Goal: Task Accomplishment & Management: Complete application form

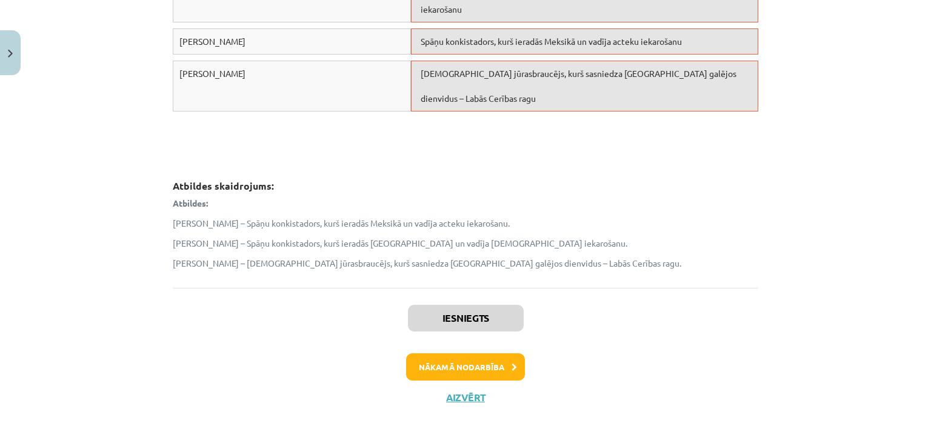
scroll to position [895, 0]
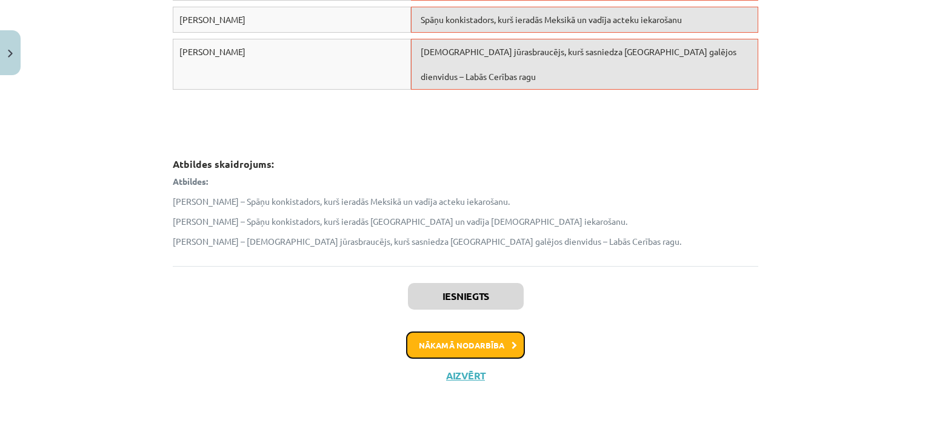
click at [441, 340] on button "Nākamā nodarbība" at bounding box center [465, 346] width 119 height 28
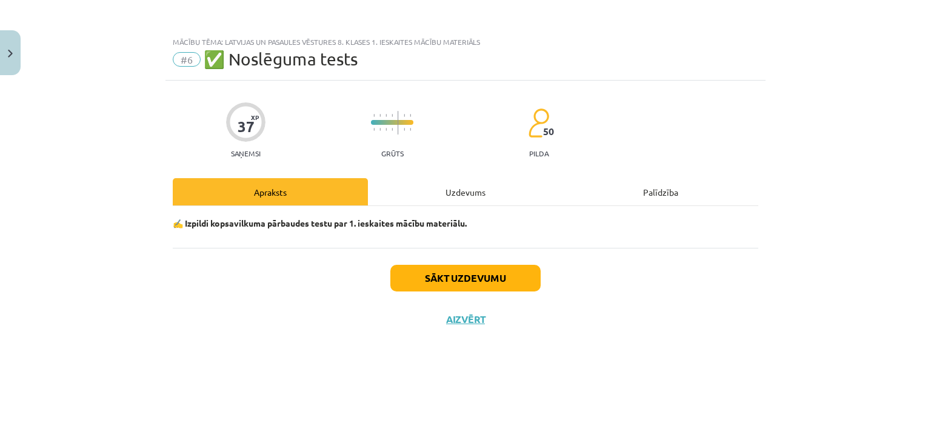
scroll to position [0, 0]
click at [471, 279] on button "Sākt uzdevumu" at bounding box center [465, 278] width 150 height 27
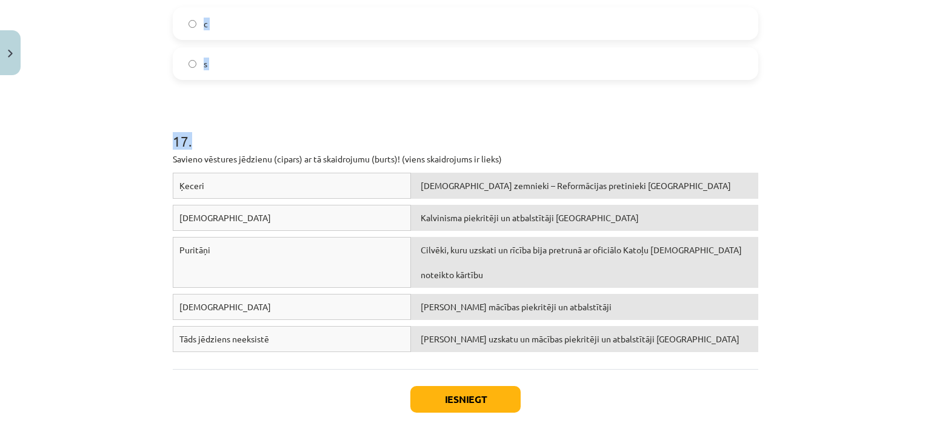
scroll to position [3032, 0]
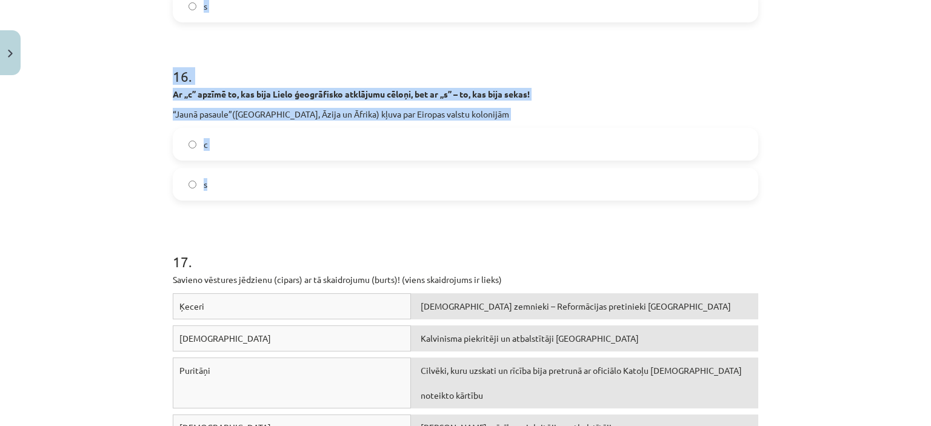
drag, startPoint x: 159, startPoint y: 144, endPoint x: 398, endPoint y: 191, distance: 242.9
click at [398, 191] on div "Mācību tēma: Latvijas un pasaules vēstures 8. klases 1. ieskaites mācību materi…" at bounding box center [465, 213] width 931 height 426
copy form "1 . Atzīmē, vai apgalvojums ir PAREIZS ✅ vai NEPAREIZS ❌ Ar Renesansi Eiropā sā…"
click at [139, 124] on div "Mācību tēma: Latvijas un pasaules vēstures 8. klases 1. ieskaites mācību materi…" at bounding box center [465, 213] width 931 height 426
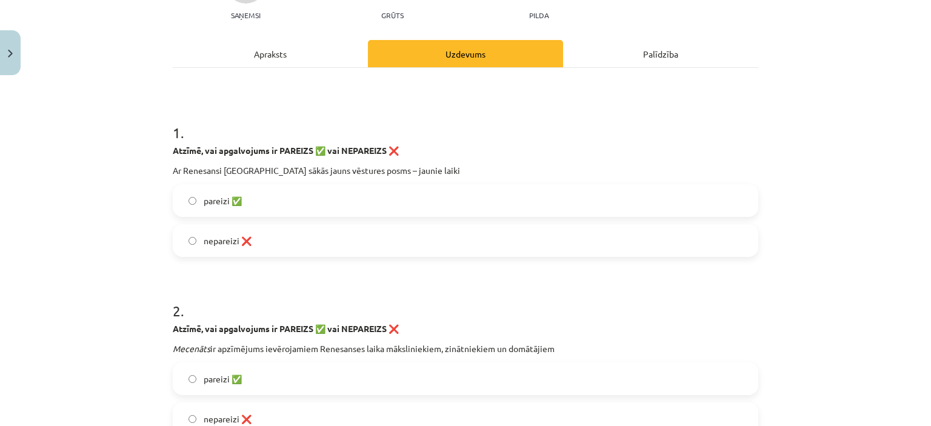
scroll to position [242, 0]
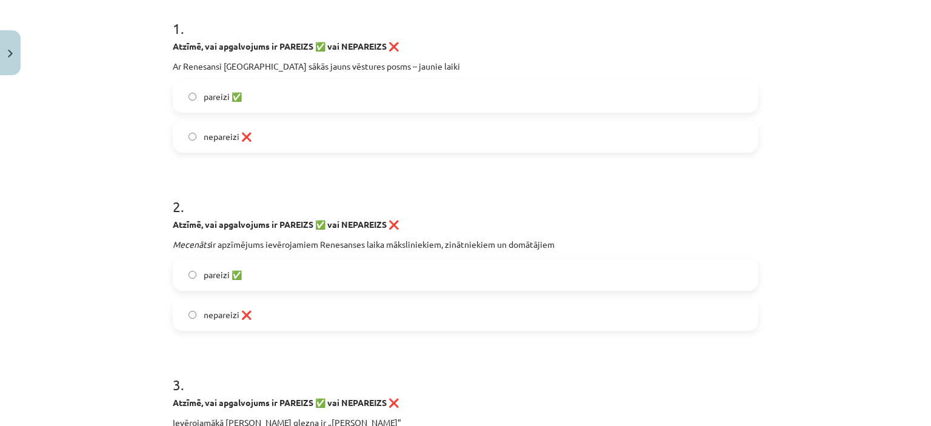
click at [223, 91] on span "pareizi ✅" at bounding box center [223, 96] width 38 height 13
click at [219, 309] on span "nepareizi ❌" at bounding box center [228, 315] width 48 height 13
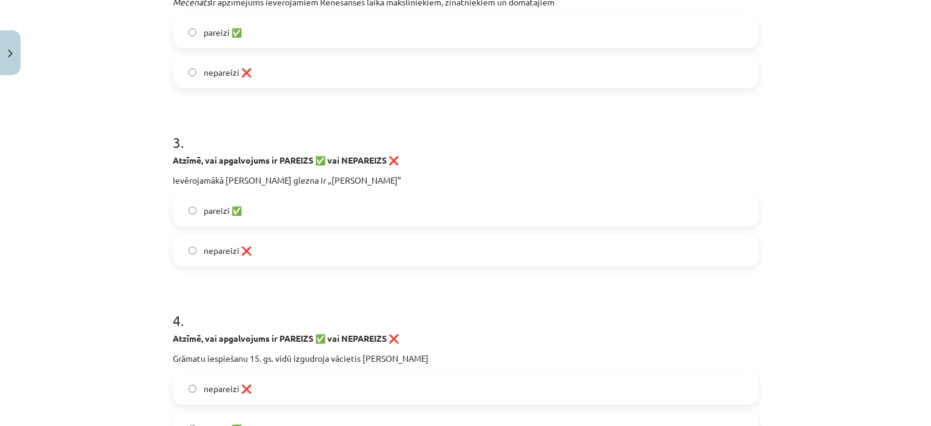
click at [211, 219] on label "pareizi ✅" at bounding box center [465, 210] width 583 height 30
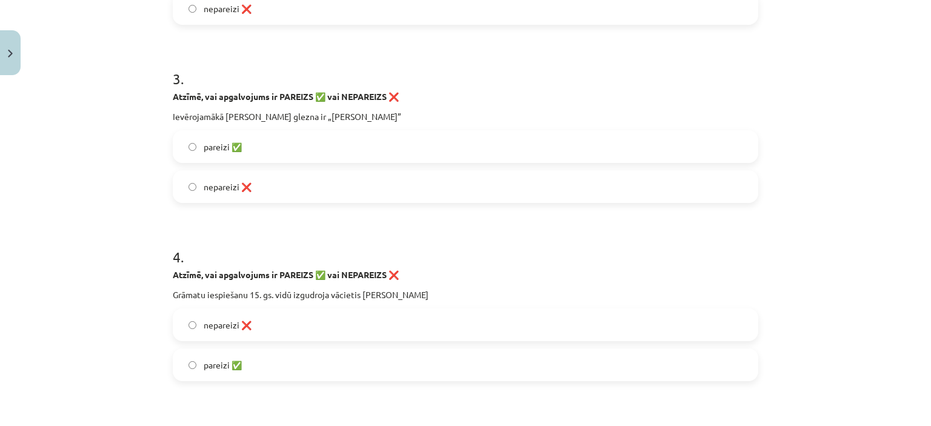
scroll to position [606, 0]
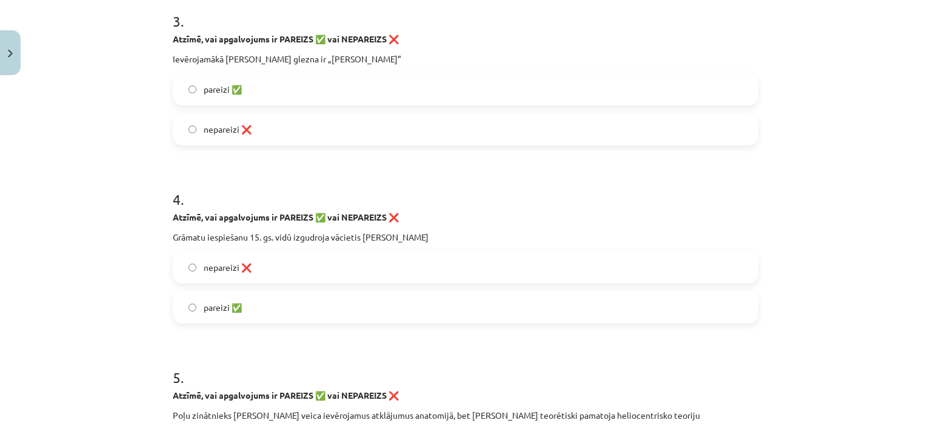
click at [223, 301] on span "pareizi ✅" at bounding box center [223, 307] width 38 height 13
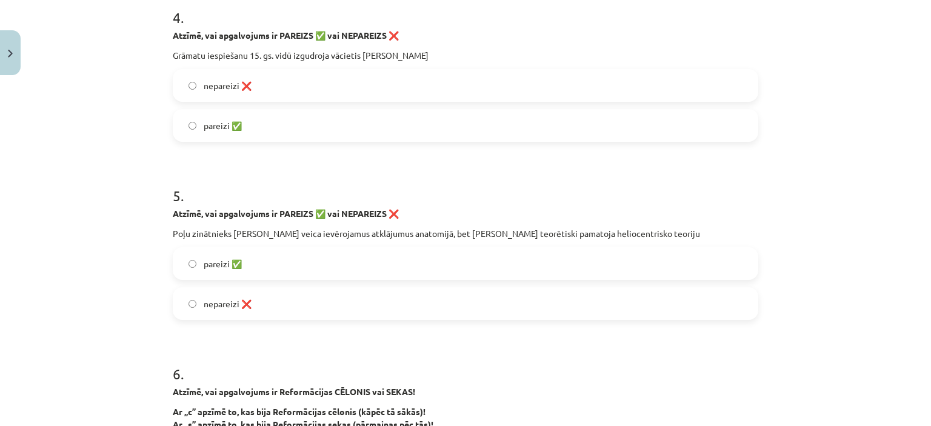
click at [235, 305] on span "nepareizi ❌" at bounding box center [228, 304] width 48 height 13
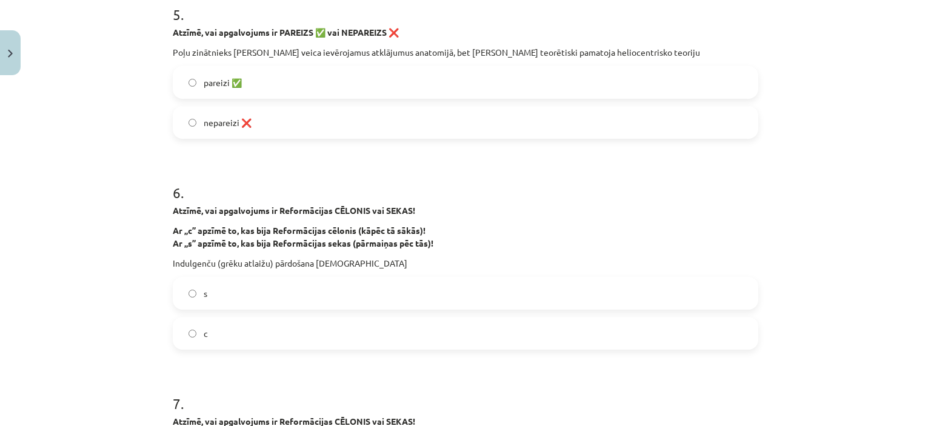
scroll to position [970, 0]
click at [209, 329] on label "c" at bounding box center [465, 333] width 583 height 30
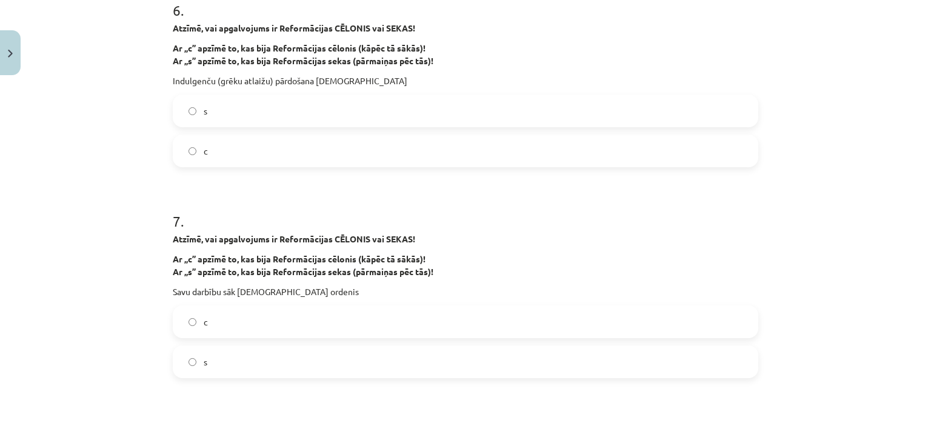
click at [218, 355] on label "s" at bounding box center [465, 362] width 583 height 30
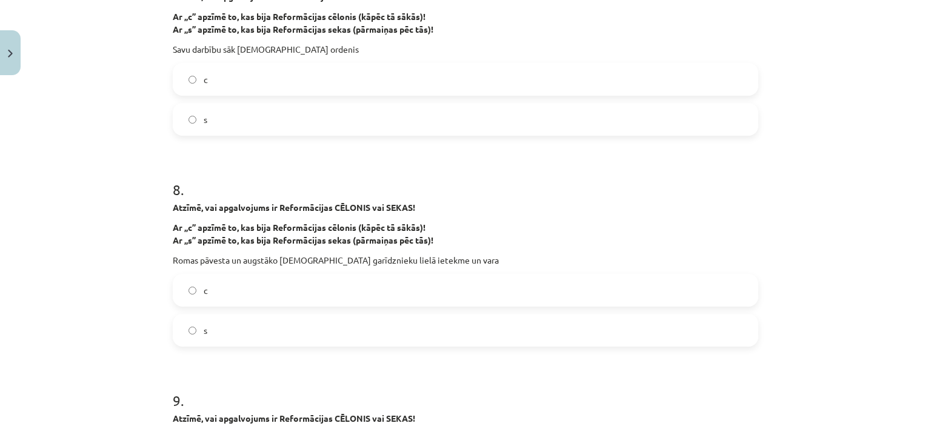
click at [223, 292] on label "c" at bounding box center [465, 290] width 583 height 30
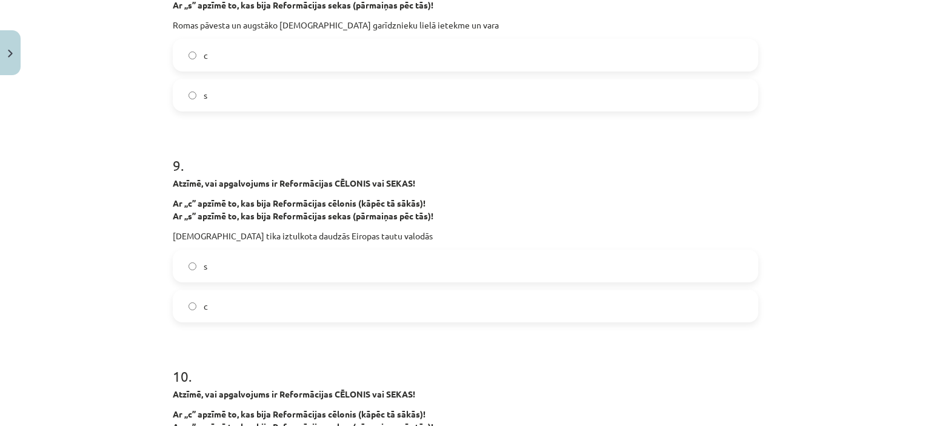
scroll to position [1637, 0]
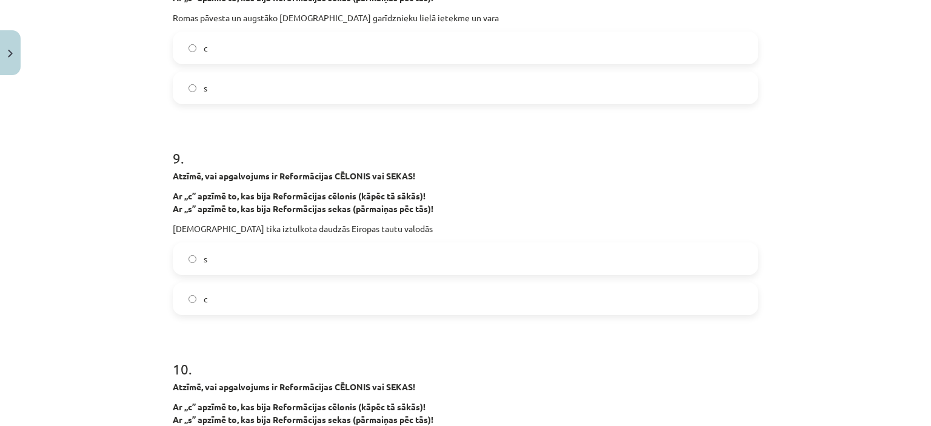
click at [218, 256] on label "s" at bounding box center [465, 259] width 583 height 30
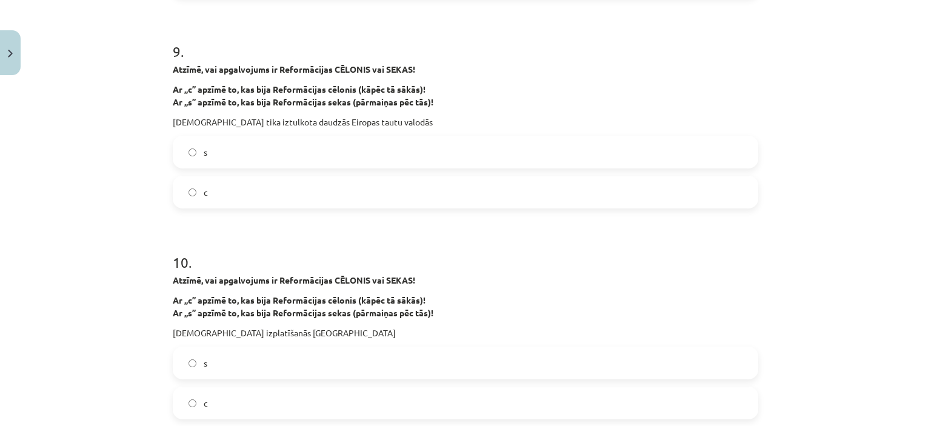
scroll to position [1879, 0]
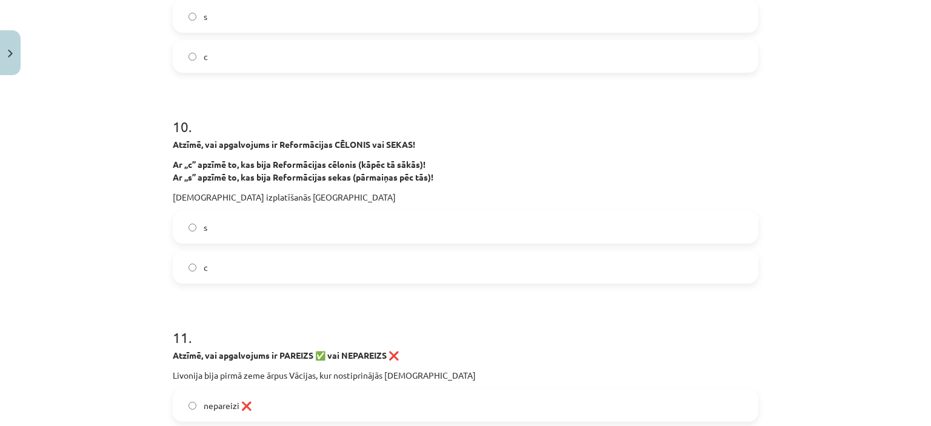
click at [215, 224] on label "s" at bounding box center [465, 227] width 583 height 30
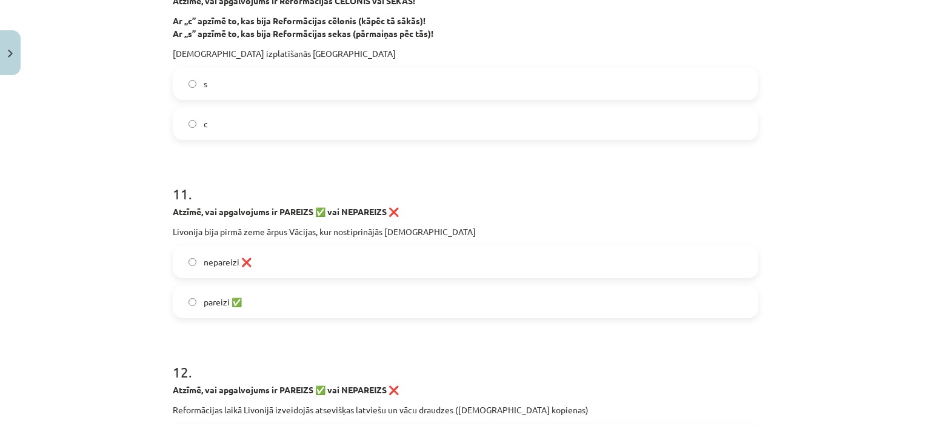
scroll to position [2122, 0]
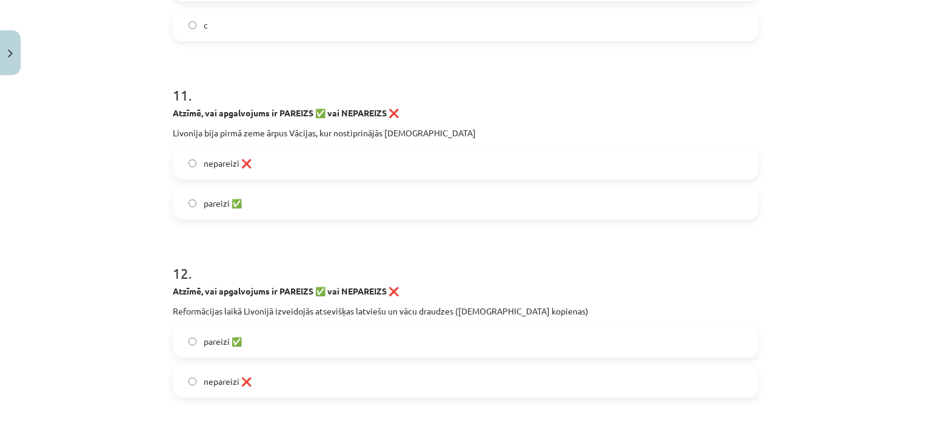
click at [257, 207] on label "pareizi ✅" at bounding box center [465, 203] width 583 height 30
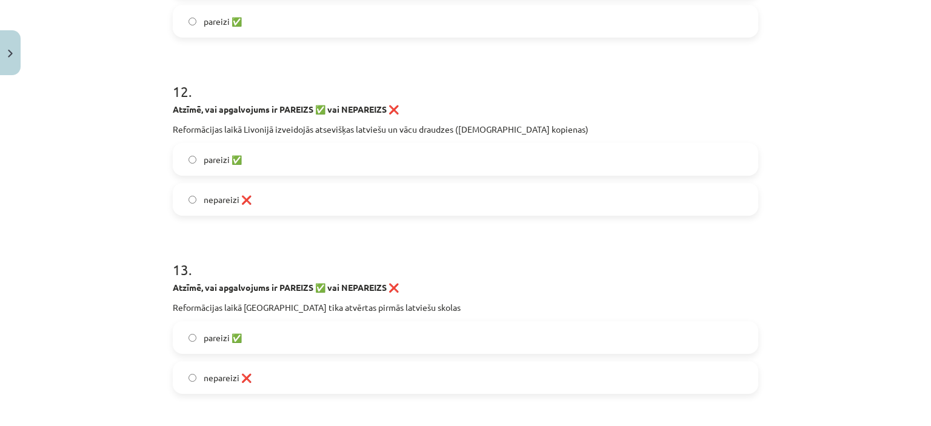
click at [238, 162] on span "pareizi ✅" at bounding box center [223, 159] width 38 height 13
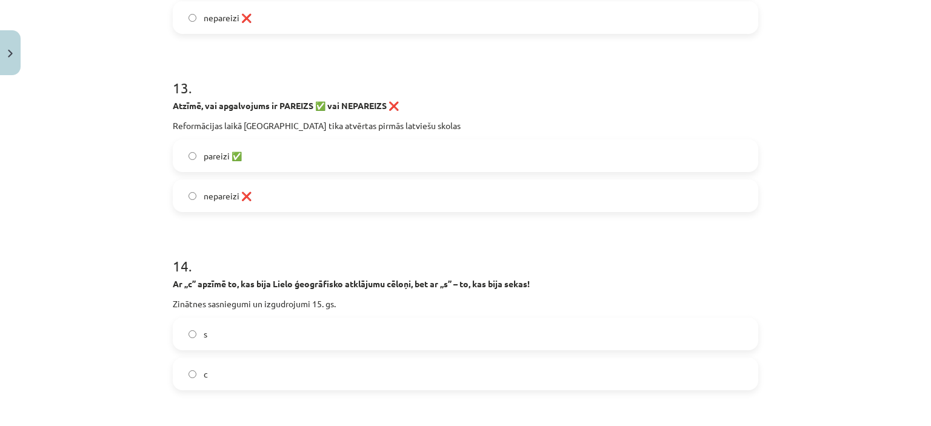
click at [234, 159] on span "pareizi ✅" at bounding box center [223, 156] width 38 height 13
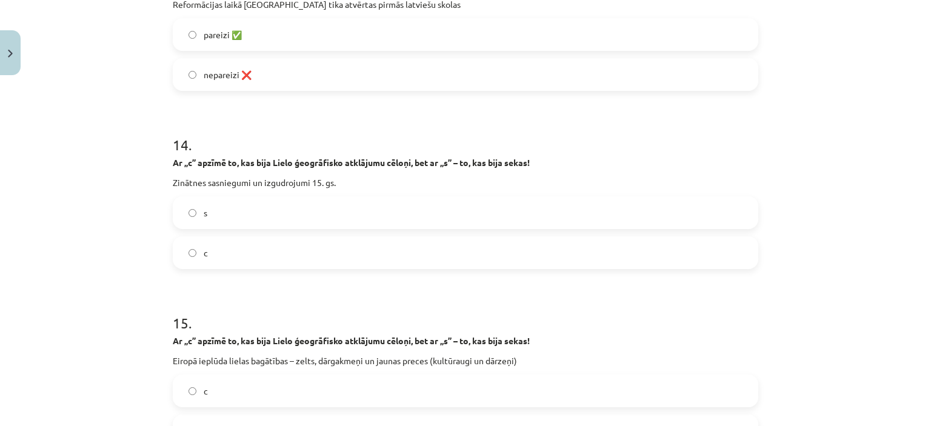
click at [211, 254] on label "c" at bounding box center [465, 253] width 583 height 30
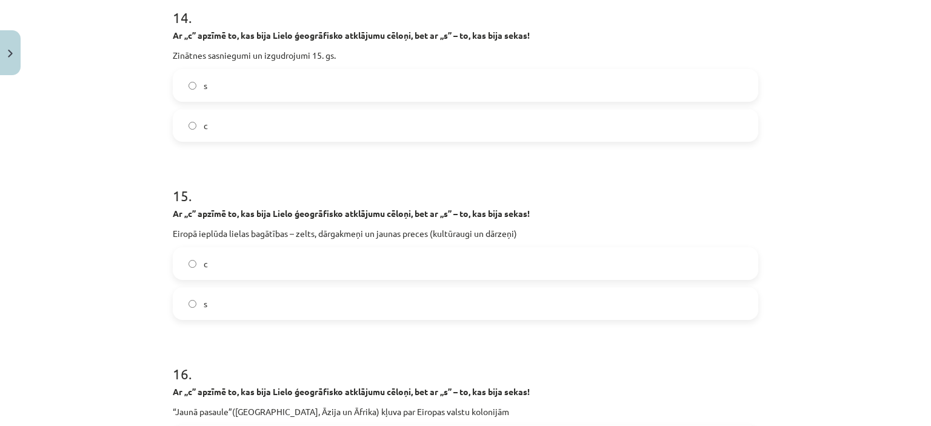
scroll to position [2788, 0]
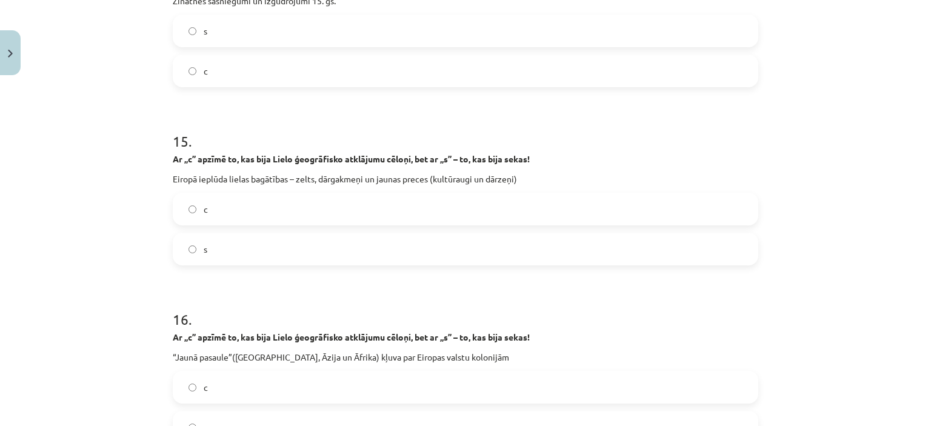
click at [216, 249] on label "s" at bounding box center [465, 249] width 583 height 30
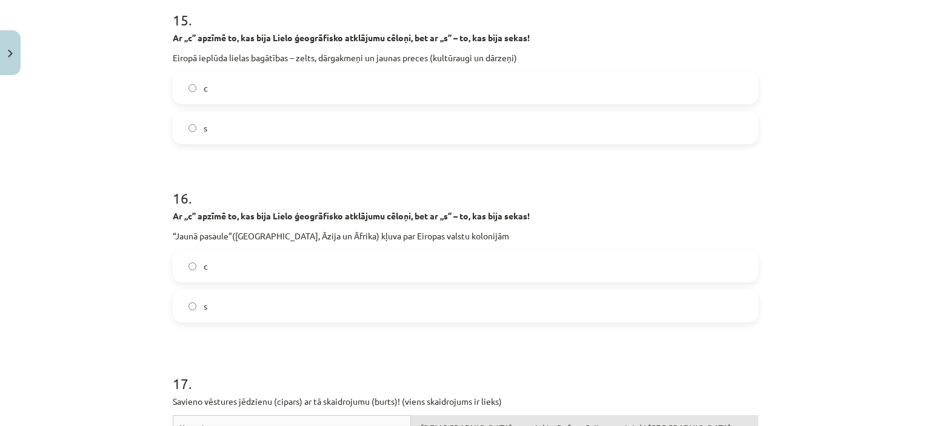
click at [227, 314] on label "s" at bounding box center [465, 306] width 583 height 30
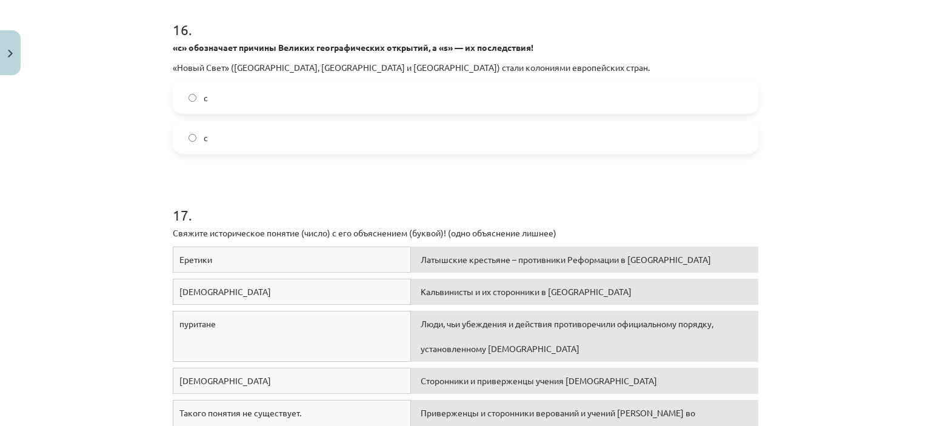
scroll to position [3164, 0]
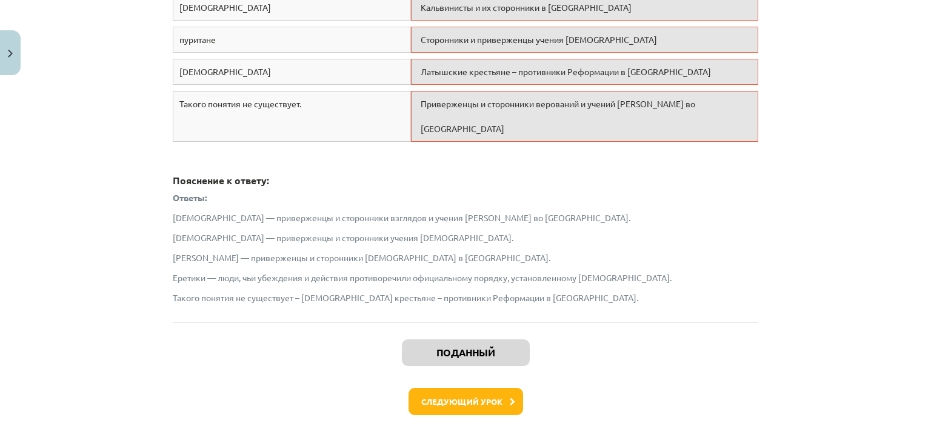
scroll to position [3430, 0]
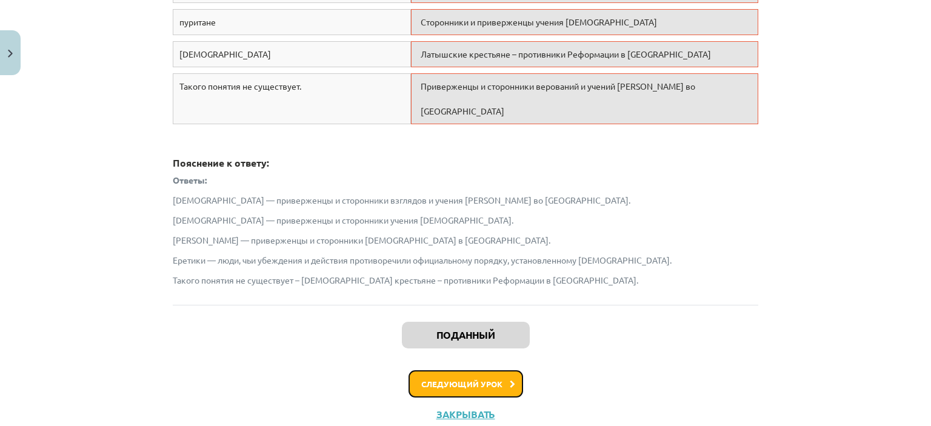
click at [481, 379] on font "Следующий урок" at bounding box center [461, 384] width 81 height 10
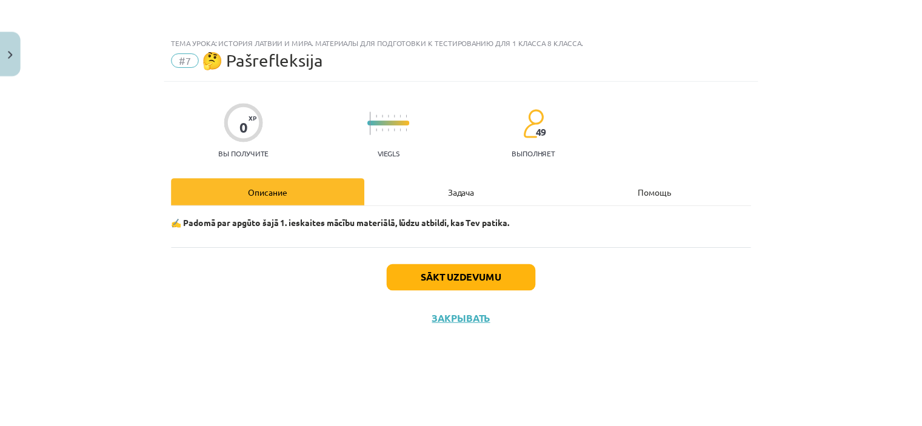
scroll to position [0, 0]
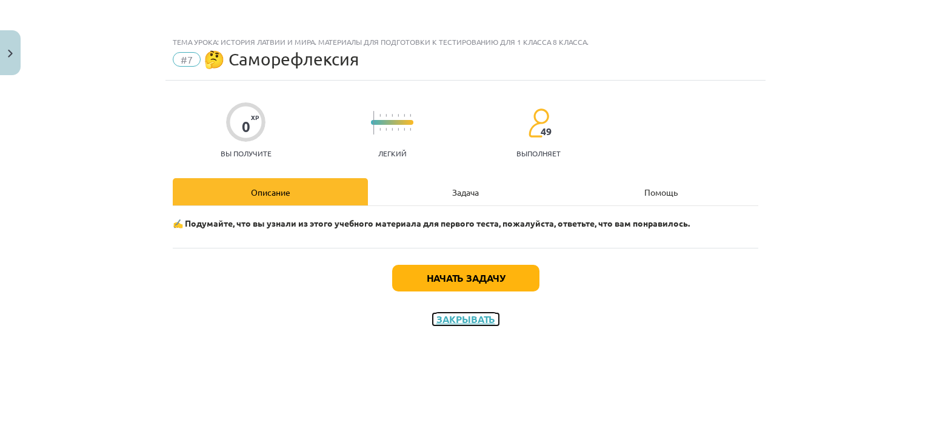
click at [481, 316] on font "Закрывать" at bounding box center [465, 319] width 59 height 13
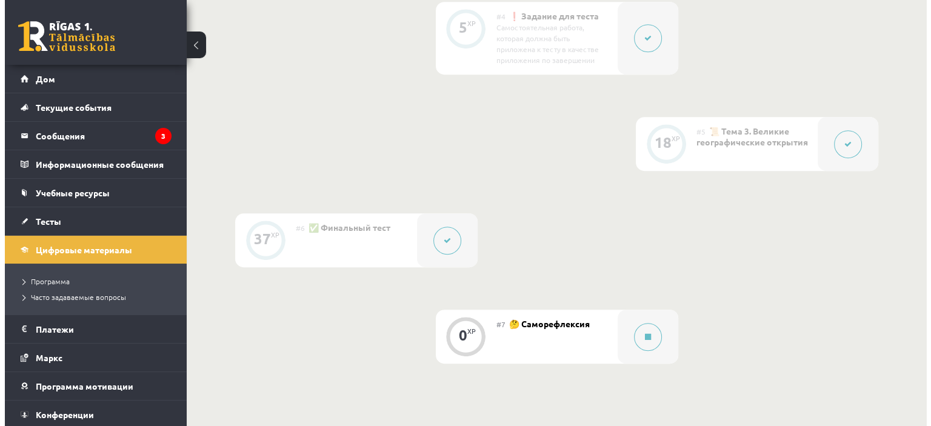
scroll to position [667, 0]
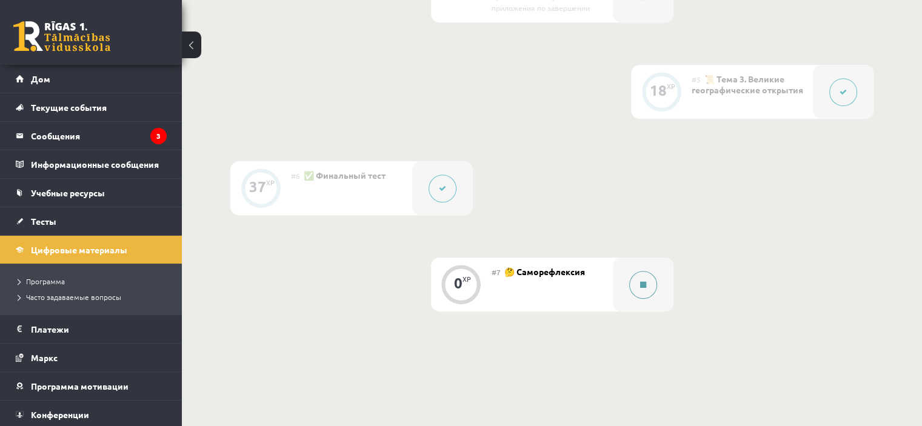
click at [630, 289] on button at bounding box center [643, 285] width 28 height 28
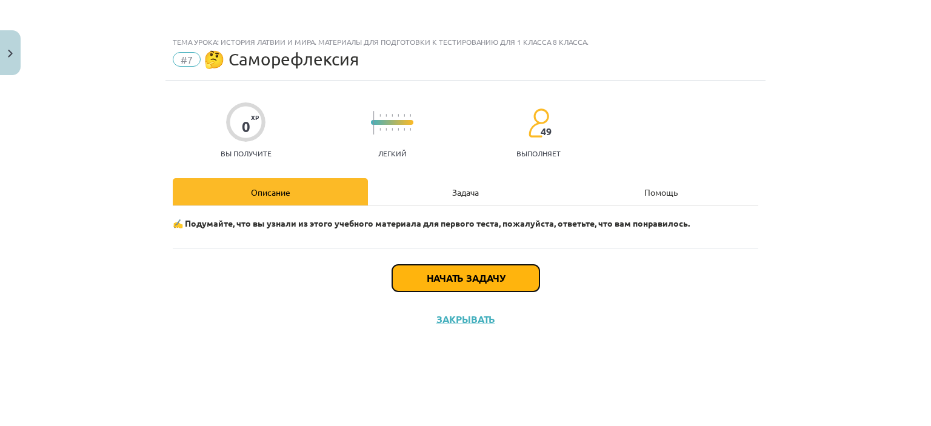
click at [482, 272] on font "Начать задачу" at bounding box center [466, 278] width 78 height 13
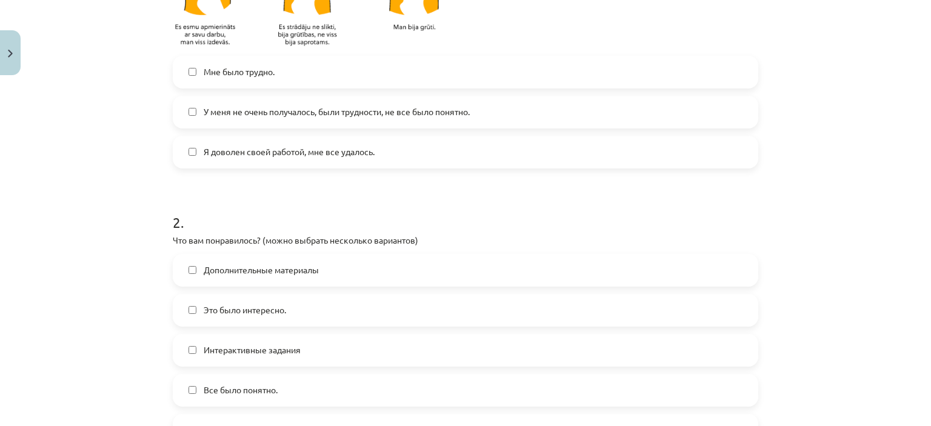
scroll to position [303, 0]
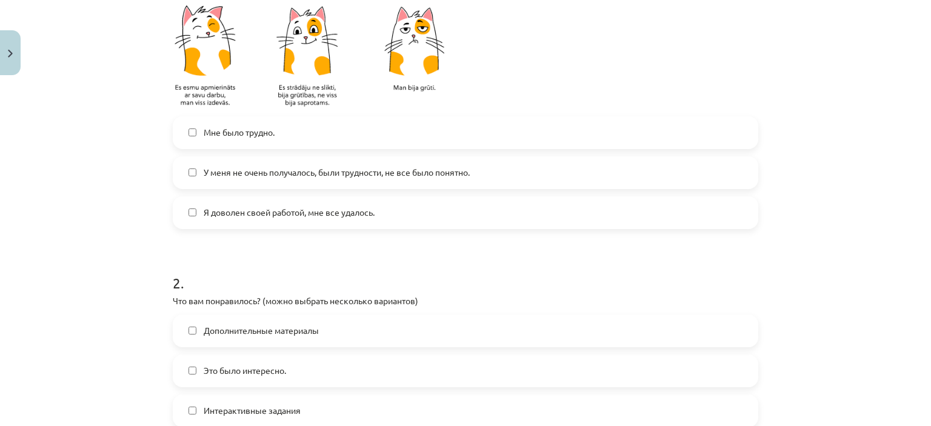
click at [302, 176] on font "У меня не очень получалось, были трудности, не все было понятно." at bounding box center [337, 172] width 266 height 11
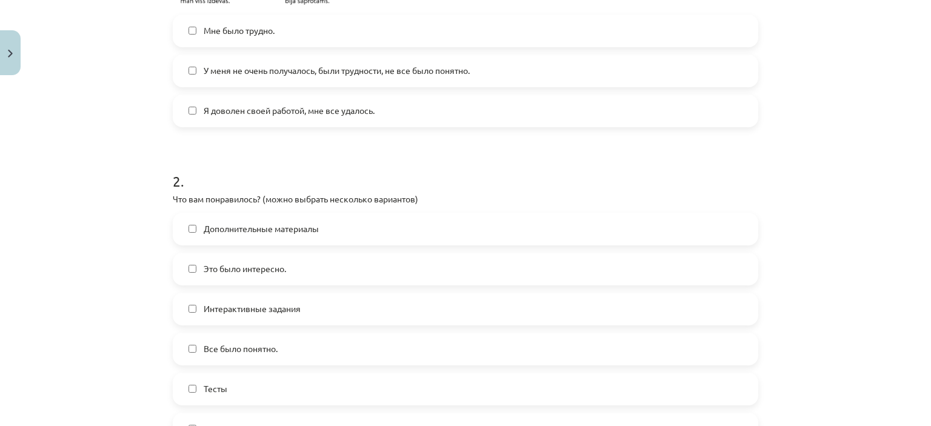
scroll to position [424, 0]
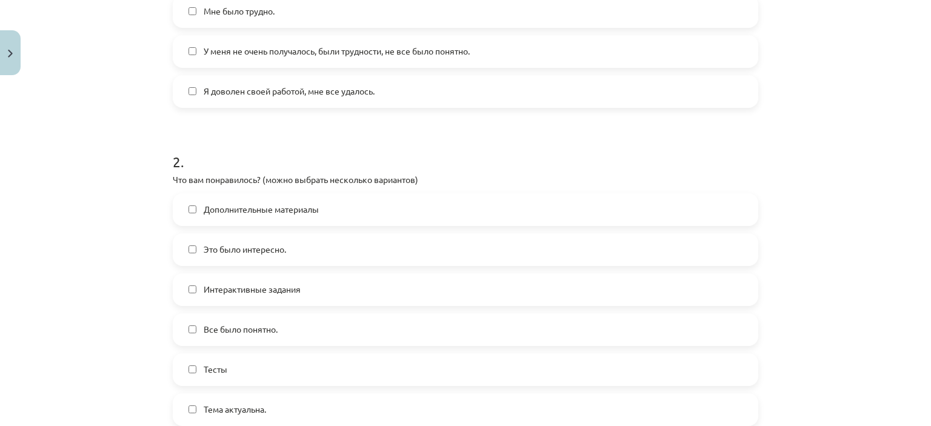
click at [290, 256] on label "Это было интересно." at bounding box center [465, 250] width 583 height 30
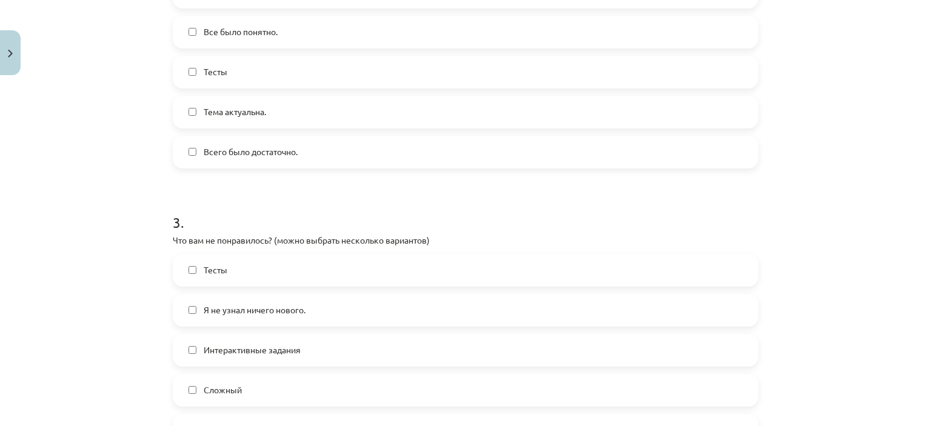
scroll to position [727, 0]
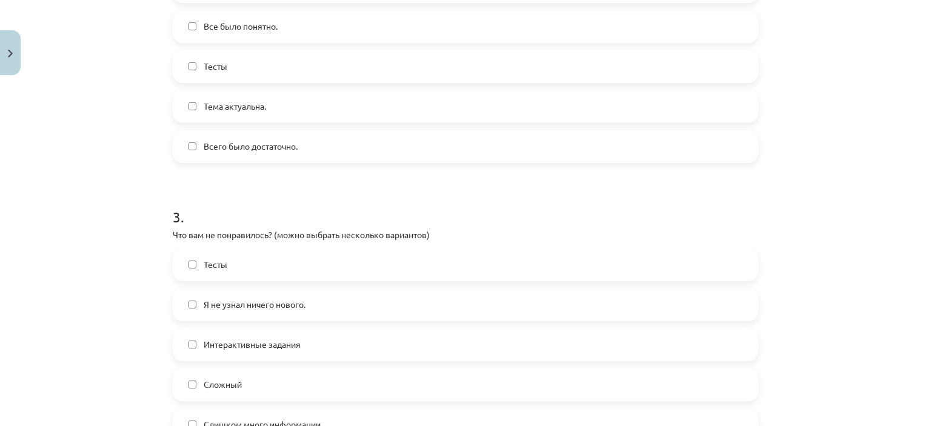
click at [301, 259] on label "Тесты" at bounding box center [465, 265] width 583 height 30
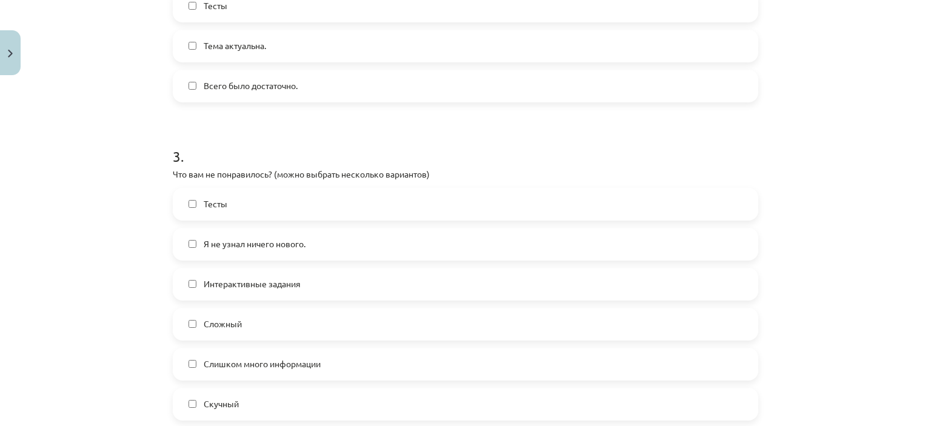
click at [298, 278] on label "Интерактивные задания" at bounding box center [465, 284] width 583 height 30
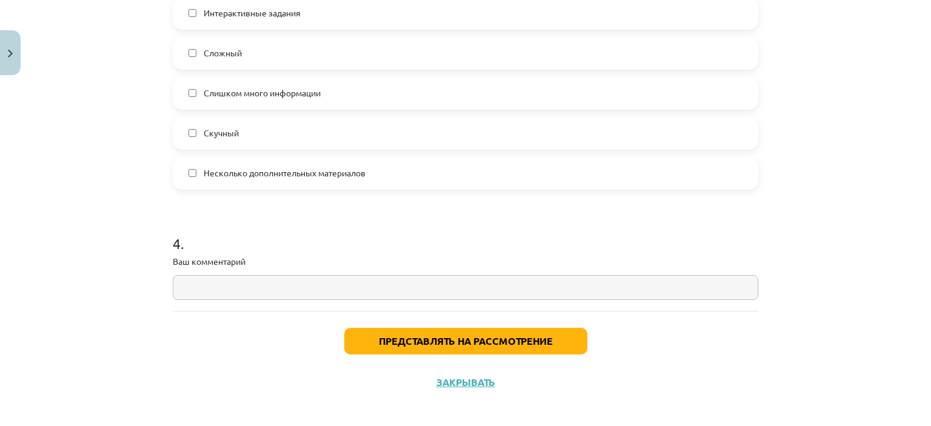
scroll to position [1066, 0]
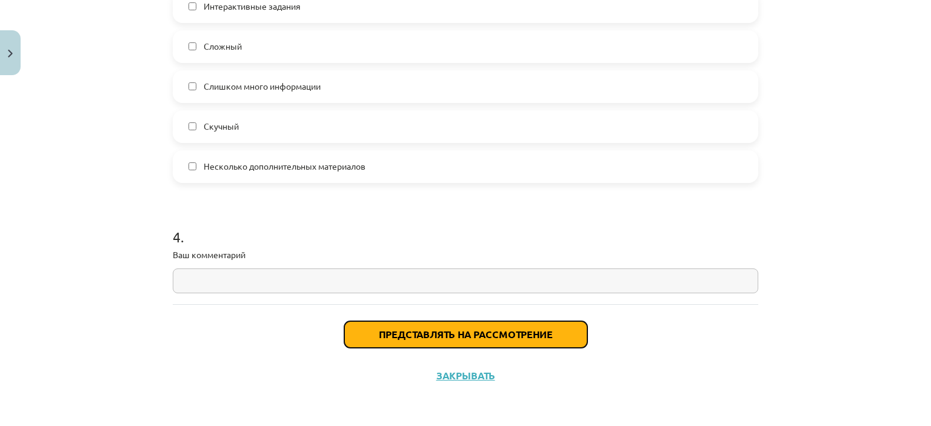
click at [440, 334] on font "Представлять на рассмотрение" at bounding box center [466, 334] width 174 height 13
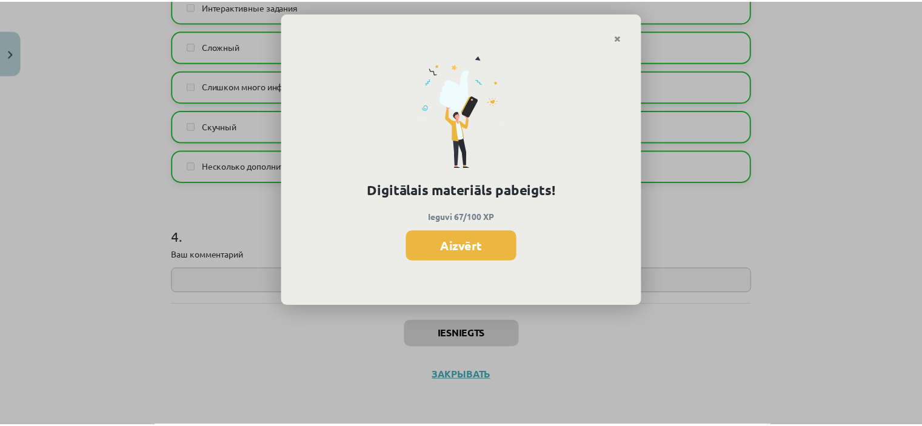
scroll to position [666, 0]
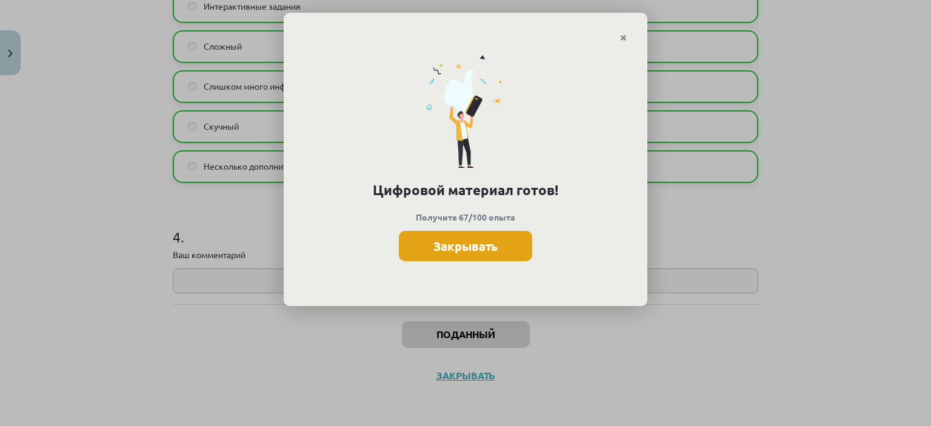
click at [447, 251] on font "Закрывать" at bounding box center [465, 246] width 64 height 16
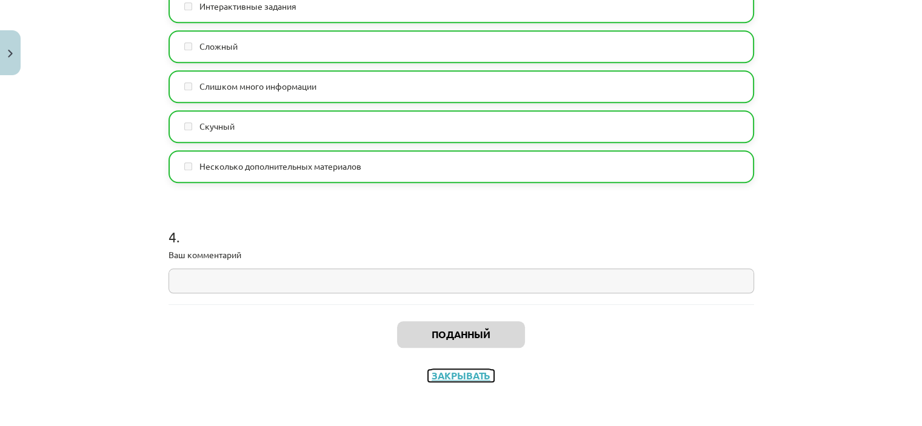
click at [443, 373] on font "Закрывать" at bounding box center [461, 375] width 59 height 13
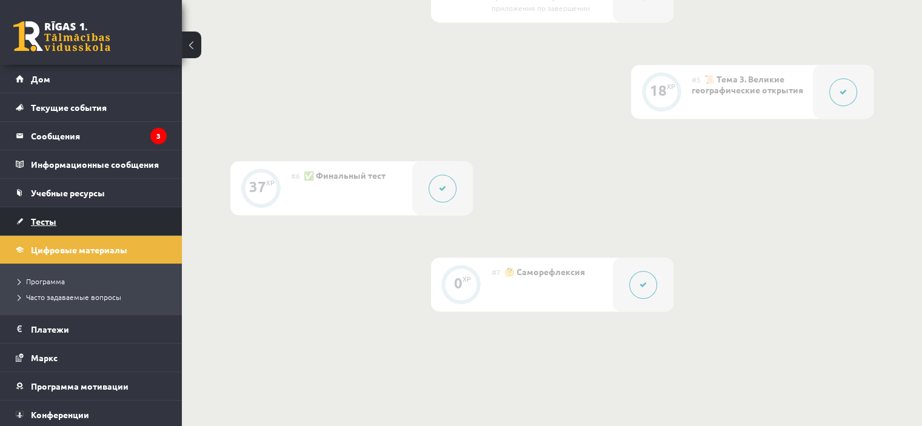
click at [101, 224] on link "Тесты" at bounding box center [91, 221] width 151 height 28
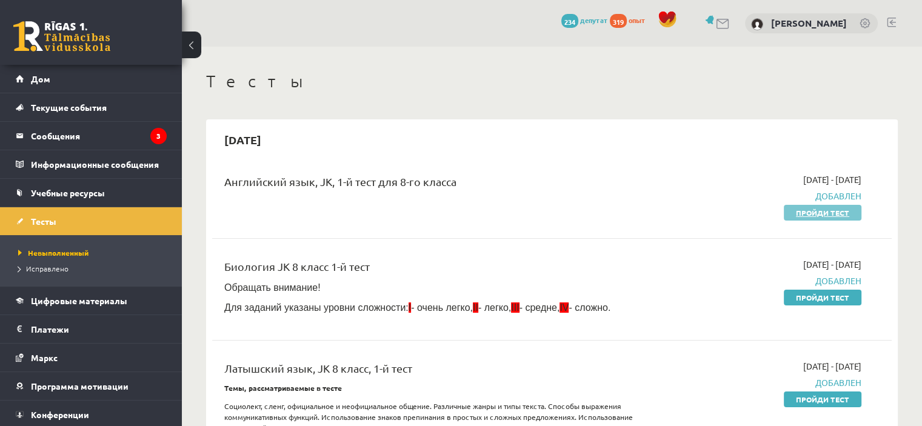
drag, startPoint x: 778, startPoint y: 212, endPoint x: 795, endPoint y: 214, distance: 17.7
click at [783, 213] on div "2025-09-01 - 2025-09-15 Добавлен Пройди тест" at bounding box center [761, 195] width 218 height 45
click at [798, 215] on font "Пройди тест" at bounding box center [822, 213] width 53 height 10
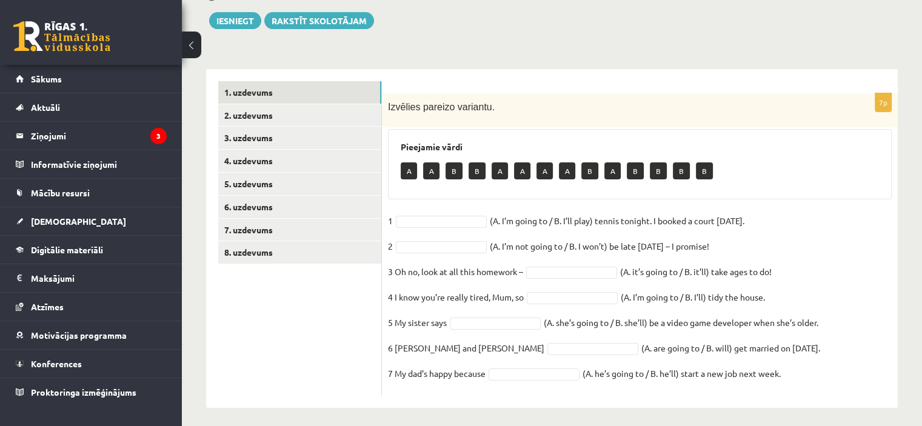
scroll to position [141, 0]
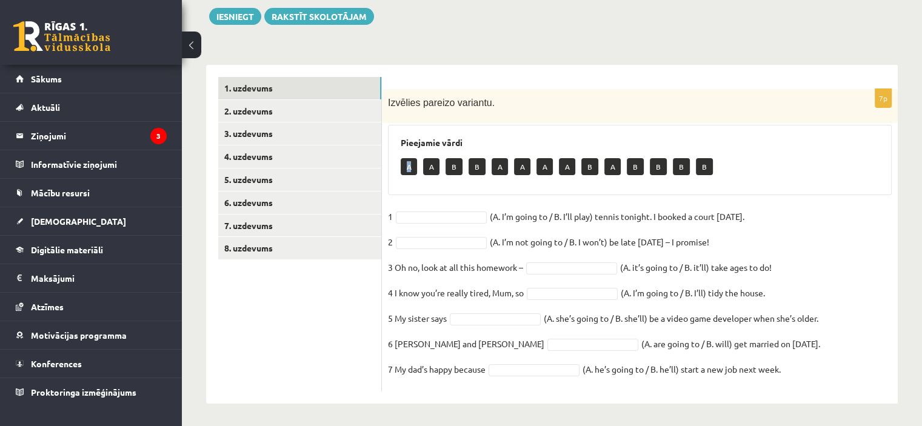
drag, startPoint x: 401, startPoint y: 163, endPoint x: 415, endPoint y: 165, distance: 14.2
click at [416, 165] on p "A" at bounding box center [409, 166] width 16 height 17
drag, startPoint x: 389, startPoint y: 102, endPoint x: 818, endPoint y: 387, distance: 514.3
click at [820, 387] on div "7p Izvēlies pareizo variantu. Pieejamie vārdi A A B B A A A A B A B B B B 1 (A.…" at bounding box center [640, 240] width 516 height 302
copy div "zvēlies pareizo variantu. Pieejamie vārdi A A B B A A A A B A B B B B 1 (A. I’m…"
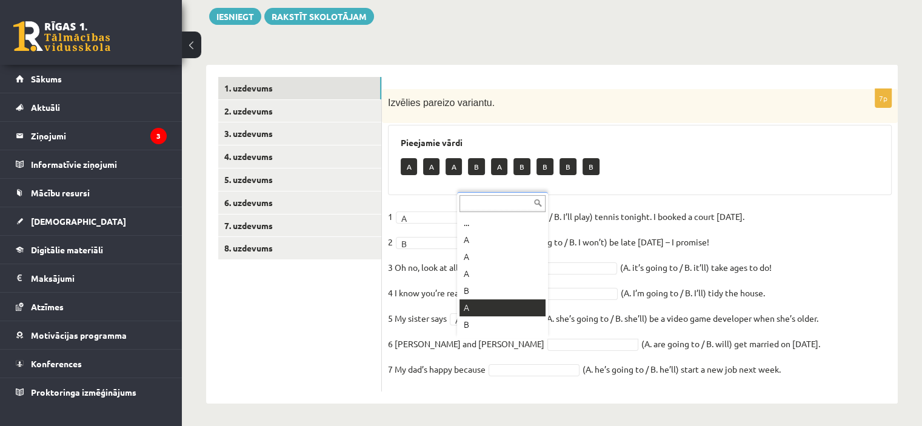
scroll to position [15, 0]
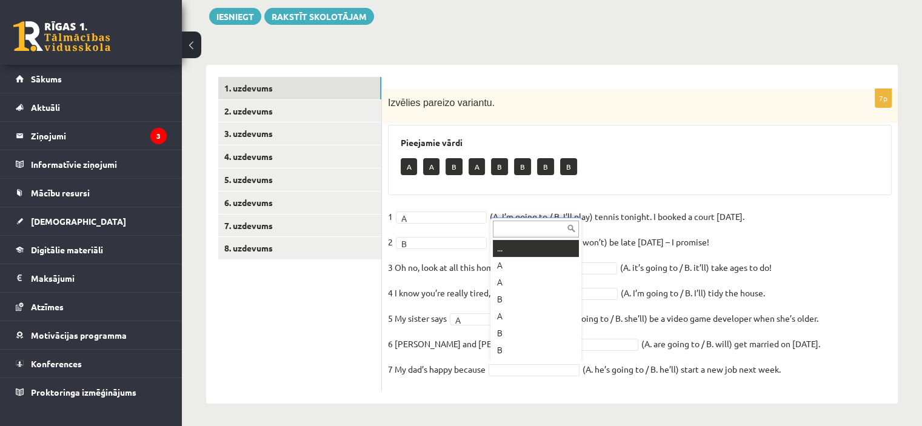
drag, startPoint x: 529, startPoint y: 368, endPoint x: 520, endPoint y: 333, distance: 35.9
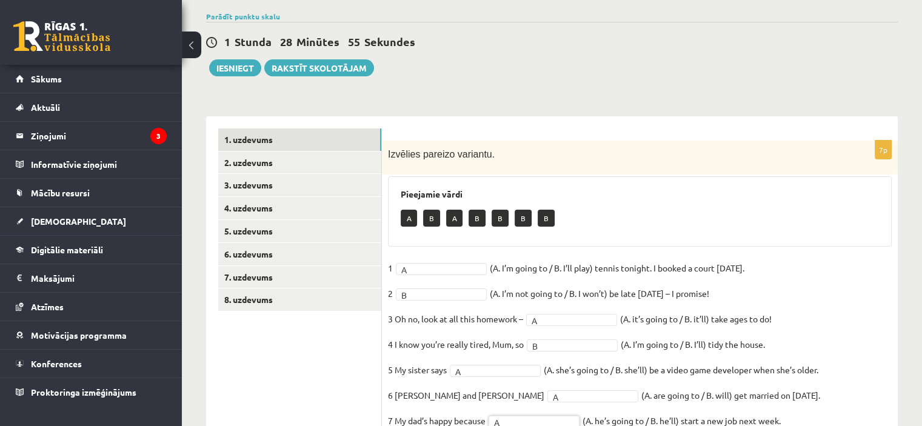
scroll to position [141, 0]
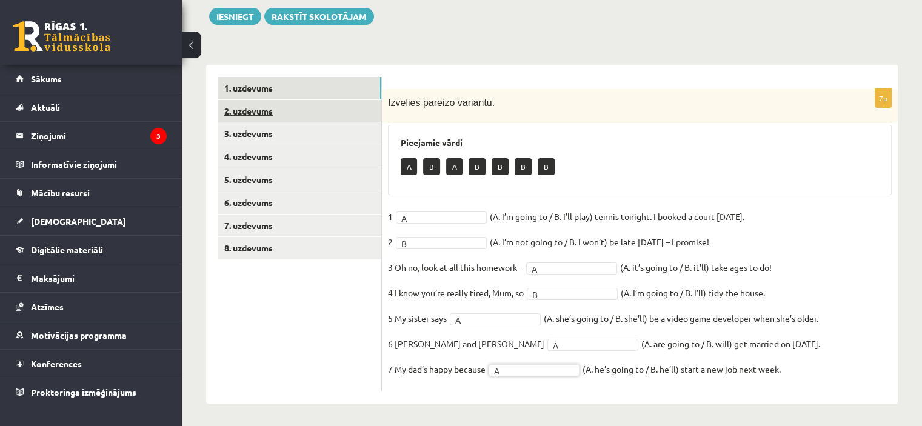
click at [289, 109] on link "2. uzdevums" at bounding box center [299, 111] width 163 height 22
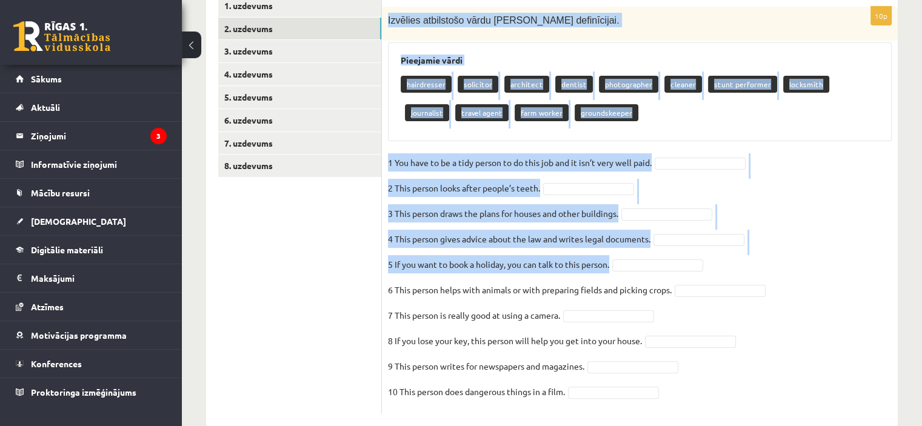
scroll to position [246, 0]
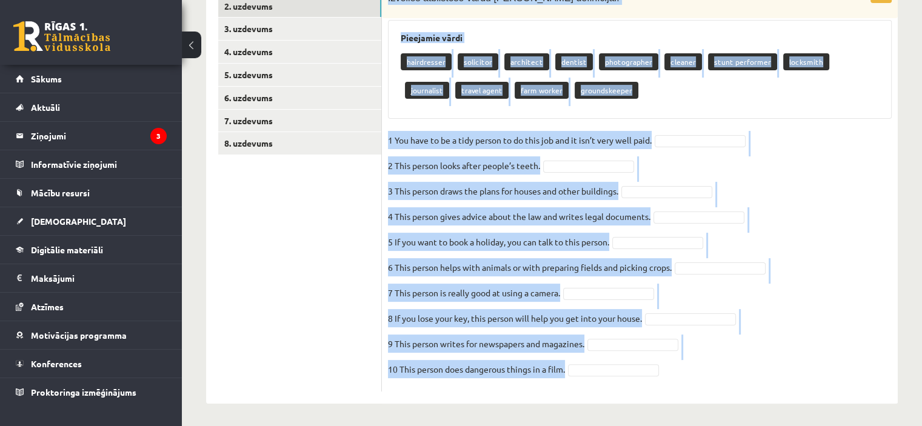
drag, startPoint x: 389, startPoint y: 102, endPoint x: 739, endPoint y: 378, distance: 445.9
click at [739, 378] on div "10p Izvēlies atbilstošo vārdu katrai definīcijai. Pieejamie vārdi hairdresser s…" at bounding box center [640, 187] width 516 height 407
copy div "Izvēlies atbilstošo vārdu katrai definīcijai. Pieejamie vārdi hairdresser solic…"
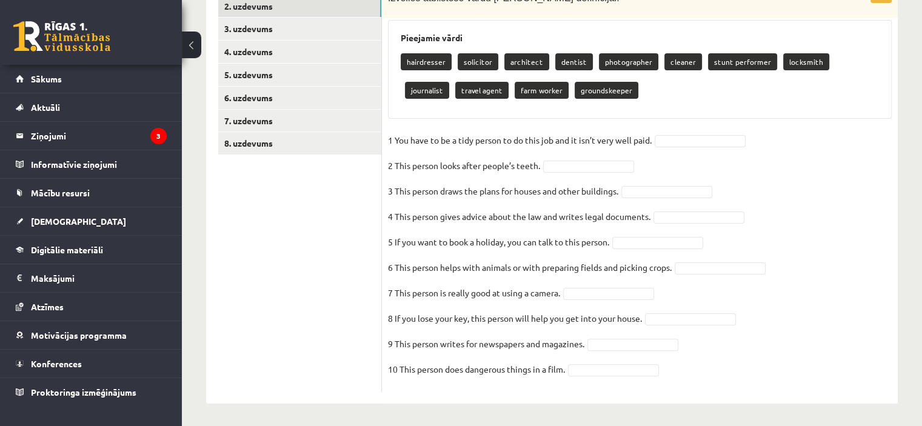
click at [246, 248] on ul "1. uzdevums 2. uzdevums 3. uzdevums 4. uzdevums 5. uzdevums 6. uzdevums 7. uzde…" at bounding box center [300, 181] width 164 height 419
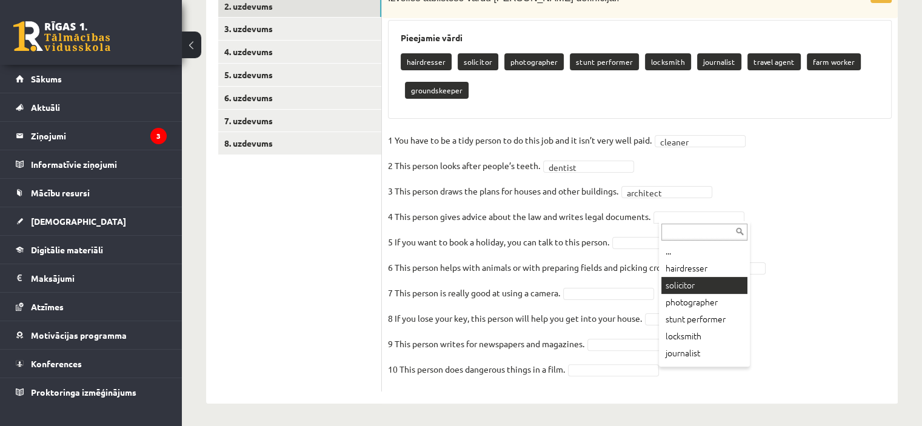
scroll to position [217, 0]
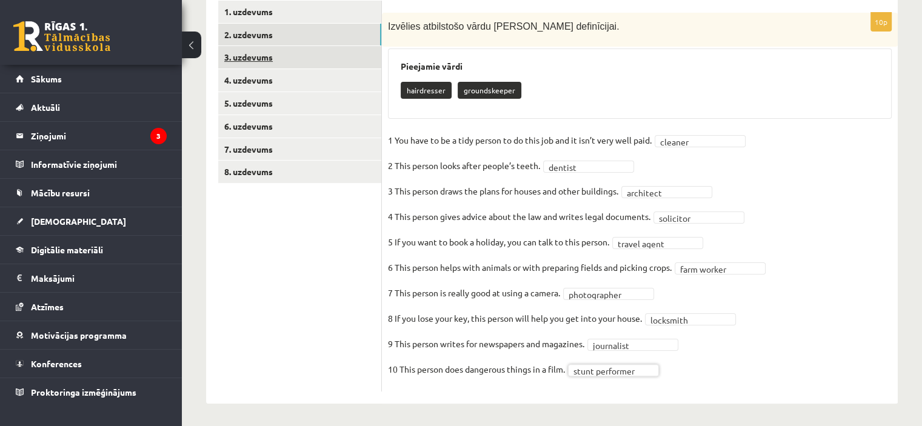
click at [286, 61] on link "3. uzdevums" at bounding box center [299, 57] width 163 height 22
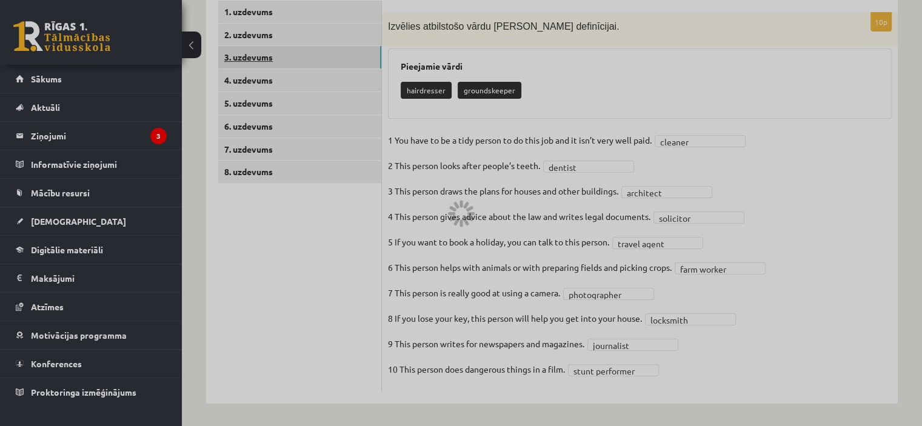
scroll to position [115, 0]
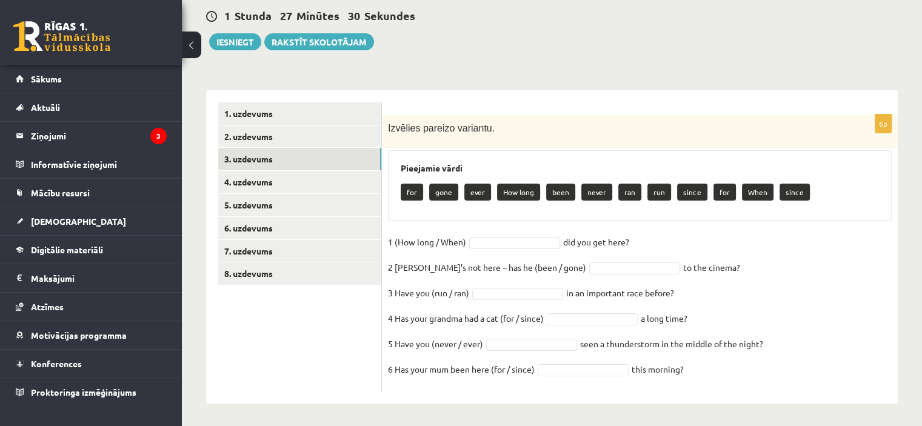
drag, startPoint x: 386, startPoint y: 130, endPoint x: 742, endPoint y: 377, distance: 433.3
click at [742, 377] on div "6p Izvēlies pareizo variantu. Pieejamie vārdi for gone ever How long been never…" at bounding box center [640, 253] width 516 height 277
copy div "Izvēlies pareizo variantu. Pieejamie vārdi for gone ever How long been never ra…"
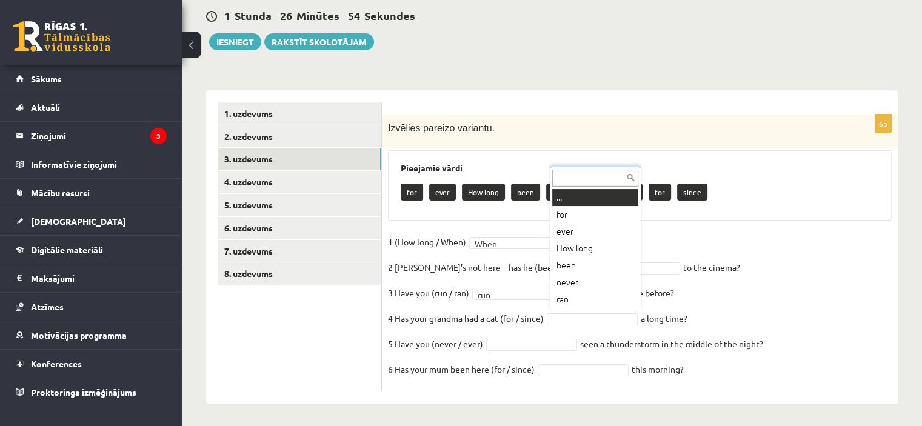
scroll to position [15, 0]
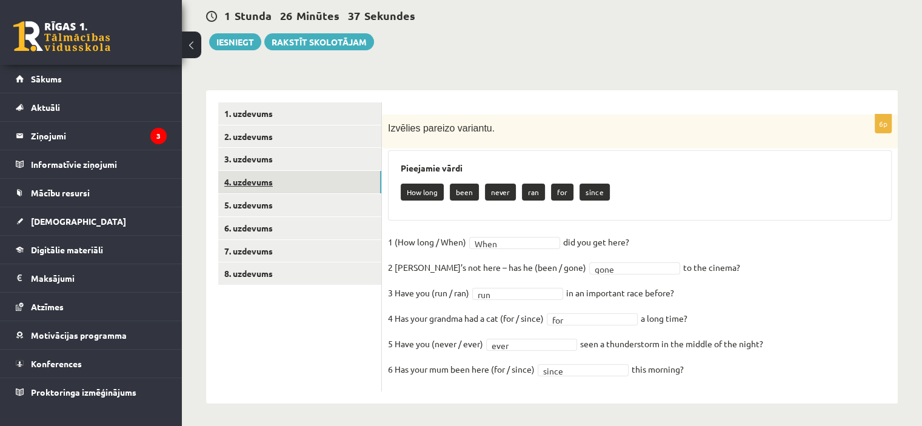
click at [274, 181] on link "4. uzdevums" at bounding box center [299, 182] width 163 height 22
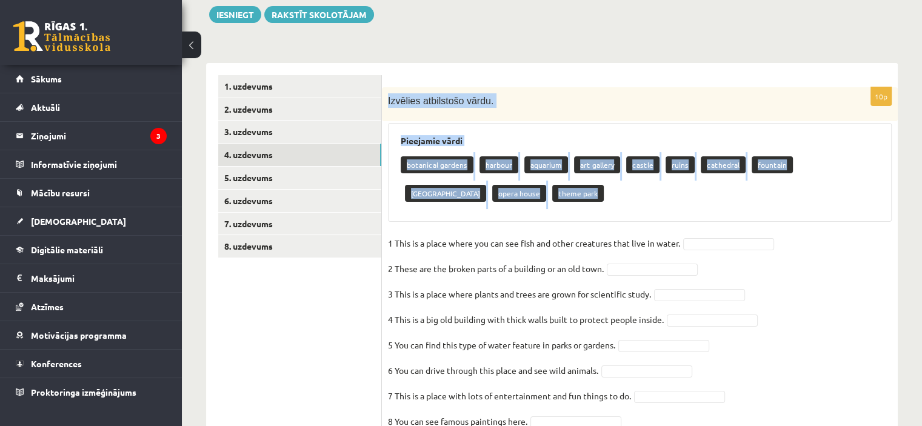
scroll to position [246, 0]
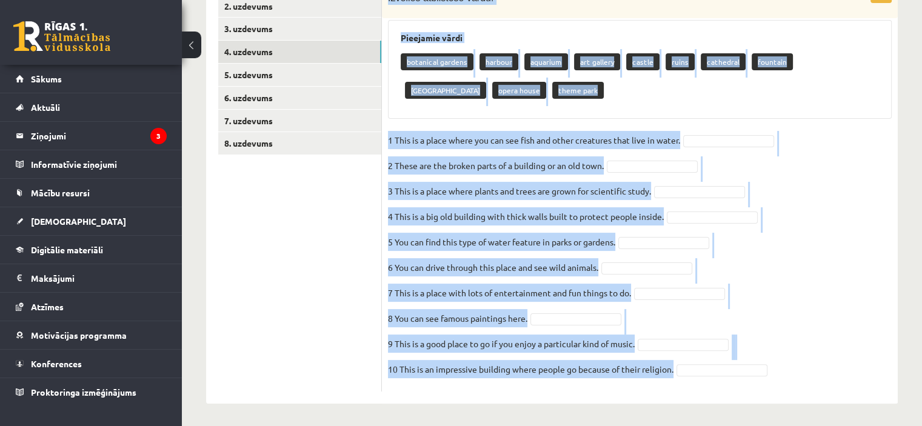
drag, startPoint x: 389, startPoint y: 128, endPoint x: 776, endPoint y: 373, distance: 458.6
click at [776, 373] on div "10p Izvēlies atbilstošo vārdu. Pieejamie vārdi botanical gardens harbour aquari…" at bounding box center [640, 187] width 516 height 407
copy div "Izvēlies atbilstošo vārdu. Pieejamie vārdi botanical gardens harbour aquarium a…"
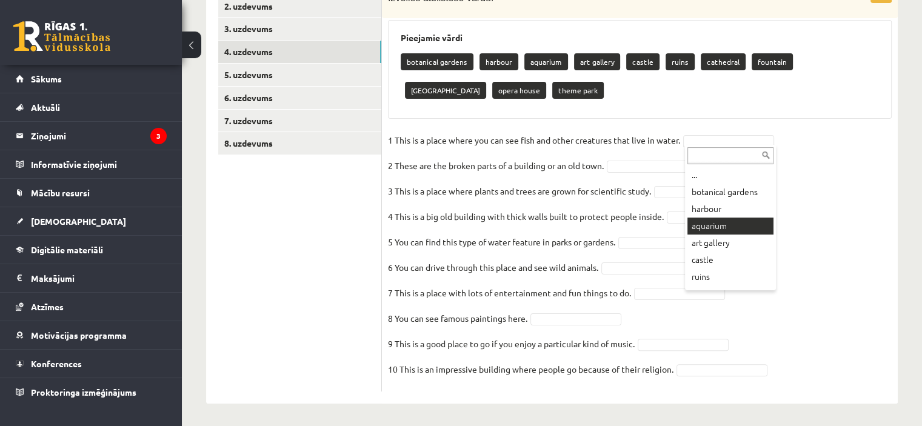
drag, startPoint x: 730, startPoint y: 226, endPoint x: 680, endPoint y: 167, distance: 77.4
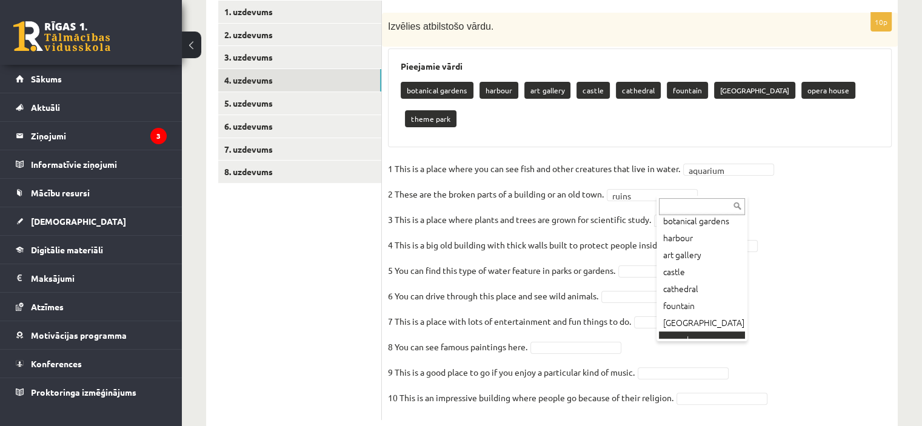
scroll to position [0, 0]
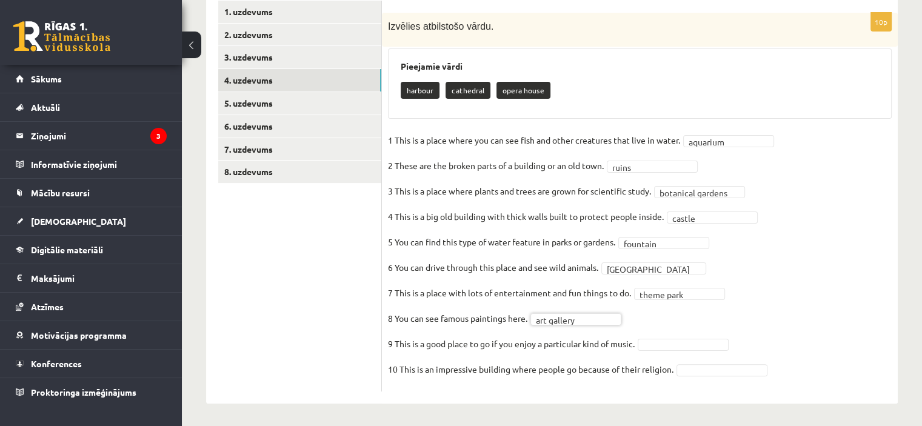
click at [681, 335] on fieldset "**********" at bounding box center [640, 258] width 504 height 255
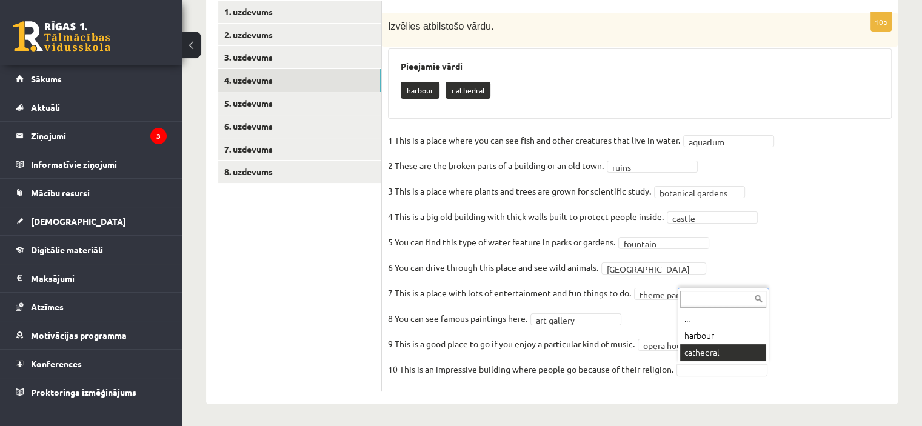
drag, startPoint x: 722, startPoint y: 350, endPoint x: 716, endPoint y: 346, distance: 7.4
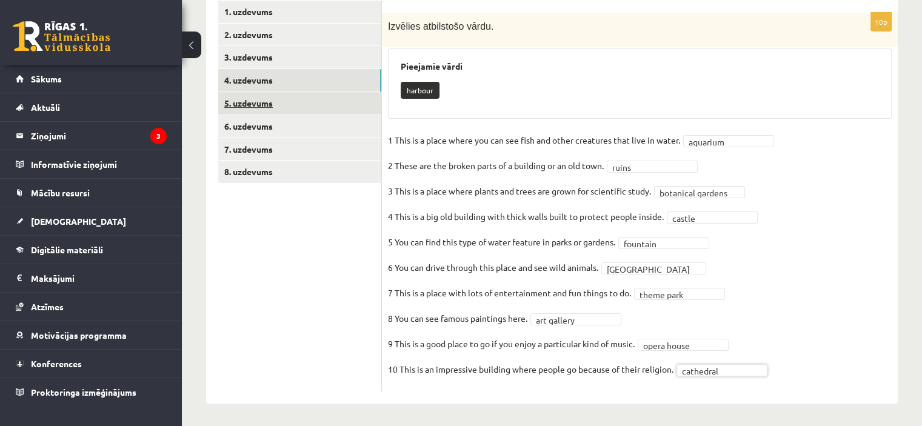
click at [245, 105] on link "5. uzdevums" at bounding box center [299, 103] width 163 height 22
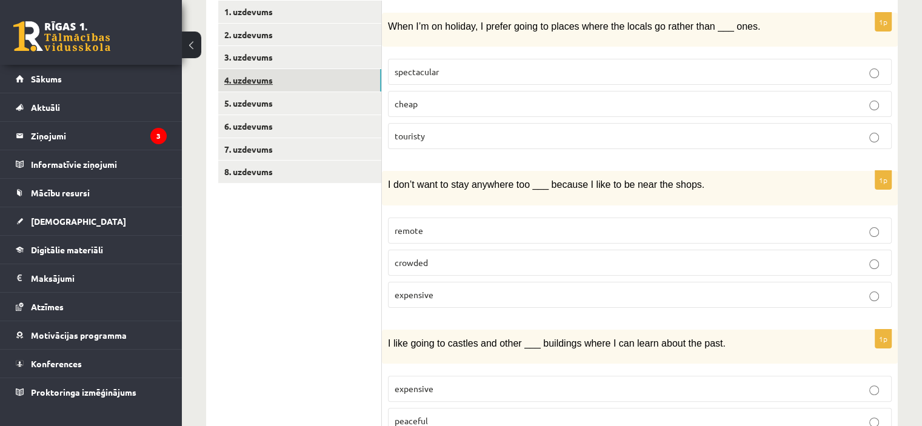
click at [261, 79] on link "4. uzdevums" at bounding box center [299, 80] width 163 height 22
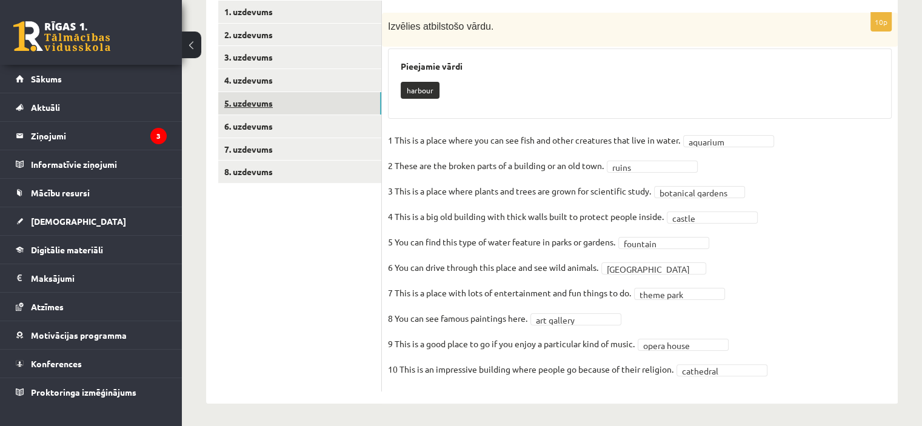
click at [261, 99] on link "5. uzdevums" at bounding box center [299, 103] width 163 height 22
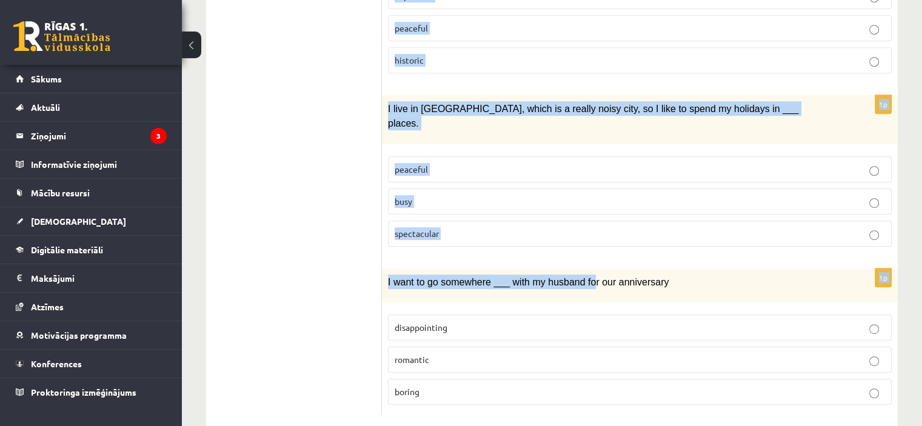
scroll to position [610, 0]
drag, startPoint x: 389, startPoint y: 241, endPoint x: 650, endPoint y: 377, distance: 295.3
click at [650, 377] on form "1p When I’m on holiday, I prefer going to places where the locals go rather tha…" at bounding box center [640, 10] width 492 height 807
copy form "When I’m on holiday, I prefer going to places where the locals go rather than _…"
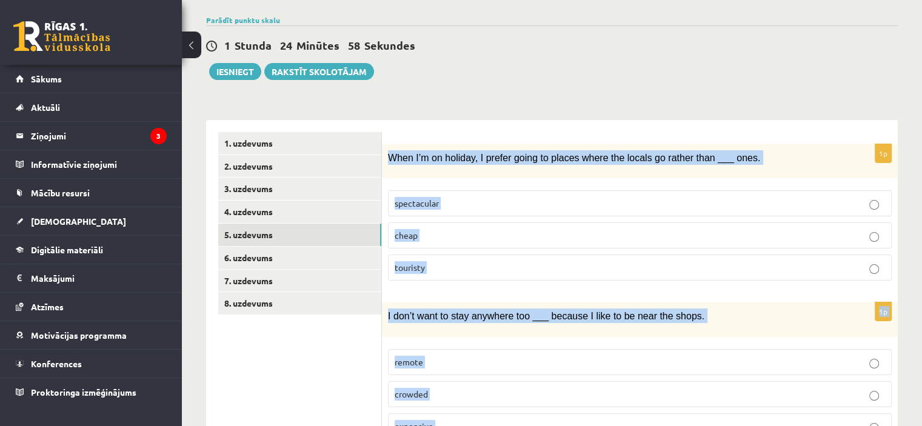
scroll to position [65, 0]
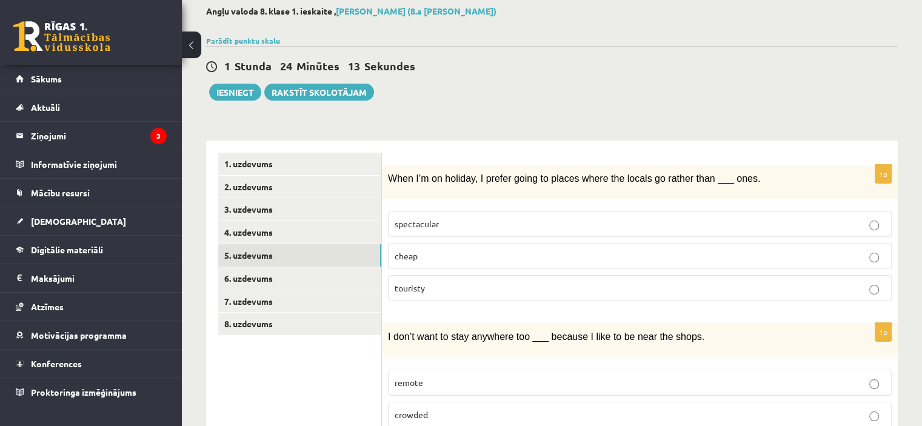
click at [427, 283] on p "touristy" at bounding box center [640, 288] width 490 height 13
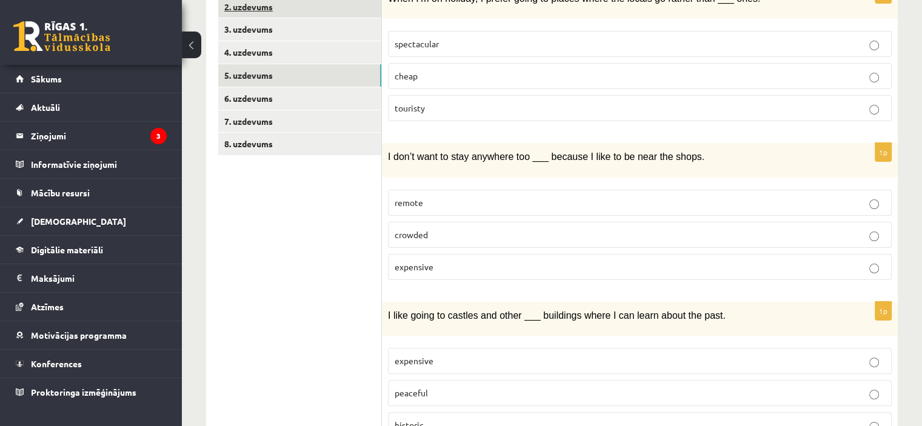
scroll to position [247, 0]
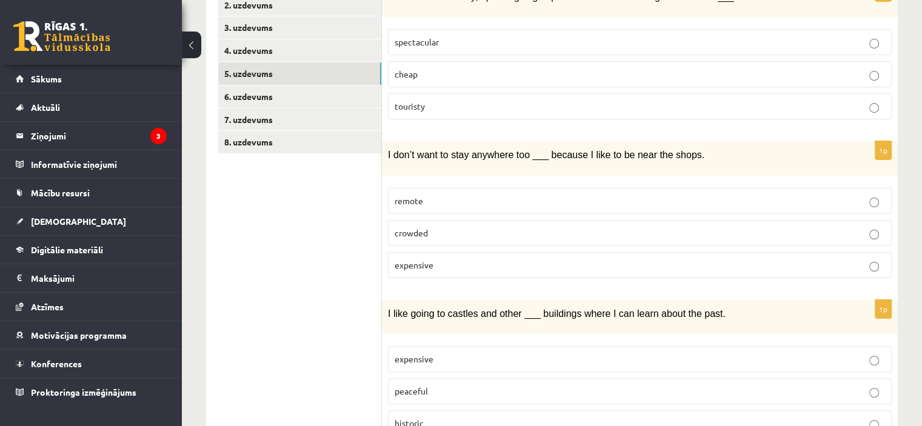
click at [425, 195] on p "remote" at bounding box center [640, 201] width 490 height 13
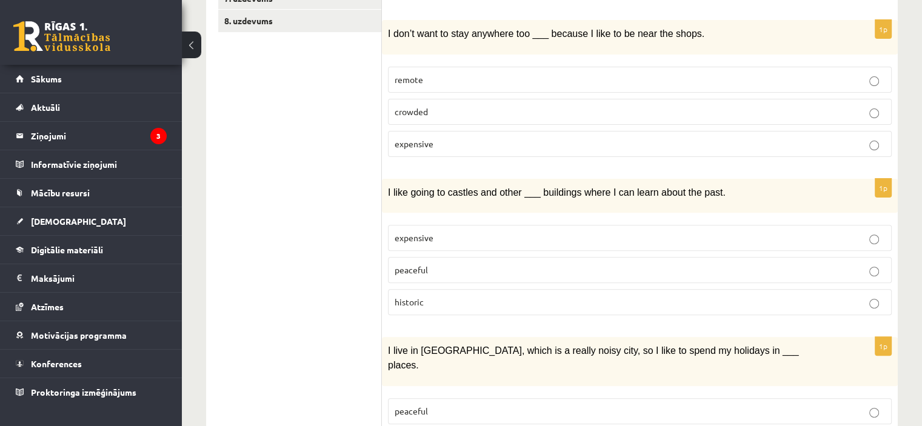
drag, startPoint x: 435, startPoint y: 295, endPoint x: 350, endPoint y: 72, distance: 238.1
click at [434, 296] on p "historic" at bounding box center [640, 302] width 490 height 13
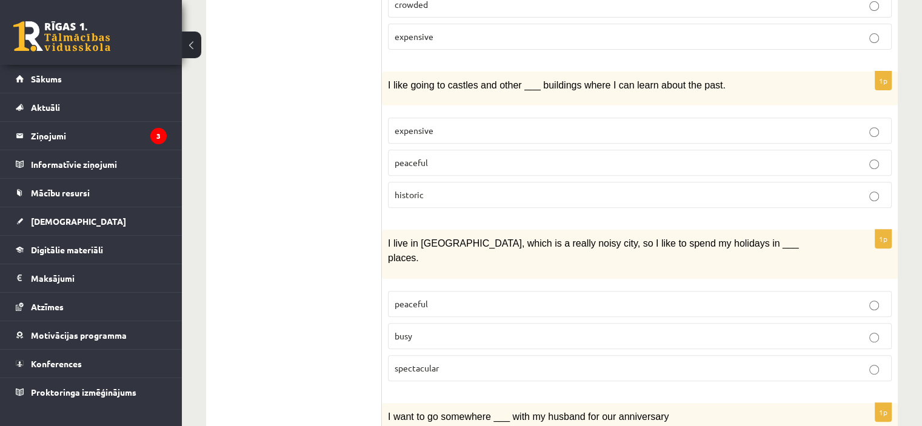
scroll to position [489, 0]
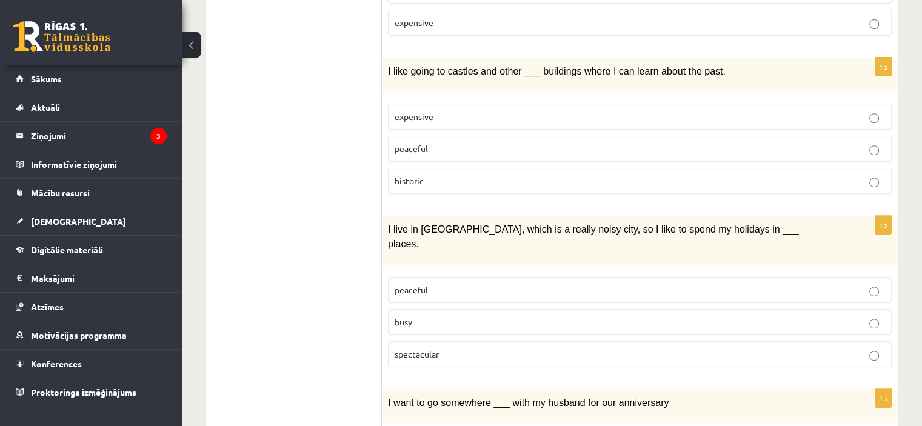
drag, startPoint x: 442, startPoint y: 270, endPoint x: 431, endPoint y: 247, distance: 25.5
click at [442, 284] on p "peaceful" at bounding box center [640, 290] width 490 height 13
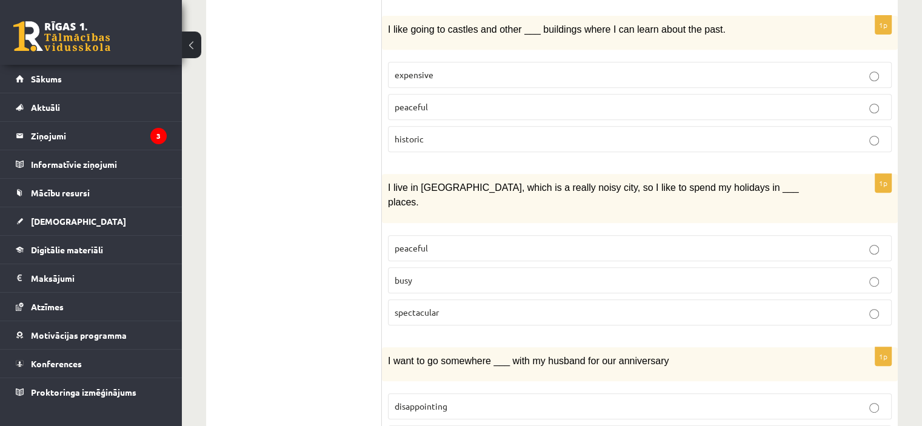
scroll to position [610, 0]
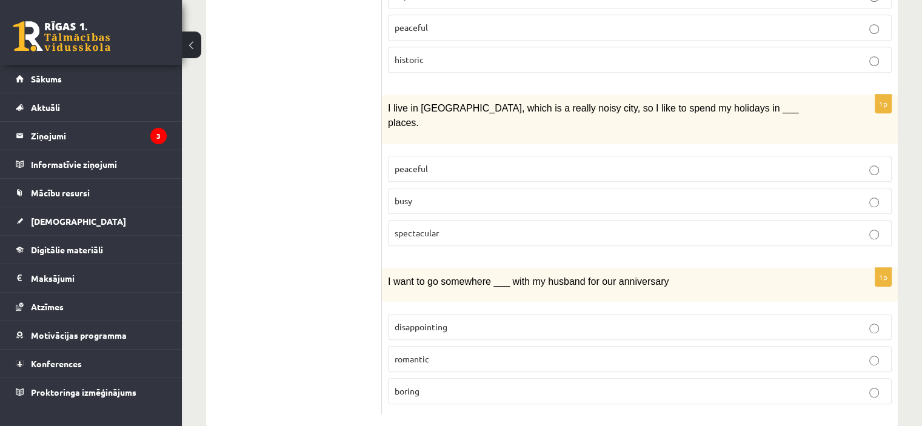
click at [430, 353] on p "romantic" at bounding box center [640, 359] width 490 height 13
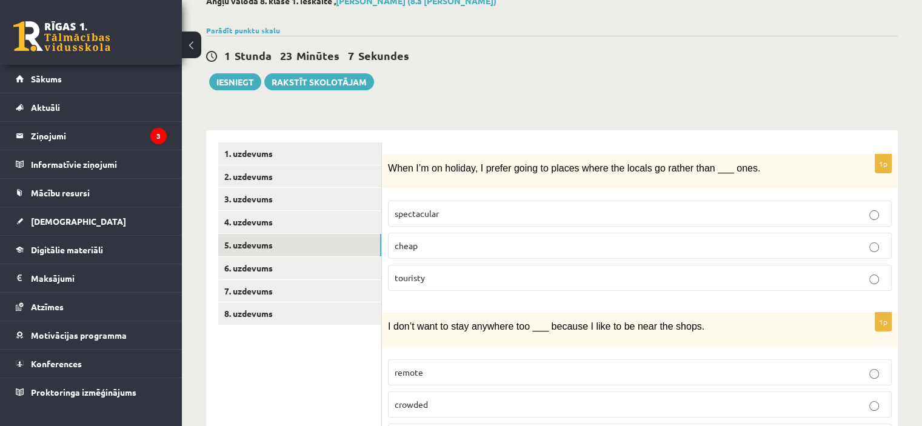
scroll to position [4, 0]
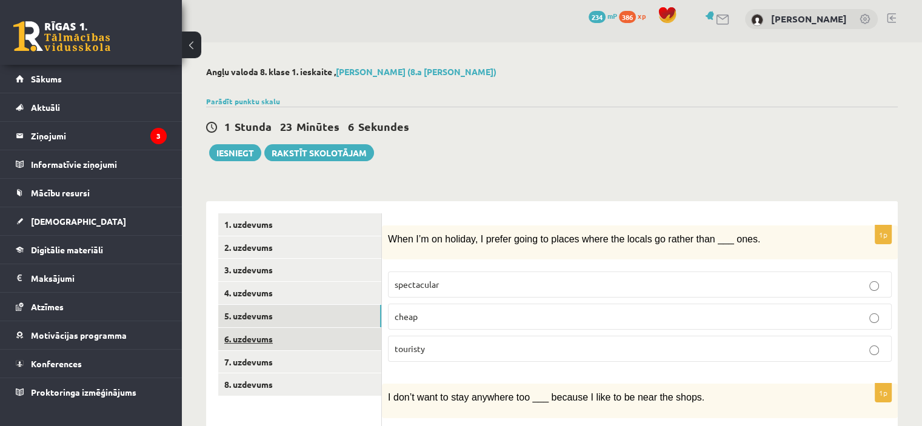
click at [274, 339] on link "6. uzdevums" at bounding box center [299, 339] width 163 height 22
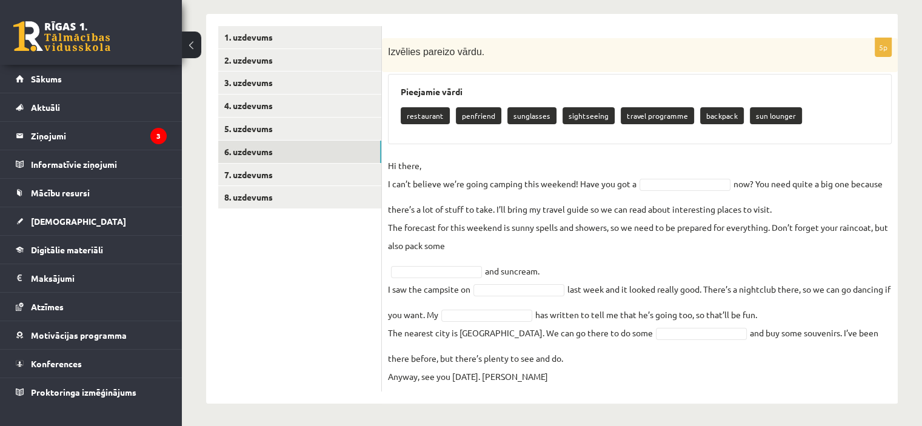
scroll to position [192, 0]
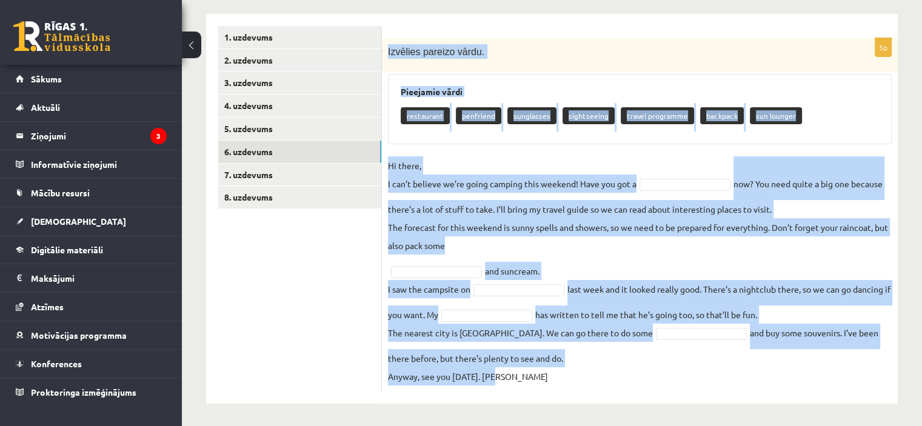
drag, startPoint x: 387, startPoint y: 47, endPoint x: 660, endPoint y: 384, distance: 433.1
click at [660, 384] on div "5p Izvēlies pareizo vārdu. Pieejamie vārdi restaurant penfriend sunglasses sigh…" at bounding box center [640, 214] width 516 height 353
copy div "Izvēlies pareizo vārdu. Pieejamie vārdi restaurant penfriend sunglasses sightse…"
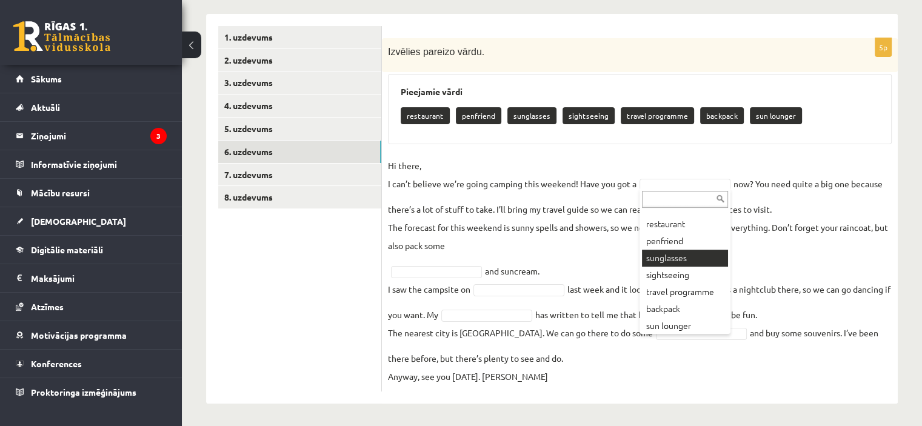
scroll to position [15, 0]
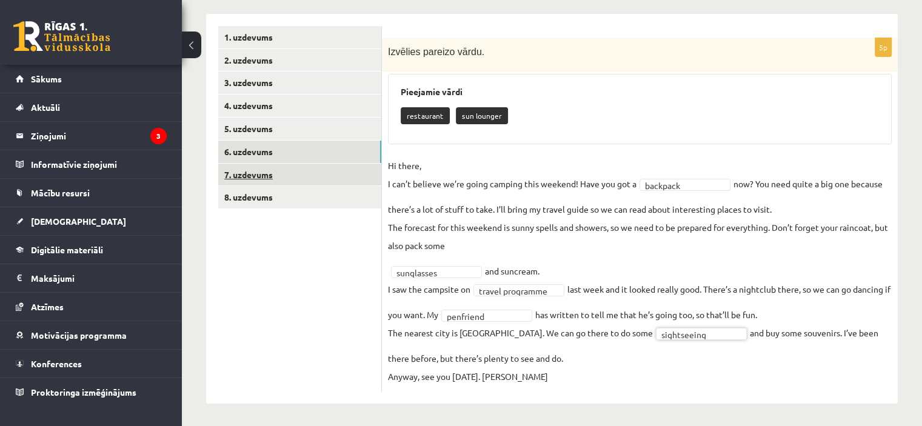
click at [311, 178] on link "7. uzdevums" at bounding box center [299, 175] width 163 height 22
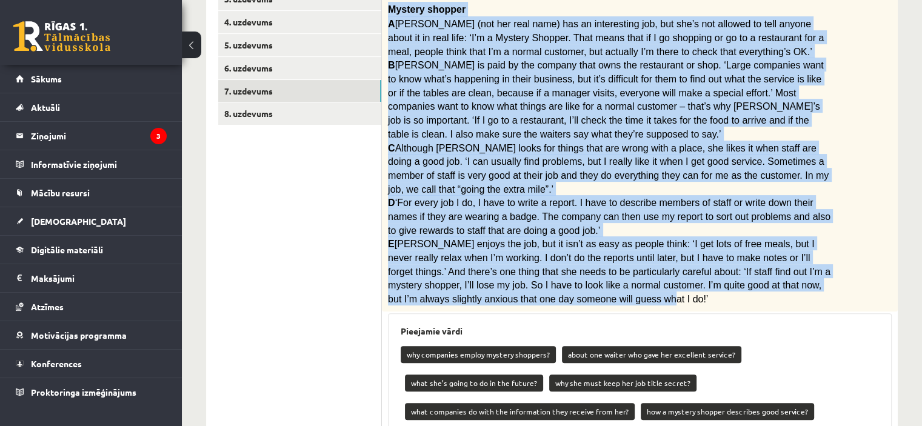
scroll to position [451, 0]
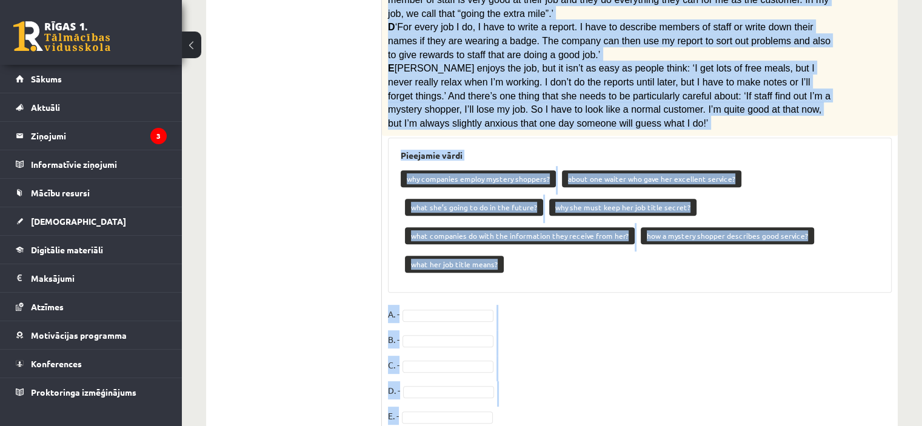
drag, startPoint x: 386, startPoint y: 92, endPoint x: 712, endPoint y: 408, distance: 454.0
click at [712, 408] on div "Angļu valoda 8. klase 1. ieskaite , Ruslans Ignatovs (8.a JK klase) Parādīt pun…" at bounding box center [552, 35] width 740 height 879
copy div "Lasi tekstu. Savieno paragrāfus (A-E) ar jautājumiem (1-7). Mystery shopper A R…"
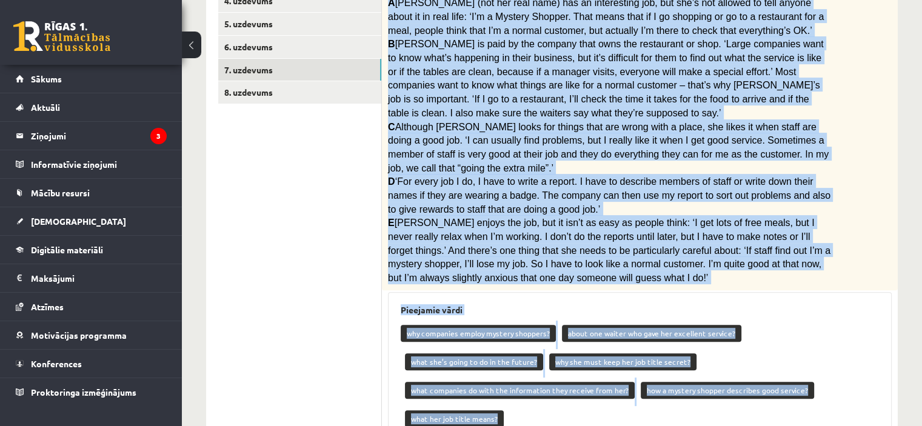
scroll to position [148, 0]
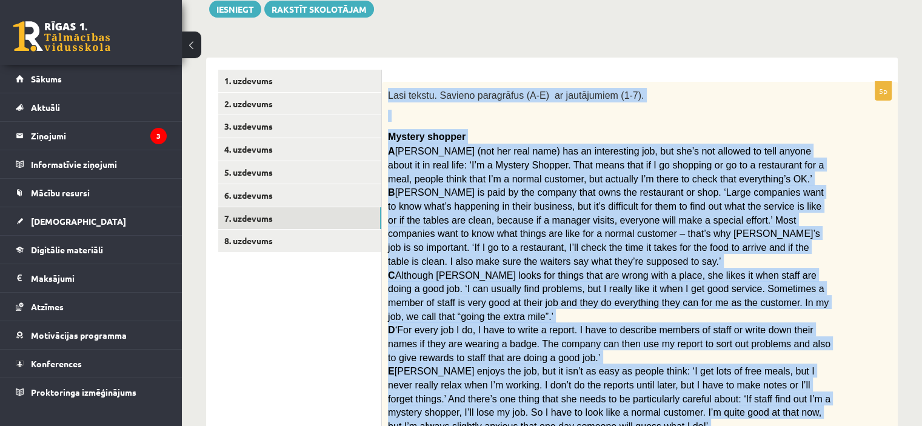
click at [544, 232] on span "Rita is paid by the company that owns the restaurant or shop. ‘Large companies …" at bounding box center [606, 226] width 436 height 79
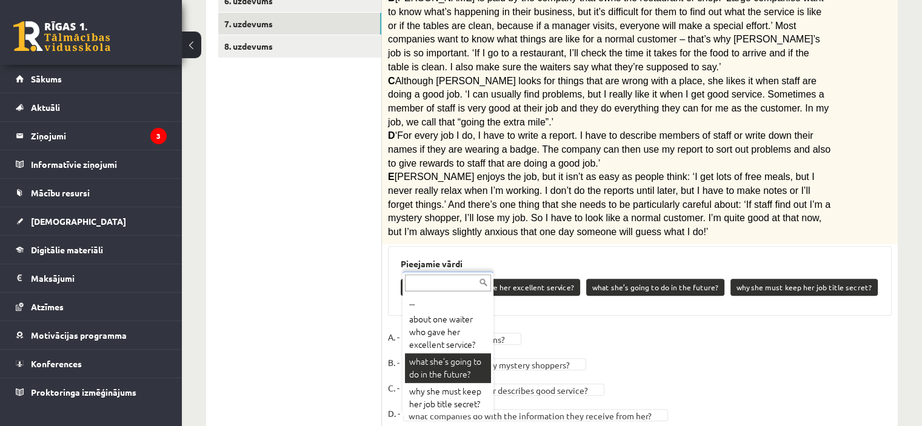
scroll to position [395, 0]
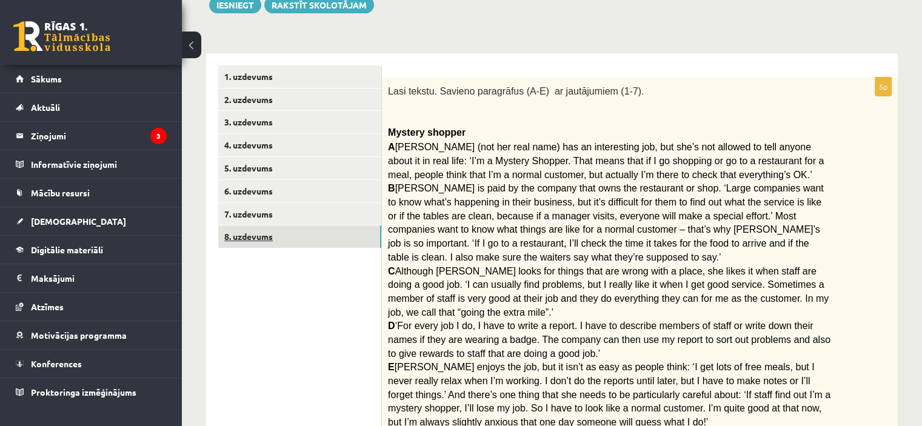
click at [273, 241] on link "8. uzdevums" at bounding box center [299, 237] width 163 height 22
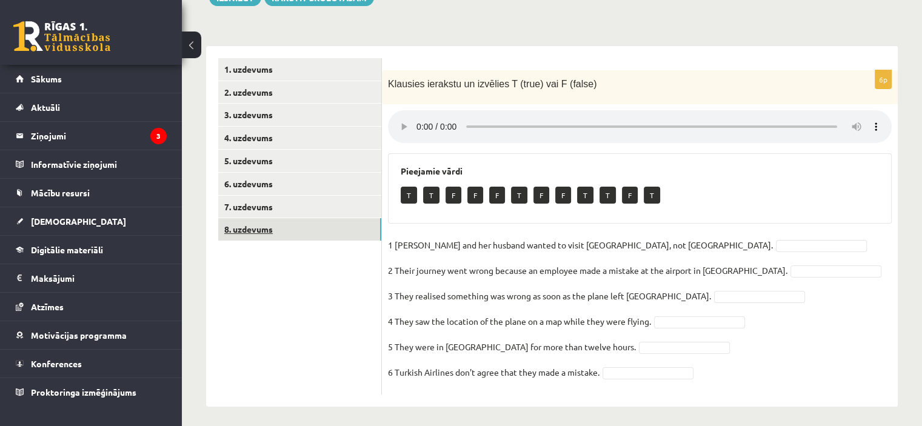
scroll to position [163, 0]
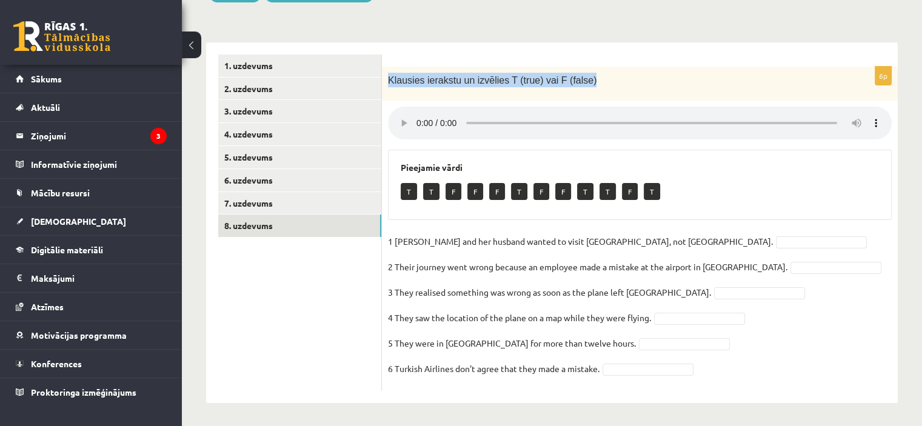
drag, startPoint x: 387, startPoint y: 79, endPoint x: 595, endPoint y: 81, distance: 208.5
click at [595, 81] on div "Klausies ierakstu un izvēlies T (true) vai F (false)" at bounding box center [640, 84] width 516 height 34
copy span "Klausies ierakstu un izvēlies T (true) vai F (false)"
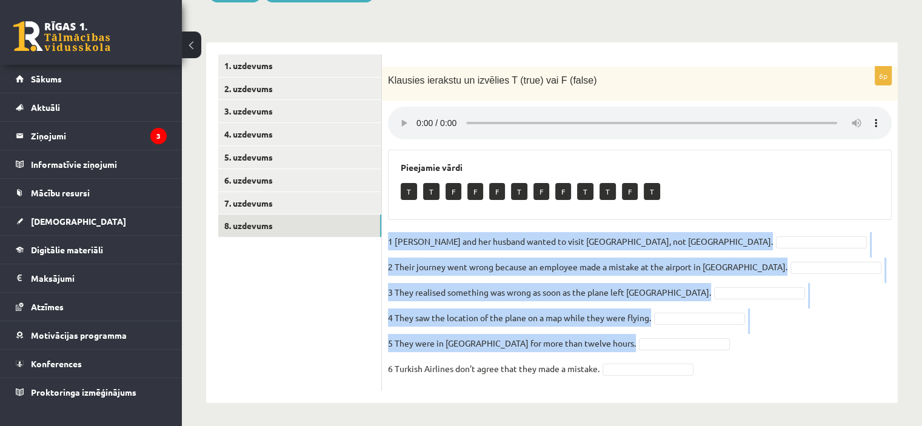
drag, startPoint x: 385, startPoint y: 239, endPoint x: 686, endPoint y: 321, distance: 312.0
click at [697, 329] on div "6p Klausies ierakstu un izvēlies T (true) vai F (false) Pieejamie vārdi T T F F…" at bounding box center [640, 229] width 516 height 324
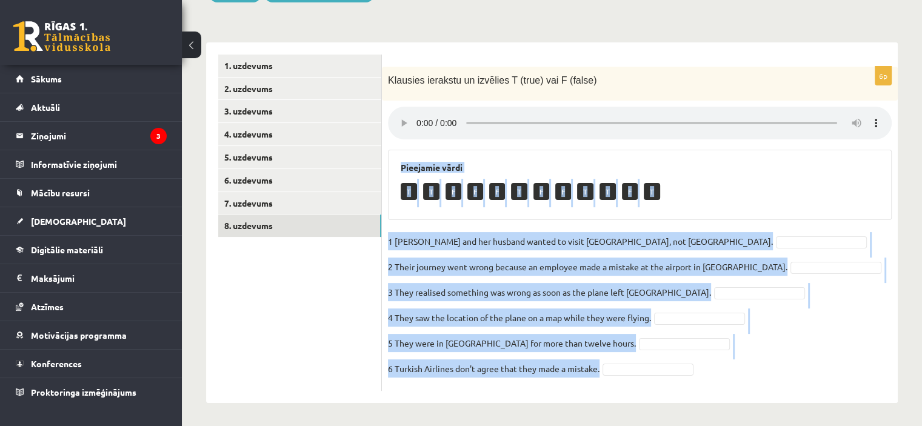
drag, startPoint x: 417, startPoint y: 174, endPoint x: 707, endPoint y: 385, distance: 358.4
click at [707, 385] on div "6p Klausies ierakstu un izvēlies T (true) vai F (false) Pieejamie vārdi T T F F…" at bounding box center [640, 229] width 516 height 324
copy div "Pieejamie vārdi T T F F F T F F T T F T 1 Sandy Valdivieso and her husband want…"
click at [497, 247] on p "1 Sandy Valdivieso and her husband wanted to visit Africa, not Asia." at bounding box center [580, 241] width 385 height 18
drag, startPoint x: 388, startPoint y: 239, endPoint x: 747, endPoint y: 376, distance: 384.1
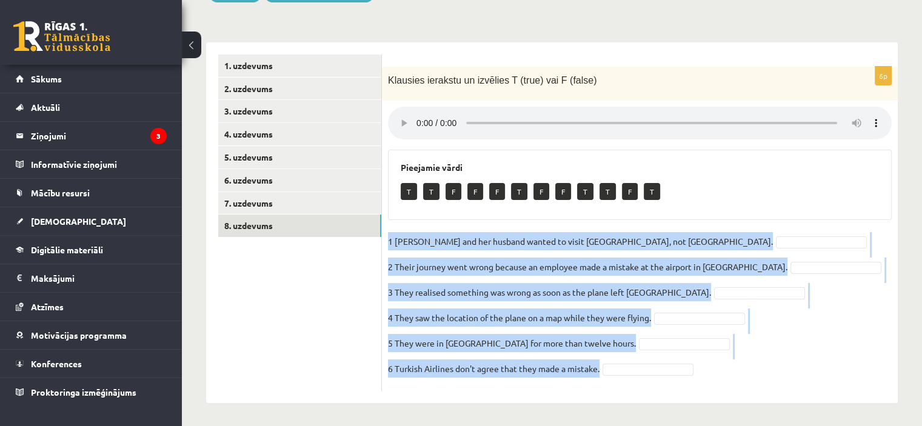
click at [747, 376] on fieldset "1 Sandy Valdivieso and her husband wanted to visit Africa, not Asia. 2 Their jo…" at bounding box center [640, 308] width 504 height 153
copy fieldset "1 Sandy Valdivieso and her husband wanted to visit Africa, not Asia. 2 Their jo…"
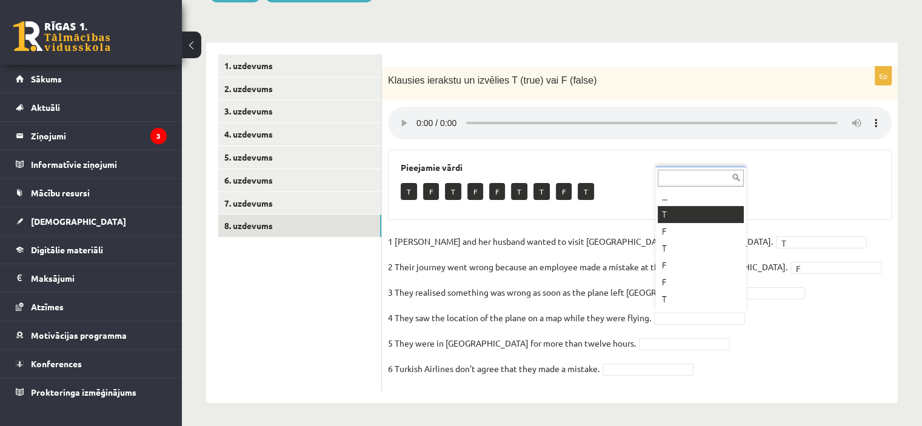
drag, startPoint x: 692, startPoint y: 221, endPoint x: 646, endPoint y: 184, distance: 58.6
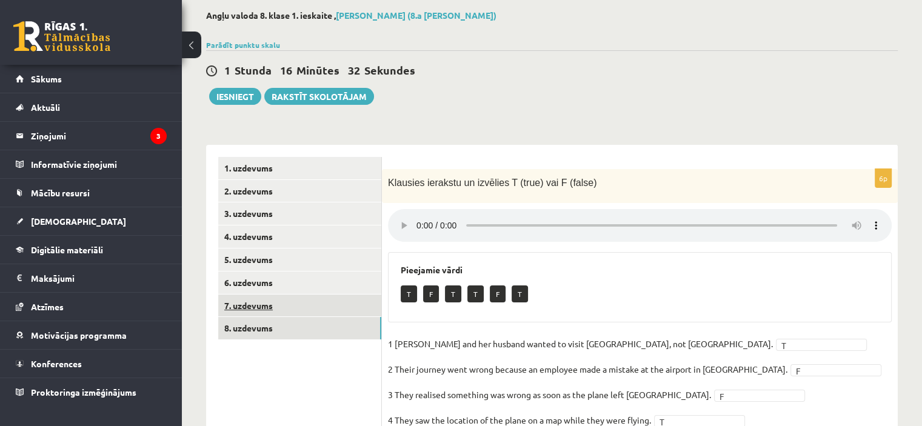
scroll to position [0, 0]
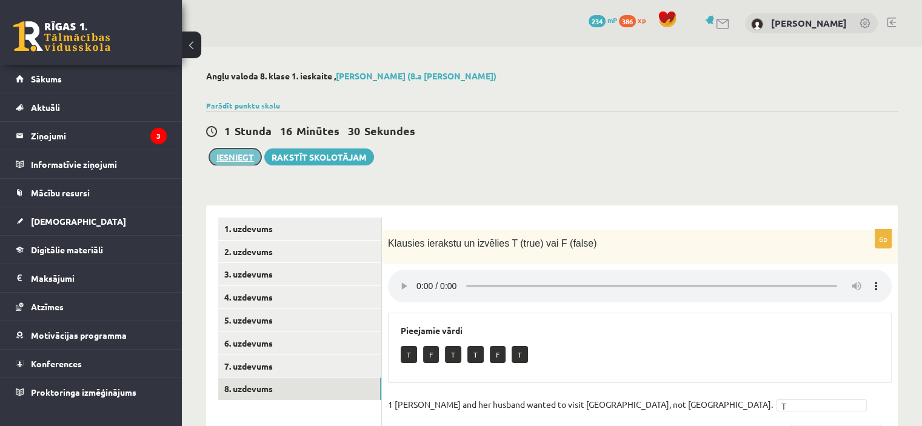
click at [226, 153] on button "Iesniegt" at bounding box center [235, 157] width 52 height 17
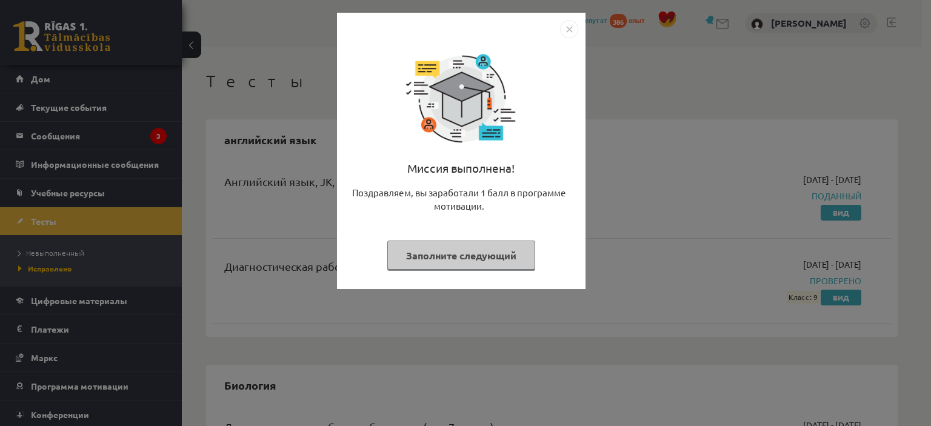
click at [625, 133] on div "Миссия выполнена! Поздравляем, вы заработали 1 балл в программе мотивации. Запо…" at bounding box center [465, 213] width 931 height 426
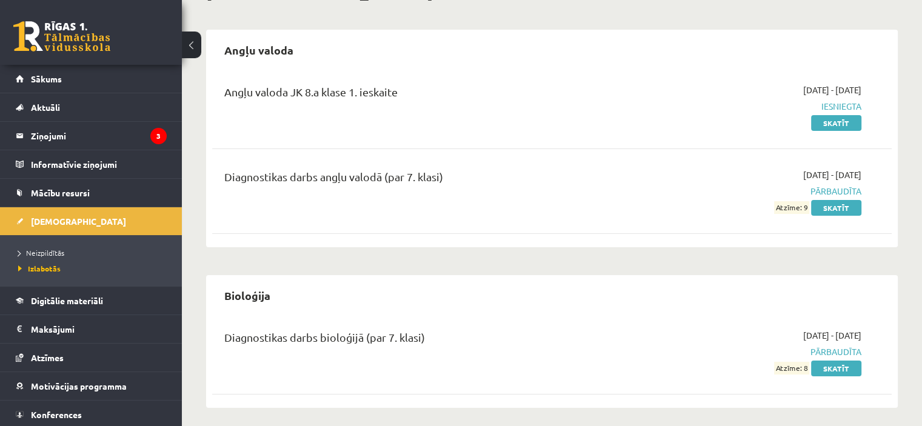
scroll to position [61, 0]
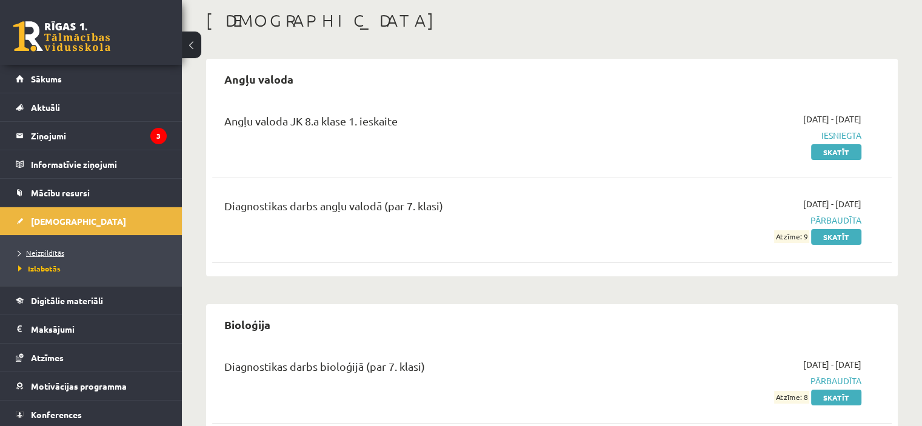
click at [65, 252] on link "Neizpildītās" at bounding box center [94, 252] width 152 height 11
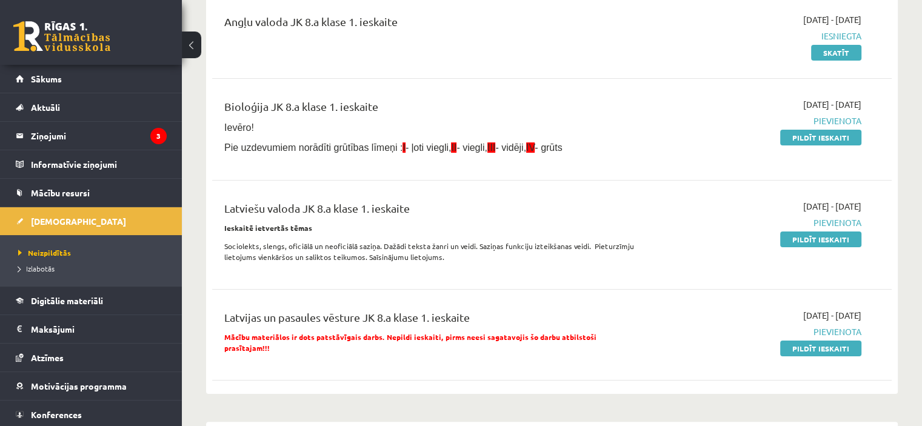
scroll to position [182, 0]
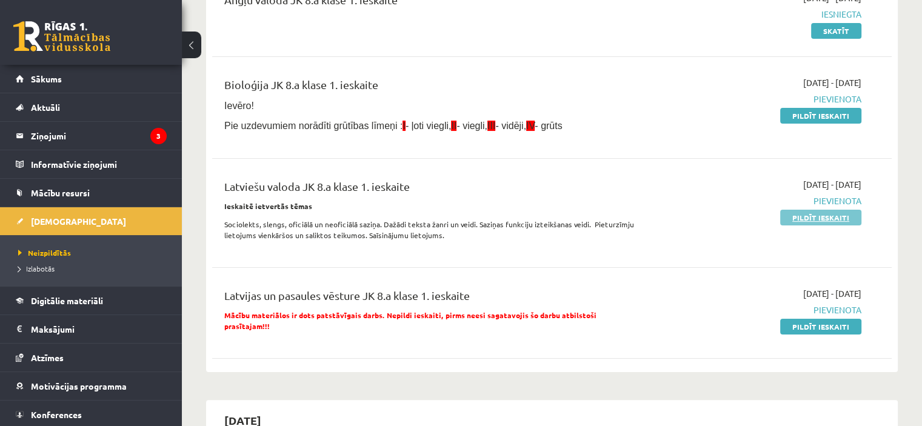
click at [820, 218] on link "Pildīt ieskaiti" at bounding box center [820, 218] width 81 height 16
click at [814, 215] on link "Pildīt ieskaiti" at bounding box center [820, 218] width 81 height 16
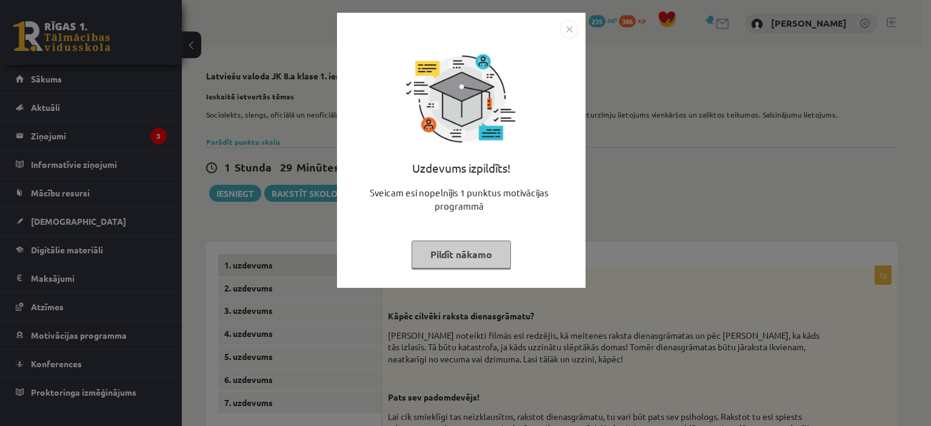
click at [572, 25] on img "Close" at bounding box center [569, 29] width 18 height 18
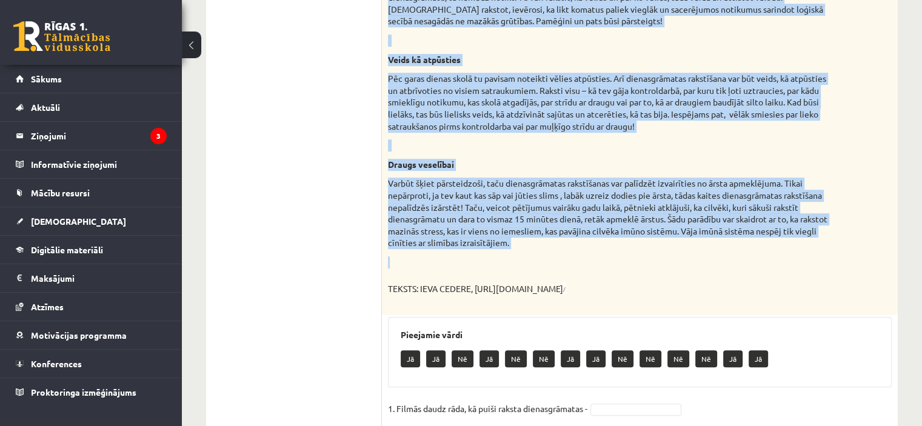
scroll to position [838, 0]
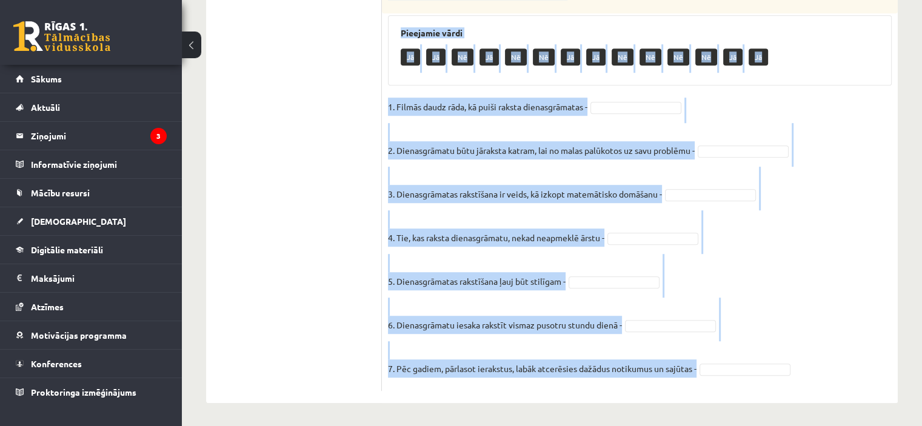
drag, startPoint x: 386, startPoint y: 222, endPoint x: 784, endPoint y: 373, distance: 425.9
copy div "Izlasi tekstu, novērtē dotos apgalvojumus. Kāpēc cilvēki raksta dienasgrāmatu? …"
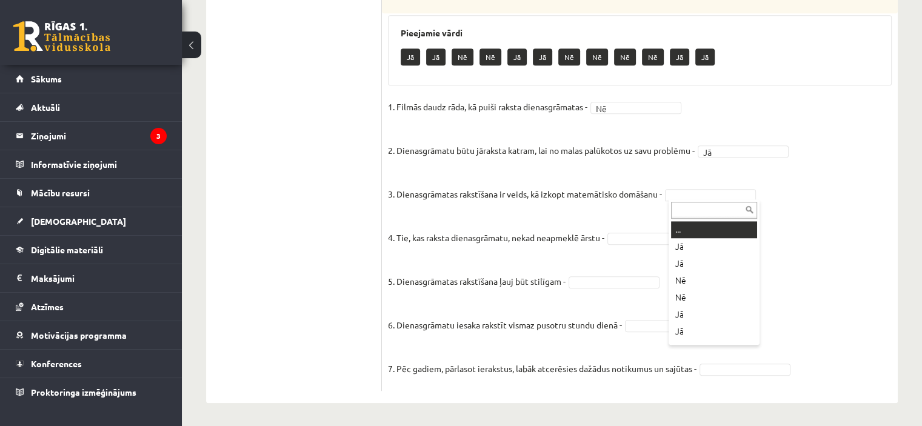
drag, startPoint x: 703, startPoint y: 188, endPoint x: 707, endPoint y: 203, distance: 15.9
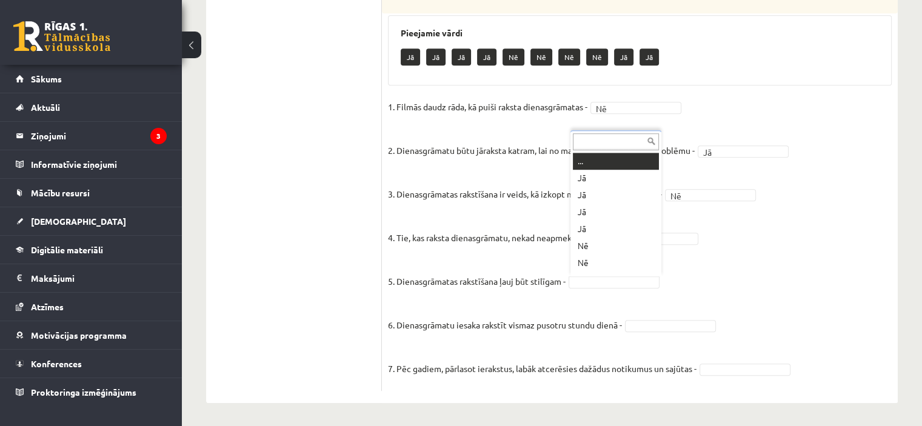
drag, startPoint x: 594, startPoint y: 281, endPoint x: 602, endPoint y: 294, distance: 15.5
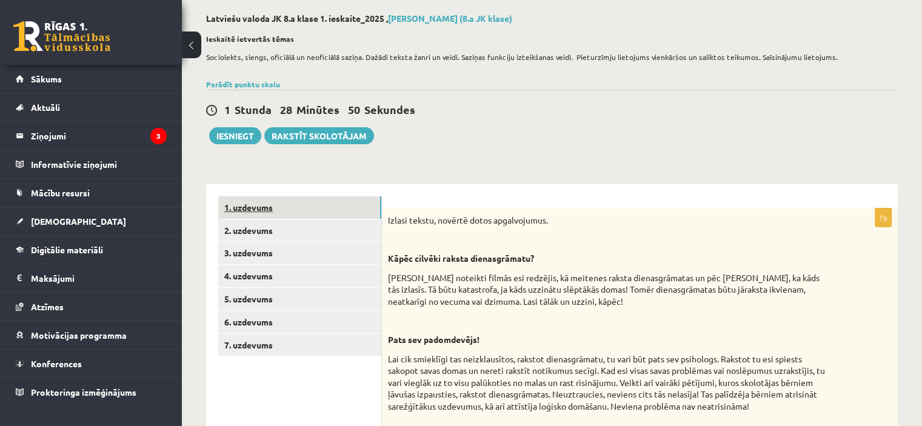
scroll to position [50, 0]
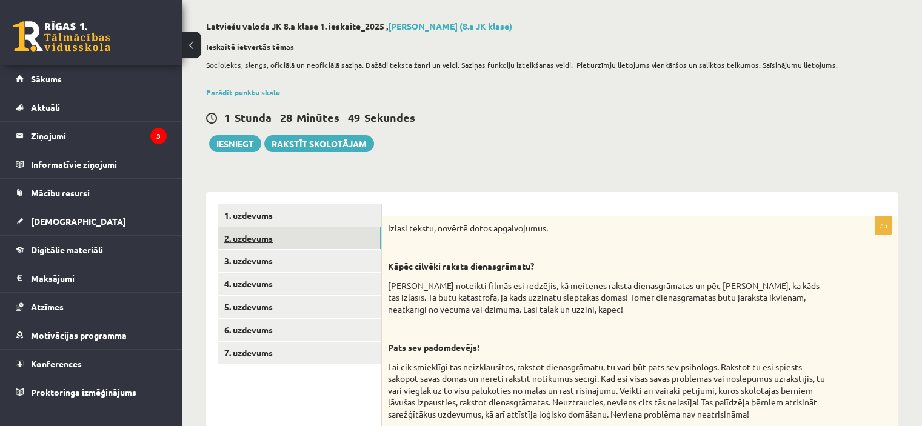
click at [247, 241] on link "2. uzdevums" at bounding box center [299, 238] width 163 height 22
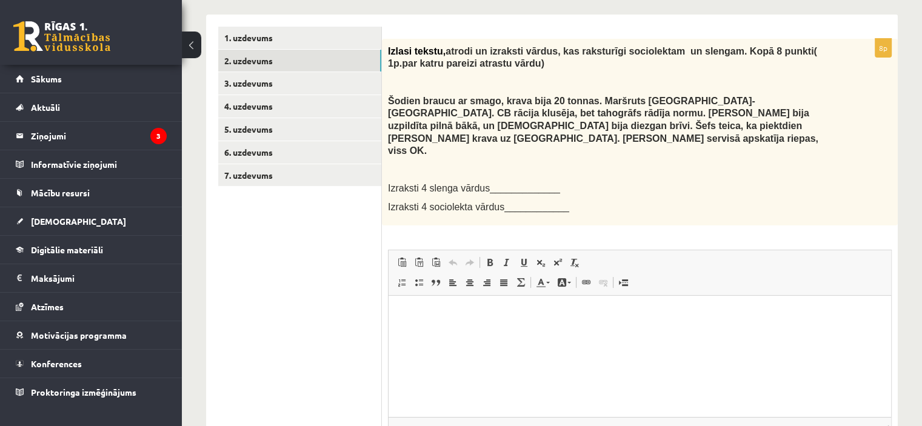
scroll to position [132, 0]
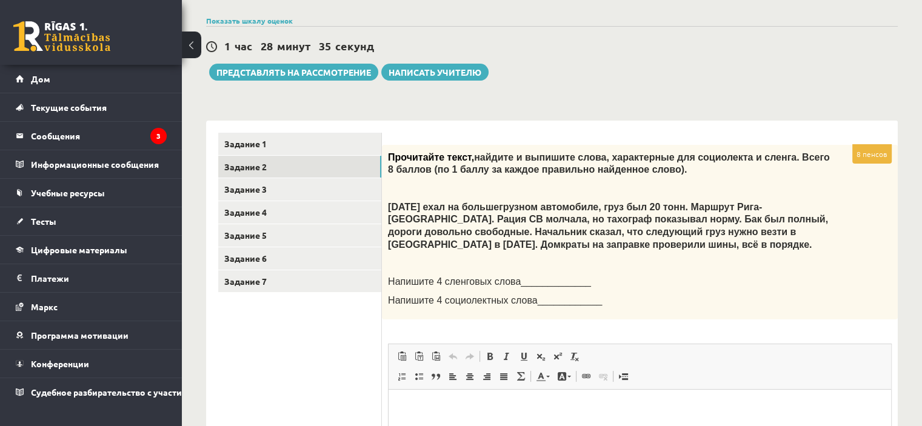
click at [536, 276] on font "Напишите 4 сленговых слова_____________" at bounding box center [489, 281] width 203 height 10
click at [533, 281] on font "Напишите 4 сленговых слова_____________" at bounding box center [489, 281] width 203 height 10
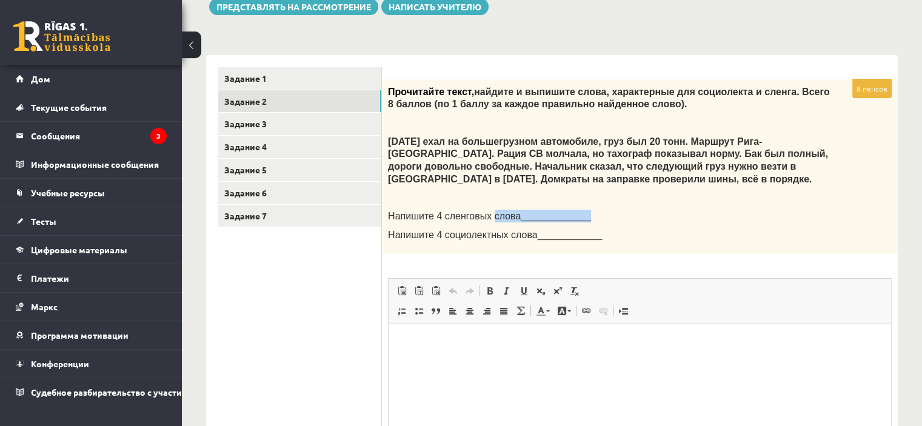
scroll to position [155, 0]
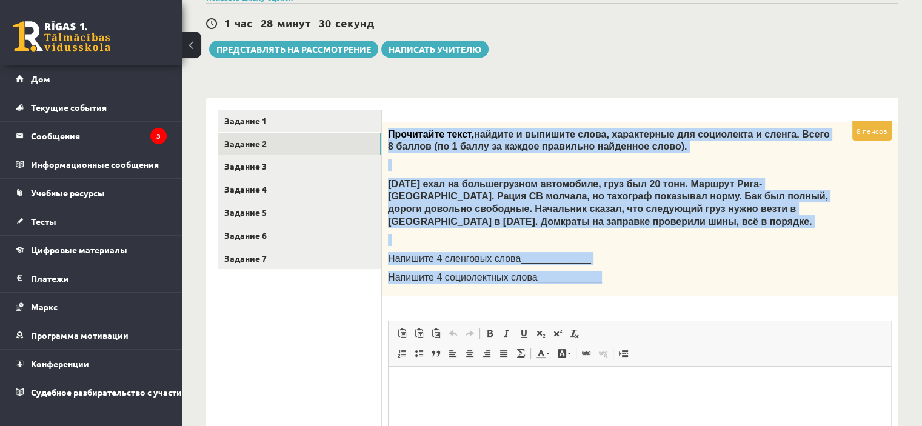
drag, startPoint x: 383, startPoint y: 133, endPoint x: 627, endPoint y: 282, distance: 286.0
click at [627, 282] on div "Прочитайте текст, найдите и выпишите слова, характерные для социолекта и сленга…" at bounding box center [640, 209] width 516 height 175
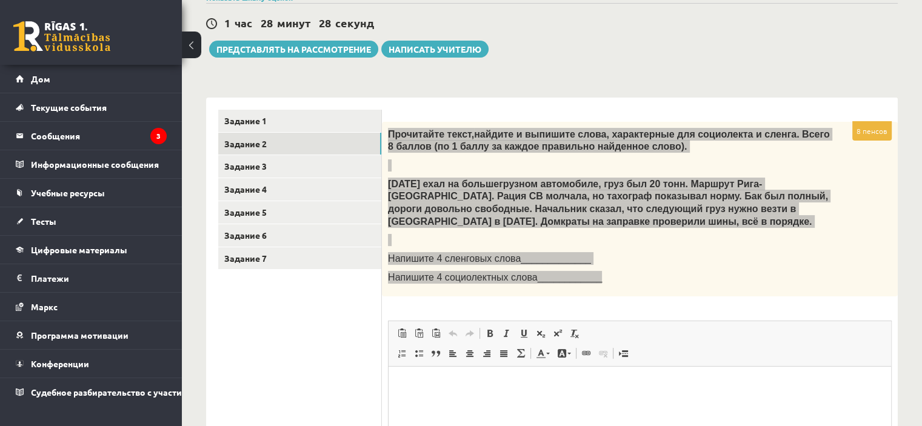
scroll to position [144, 0]
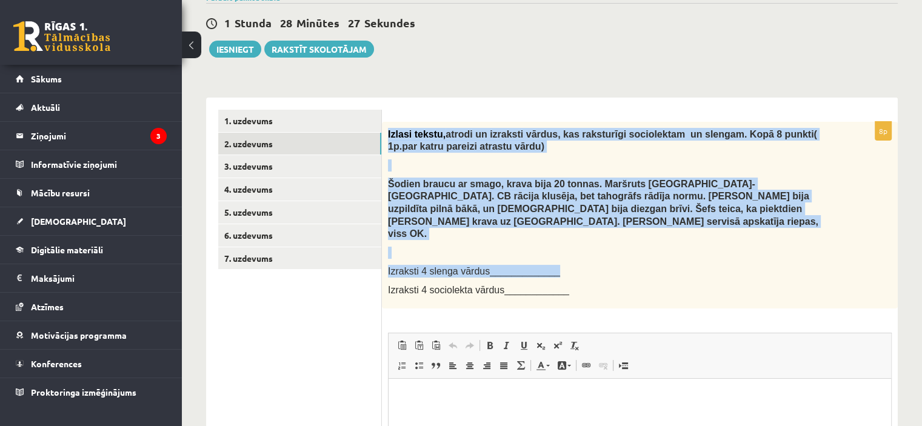
click at [503, 152] on div "Izlasi tekstu, atrodi un izraksti vārdus, kas raksturīgi sociolektam un slengam…" at bounding box center [640, 215] width 516 height 187
drag, startPoint x: 456, startPoint y: 166, endPoint x: 606, endPoint y: 269, distance: 181.3
click at [606, 269] on div "Izlasi tekstu, atrodi un izraksti vārdus, kas raksturīgi sociolektam un slengam…" at bounding box center [640, 215] width 516 height 187
copy div "Izlasi tekstu, atrodi un izraksti vārdus, kas raksturīgi sociolektam un slengam…"
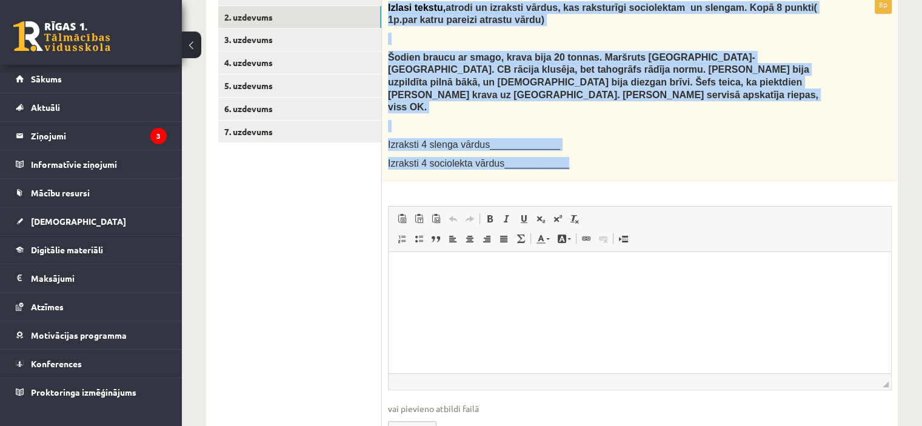
scroll to position [314, 0]
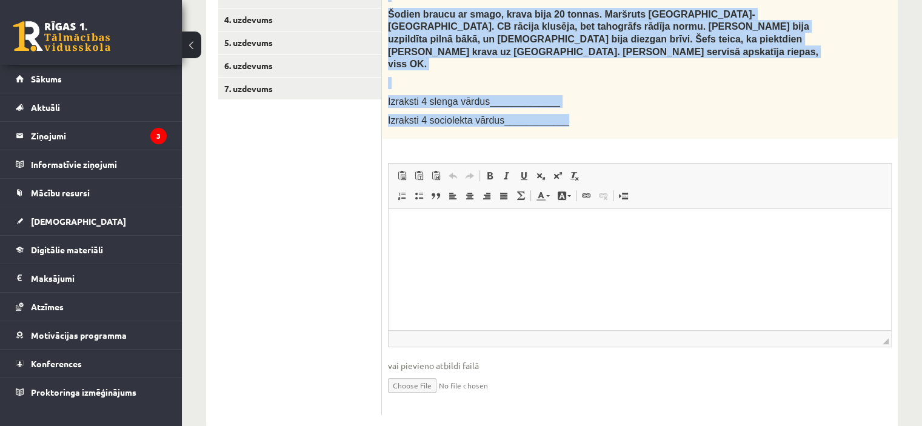
click at [486, 96] on span "Izraksti 4 slenga vārdus_____________" at bounding box center [474, 101] width 172 height 10
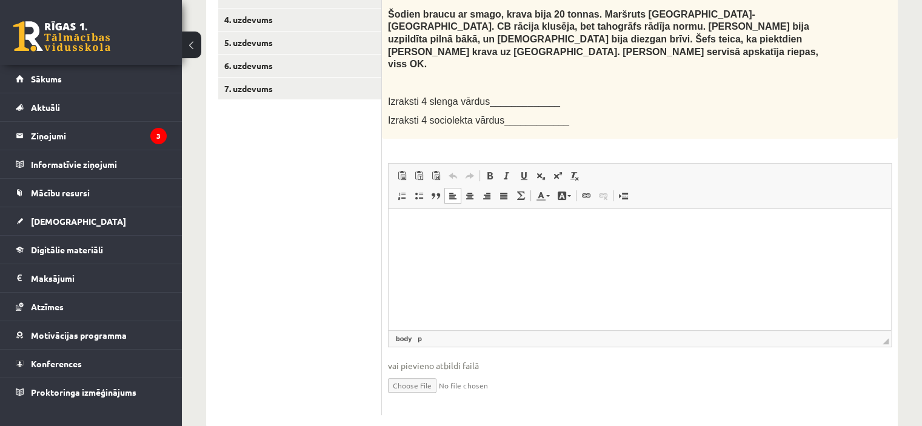
click at [438, 226] on p "Визуальный текстовый редактор, wiswyg-editor-user-answer-47024755982100" at bounding box center [640, 227] width 478 height 13
click at [427, 232] on p "Визуальный текстовый редактор, wiswyg-editor-user-answer-47024755982100" at bounding box center [640, 227] width 479 height 13
click at [400, 227] on html "**********" at bounding box center [640, 227] width 503 height 37
click at [602, 227] on p "**********" at bounding box center [640, 227] width 479 height 13
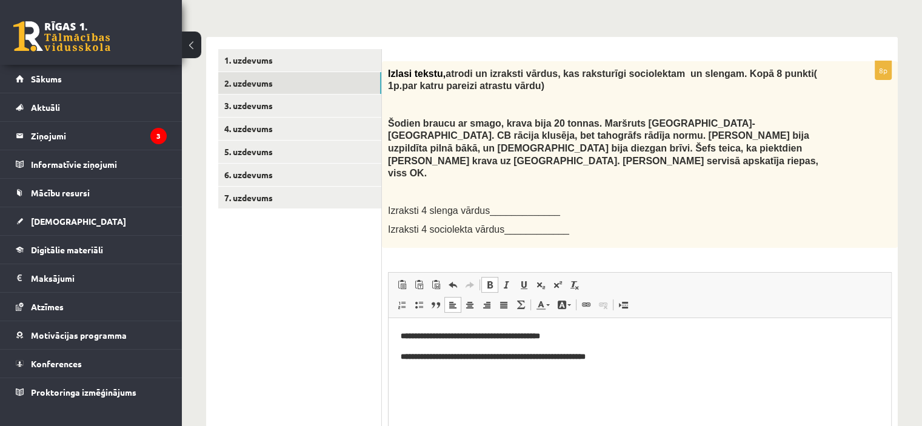
scroll to position [72, 0]
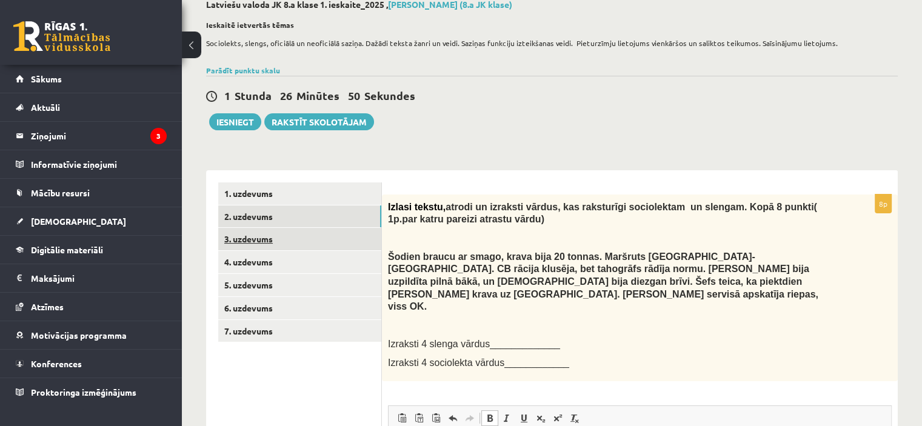
click at [296, 244] on link "3. uzdevums" at bounding box center [299, 239] width 163 height 22
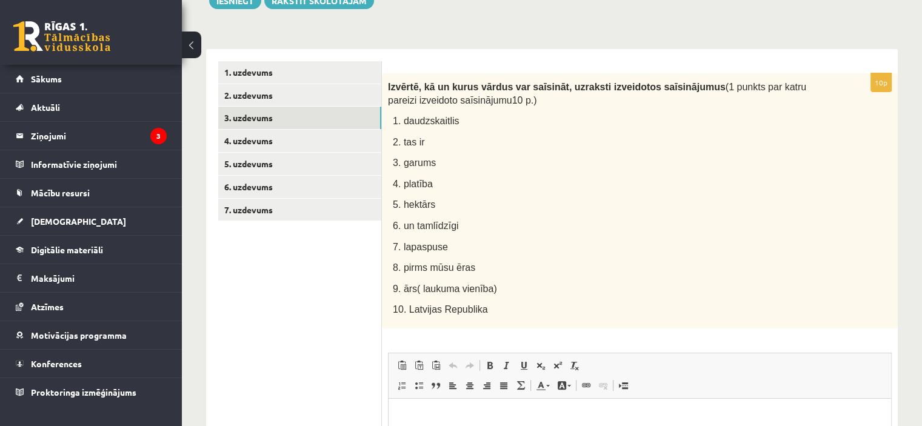
scroll to position [0, 0]
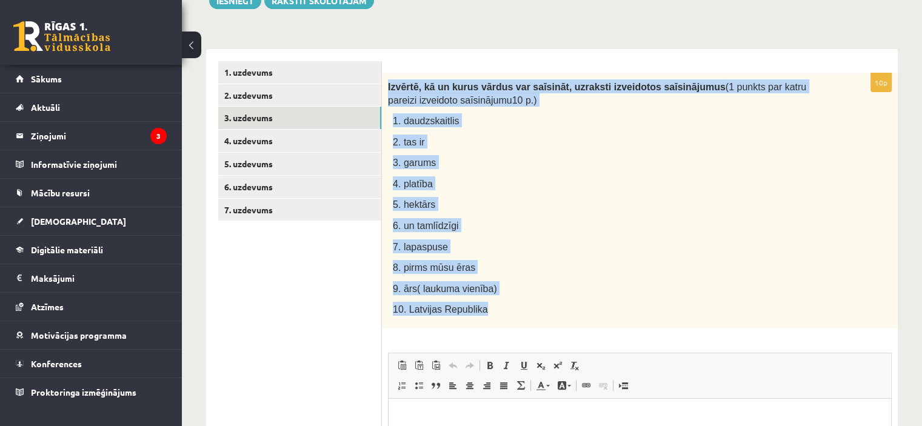
drag, startPoint x: 387, startPoint y: 85, endPoint x: 536, endPoint y: 301, distance: 262.8
click at [536, 301] on div "Izvērtē, kā un kurus vārdus var saīsināt, uzraksti izveidotos saīsinājumus (1 p…" at bounding box center [640, 200] width 516 height 255
copy div "Izvērtē, kā un kurus vārdus var saīsināt, uzraksti izveidotos saīsinājumus (1 p…"
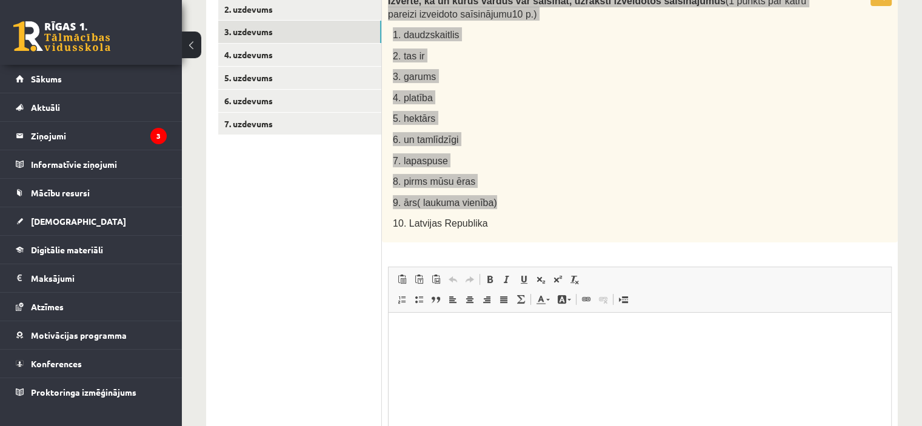
scroll to position [375, 0]
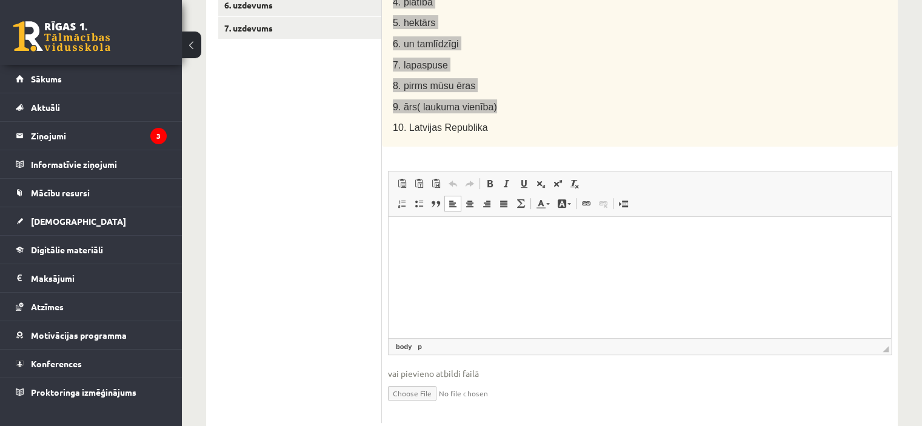
click at [463, 239] on p "Визуальный текстовый редактор, wiswyg-editor-user-answer-47025000220440" at bounding box center [640, 235] width 478 height 13
paste body "Визуальный текстовый редактор, wiswyg-editor-user-answer-47025000220440"
click at [463, 236] on strong "********" at bounding box center [461, 234] width 24 height 8
click at [510, 236] on p "**********" at bounding box center [640, 235] width 479 height 13
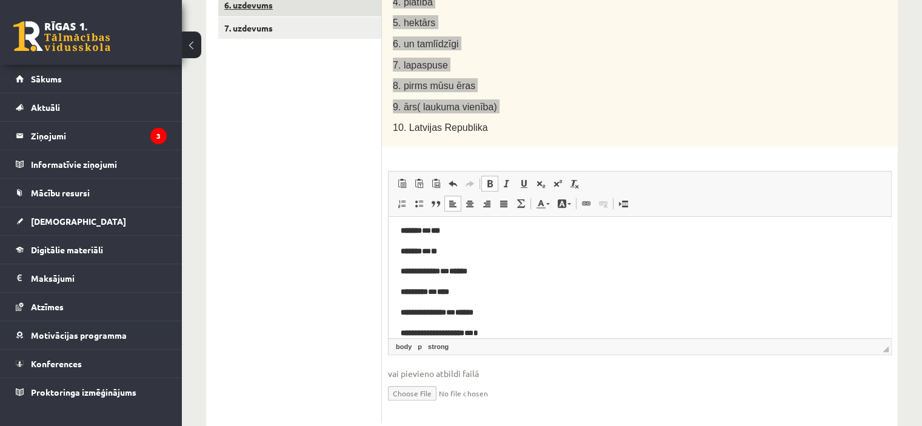
scroll to position [85, 0]
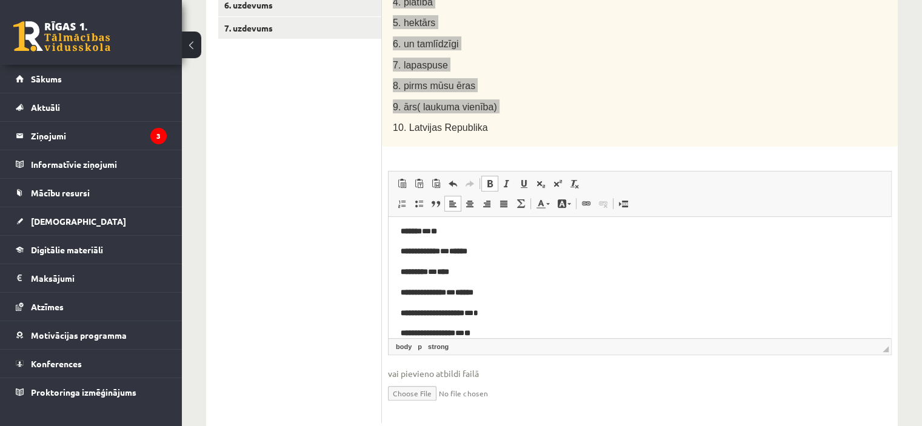
click at [480, 332] on p "**********" at bounding box center [635, 333] width 469 height 13
click at [492, 315] on p "**********" at bounding box center [635, 312] width 469 height 13
click at [473, 292] on p "**********" at bounding box center [635, 292] width 469 height 13
click at [449, 272] on p "********* * ****" at bounding box center [635, 271] width 469 height 13
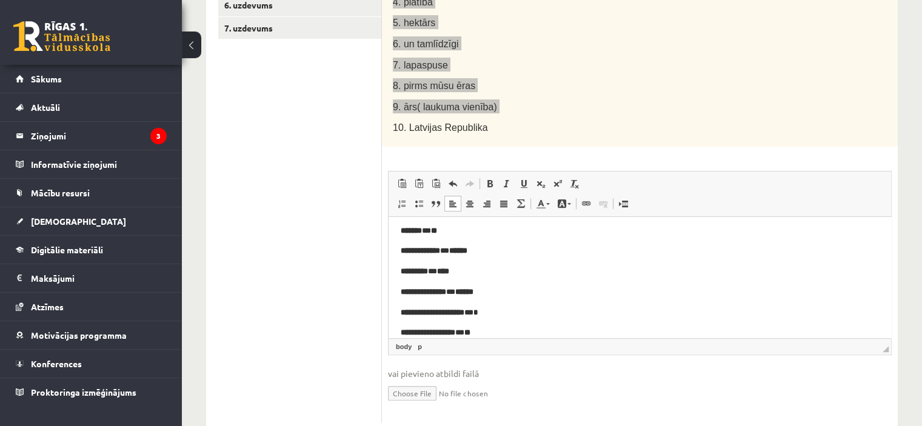
click at [459, 254] on p "**********" at bounding box center [635, 250] width 469 height 13
click at [438, 231] on p "******* * **" at bounding box center [635, 230] width 469 height 13
click at [433, 271] on p "******* * ***" at bounding box center [635, 270] width 469 height 13
click at [439, 252] on p "****** * **" at bounding box center [635, 250] width 469 height 13
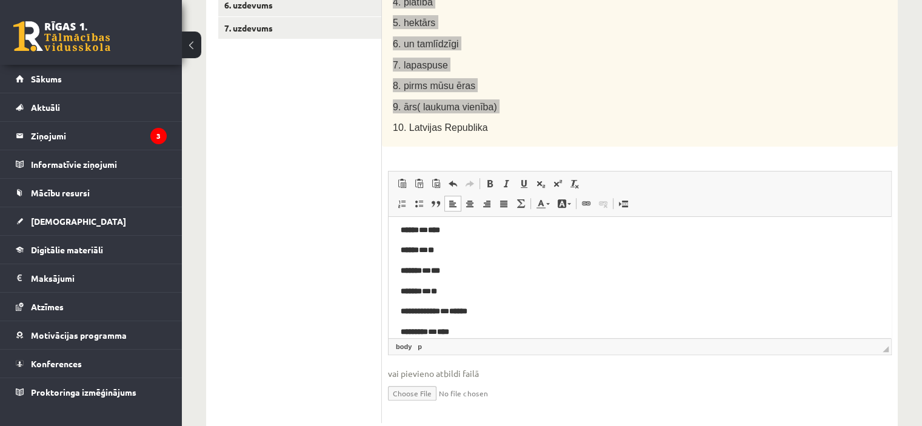
click at [429, 232] on p "****** * ****" at bounding box center [635, 230] width 469 height 13
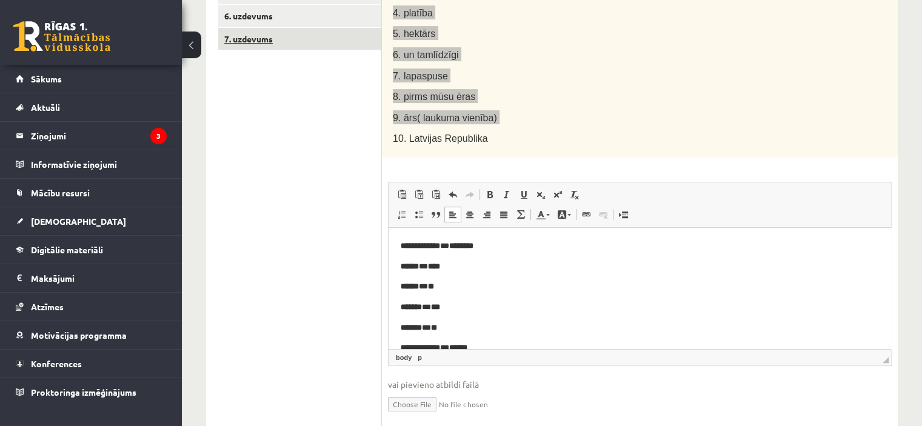
scroll to position [72, 0]
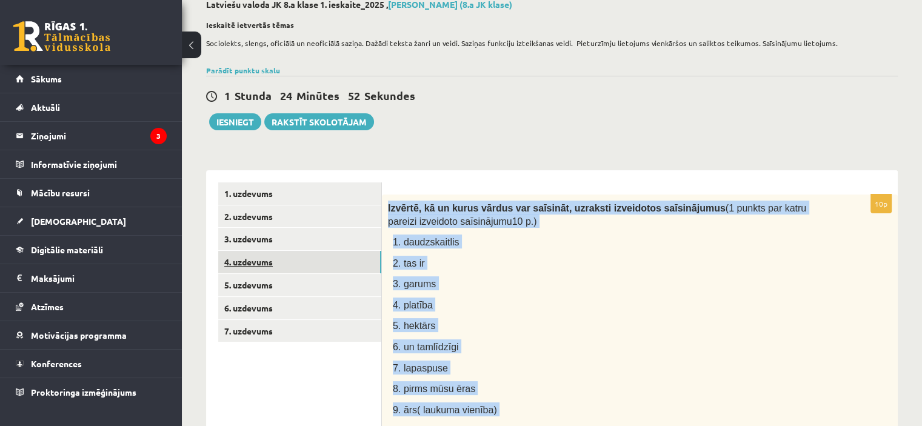
click at [261, 259] on link "4. uzdevums" at bounding box center [299, 262] width 163 height 22
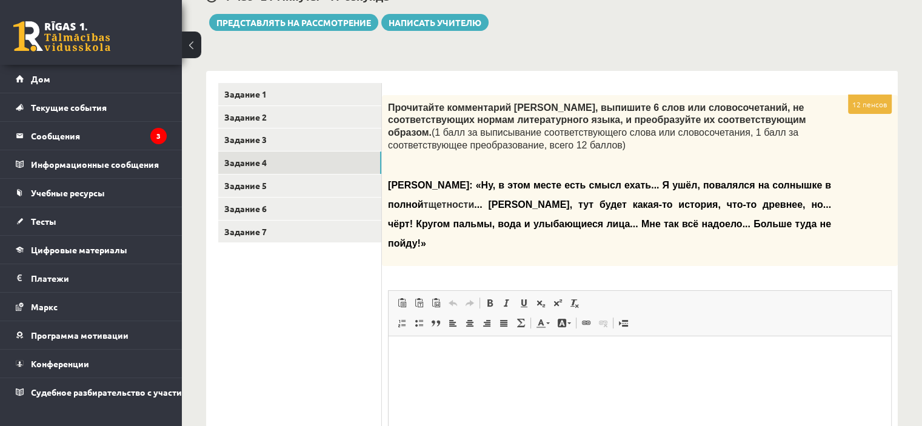
scroll to position [171, 0]
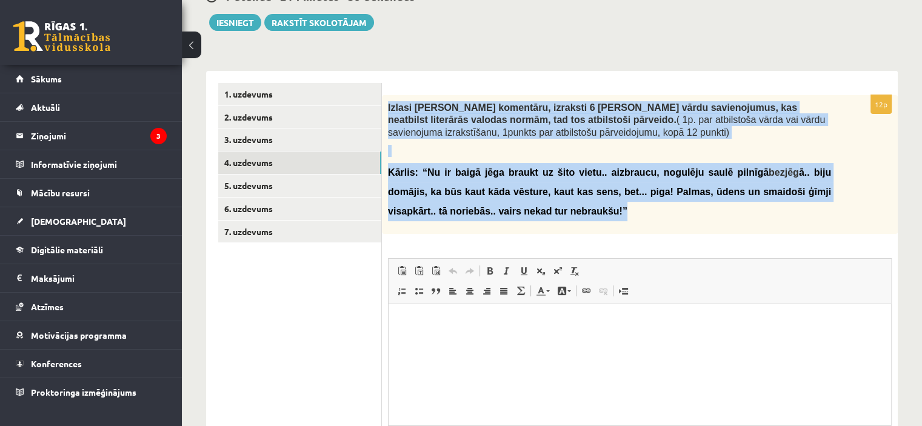
drag, startPoint x: 387, startPoint y: 107, endPoint x: 576, endPoint y: 209, distance: 214.5
click at [576, 209] on div "Izlasi Kārļa komentāru, izraksti 6 vārdus vai vārdu savienojumus, kas neatbilst…" at bounding box center [640, 164] width 516 height 139
copy div "Izlasi Kārļa komentāru, izraksti 6 vārdus vai vārdu savienojumus, kas neatbilst…"
click at [533, 184] on p "Kārlis: “Nu ir baigā jēga braukt uz šito vietu.. aizbraucu, nogulēju saulē piln…" at bounding box center [609, 192] width 443 height 58
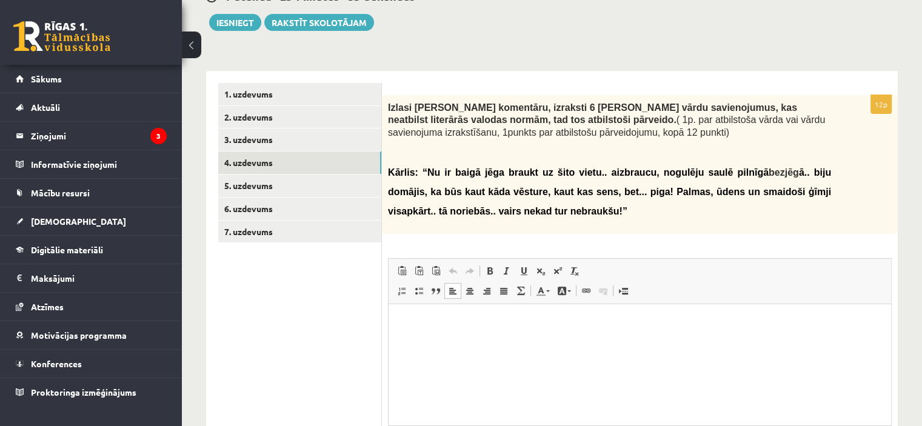
click at [469, 326] on p "Визуальный текстовый редактор, wiswyg-editor-user-answer-47024968126580" at bounding box center [640, 322] width 478 height 13
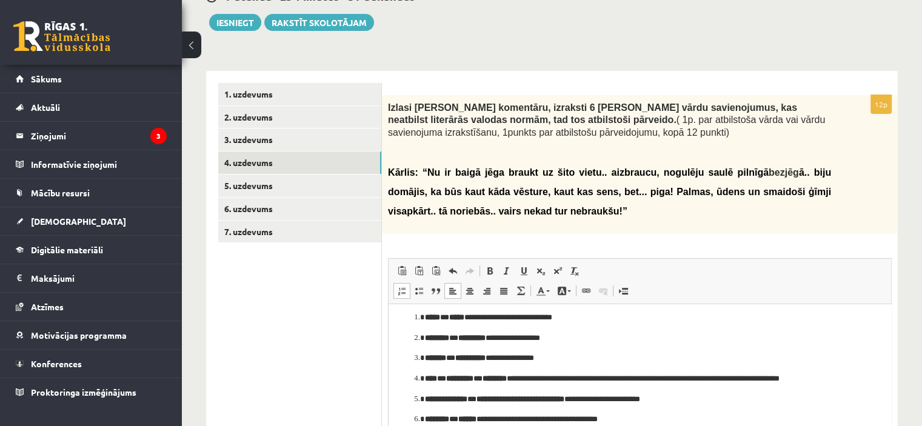
scroll to position [0, 0]
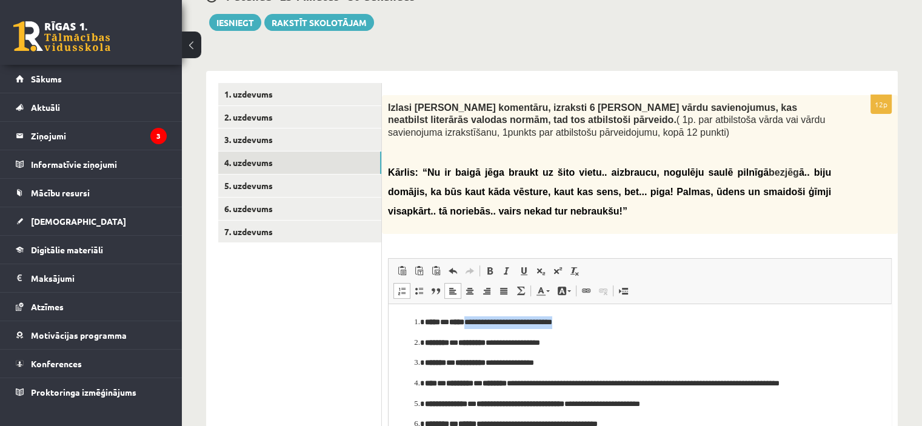
drag, startPoint x: 473, startPoint y: 324, endPoint x: 583, endPoint y: 320, distance: 109.8
click at [583, 320] on p "**********" at bounding box center [635, 322] width 421 height 13
drag, startPoint x: 506, startPoint y: 345, endPoint x: 587, endPoint y: 343, distance: 81.3
click at [587, 343] on p "**********" at bounding box center [635, 343] width 421 height 13
drag, startPoint x: 506, startPoint y: 366, endPoint x: 566, endPoint y: 361, distance: 60.8
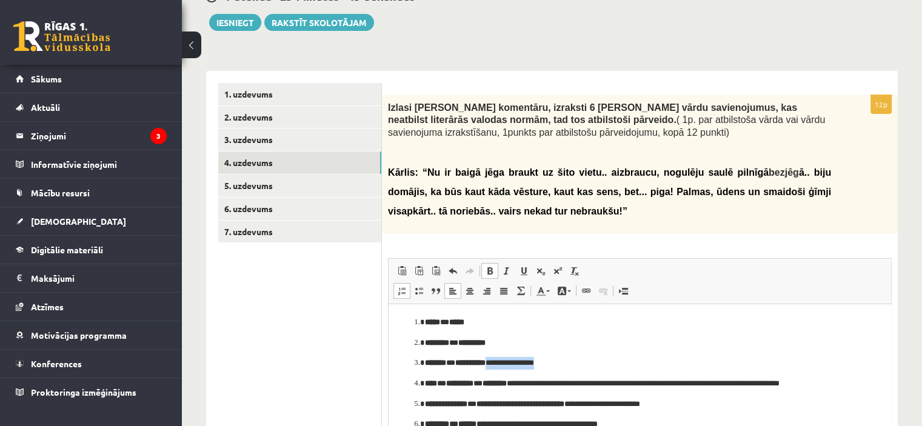
click at [566, 361] on p "**********" at bounding box center [635, 363] width 421 height 13
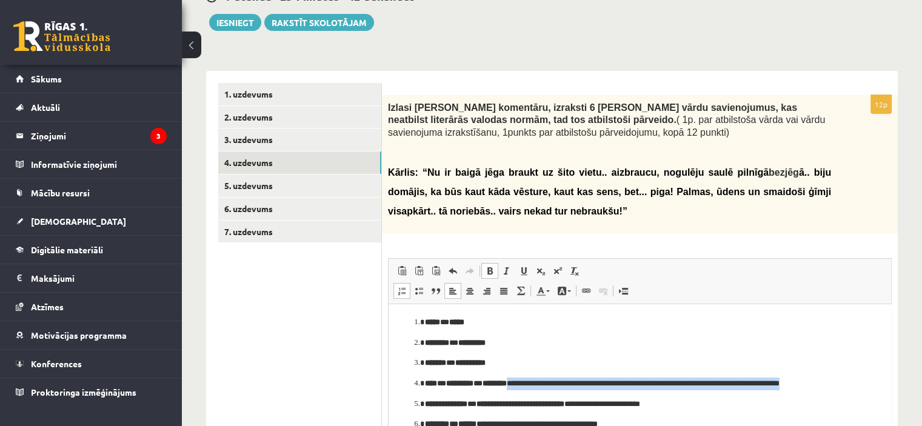
drag, startPoint x: 530, startPoint y: 384, endPoint x: 844, endPoint y: 382, distance: 313.4
click at [844, 382] on p "**********" at bounding box center [635, 384] width 421 height 13
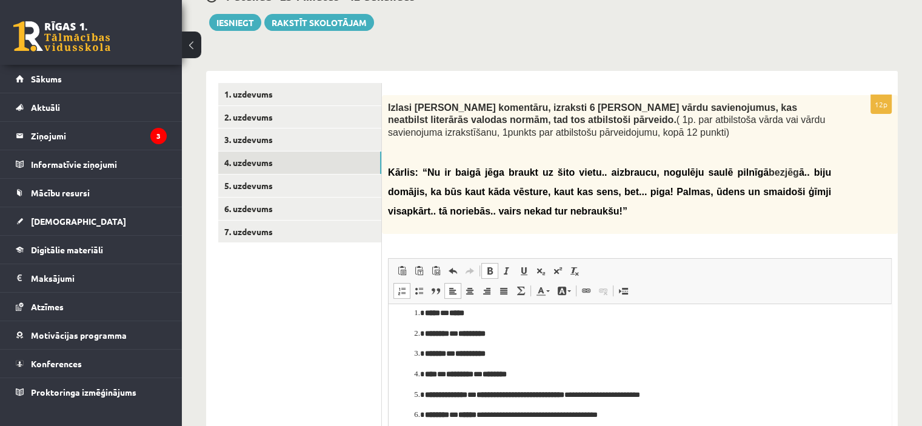
scroll to position [18, 0]
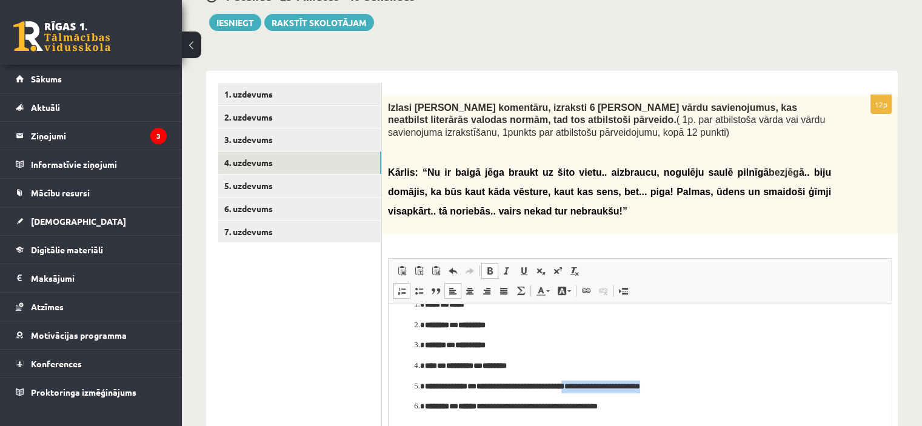
drag, startPoint x: 594, startPoint y: 388, endPoint x: 631, endPoint y: 389, distance: 37.0
click at [698, 389] on p "**********" at bounding box center [635, 387] width 421 height 13
click at [595, 389] on p "**********" at bounding box center [635, 387] width 421 height 13
drag, startPoint x: 595, startPoint y: 389, endPoint x: 693, endPoint y: 385, distance: 97.7
click at [693, 385] on p "**********" at bounding box center [635, 387] width 421 height 13
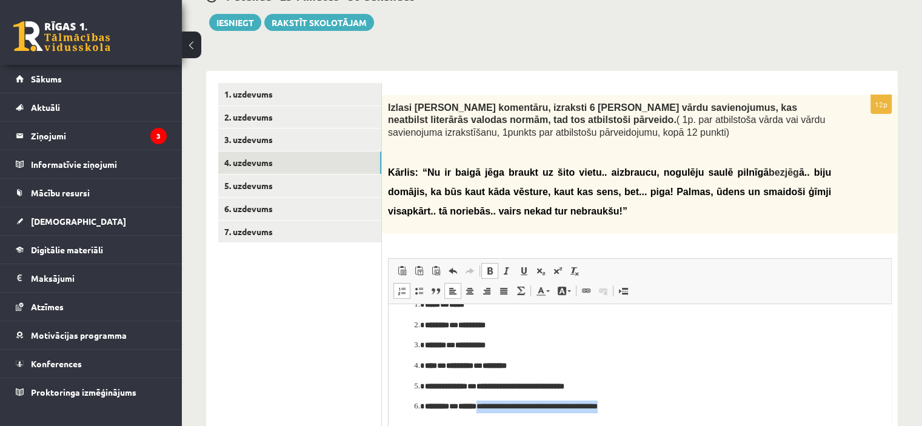
drag, startPoint x: 494, startPoint y: 407, endPoint x: 670, endPoint y: 410, distance: 175.8
click at [670, 410] on p "**********" at bounding box center [635, 407] width 421 height 13
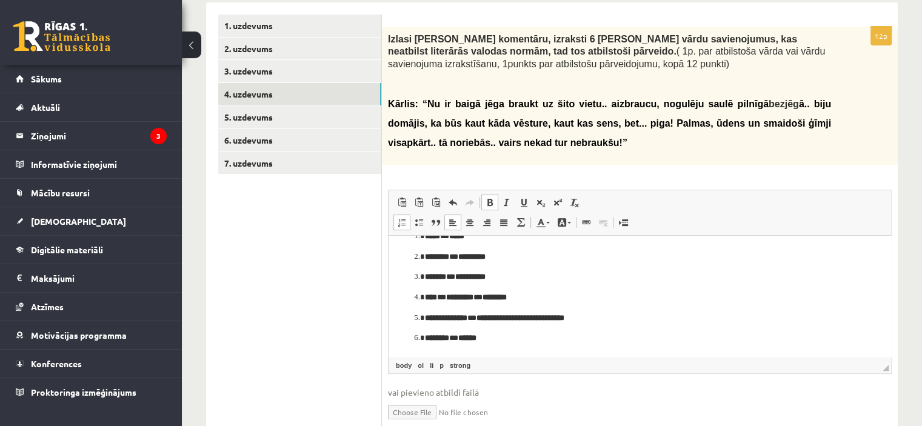
scroll to position [291, 0]
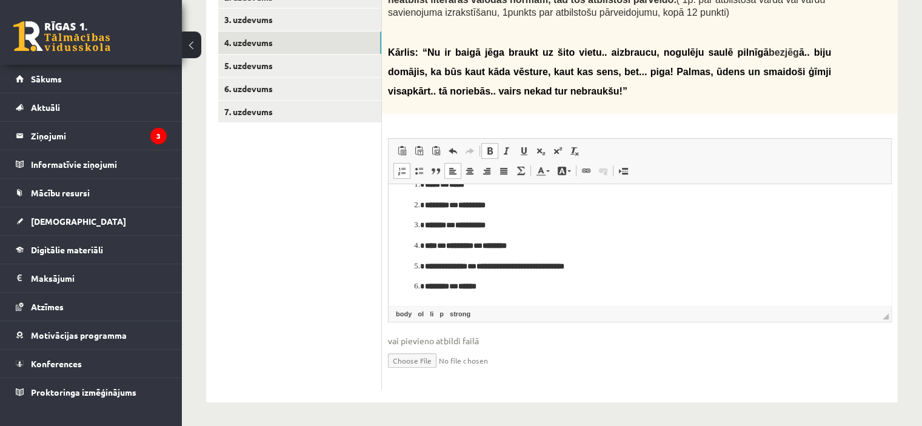
click at [466, 286] on p "******** * ******" at bounding box center [635, 287] width 421 height 13
click at [490, 267] on p "**********" at bounding box center [635, 267] width 421 height 13
click at [452, 247] on p "**** * ********* * ********" at bounding box center [635, 246] width 421 height 13
click at [464, 228] on p "**********" at bounding box center [635, 225] width 421 height 13
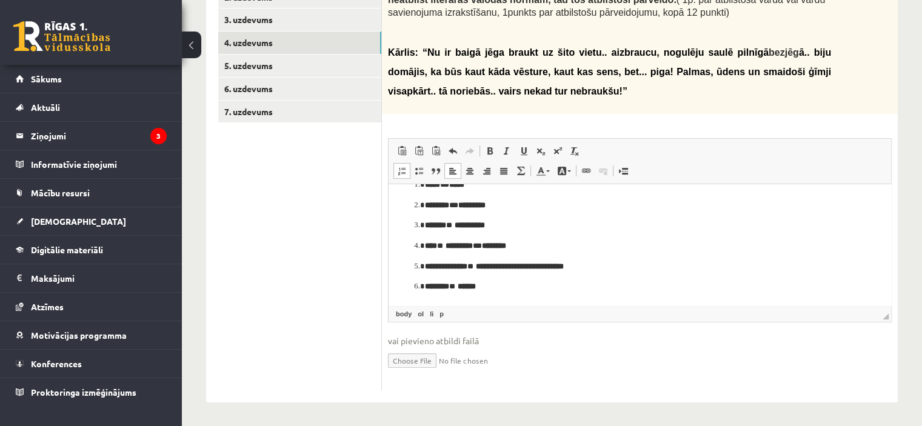
click at [468, 202] on p "******** * *********" at bounding box center [635, 205] width 421 height 13
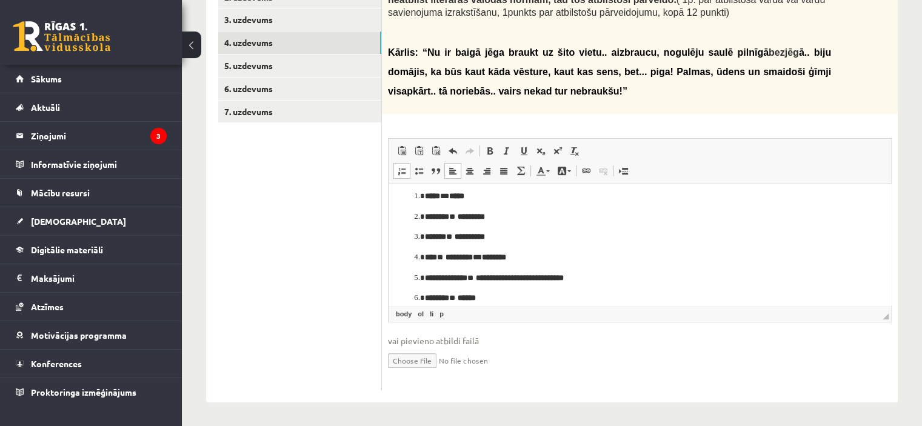
scroll to position [0, 0]
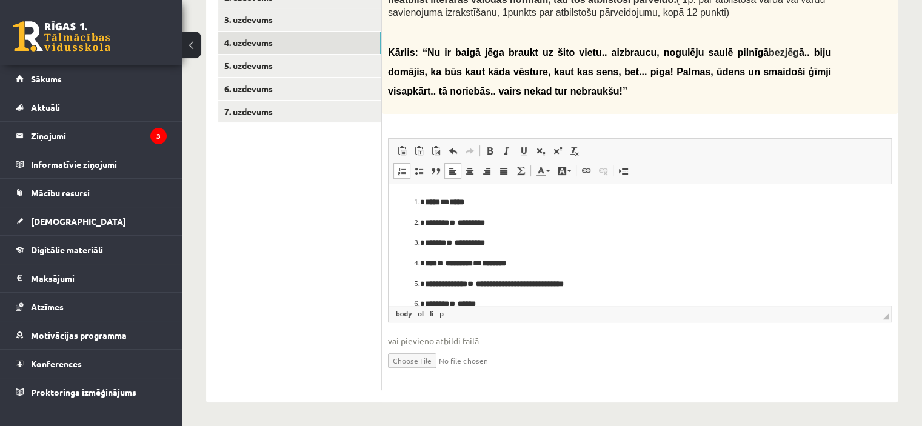
click at [456, 205] on p "***** * *****" at bounding box center [635, 202] width 421 height 13
click at [454, 204] on p "***** * *****" at bounding box center [635, 202] width 421 height 13
click at [291, 67] on link "5. uzdevums" at bounding box center [299, 66] width 163 height 22
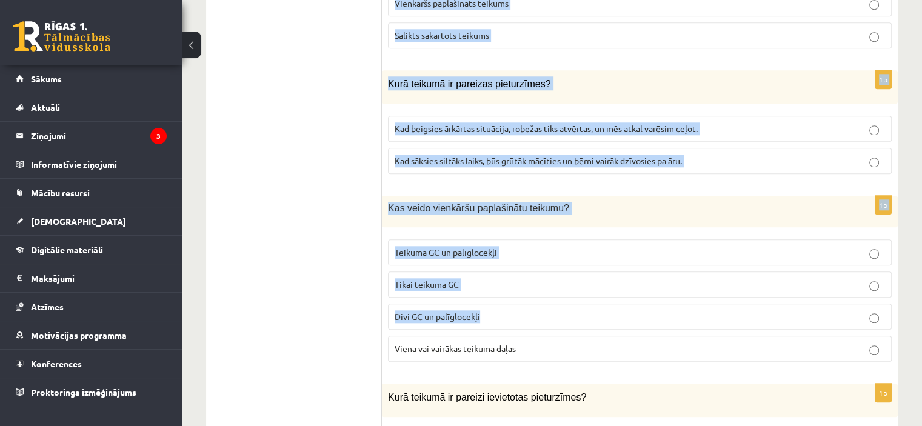
scroll to position [1286, 0]
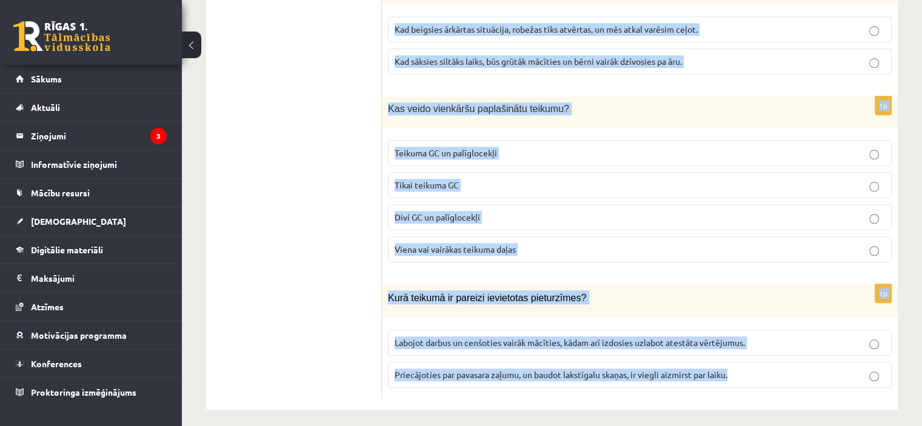
drag, startPoint x: 393, startPoint y: 125, endPoint x: 788, endPoint y: 366, distance: 462.4
copy form "Novērtē, kurš apgalvojums ir pareizs. 1p Kurā teikumā ir pareizi saliktas pietu…"
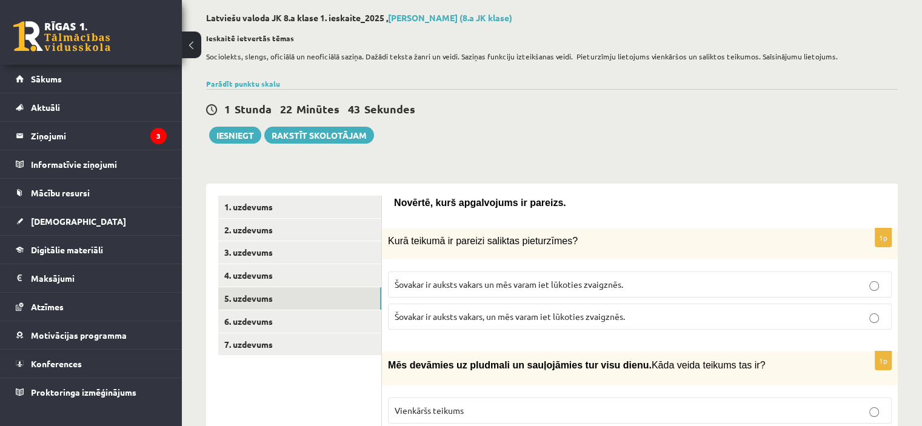
scroll to position [121, 0]
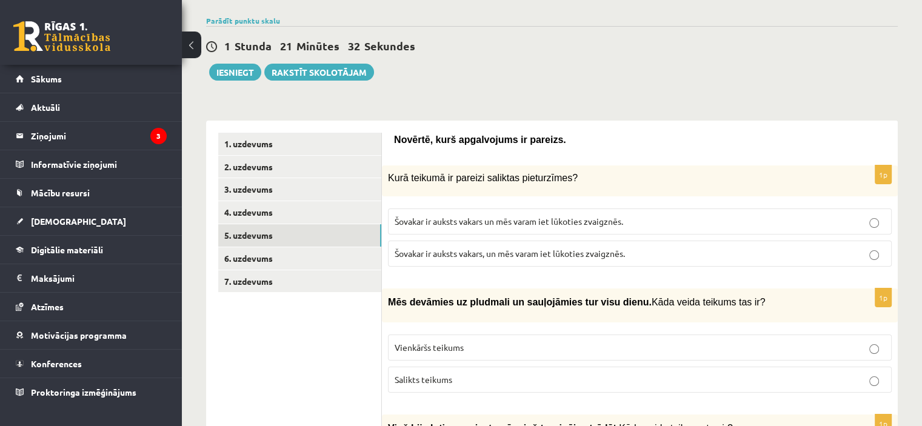
click at [516, 253] on span "Šovakar ir auksts vakars, un mēs varam iet lūkoties zvaigznēs." at bounding box center [510, 253] width 230 height 11
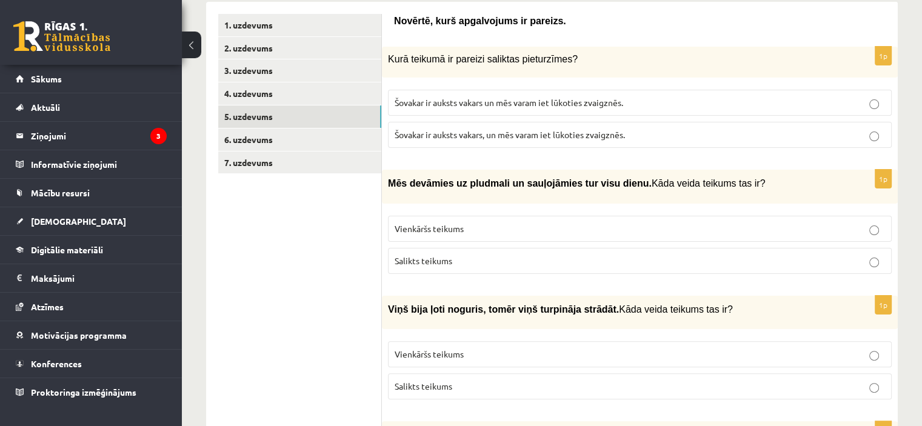
scroll to position [242, 0]
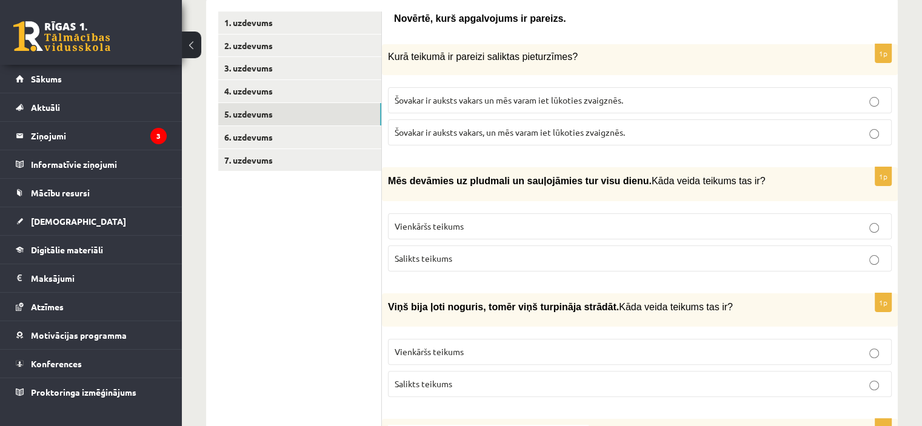
click at [435, 223] on span "Vienkāršs teikums" at bounding box center [429, 226] width 69 height 11
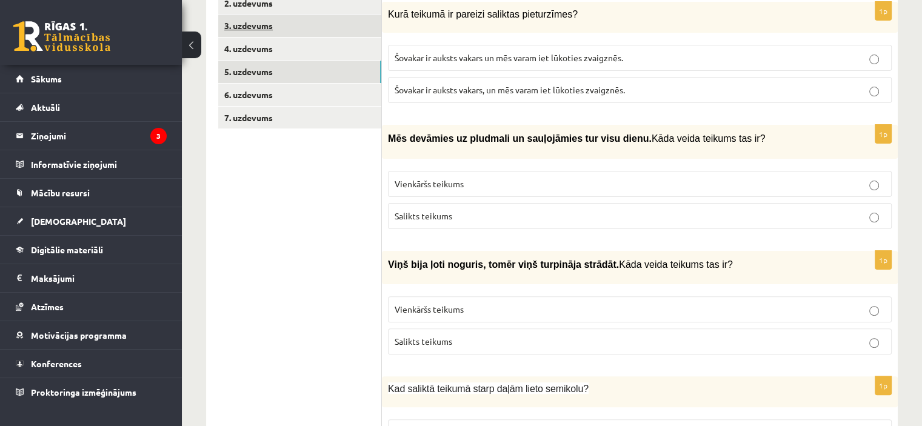
scroll to position [303, 0]
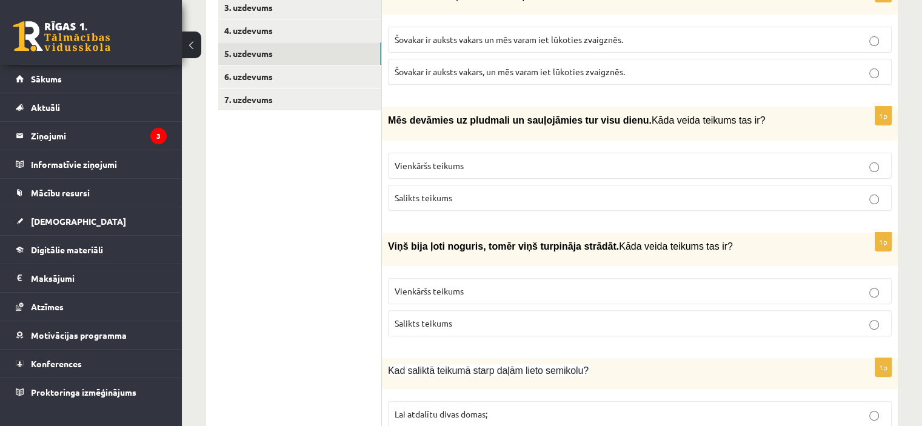
click at [438, 321] on span "Salikts teikums" at bounding box center [424, 323] width 58 height 11
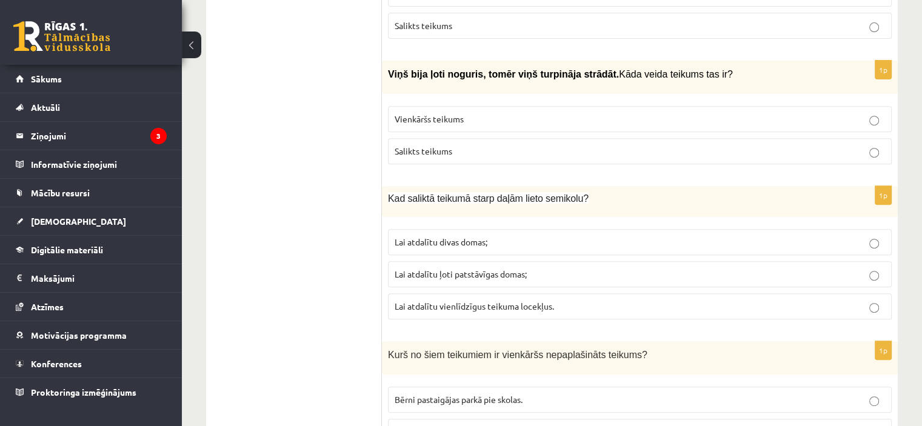
scroll to position [485, 0]
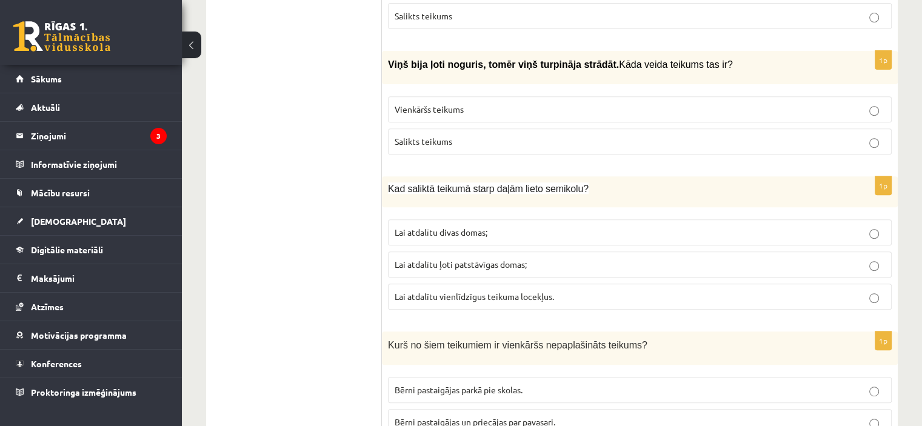
click at [556, 262] on p "Lai atdalītu ļoti patstāvīgas domas;" at bounding box center [640, 264] width 490 height 13
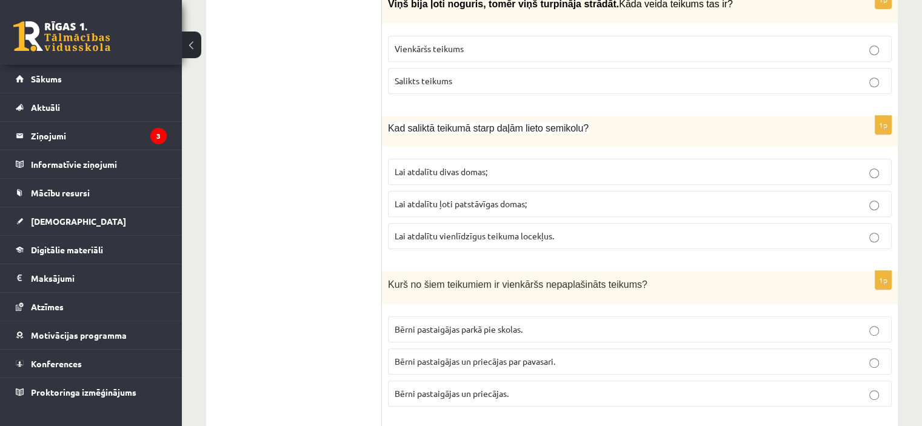
scroll to position [606, 0]
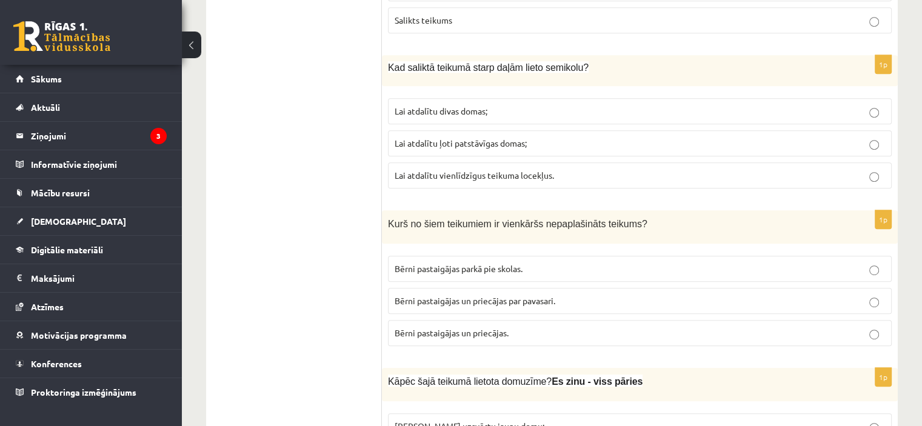
click at [475, 296] on span "Bērni pastaigājas un priecājas par pavasari." at bounding box center [475, 300] width 161 height 11
click at [458, 327] on span "Bērni pastaigājas un priecājas." at bounding box center [452, 332] width 114 height 11
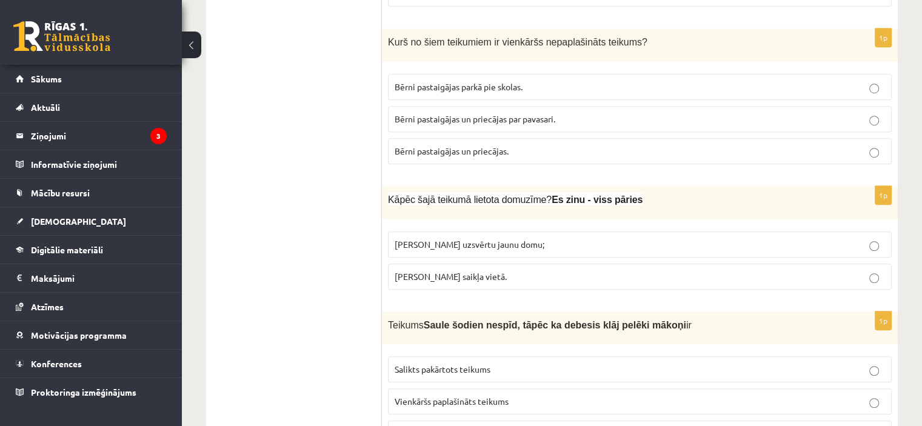
click at [439, 232] on label "Lai uzsvērtu jaunu domu;" at bounding box center [640, 245] width 504 height 26
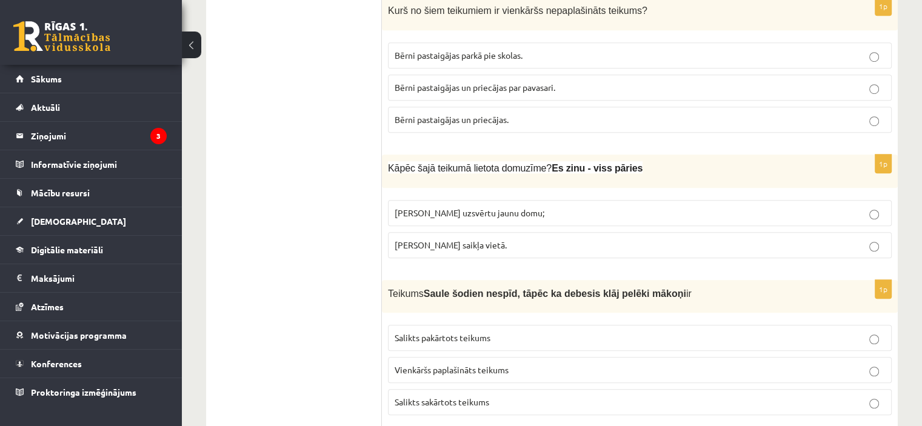
scroll to position [849, 0]
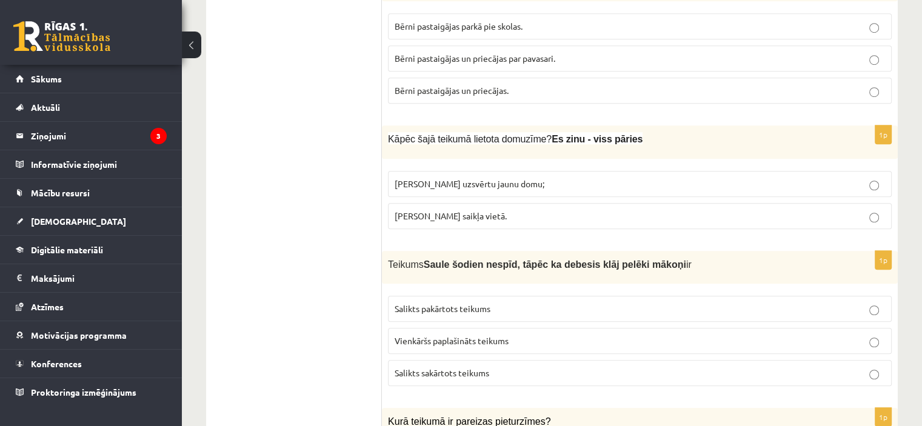
click at [441, 302] on p "Salikts pakārtots teikums" at bounding box center [640, 308] width 490 height 13
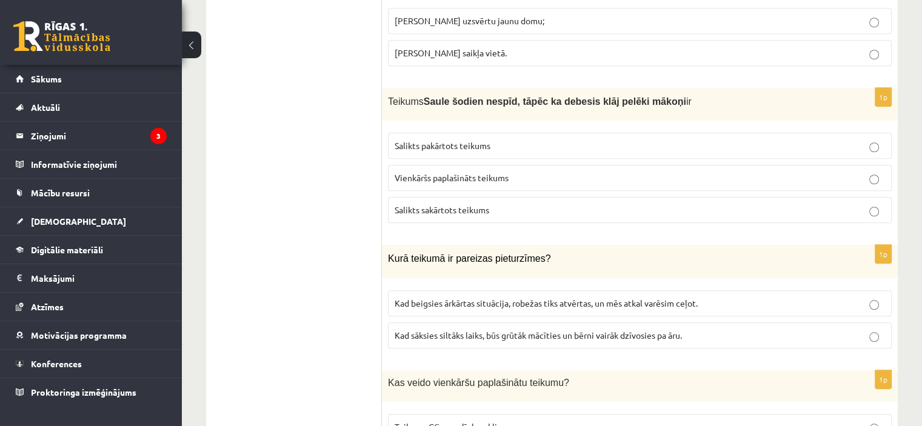
scroll to position [1031, 0]
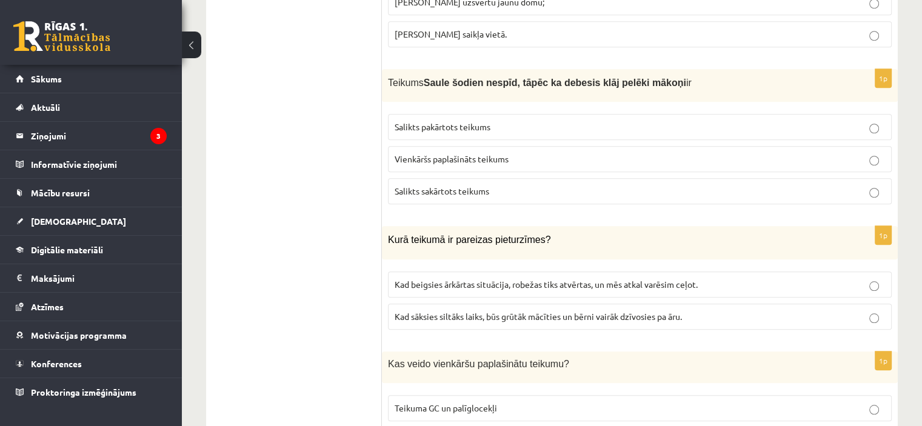
click at [476, 281] on span "Kad beigsies ārkārtas situācija, robežas tiks atvērtas, un mēs atkal varēsim ce…" at bounding box center [546, 284] width 303 height 11
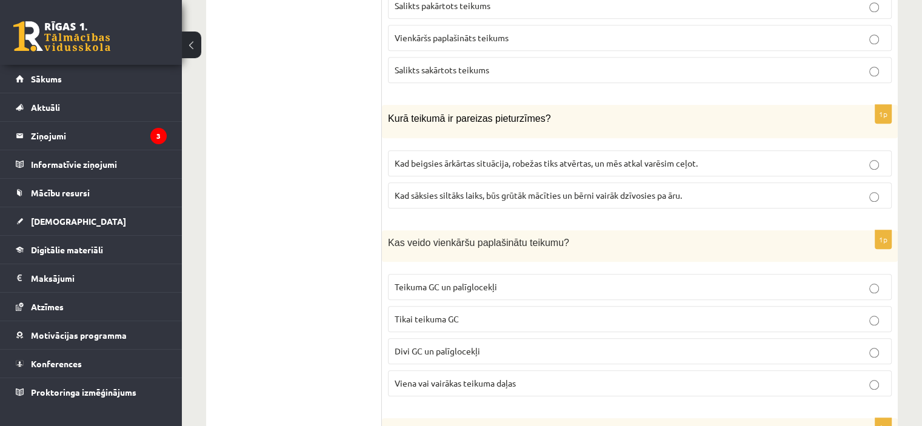
click at [466, 286] on p "Teikuma GC un palīglocekļi" at bounding box center [640, 287] width 490 height 13
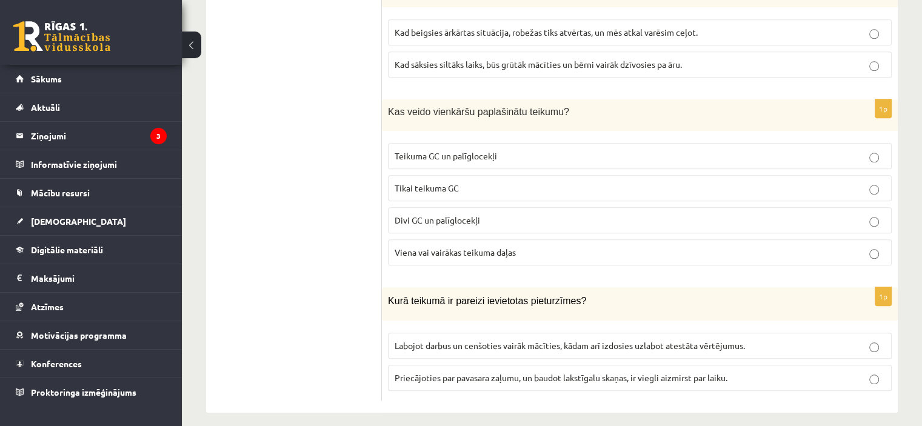
scroll to position [1286, 0]
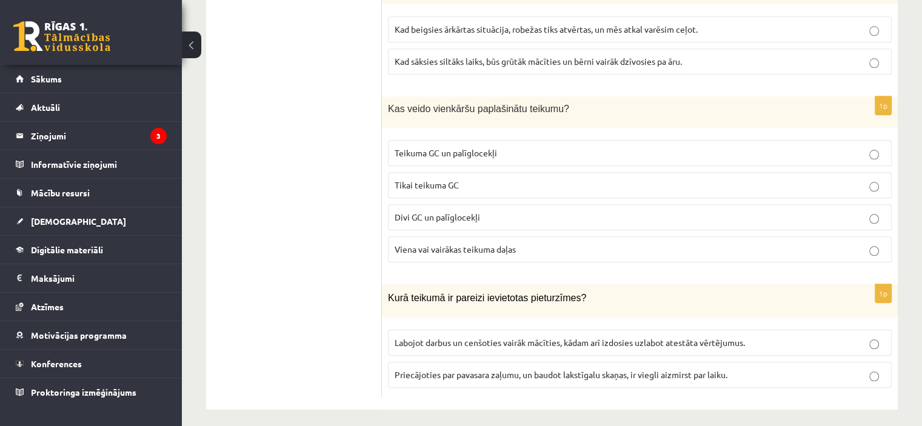
click at [452, 338] on span "Labojot darbus un cenšoties vairāk mācīties, kādam arī izdosies uzlabot atestāt…" at bounding box center [570, 342] width 350 height 11
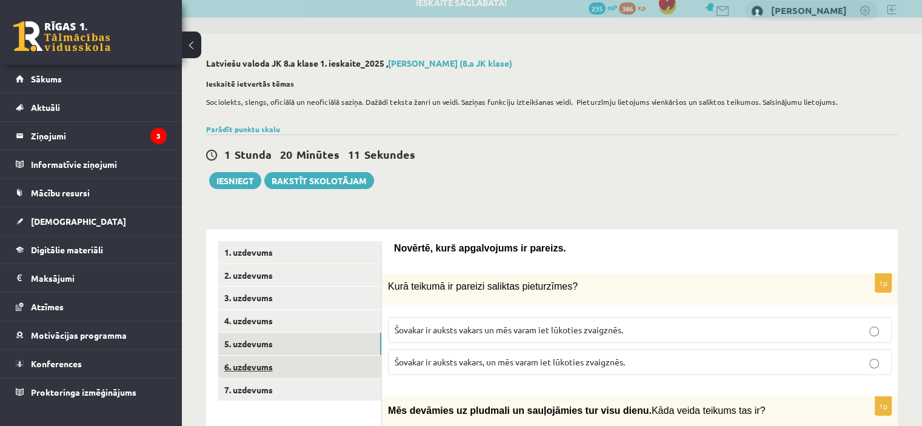
scroll to position [73, 0]
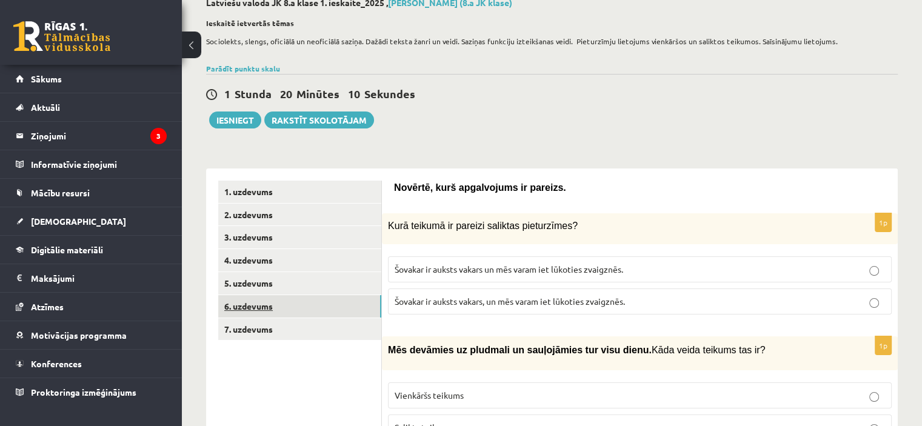
click at [258, 302] on link "6. uzdevums" at bounding box center [299, 306] width 163 height 22
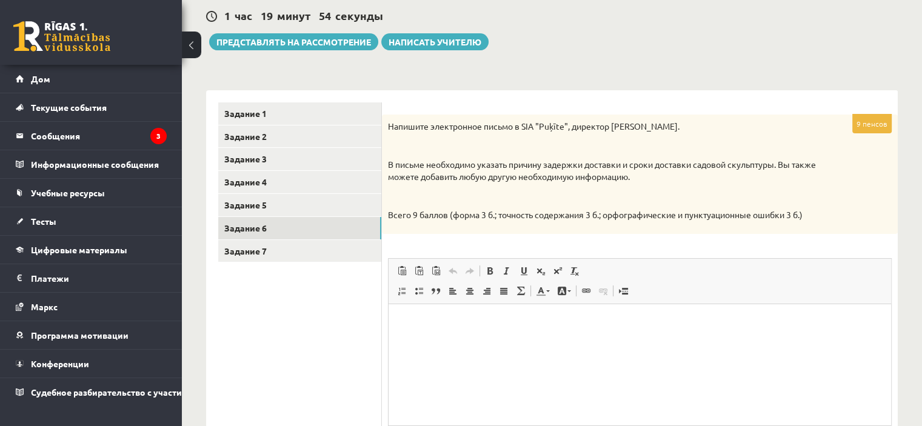
scroll to position [152, 0]
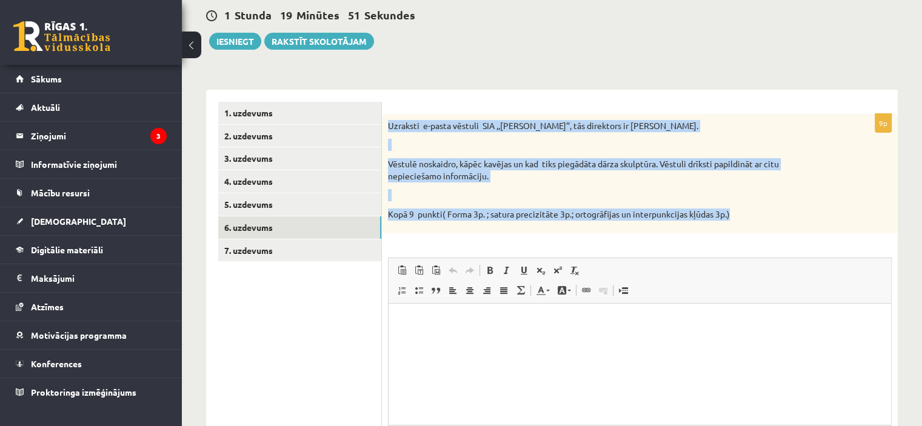
drag, startPoint x: 763, startPoint y: 214, endPoint x: 388, endPoint y: 123, distance: 385.5
click at [388, 123] on div "Uzraksti e-pasta vēstuli SIA ,,Puķīte’’, tās direktors ir Ingus Auza. Vēstulē n…" at bounding box center [640, 174] width 516 height 120
copy div "Uzraksti e-pasta vēstuli SIA ,,Puķīte’’, tās direktors ir Ingus Auza. Vēstulē n…"
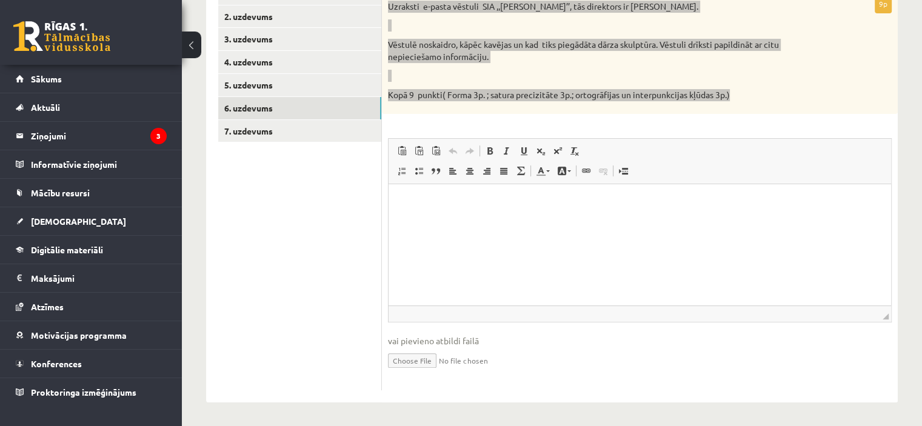
click at [433, 217] on html at bounding box center [640, 202] width 503 height 37
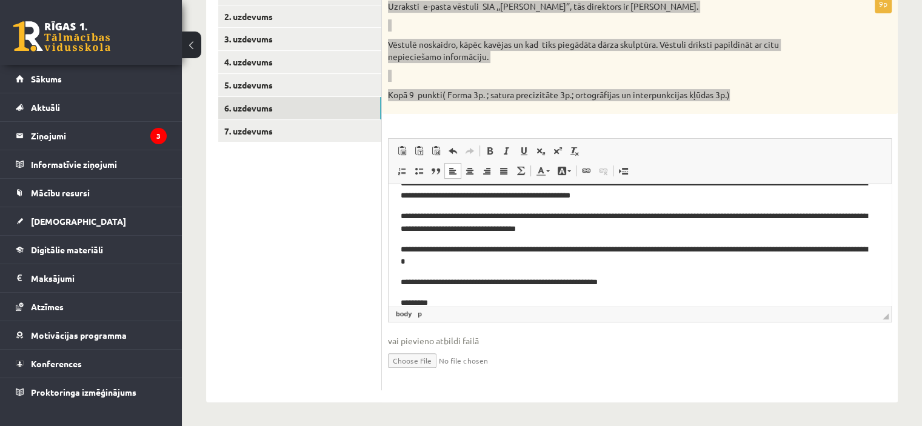
scroll to position [0, 0]
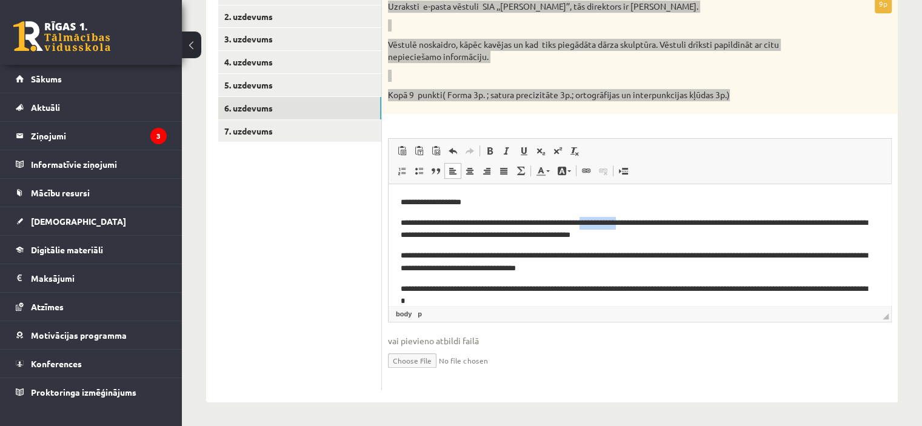
drag, startPoint x: 653, startPoint y: 223, endPoint x: 611, endPoint y: 221, distance: 41.9
click at [611, 221] on p "**********" at bounding box center [635, 229] width 469 height 25
drag, startPoint x: 621, startPoint y: 224, endPoint x: 702, endPoint y: 218, distance: 80.8
click at [702, 218] on p "**********" at bounding box center [635, 229] width 469 height 25
drag, startPoint x: 456, startPoint y: 235, endPoint x: 827, endPoint y: 224, distance: 371.2
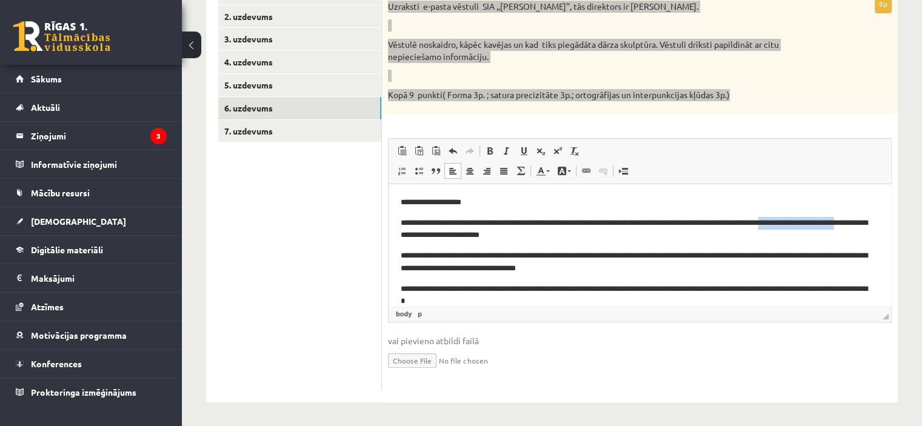
click at [827, 224] on p "**********" at bounding box center [635, 229] width 469 height 25
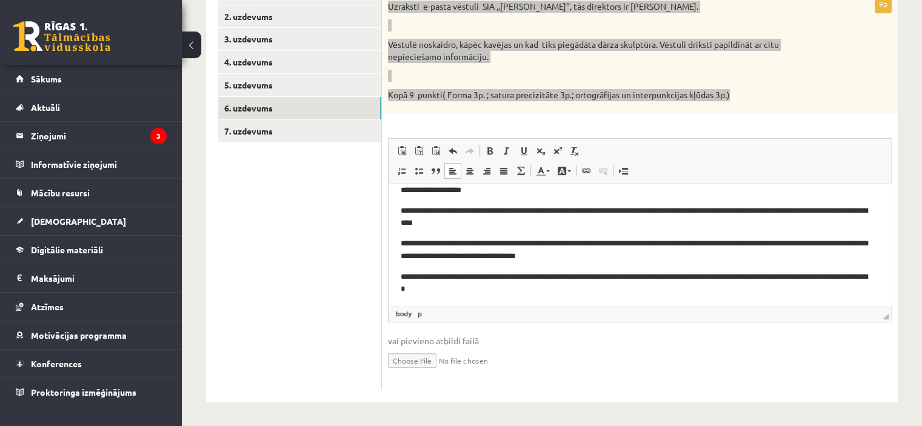
click at [859, 221] on p "**********" at bounding box center [635, 217] width 469 height 25
click at [838, 212] on p "**********" at bounding box center [635, 217] width 469 height 25
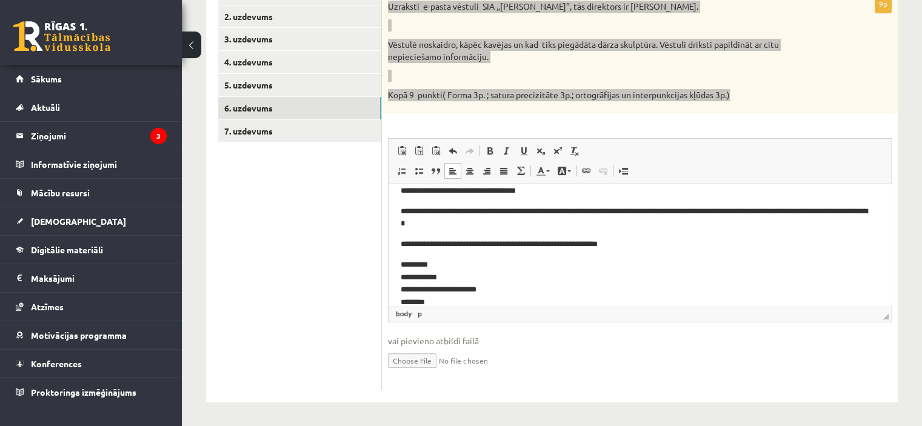
scroll to position [93, 0]
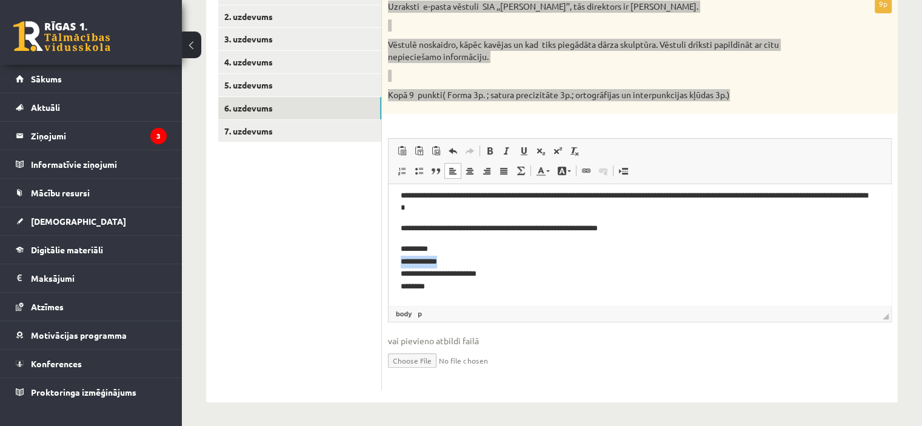
drag, startPoint x: 447, startPoint y: 260, endPoint x: 401, endPoint y: 258, distance: 46.1
click at [401, 258] on p "**********" at bounding box center [635, 268] width 469 height 50
click at [472, 262] on p "**********" at bounding box center [635, 268] width 469 height 50
click at [433, 258] on p "**********" at bounding box center [635, 268] width 469 height 50
drag, startPoint x: 499, startPoint y: 270, endPoint x: 396, endPoint y: 275, distance: 103.2
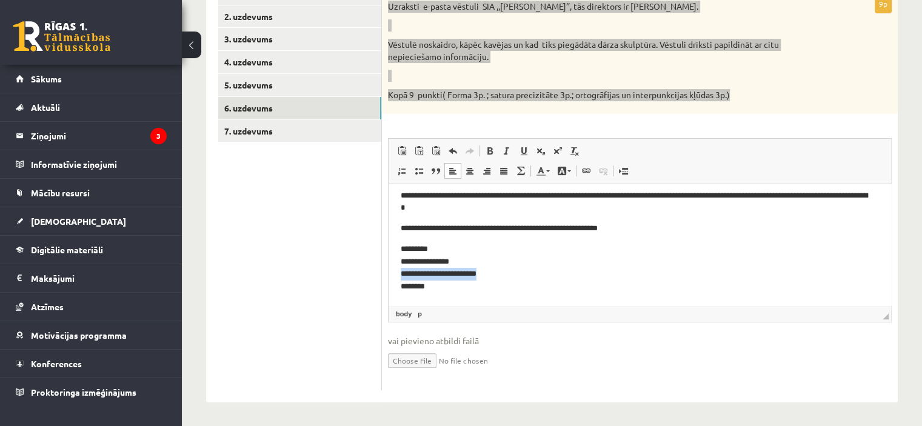
click at [396, 275] on html "**********" at bounding box center [640, 198] width 503 height 215
click at [430, 284] on p "**********" at bounding box center [635, 268] width 469 height 50
drag, startPoint x: 439, startPoint y: 286, endPoint x: 401, endPoint y: 285, distance: 38.8
click at [401, 285] on p "**********" at bounding box center [635, 268] width 469 height 50
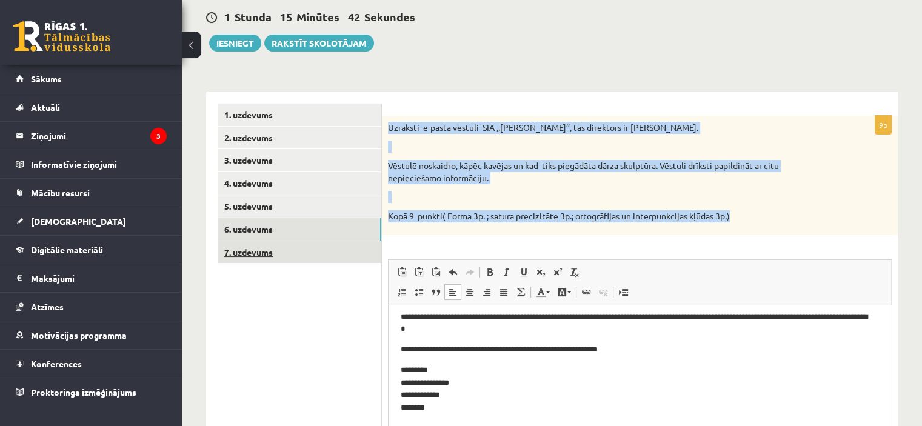
click at [312, 250] on link "7. uzdevums" at bounding box center [299, 252] width 163 height 22
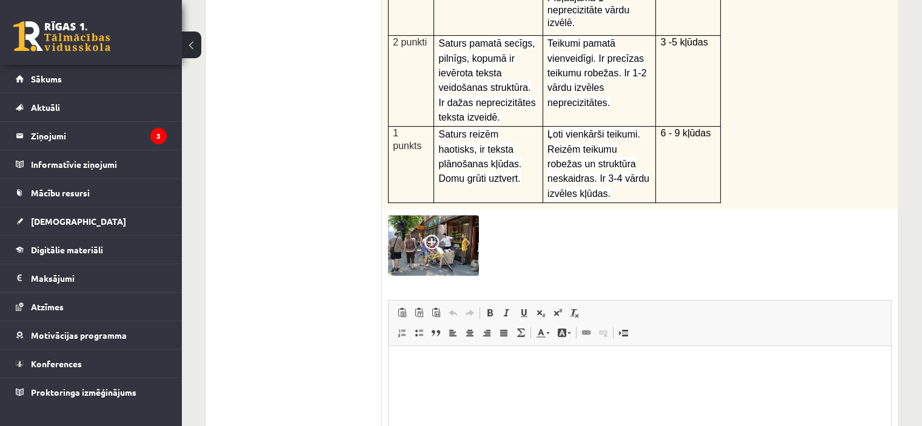
scroll to position [535, 0]
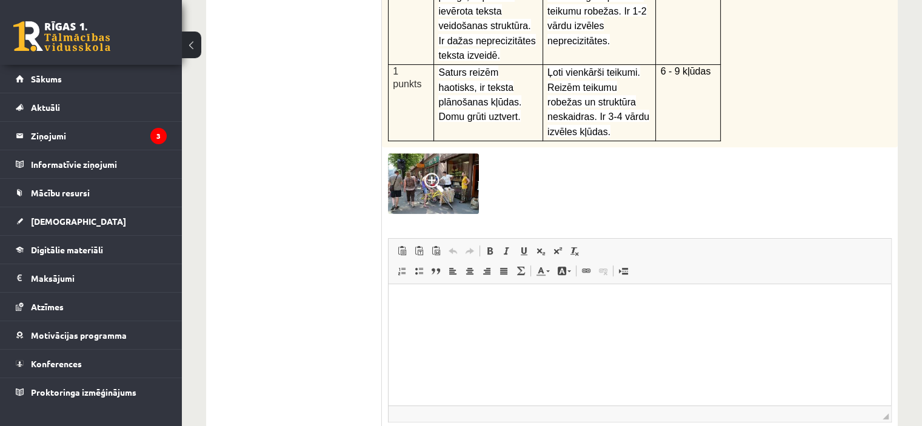
click at [455, 153] on img at bounding box center [433, 183] width 91 height 61
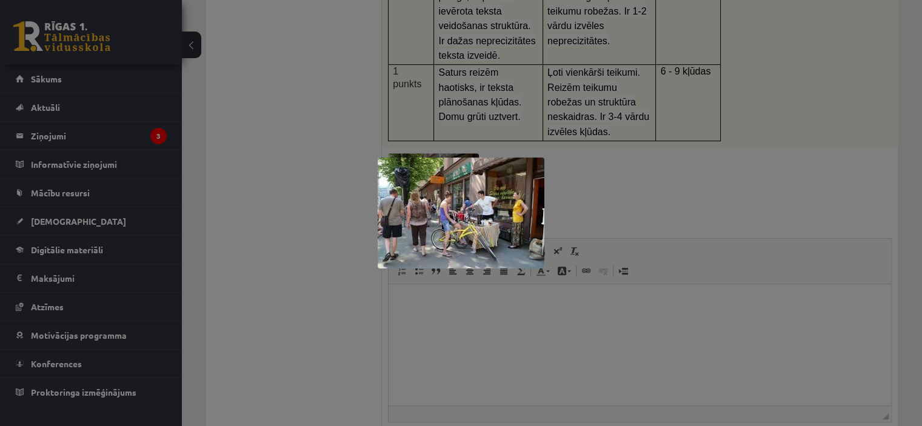
click at [335, 152] on div at bounding box center [461, 213] width 922 height 426
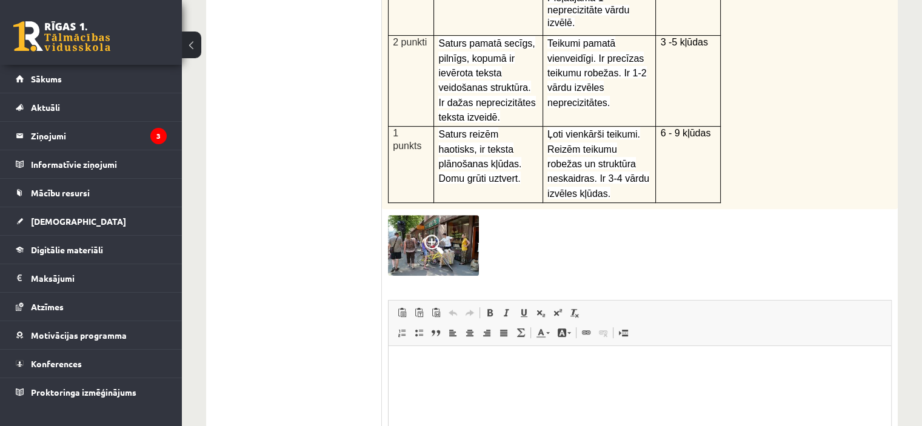
scroll to position [473, 0]
click at [459, 215] on img at bounding box center [433, 245] width 91 height 61
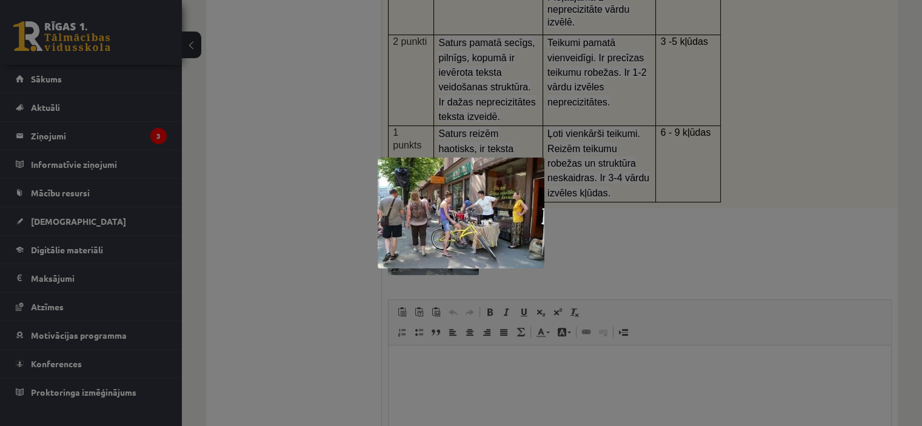
click at [624, 167] on div at bounding box center [461, 213] width 922 height 426
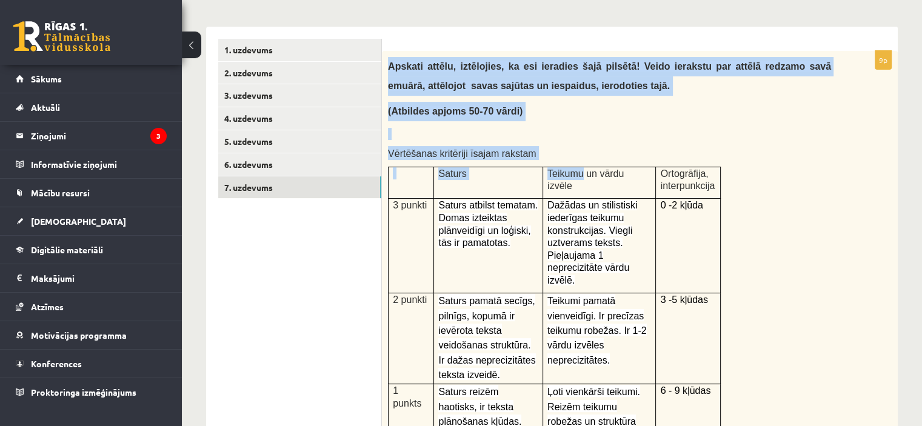
scroll to position [413, 0]
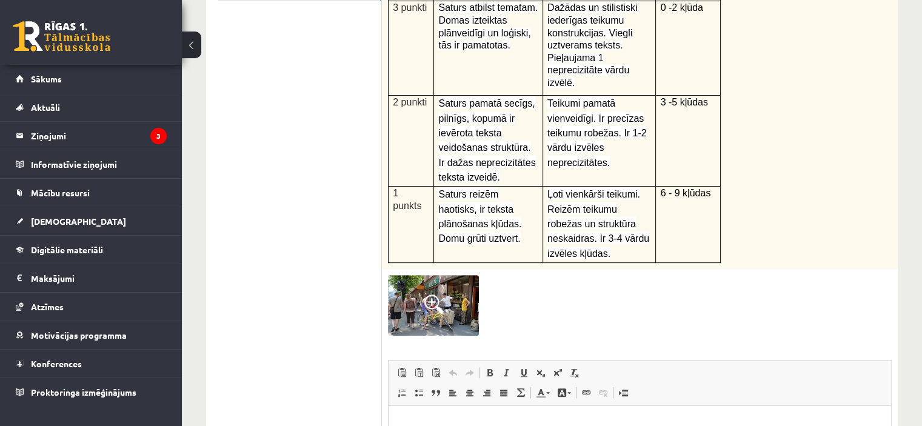
drag, startPoint x: 386, startPoint y: 110, endPoint x: 742, endPoint y: 217, distance: 371.7
click at [742, 217] on div "Apskati attēlu, iztēlojies, ka esi ieradies šajā pilsētā! Veido ierakstu par at…" at bounding box center [640, 61] width 516 height 416
copy div "Apskati attēlu, iztēlojies, ka esi ieradies šajā pilsētā! Veido ierakstu par at…"
click at [284, 125] on ul "1. uzdevums 2. uzdevums 3. uzdevums 4. uzdevums 5. uzdevums 6. uzdevums 7. uzde…" at bounding box center [300, 226] width 164 height 771
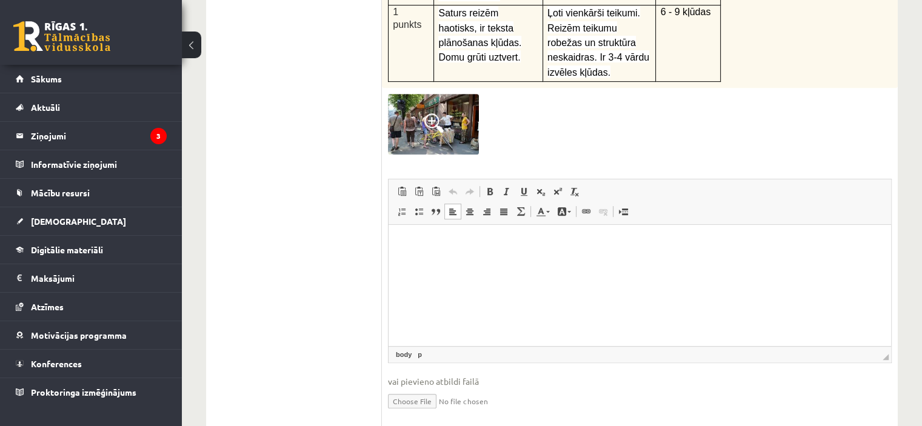
click at [503, 260] on html at bounding box center [640, 242] width 503 height 37
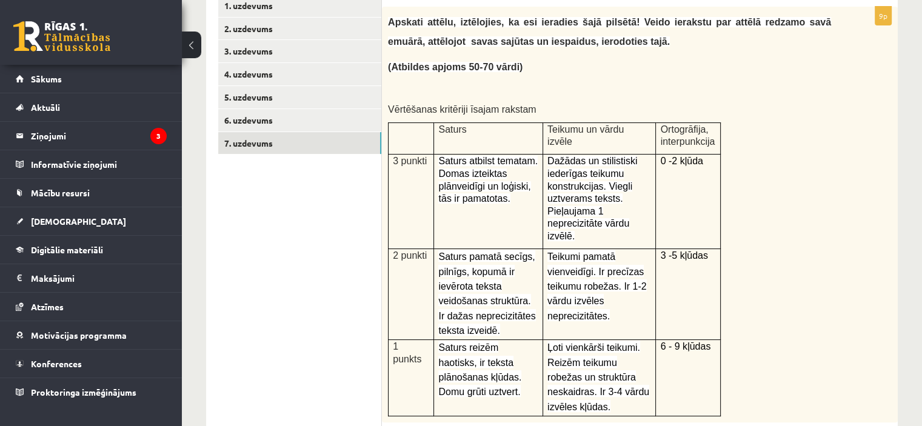
scroll to position [0, 0]
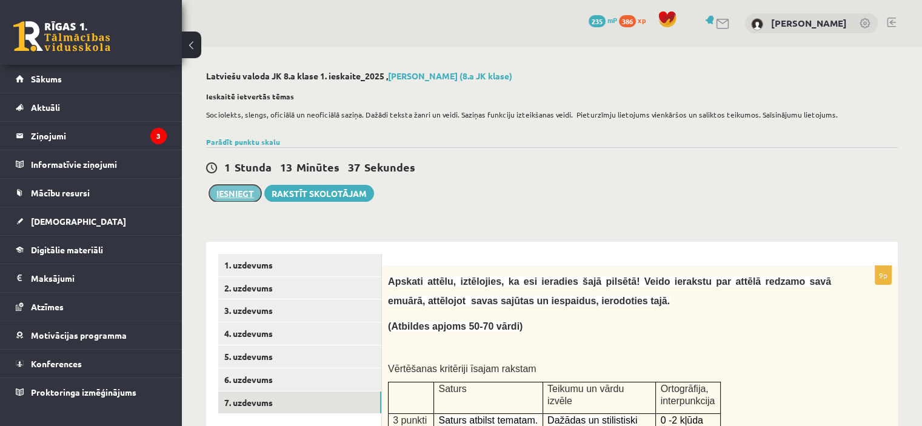
click at [241, 187] on button "Iesniegt" at bounding box center [235, 193] width 52 height 17
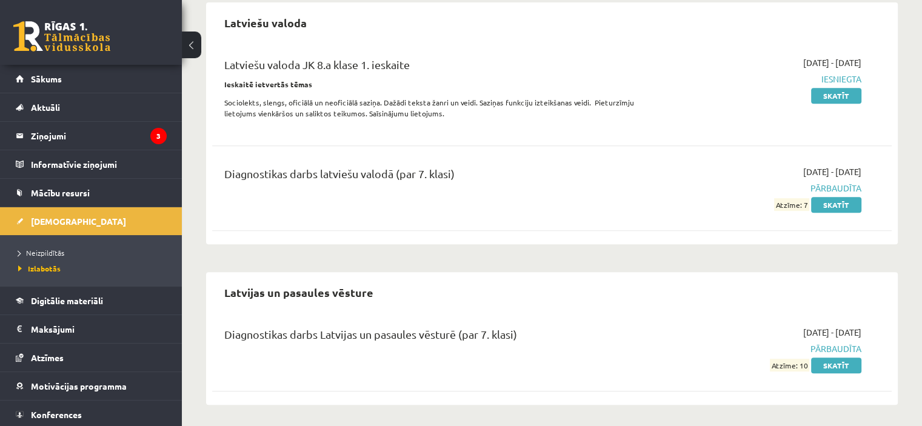
scroll to position [525, 0]
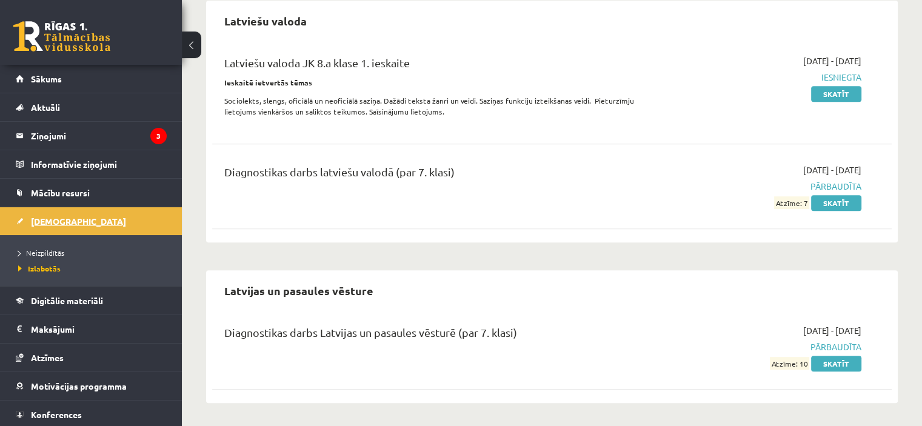
click at [65, 224] on span "[DEMOGRAPHIC_DATA]" at bounding box center [78, 221] width 95 height 11
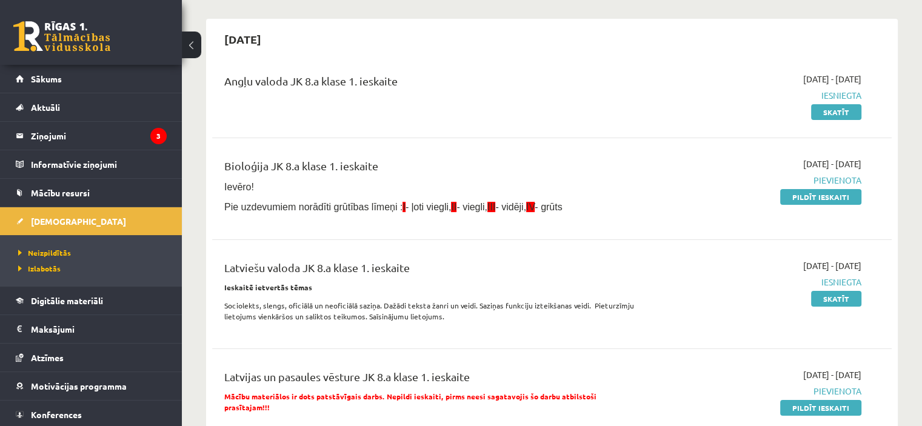
scroll to position [161, 0]
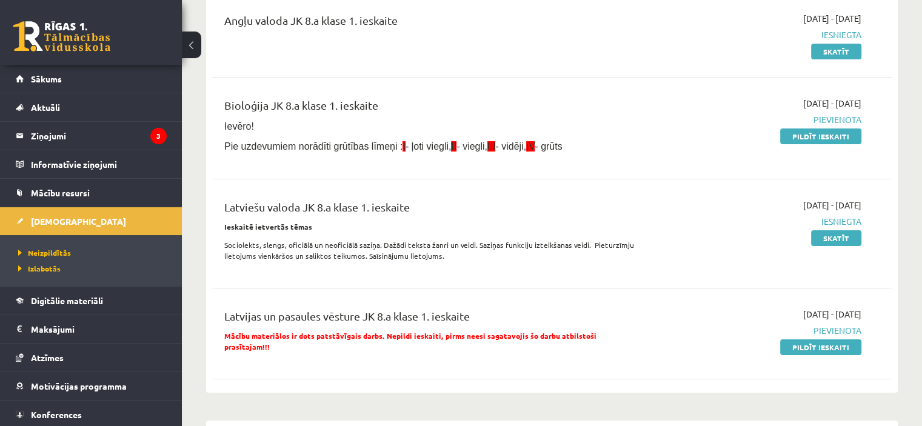
drag, startPoint x: 852, startPoint y: 136, endPoint x: 515, endPoint y: 43, distance: 349.7
click at [852, 136] on link "Pildīt ieskaiti" at bounding box center [820, 137] width 81 height 16
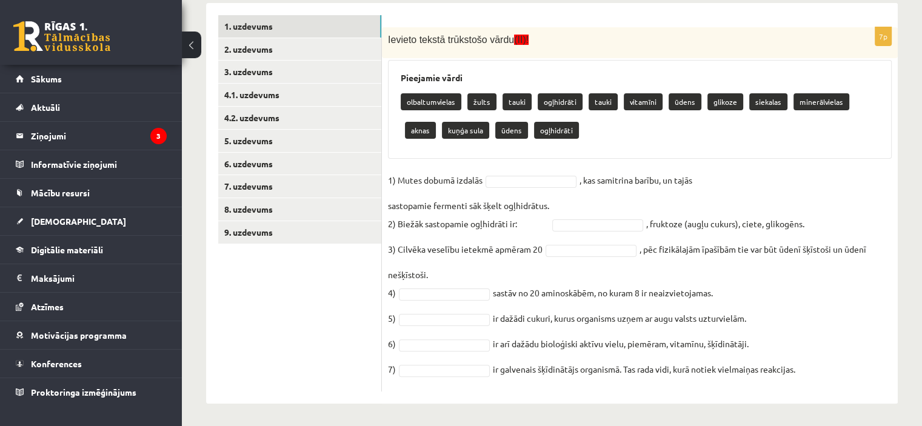
scroll to position [244, 0]
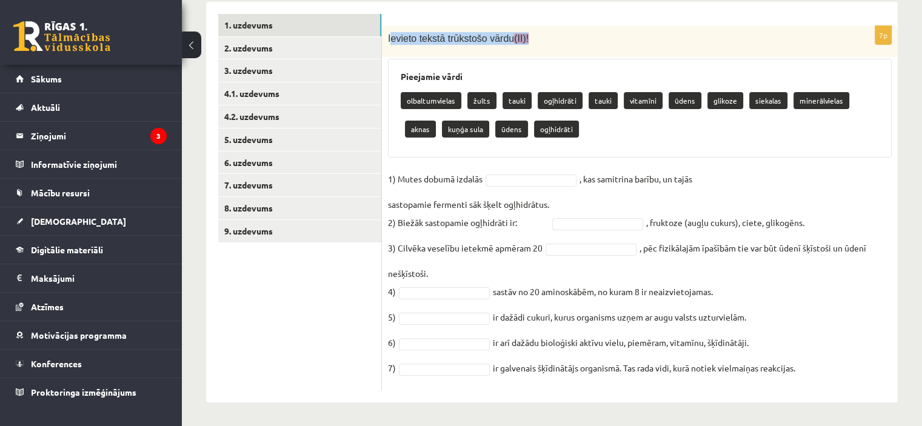
drag, startPoint x: 390, startPoint y: 36, endPoint x: 538, endPoint y: 53, distance: 148.8
click at [538, 53] on div "Ievieto tekstā trūkstošo vārdu (II)!" at bounding box center [640, 42] width 516 height 32
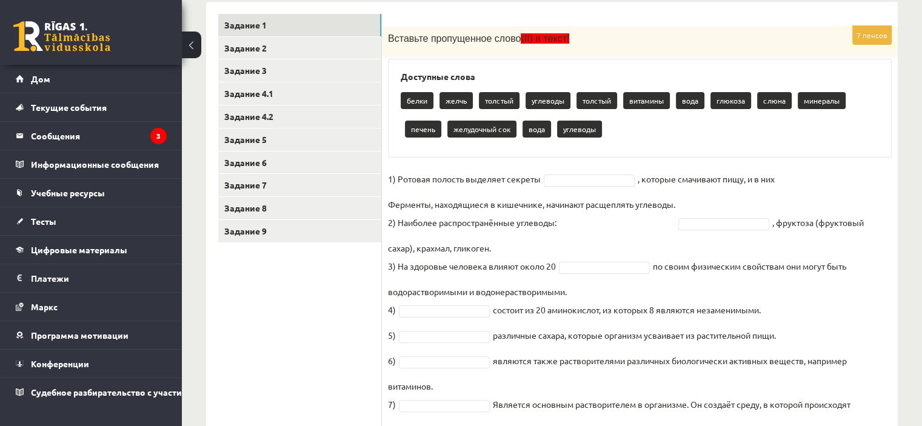
click at [524, 70] on div "Доступные слова белки желчь толстый углеводы толстый витамины вода глюкоза слюн…" at bounding box center [640, 108] width 504 height 99
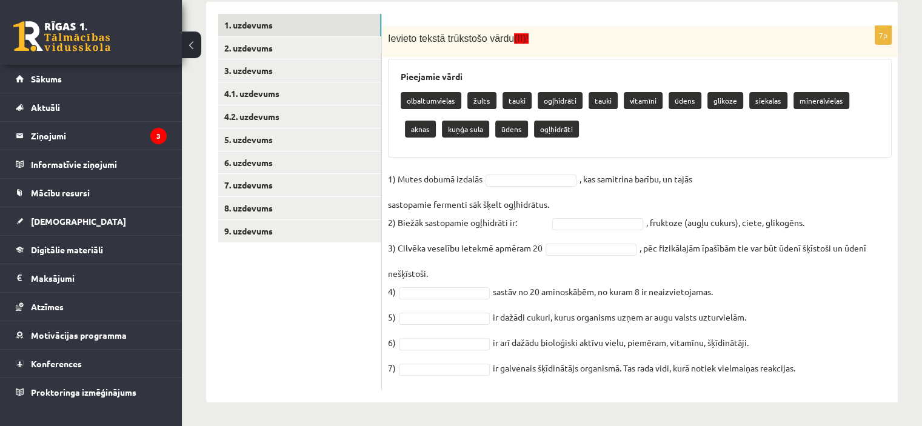
drag, startPoint x: 387, startPoint y: 38, endPoint x: 844, endPoint y: 385, distance: 573.7
click at [844, 385] on div "7p Ievieto tekstā trūkstošo vārdu (II)! Pieejamie vārdi olbaltumvielas žults ta…" at bounding box center [640, 208] width 516 height 364
copy div "Loremip dolors ametconse adipi (EL)! Seddoeius tempo incididuntutla etdol magna…"
click at [322, 309] on ul "1. uzdevums 2. uzdevums 3. uzdevums 4.1. uzdevums 4.2. uzdevums 5. uzdevums 6. …" at bounding box center [300, 202] width 164 height 376
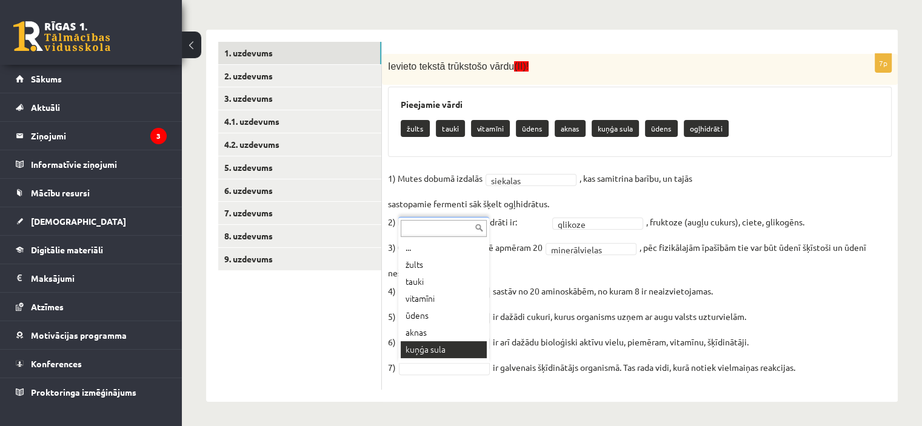
scroll to position [15, 0]
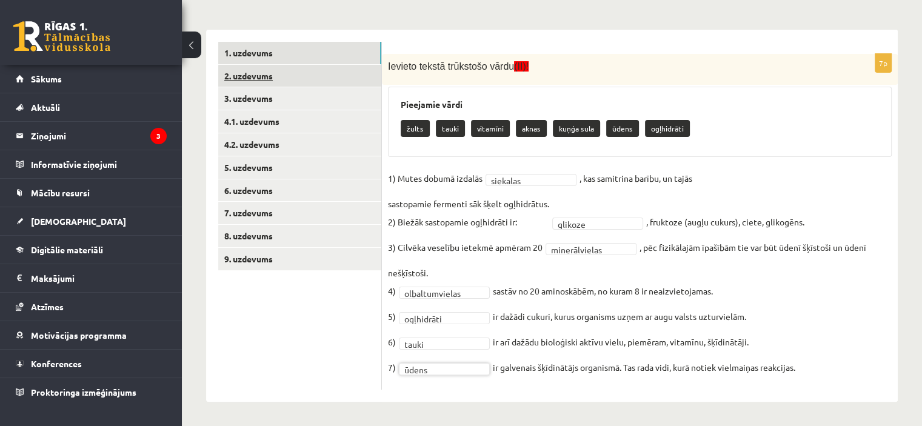
click at [297, 75] on link "2. uzdevums" at bounding box center [299, 76] width 163 height 22
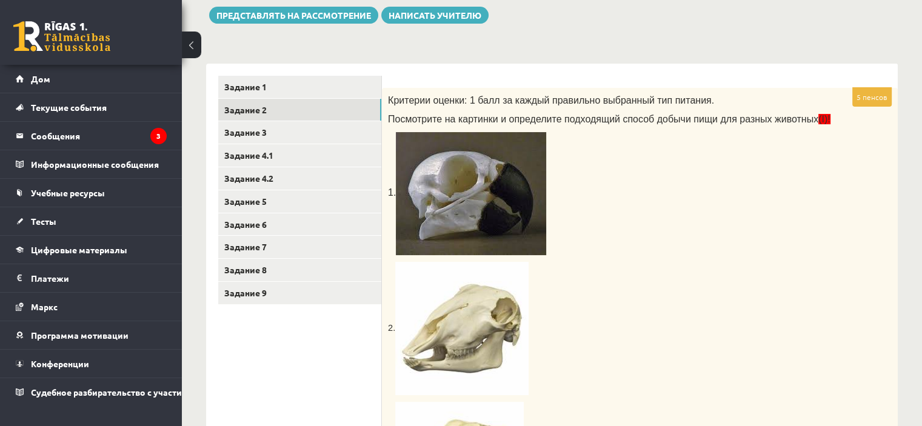
scroll to position [65, 0]
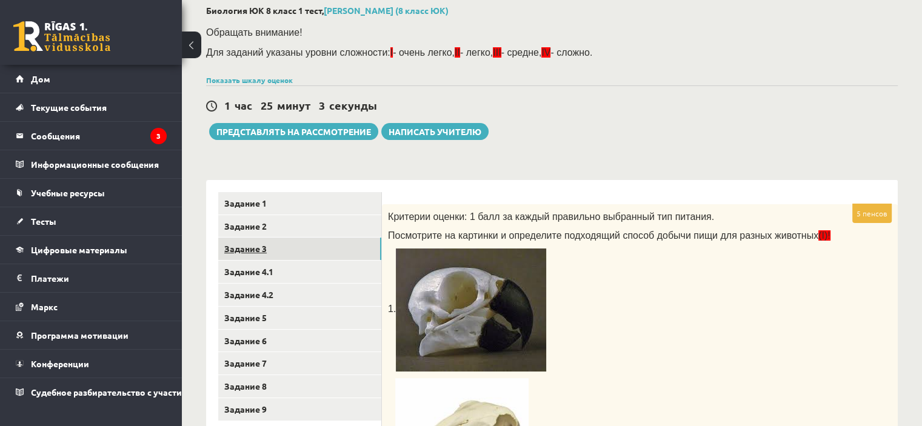
click at [303, 250] on link "Задание 3" at bounding box center [299, 249] width 163 height 22
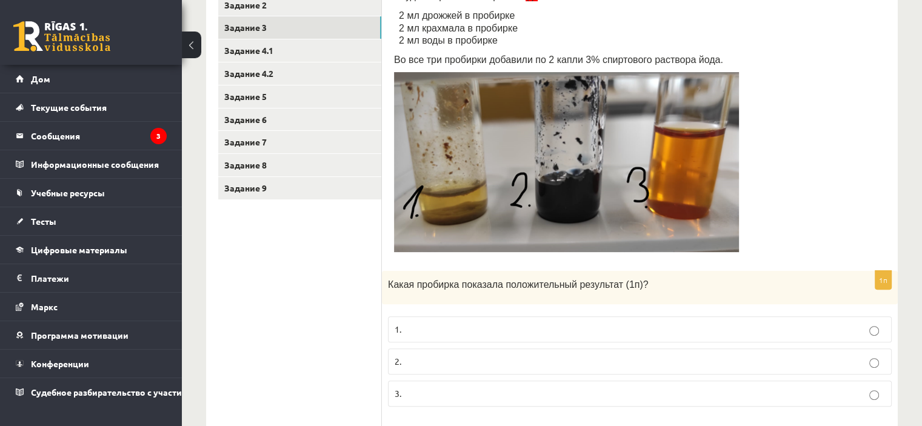
scroll to position [308, 0]
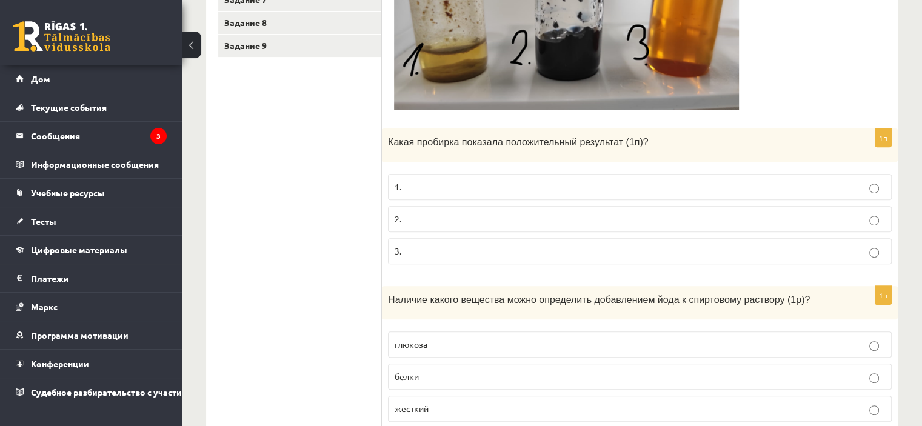
click at [439, 247] on p "3." at bounding box center [640, 251] width 490 height 13
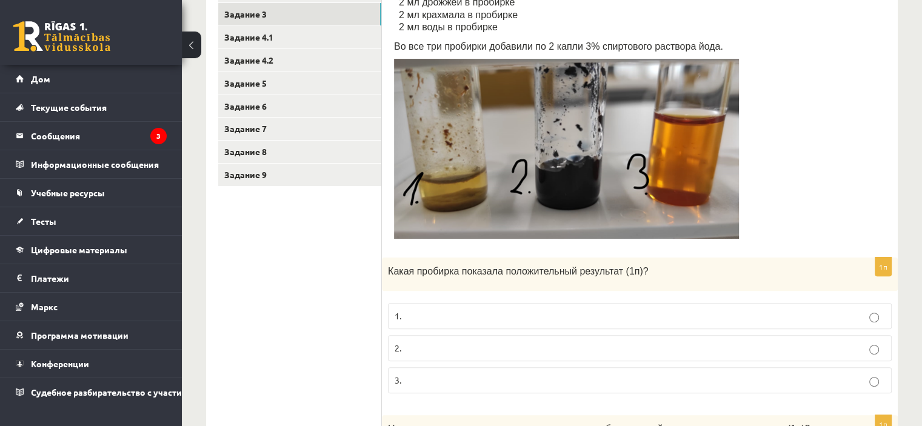
scroll to position [369, 0]
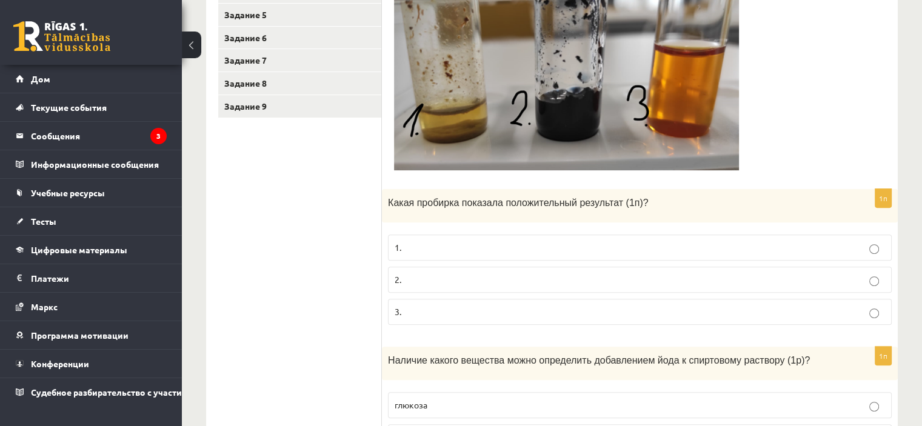
click at [455, 253] on p "1." at bounding box center [640, 247] width 490 height 13
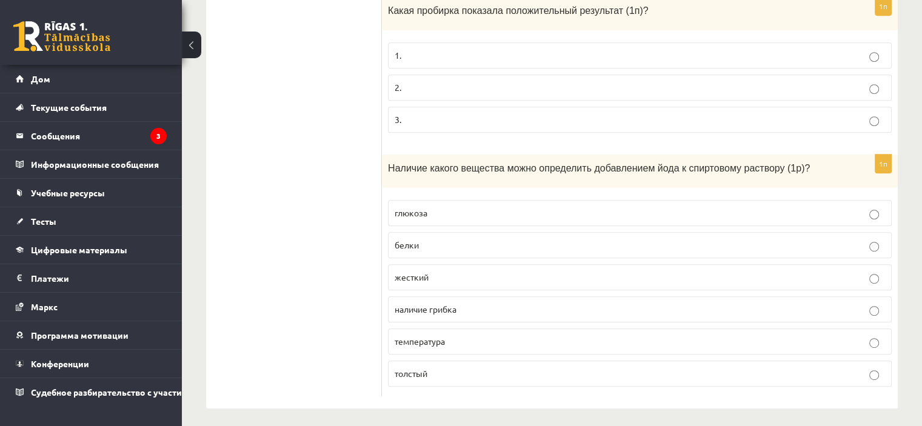
scroll to position [564, 0]
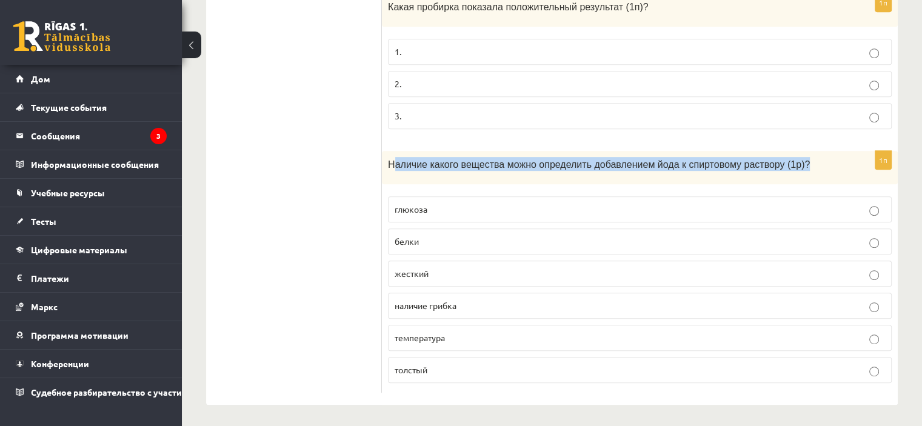
drag, startPoint x: 395, startPoint y: 167, endPoint x: 744, endPoint y: 167, distance: 348.6
click at [775, 165] on p "Наличие какого вещества можно определить добавлением йода к спиртовому раствору…" at bounding box center [609, 164] width 443 height 14
drag, startPoint x: 390, startPoint y: 165, endPoint x: 800, endPoint y: 162, distance: 410.4
click at [800, 162] on p "Наличие какого вещества можно определить добавлением йода к спиртовому раствору…" at bounding box center [609, 164] width 443 height 14
copy font "Наличие какого вещества можно определить добавлением йода к спиртовому раствору…"
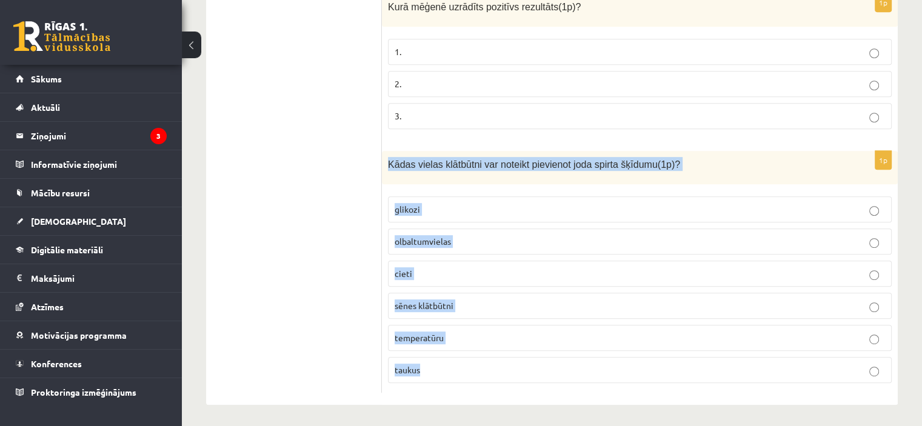
drag, startPoint x: 386, startPoint y: 168, endPoint x: 633, endPoint y: 360, distance: 313.2
click at [633, 360] on div "1p Kādas vielas klātbūtni var noteikt pievienot joda spirta šķīdumu(1p)? glikoz…" at bounding box center [640, 272] width 516 height 242
copy div "Kādas vielas klātbūtni var noteikt pievienot joda spirta šķīdumu(1p)? glikozi o…"
click at [418, 278] on p "cieti" at bounding box center [640, 273] width 490 height 13
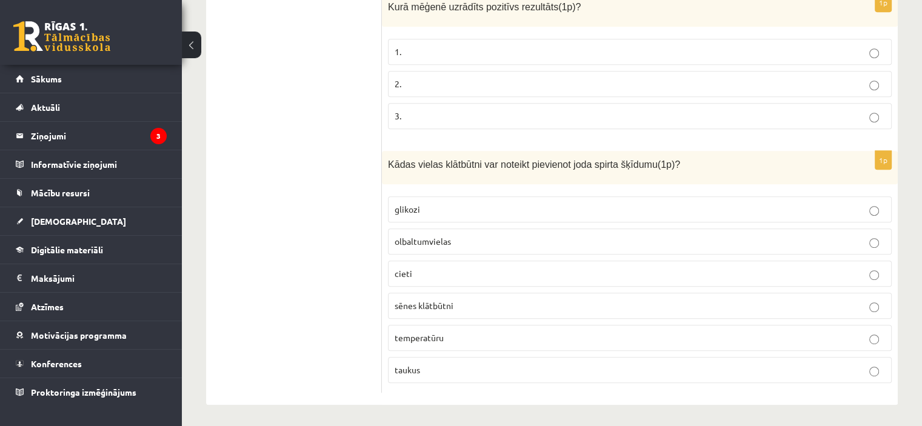
click at [314, 191] on ul "1. uzdevums 2. uzdevums 3. uzdevums 4.1. uzdevums 4.2. uzdevums 5. uzdevums 6. …" at bounding box center [300, 43] width 164 height 700
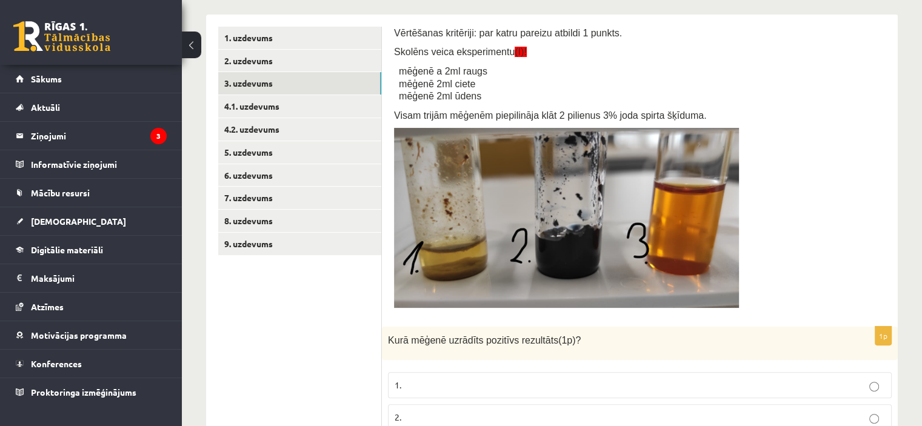
scroll to position [79, 0]
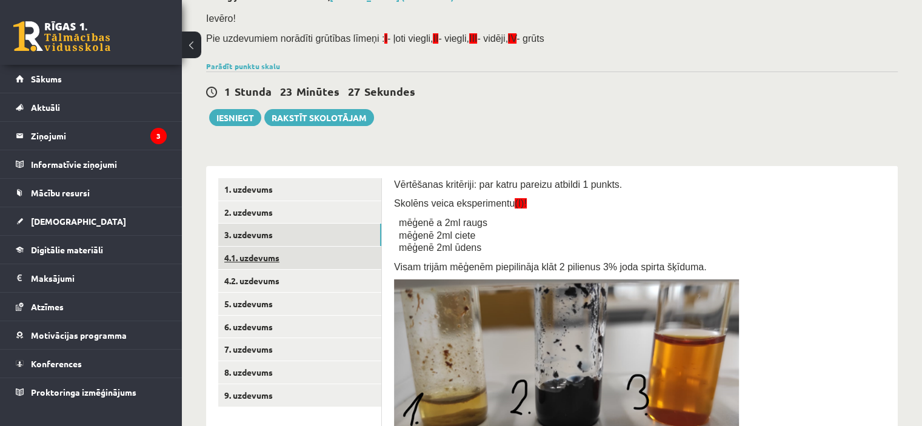
click at [278, 251] on link "4.1. uzdevums" at bounding box center [299, 258] width 163 height 22
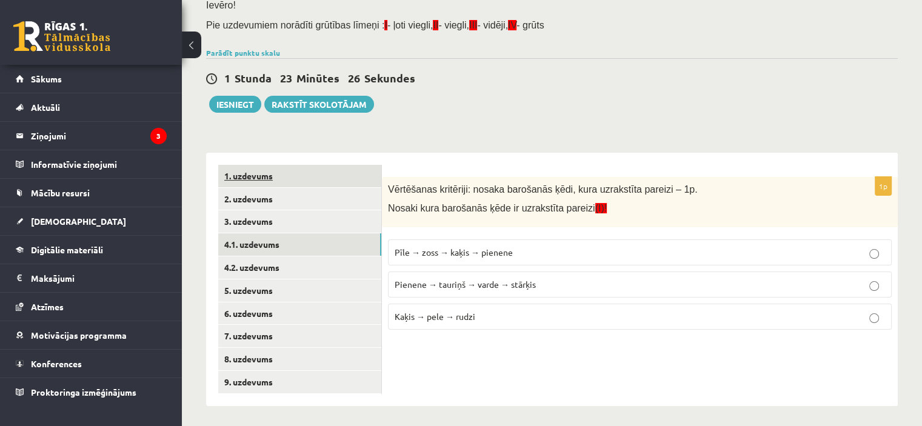
scroll to position [97, 0]
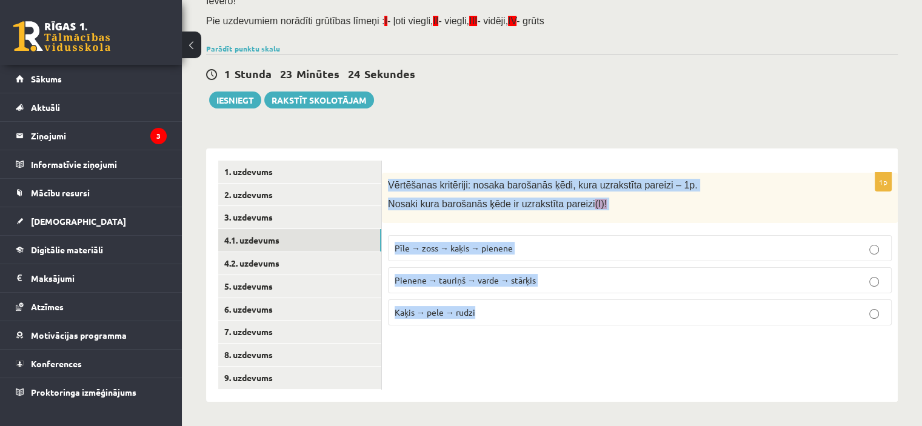
drag, startPoint x: 387, startPoint y: 189, endPoint x: 609, endPoint y: 315, distance: 255.7
click at [609, 315] on div "1p Vērtēšanas kritēriji: nosaka barošanās ķēdi, kura uzrakstīta pareizi – 1p. N…" at bounding box center [640, 254] width 516 height 162
copy div "Vērtēšanas kritēriji: nosaka barošanās ķēdi, kura uzrakstīta pareizi – 1p. Nosa…"
drag, startPoint x: 487, startPoint y: 359, endPoint x: 453, endPoint y: 266, distance: 99.1
click at [487, 359] on div "1p Vērtēšanas kritēriji: nosaka barošanās ķēdi, kura uzrakstīta pareizi – 1p. N…" at bounding box center [640, 275] width 516 height 253
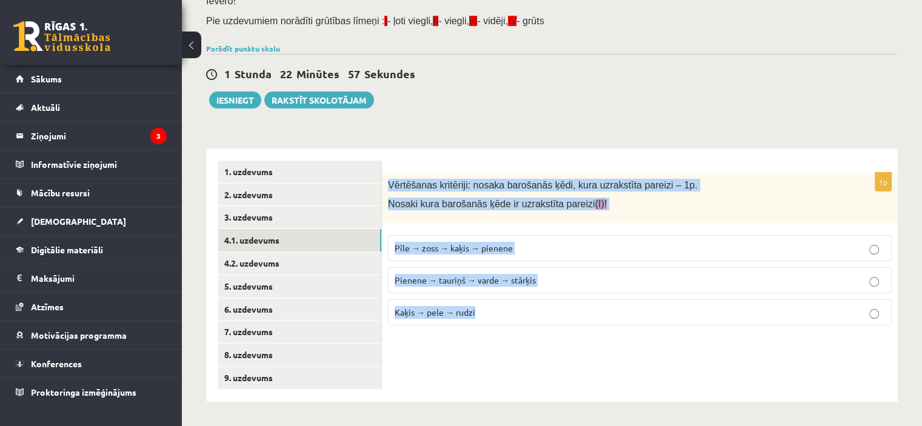
click at [453, 276] on span "Pienene → tauriņš → varde → stārķis" at bounding box center [465, 280] width 141 height 11
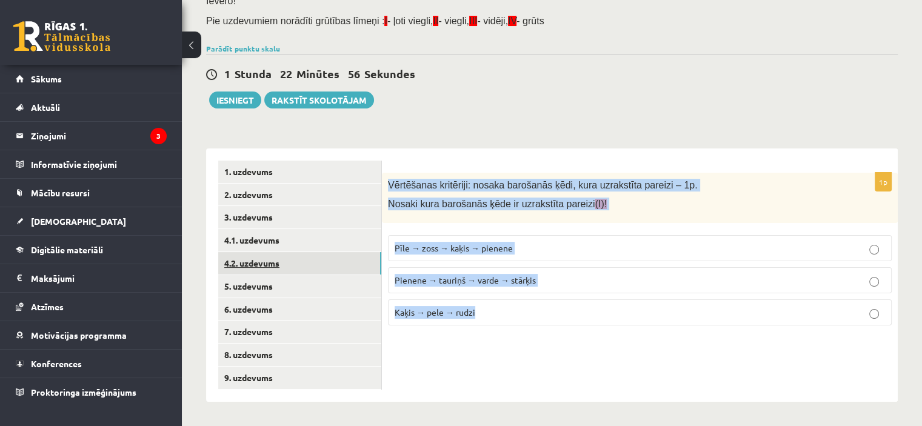
click at [282, 270] on link "4.2. uzdevums" at bounding box center [299, 263] width 163 height 22
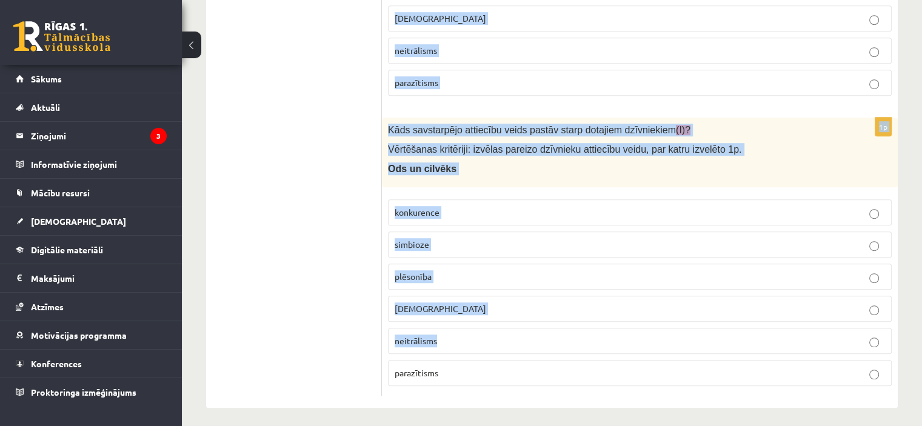
scroll to position [733, 0]
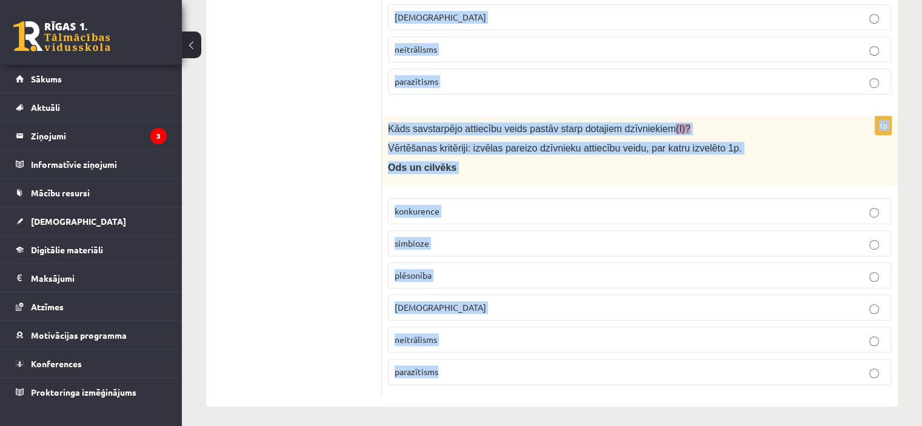
drag, startPoint x: 383, startPoint y: 283, endPoint x: 678, endPoint y: 370, distance: 307.9
copy form "Lore ipsumdolors ametconse adipi elitse doeiu temporin utlaboreetd (M)? Aliquae…"
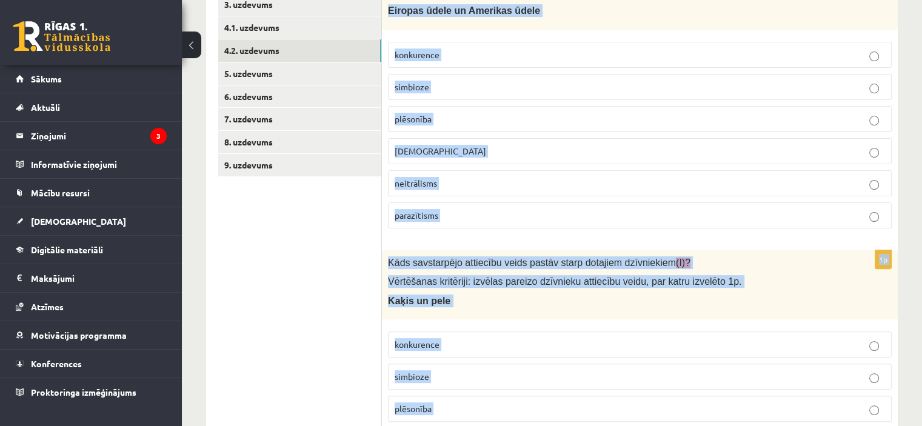
scroll to position [249, 0]
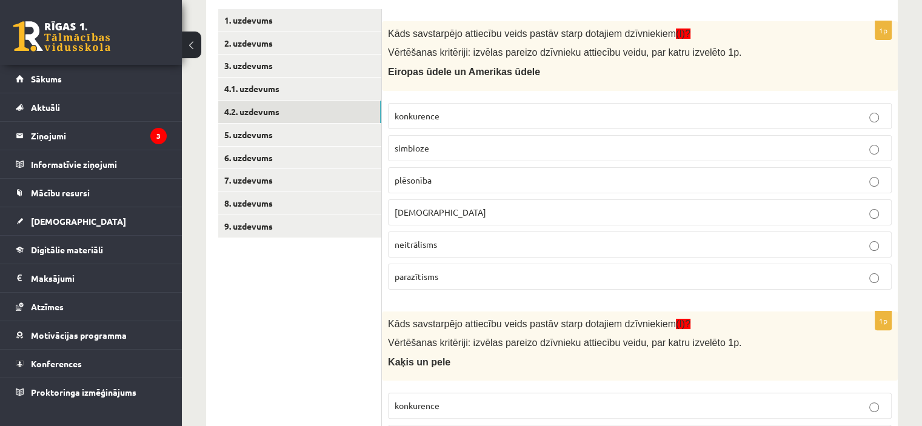
click at [422, 112] on span "konkurence" at bounding box center [417, 115] width 45 height 11
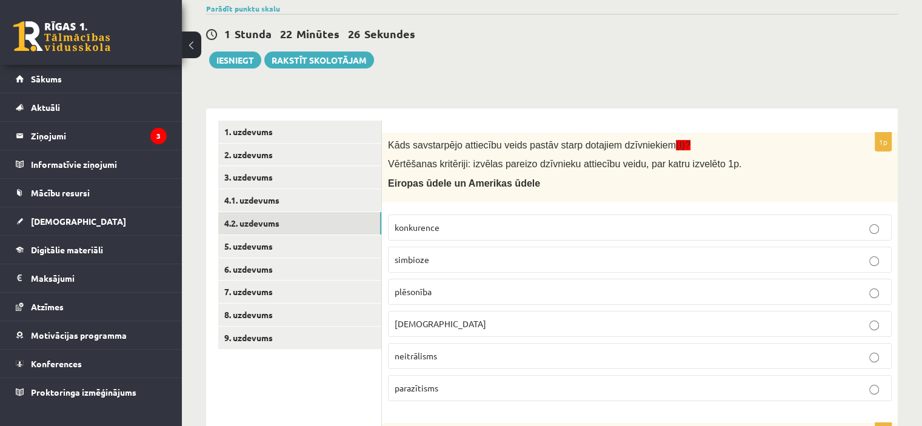
scroll to position [67, 0]
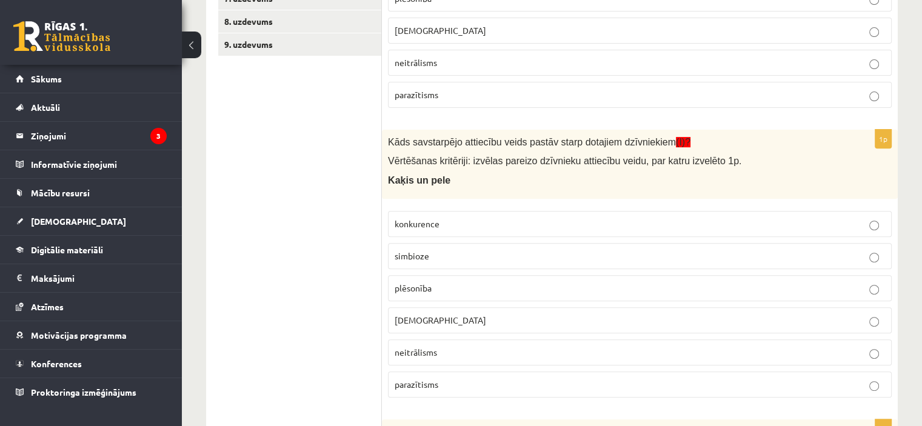
click at [435, 289] on p "plēsonība" at bounding box center [640, 288] width 490 height 13
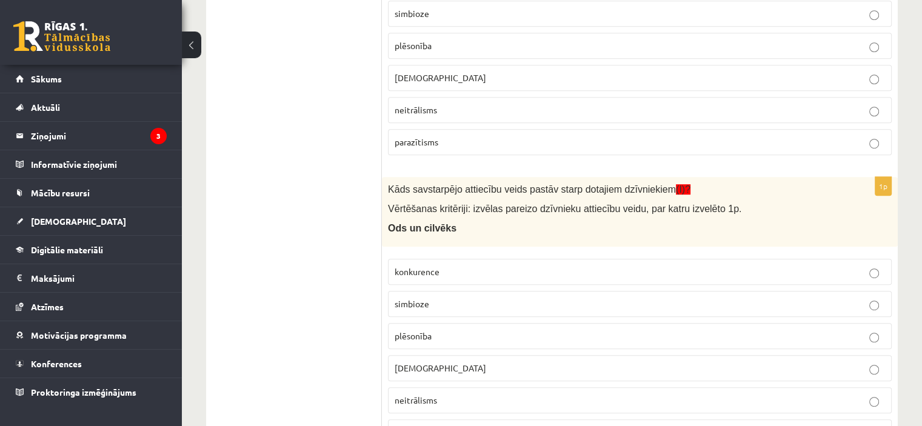
scroll to position [733, 0]
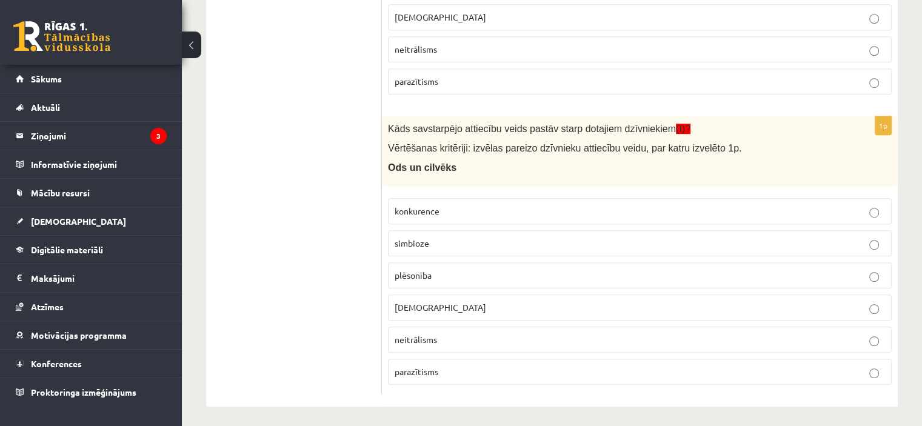
click at [435, 366] on span "parazītisms" at bounding box center [417, 371] width 44 height 11
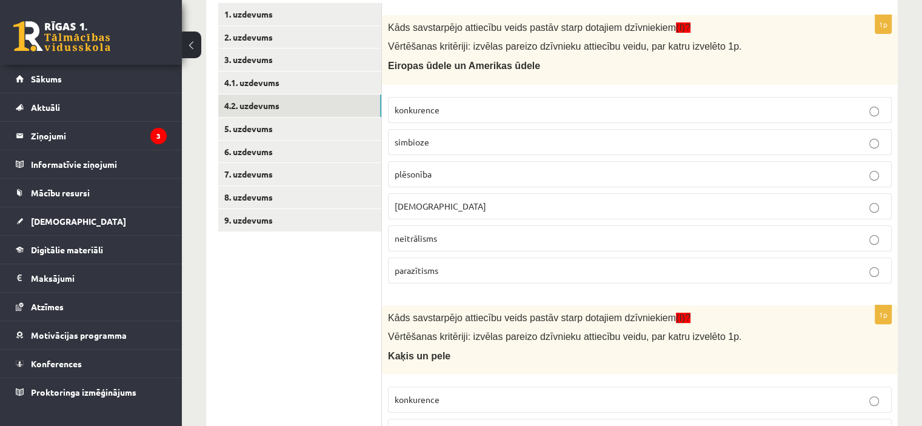
scroll to position [188, 0]
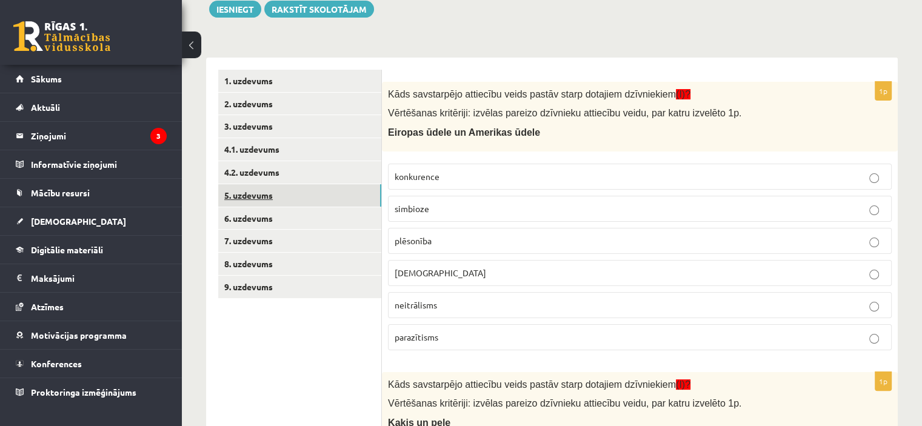
click at [262, 189] on link "5. uzdevums" at bounding box center [299, 195] width 163 height 22
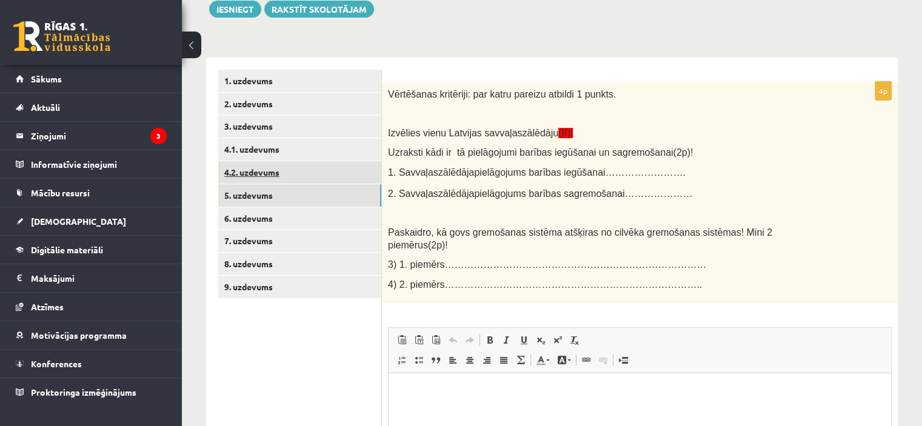
scroll to position [0, 0]
click at [273, 173] on link "4.2. uzdevums" at bounding box center [299, 172] width 163 height 22
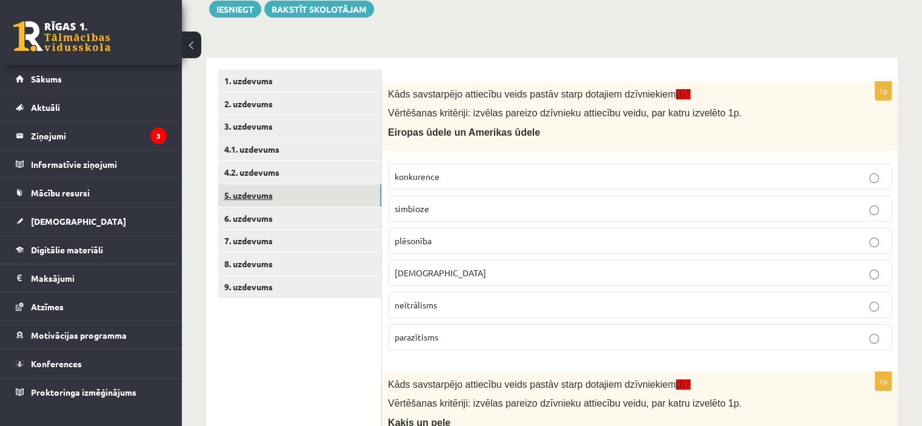
click at [275, 189] on link "5. uzdevums" at bounding box center [299, 195] width 163 height 22
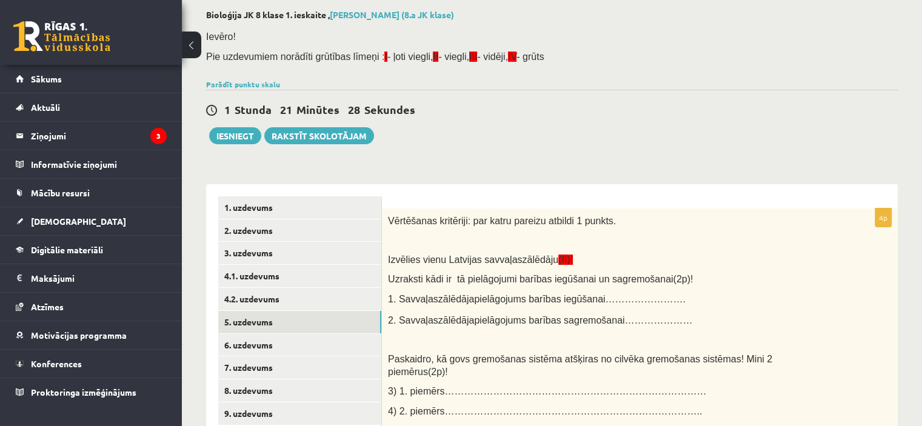
scroll to position [122, 0]
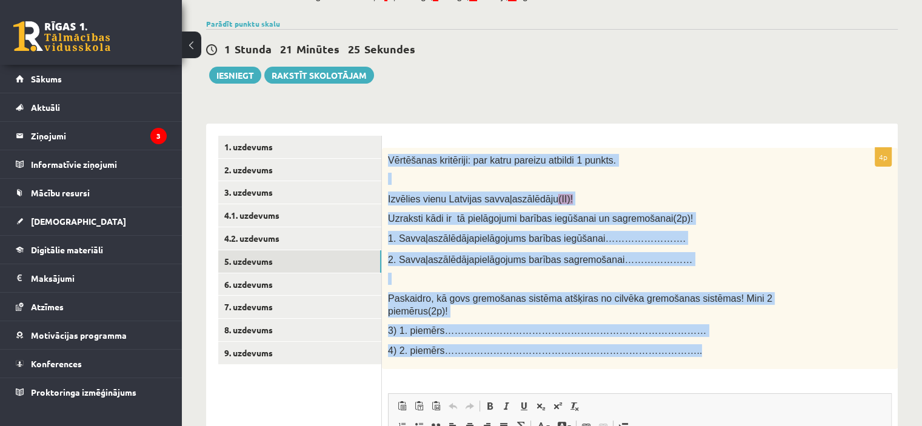
drag, startPoint x: 387, startPoint y: 156, endPoint x: 704, endPoint y: 337, distance: 365.4
click at [704, 337] on div "Vērtēšanas kritēriji: par katru pareizu atbildi 1 punkts. Izvēlies vienu Latvij…" at bounding box center [640, 259] width 516 height 222
copy div "Vērtēšanas kritēriji: par katru pareizu atbildi 1 punkts. Izvēlies vienu Latvij…"
click at [574, 197] on p "Izvēlies vienu Latvijas savvaļas zālēdāju (II)!" at bounding box center [609, 199] width 443 height 14
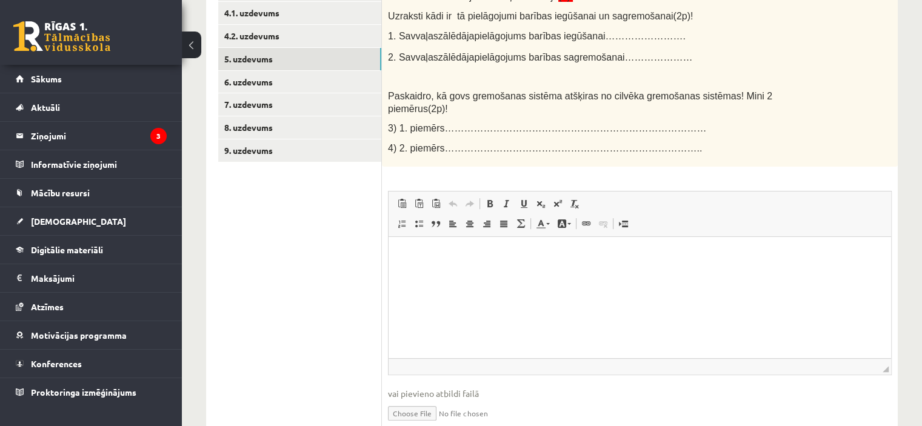
scroll to position [364, 0]
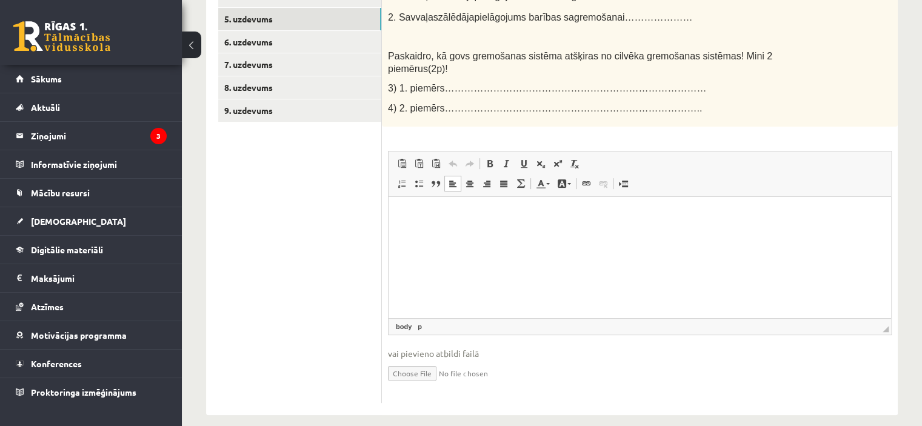
click at [486, 234] on html at bounding box center [640, 215] width 503 height 37
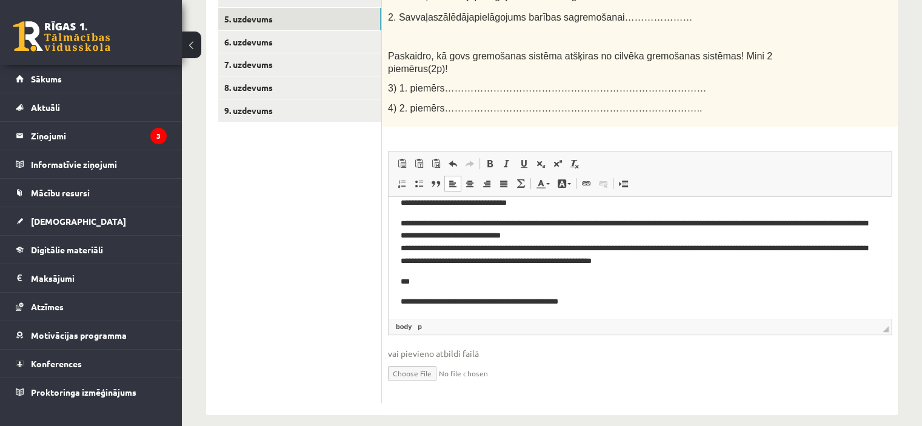
scroll to position [0, 0]
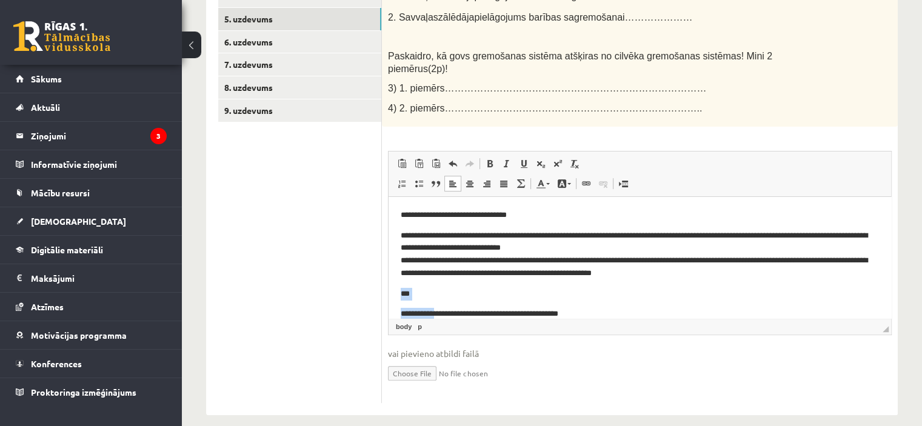
drag, startPoint x: 412, startPoint y: 296, endPoint x: 389, endPoint y: 294, distance: 22.5
click at [389, 294] on html "**********" at bounding box center [640, 300] width 503 height 207
click at [420, 295] on p "***" at bounding box center [635, 294] width 469 height 13
click at [408, 293] on p "***" at bounding box center [635, 294] width 469 height 13
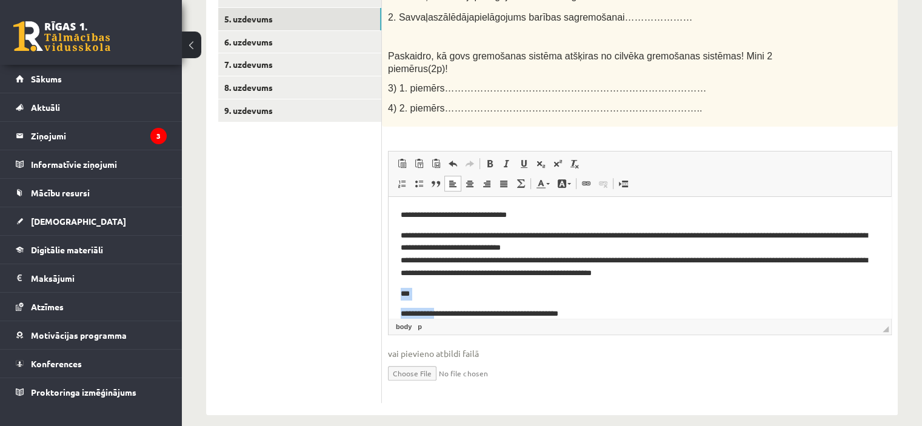
click at [408, 293] on p "***" at bounding box center [635, 294] width 469 height 13
click at [404, 293] on p "***" at bounding box center [635, 294] width 469 height 13
drag, startPoint x: 401, startPoint y: 293, endPoint x: 420, endPoint y: 293, distance: 19.4
click at [420, 293] on html "**********" at bounding box center [640, 300] width 503 height 207
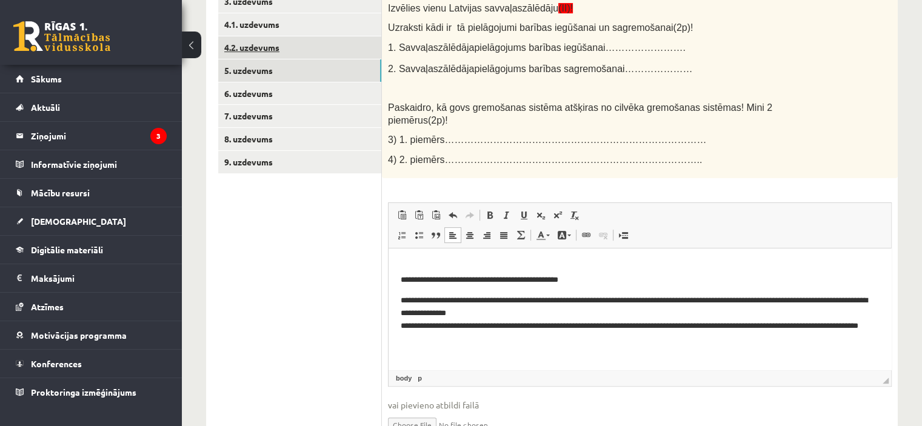
scroll to position [243, 0]
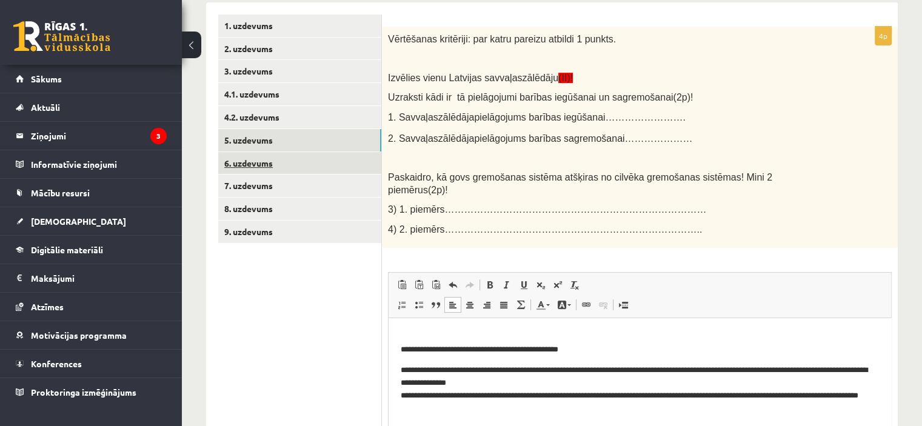
click at [271, 165] on link "6. uzdevums" at bounding box center [299, 163] width 163 height 22
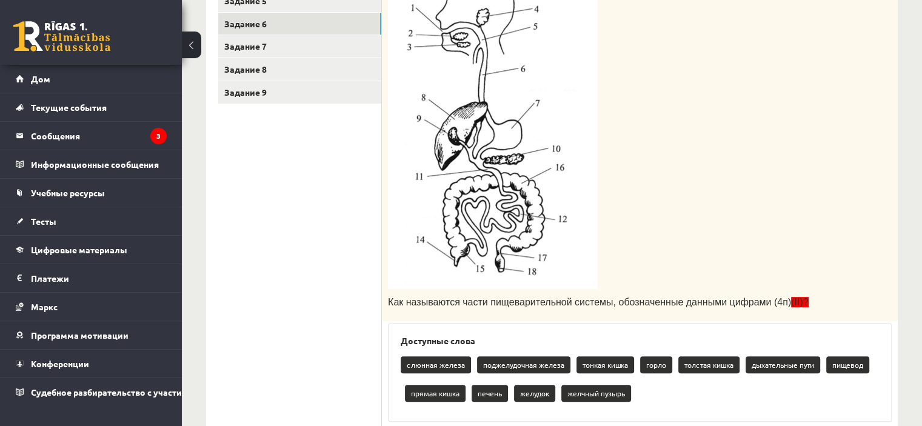
scroll to position [410, 0]
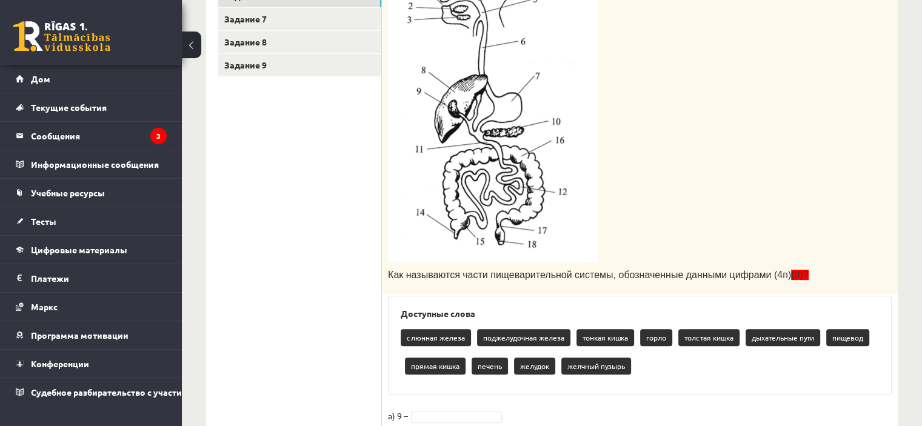
click at [600, 366] on font "желчный пузырь" at bounding box center [596, 366] width 58 height 10
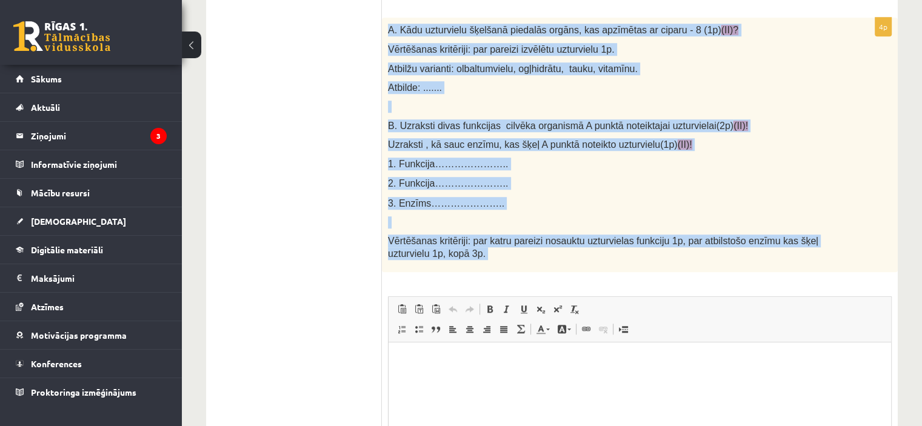
scroll to position [895, 0]
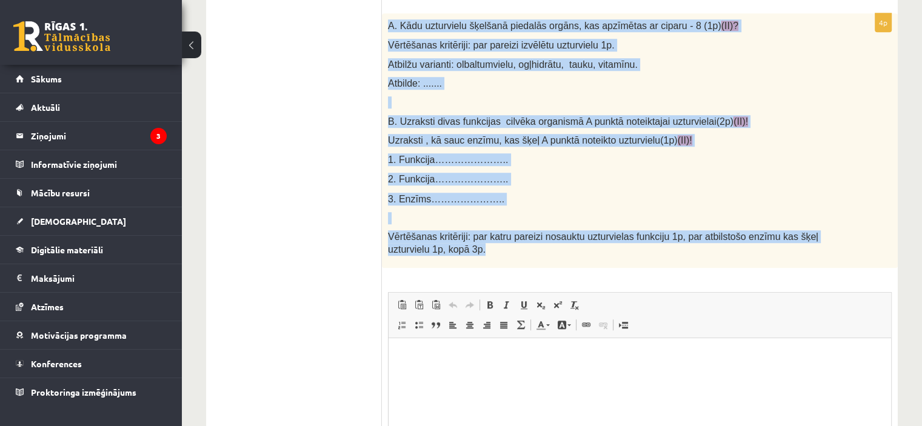
drag, startPoint x: 386, startPoint y: 147, endPoint x: 593, endPoint y: 262, distance: 237.4
click at [595, 262] on div "A. Kādu uzturvielu šķelšanā piedalās orgāns, kas apzīmētas ar ciparu - 8 (1p) (…" at bounding box center [640, 140] width 516 height 255
copy div "A. Kādu uzturvielu šķelšanā piedalās orgāns, kas apzīmētas ar ciparu - 8 (1p) (…"
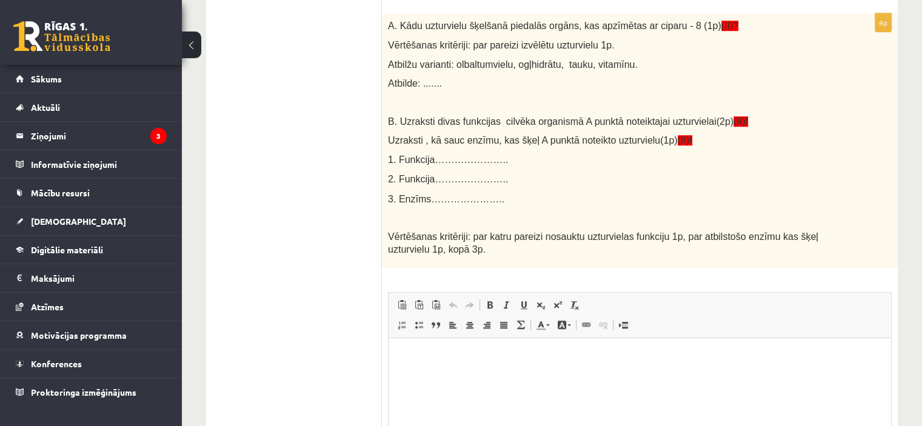
drag, startPoint x: 307, startPoint y: 108, endPoint x: 533, endPoint y: 44, distance: 235.1
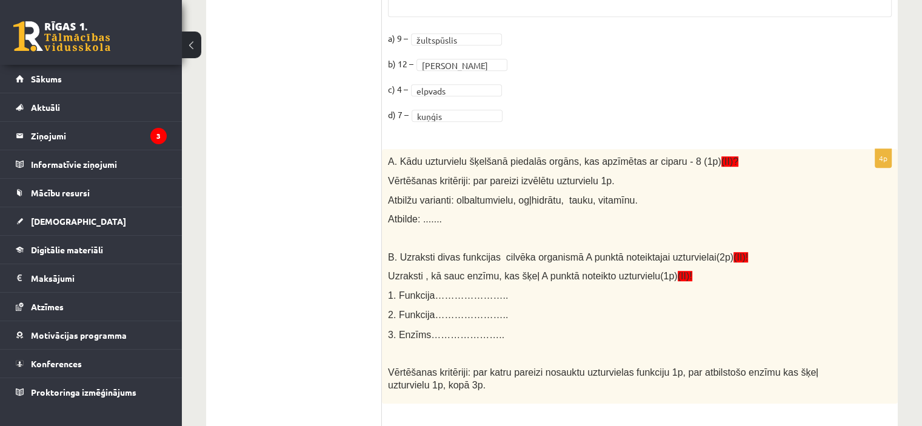
scroll to position [774, 0]
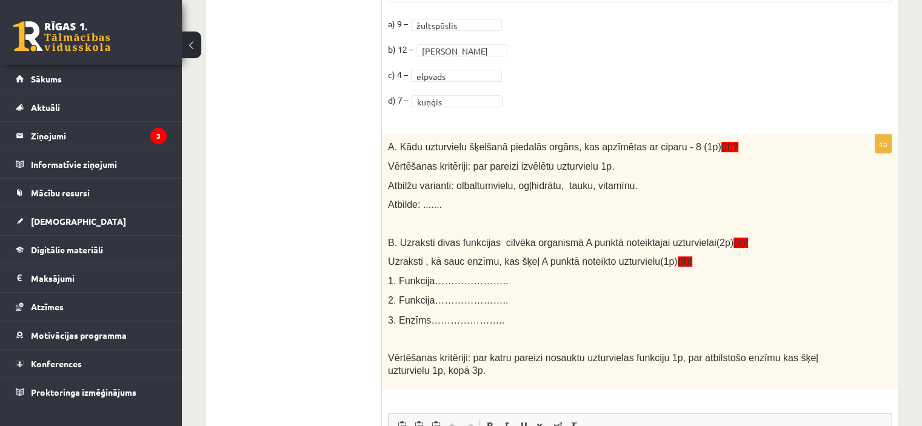
click at [439, 285] on span "1. Funkcija………………….." at bounding box center [448, 281] width 120 height 10
drag, startPoint x: 432, startPoint y: 279, endPoint x: 414, endPoint y: 282, distance: 17.8
click at [431, 279] on span "1. Funkcija………………….." at bounding box center [448, 281] width 120 height 10
click at [414, 282] on span "1. Funkcija………………….." at bounding box center [448, 281] width 120 height 10
drag, startPoint x: 422, startPoint y: 310, endPoint x: 429, endPoint y: 315, distance: 8.2
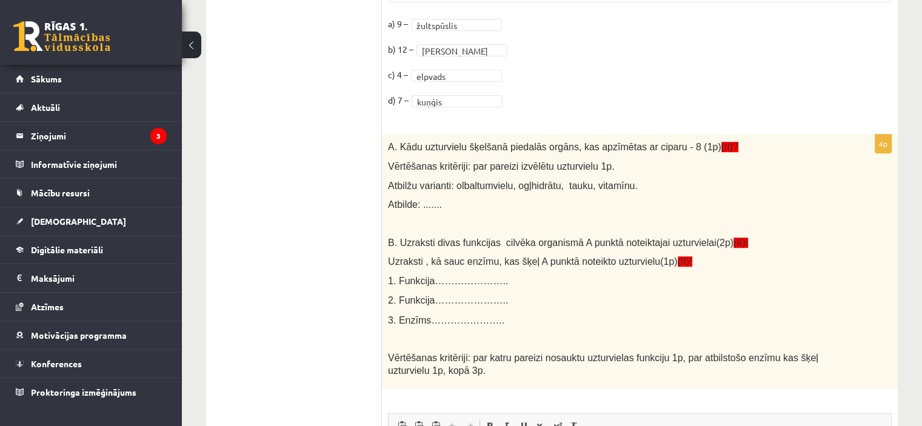
click at [423, 311] on div "A. Kādu uzturvielu šķelšanā piedalās orgāns, kas apzīmētas ar ciparu - 8 (1p) (…" at bounding box center [640, 262] width 516 height 255
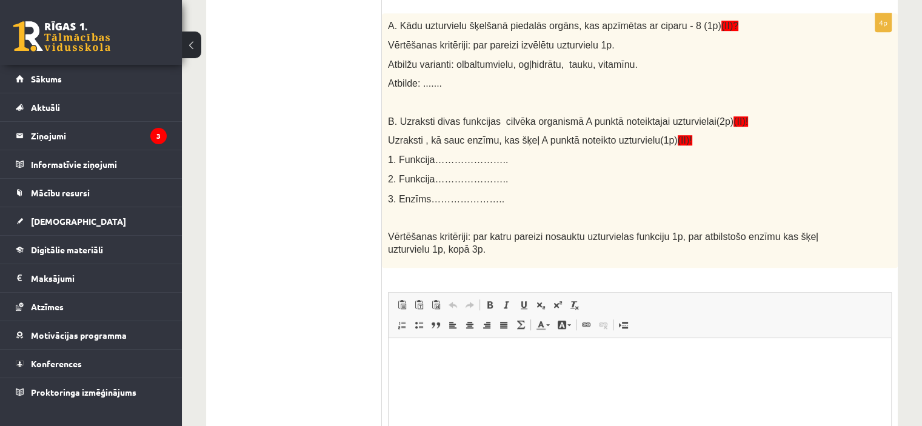
scroll to position [1048, 0]
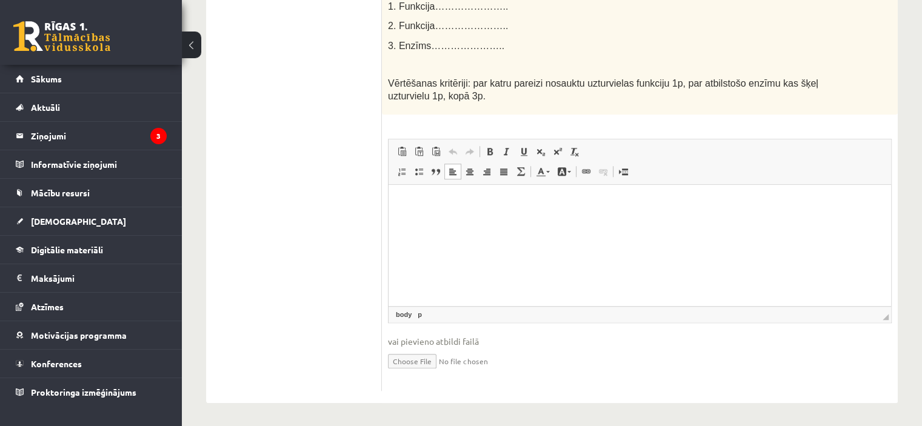
click at [453, 206] on p "Визуальный текстовый редактор, wiswyg-editor-user-answer-47024772654700" at bounding box center [640, 203] width 478 height 13
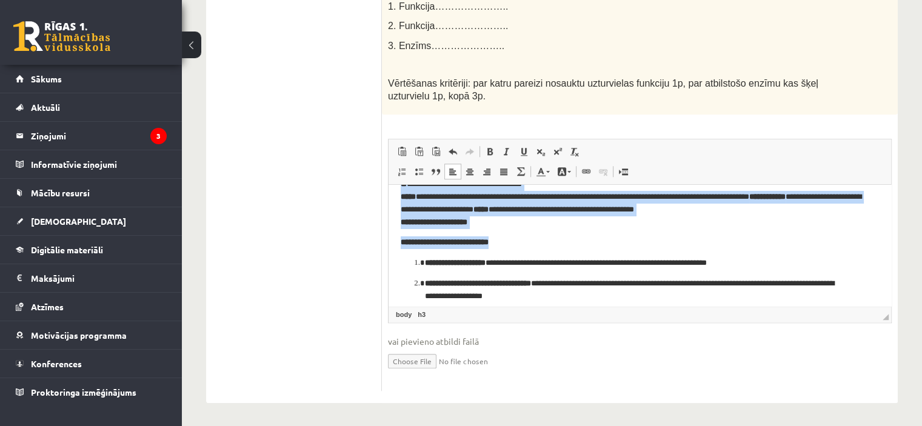
scroll to position [68, 0]
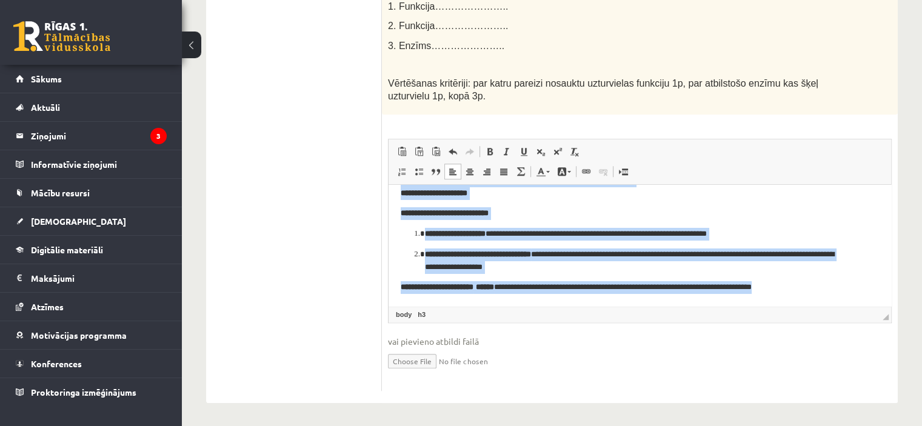
drag, startPoint x: 398, startPoint y: 192, endPoint x: 879, endPoint y: 312, distance: 495.5
click at [879, 306] on html "**********" at bounding box center [640, 211] width 503 height 189
click at [489, 150] on span at bounding box center [490, 152] width 10 height 10
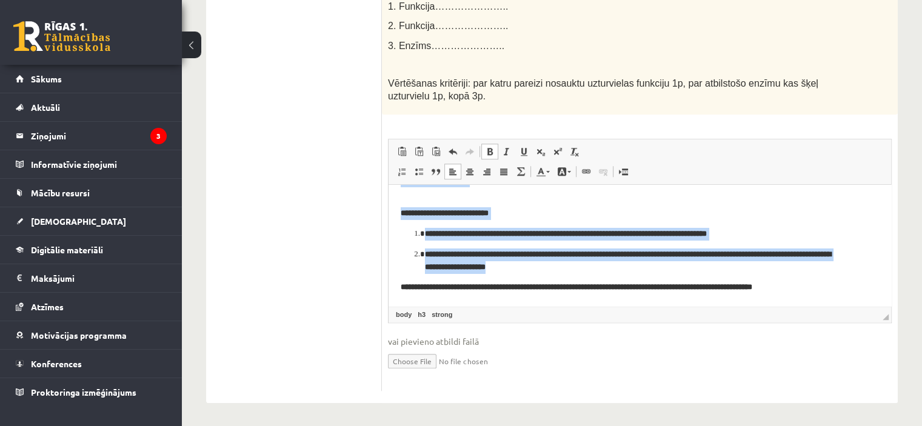
click at [489, 150] on span at bounding box center [490, 152] width 10 height 10
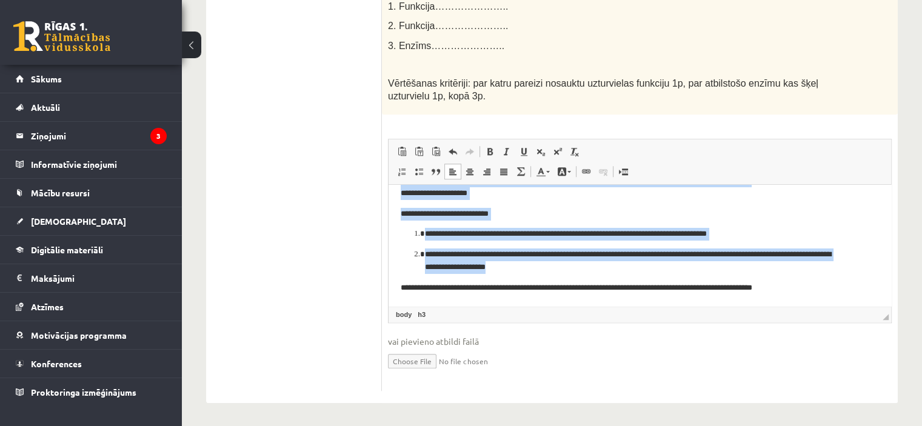
click at [617, 228] on p "**********" at bounding box center [635, 234] width 421 height 13
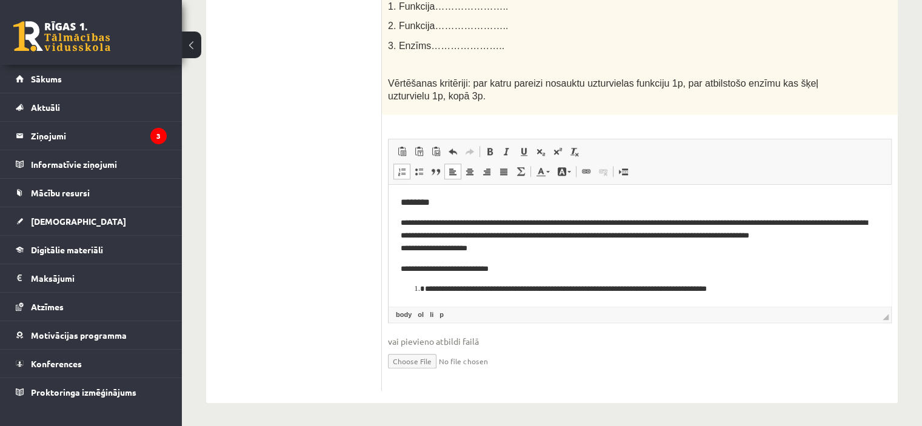
scroll to position [56, 0]
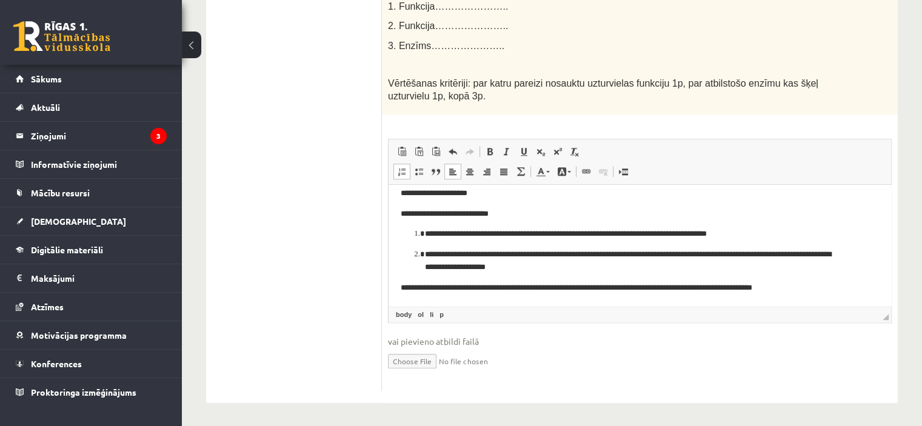
click at [425, 230] on li "**********" at bounding box center [640, 234] width 430 height 13
click at [412, 233] on ol "**********" at bounding box center [640, 250] width 478 height 45
click at [425, 231] on li "**********" at bounding box center [640, 234] width 430 height 13
click at [425, 230] on li "**********" at bounding box center [640, 234] width 430 height 13
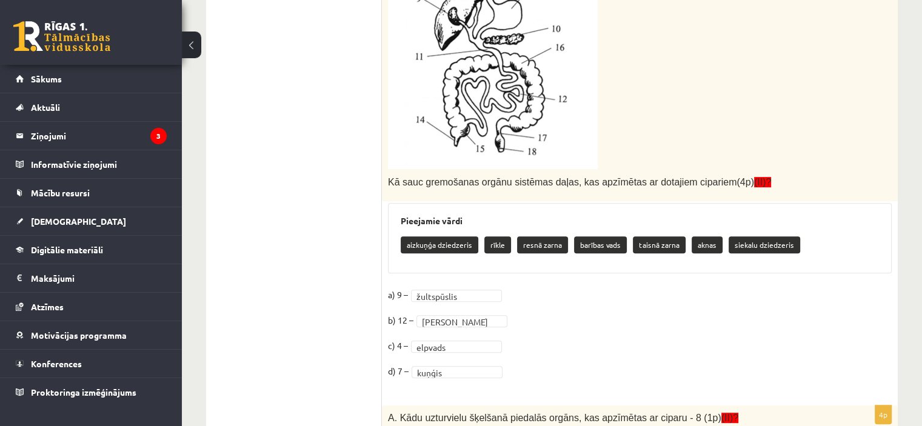
scroll to position [139, 0]
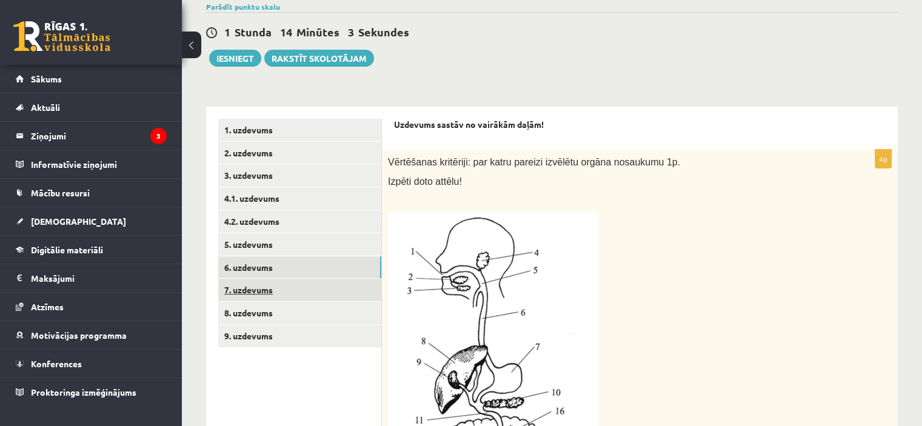
click at [294, 288] on link "7. uzdevums" at bounding box center [299, 290] width 163 height 22
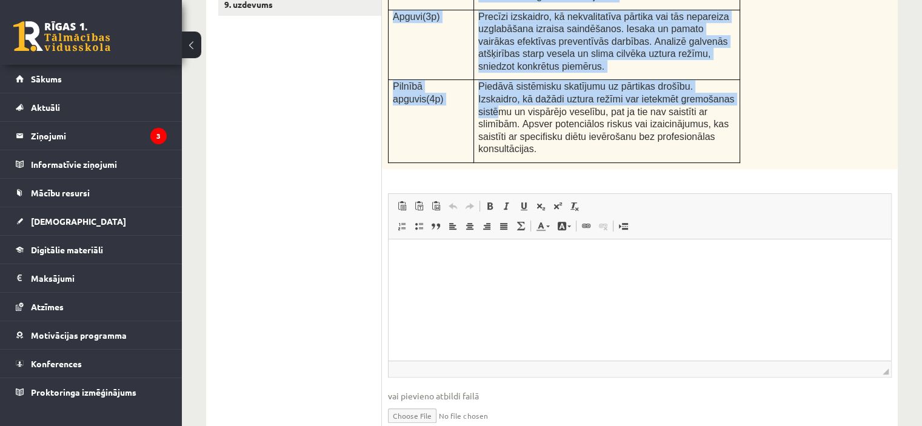
scroll to position [451, 0]
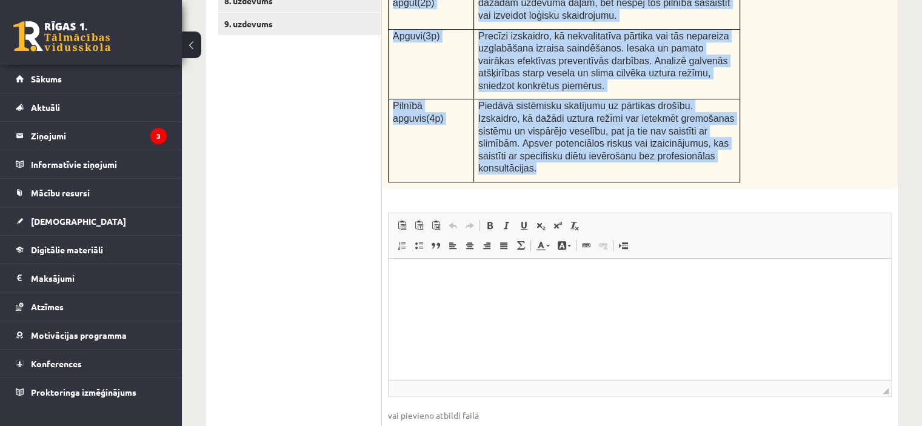
drag, startPoint x: 387, startPoint y: 193, endPoint x: 701, endPoint y: 165, distance: 315.2
click at [701, 165] on div "Izskaidro pārtikas higiēnas pamatprincipus un analizē slima un vesela cilvēka u…" at bounding box center [640, 4] width 516 height 370
copy div "Loremipsu dolorsit ametcons adipiscingelit se doeiusm tempo in utlabo etdolor m…"
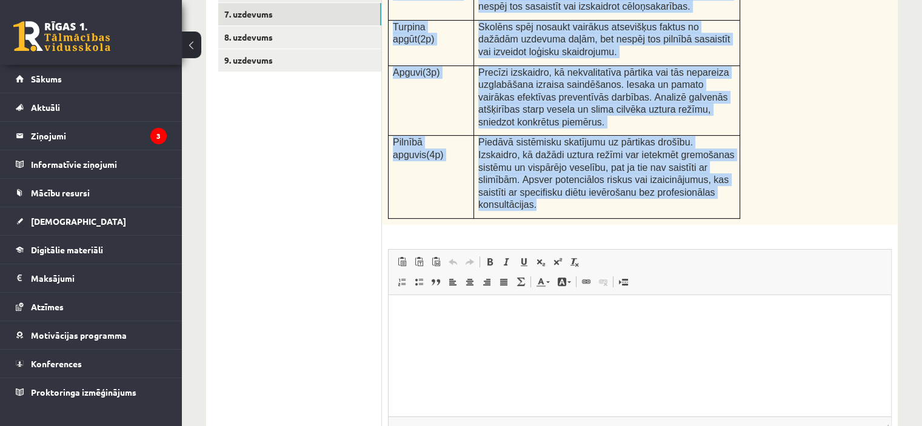
scroll to position [424, 0]
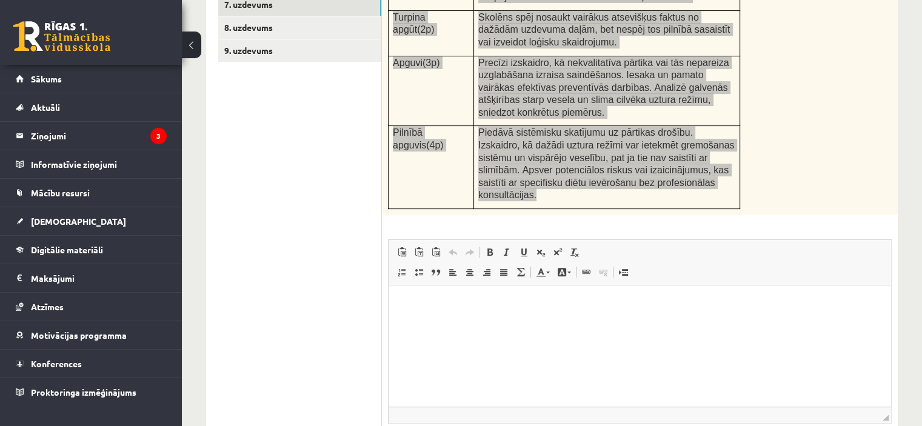
click at [495, 318] on html at bounding box center [640, 304] width 503 height 37
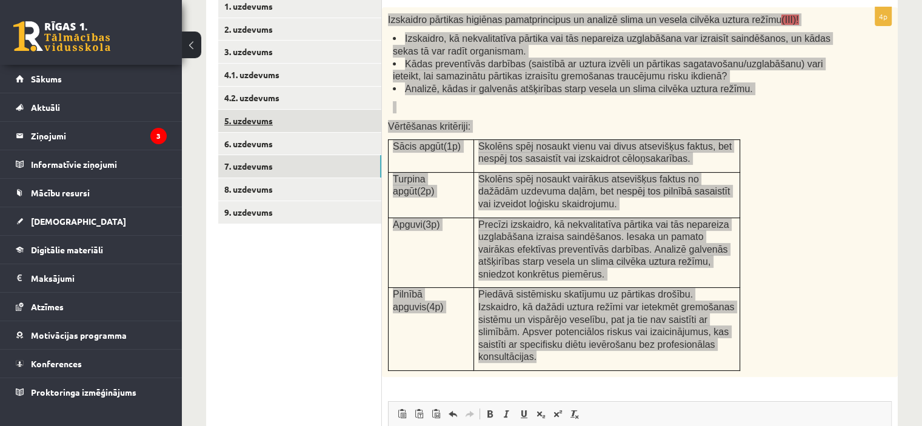
scroll to position [148, 0]
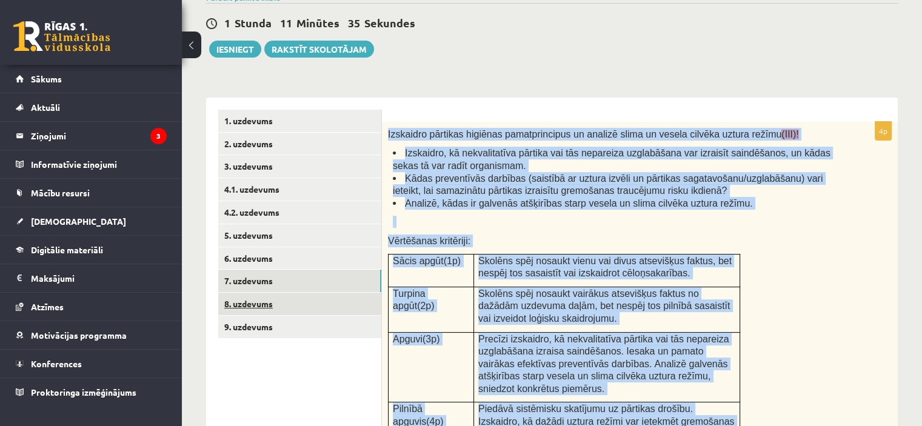
click at [293, 304] on link "8. uzdevums" at bounding box center [299, 304] width 163 height 22
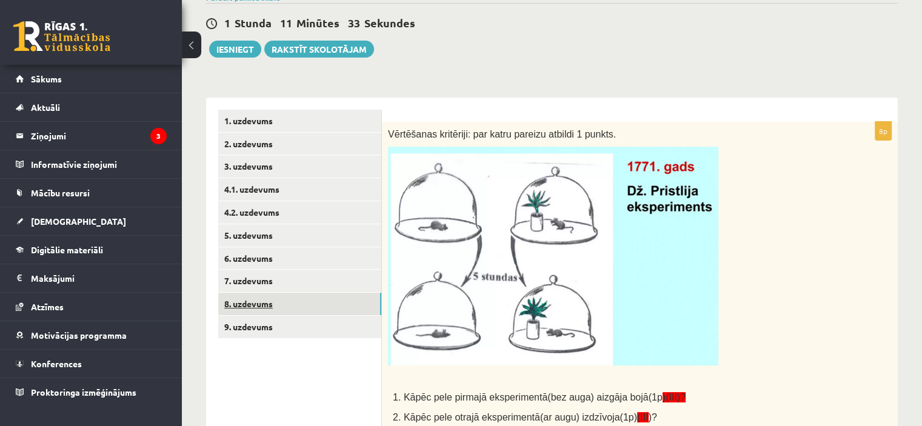
scroll to position [0, 0]
click at [299, 295] on link "8. uzdevums" at bounding box center [299, 304] width 163 height 22
click at [299, 281] on link "7. uzdevums" at bounding box center [299, 281] width 163 height 22
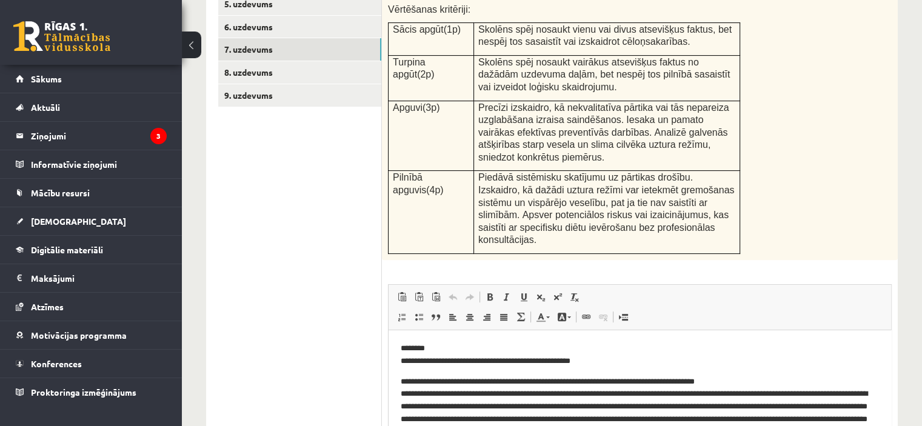
scroll to position [330, 0]
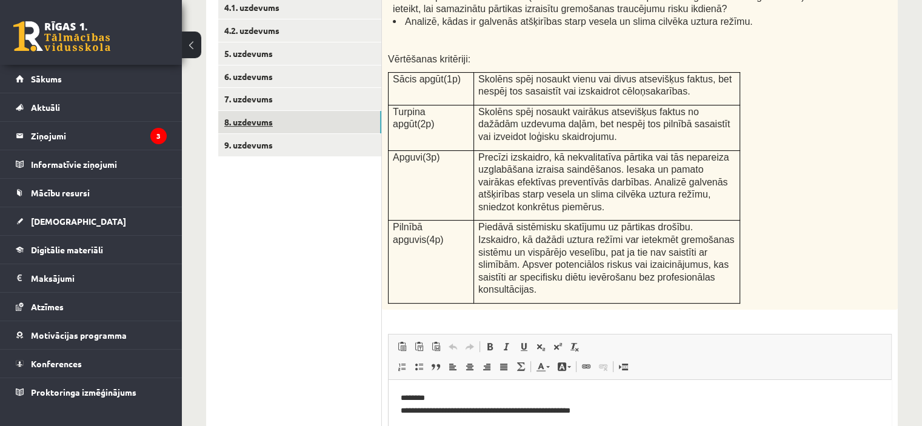
click at [281, 125] on link "8. uzdevums" at bounding box center [299, 122] width 163 height 22
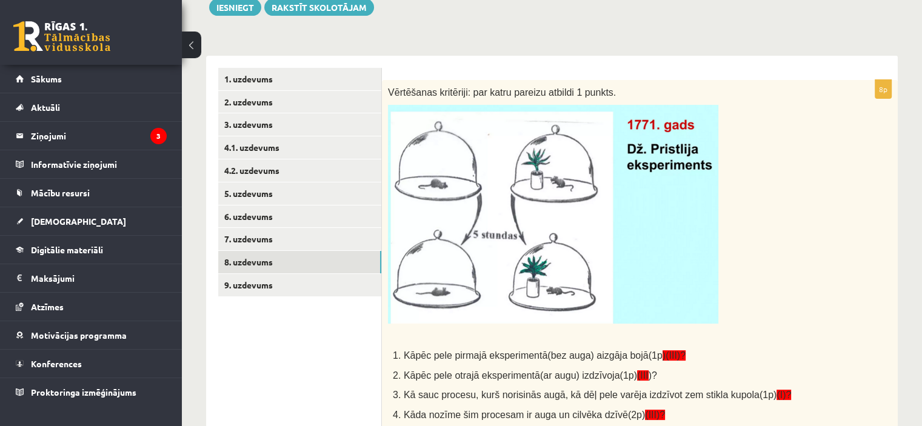
scroll to position [311, 0]
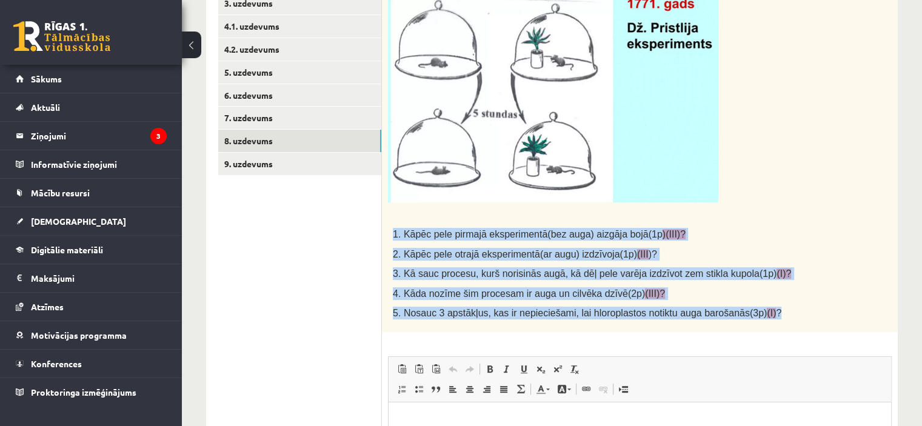
drag, startPoint x: 392, startPoint y: 232, endPoint x: 780, endPoint y: 321, distance: 397.9
click at [780, 321] on div "Vērtēšanas kritēriji: par katru pareizu atbildi 1 punkts. 1. Kāpēc pele pirmajā…" at bounding box center [640, 145] width 516 height 373
copy div "1. Kāpēc pele pirmajā eksperimentā(bez auga) aizgāja bojā(1p )(III)? 2. Kāpēc p…"
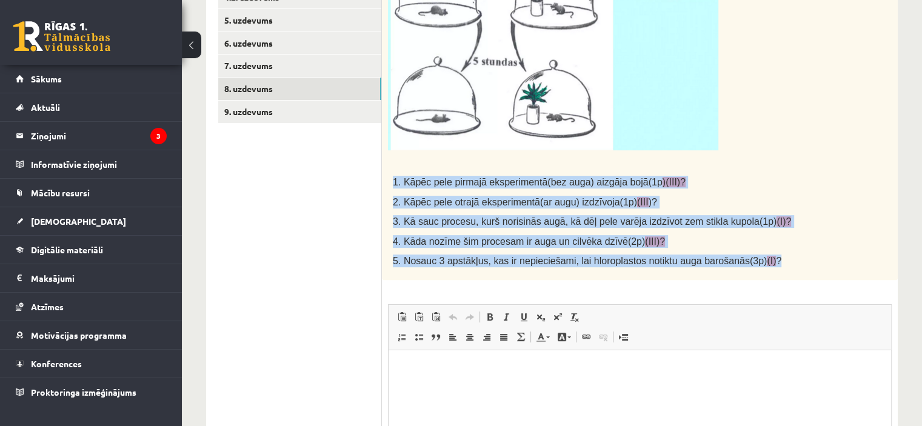
scroll to position [529, 0]
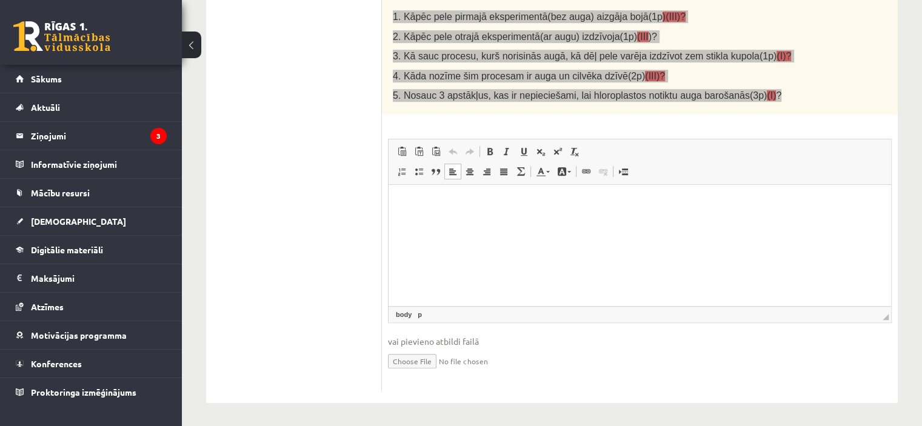
click at [476, 207] on p "Визуальный текстовый редактор, wiswyg-editor-user-answer-47024724753840" at bounding box center [640, 203] width 478 height 13
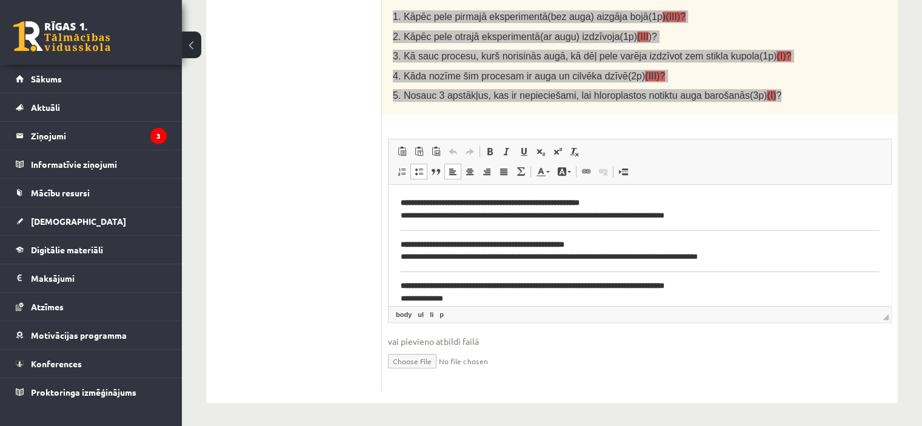
scroll to position [157, 0]
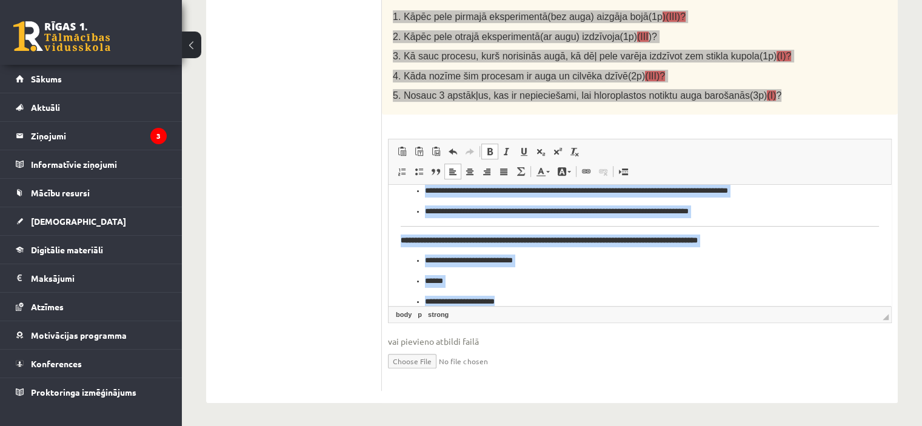
click at [489, 153] on span at bounding box center [490, 152] width 10 height 10
click at [491, 149] on span at bounding box center [490, 152] width 10 height 10
click at [506, 155] on link "Курсив Комбинация клавиш Ctrl+I" at bounding box center [506, 152] width 17 height 16
click at [494, 153] on span at bounding box center [490, 152] width 10 height 10
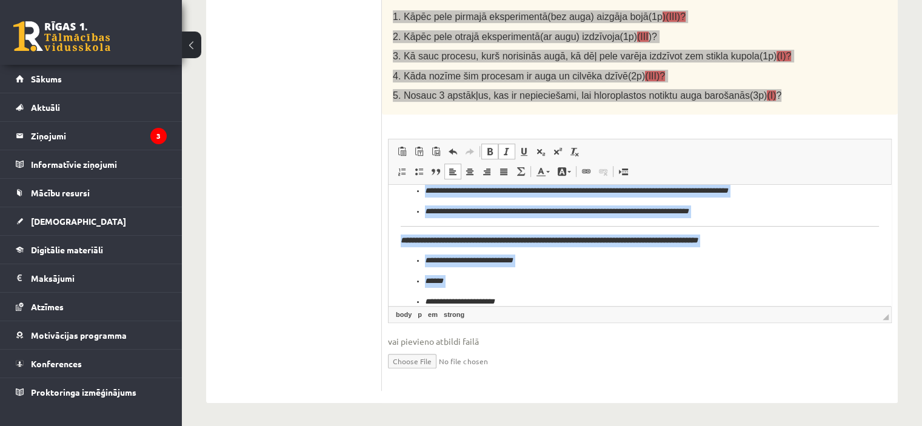
click at [504, 152] on span at bounding box center [507, 152] width 10 height 10
click at [487, 150] on span at bounding box center [490, 152] width 10 height 10
click at [512, 256] on p "**********" at bounding box center [635, 261] width 421 height 13
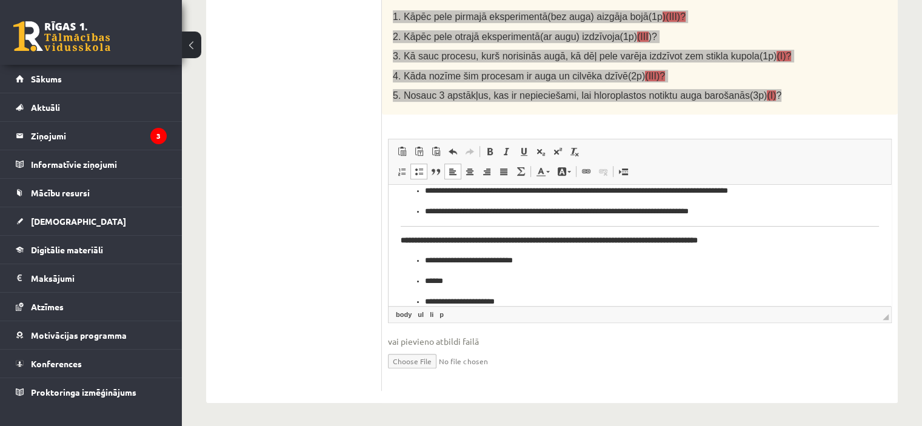
click at [444, 234] on body "**********" at bounding box center [640, 174] width 478 height 269
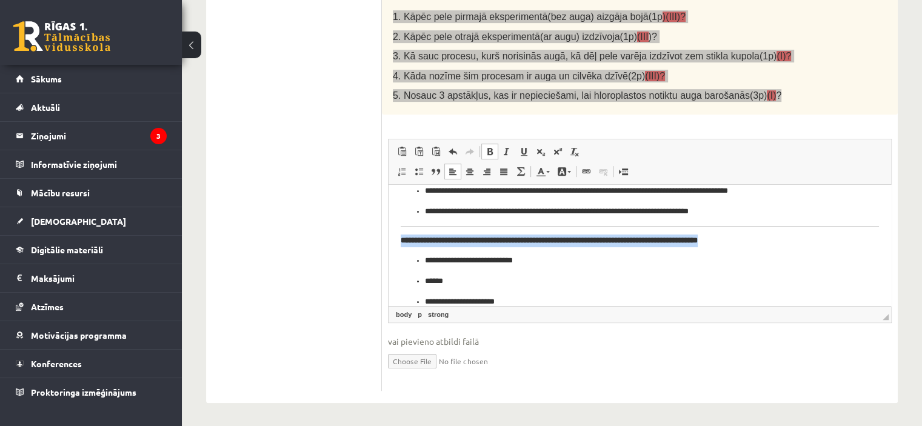
drag, startPoint x: 397, startPoint y: 237, endPoint x: 784, endPoint y: 246, distance: 386.9
click at [784, 246] on html "**********" at bounding box center [640, 174] width 503 height 293
click at [486, 149] on span at bounding box center [490, 152] width 10 height 10
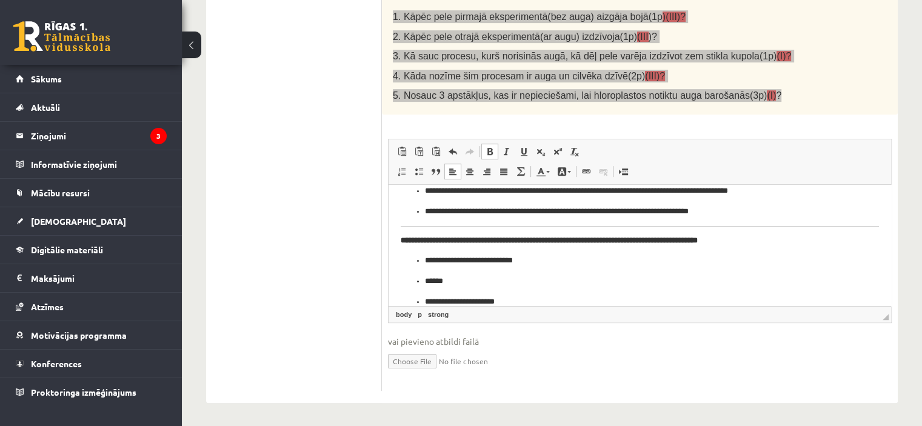
click at [486, 149] on span at bounding box center [490, 152] width 10 height 10
click at [488, 150] on span at bounding box center [490, 152] width 10 height 10
click at [552, 270] on ul "**********" at bounding box center [640, 281] width 478 height 53
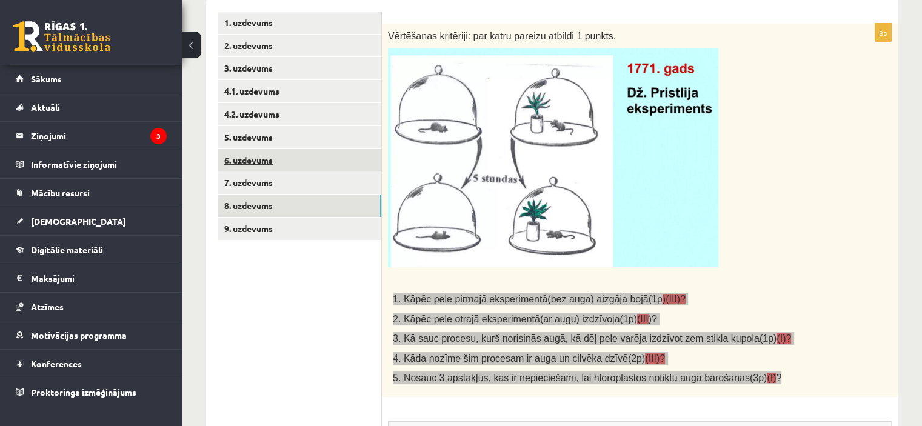
scroll to position [226, 0]
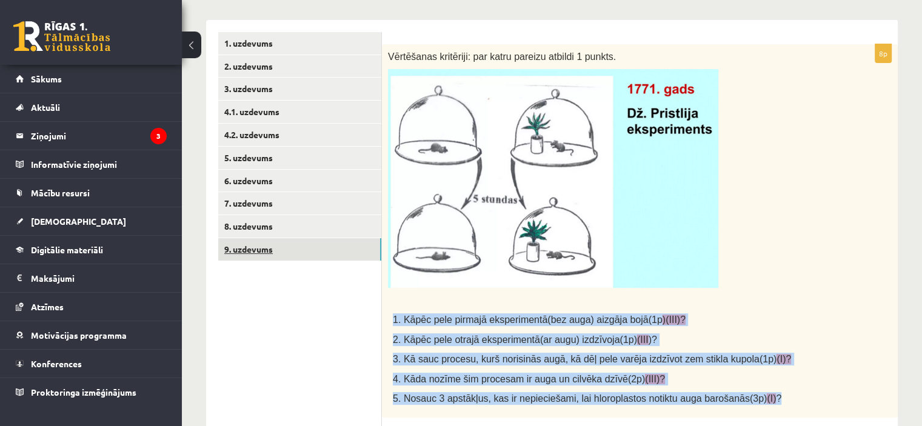
click at [310, 255] on link "9. uzdevums" at bounding box center [299, 249] width 163 height 22
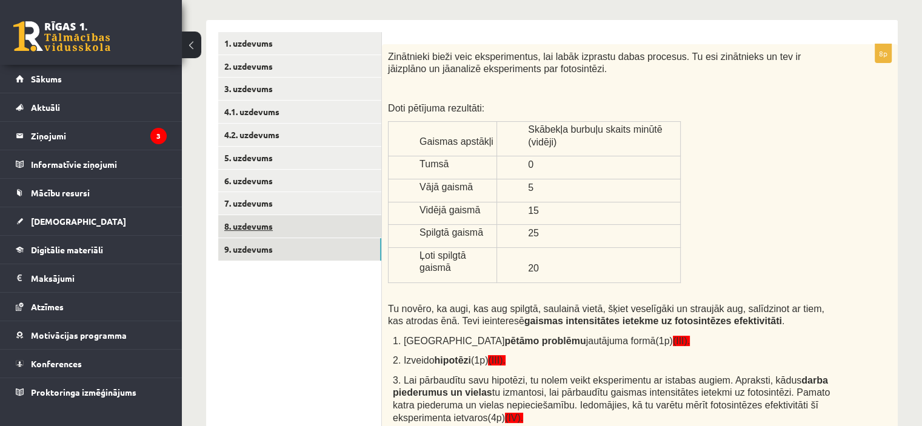
click at [298, 227] on link "8. uzdevums" at bounding box center [299, 226] width 163 height 22
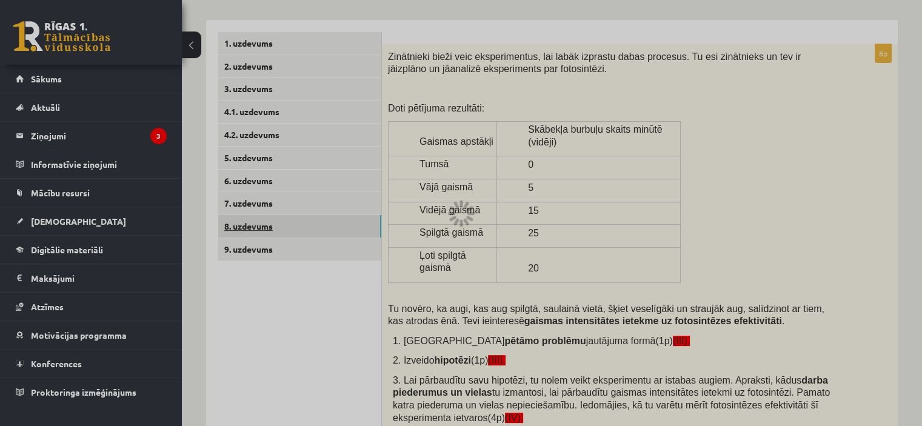
scroll to position [0, 0]
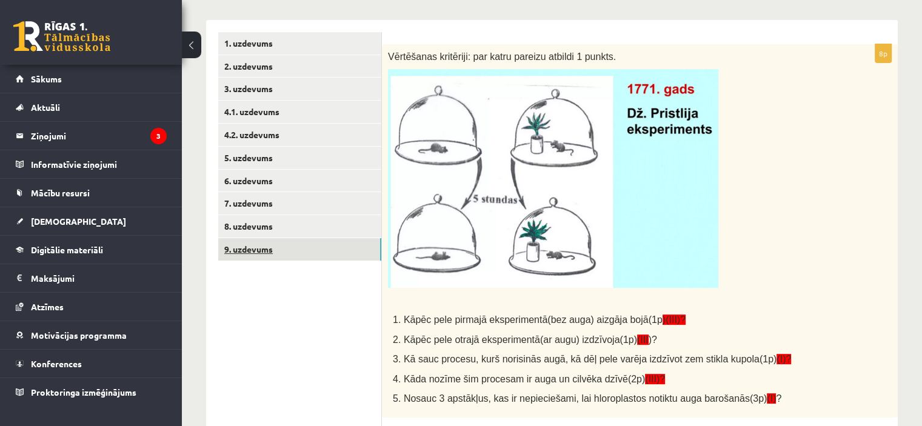
click at [299, 246] on link "9. uzdevums" at bounding box center [299, 249] width 163 height 22
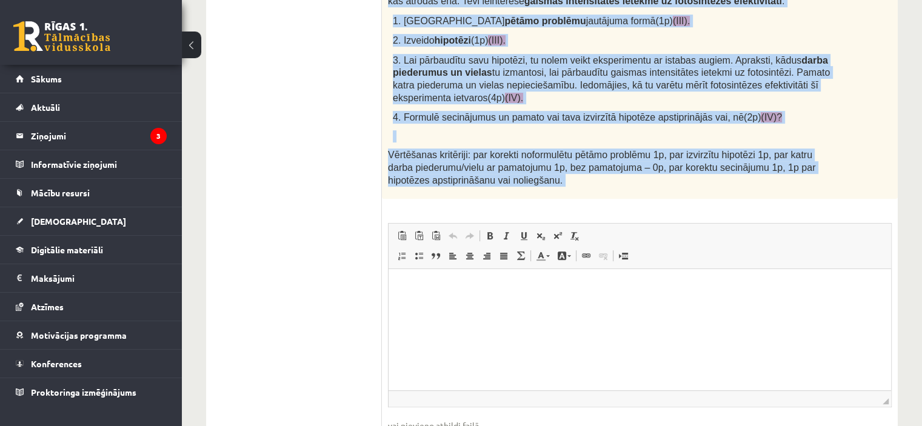
scroll to position [604, 0]
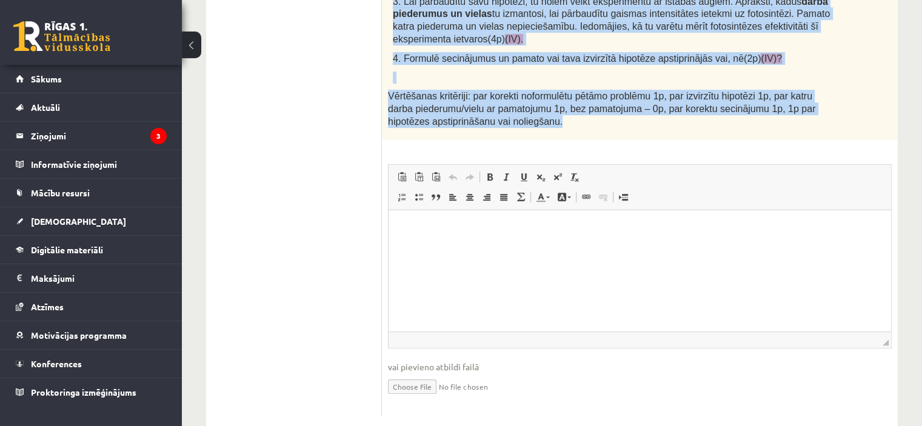
drag, startPoint x: 387, startPoint y: 101, endPoint x: 683, endPoint y: 93, distance: 295.3
copy div "Loremipsum dolor sita consecteturad, eli seddo eiusmodt incid utlabore. Et dol …"
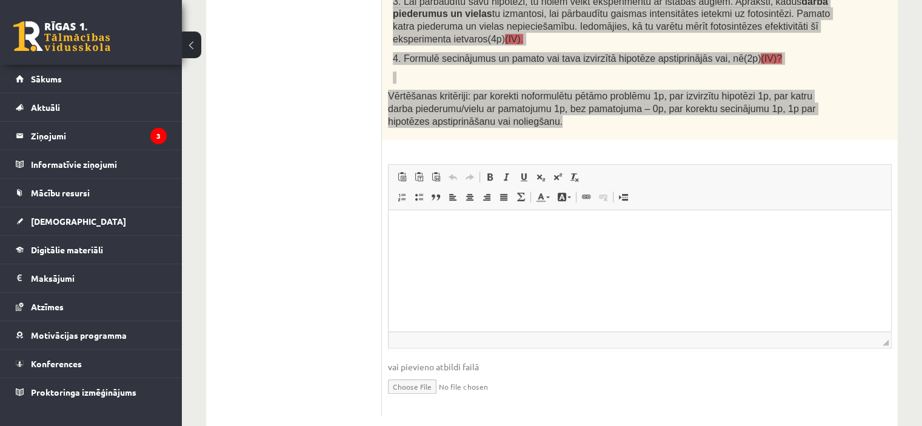
click at [475, 227] on p "Визуальный текстовый редактор, wiswyg-editor-user-answer-47024958740000" at bounding box center [640, 228] width 478 height 13
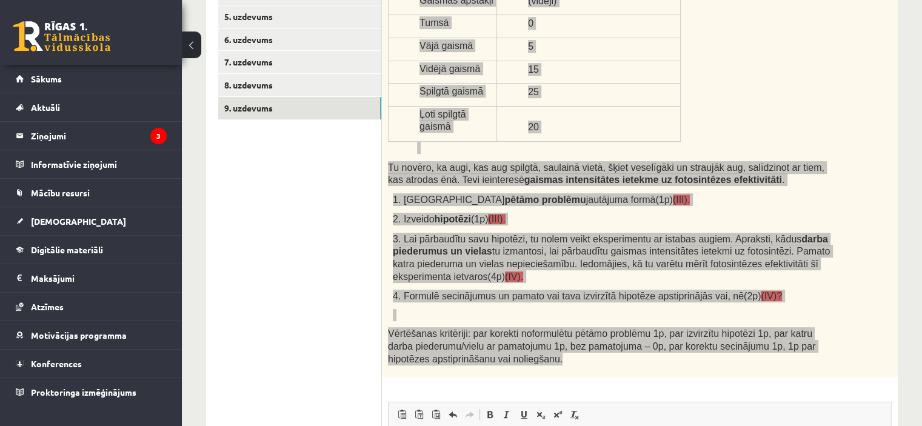
scroll to position [301, 0]
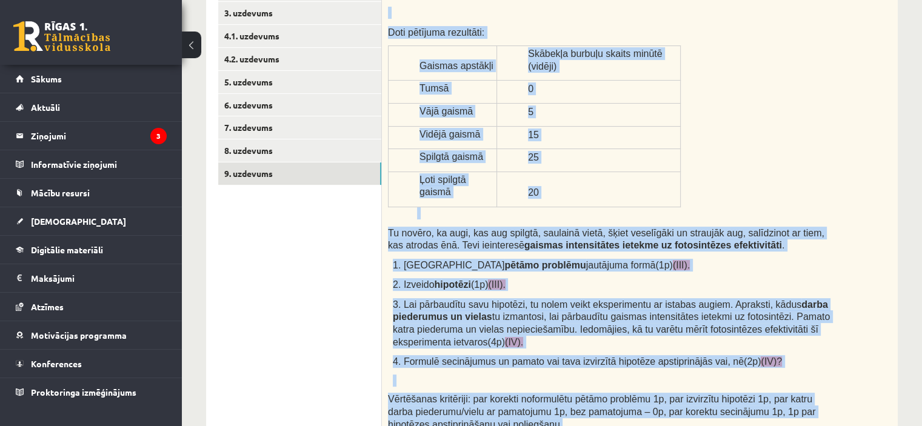
click at [601, 271] on div "Zinātnieki bieži veic eksperimentus, [PERSON_NAME] izprastu dabas procesus. Tu …" at bounding box center [640, 205] width 516 height 475
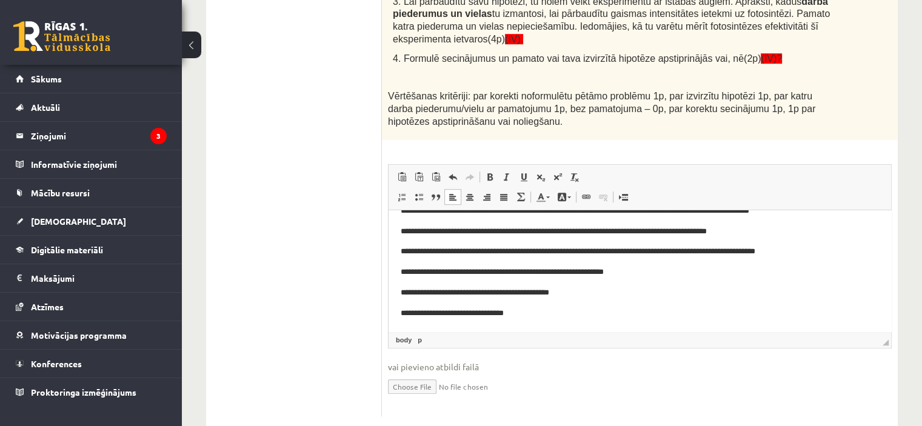
scroll to position [82, 0]
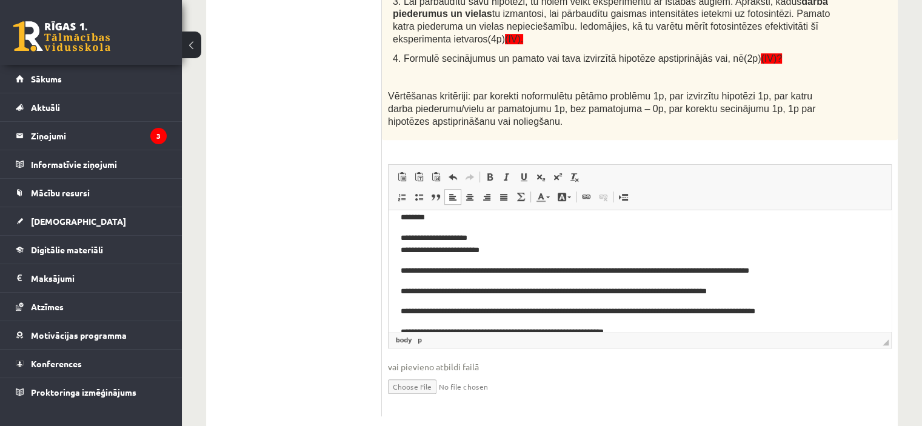
click at [513, 266] on p "**********" at bounding box center [635, 271] width 469 height 13
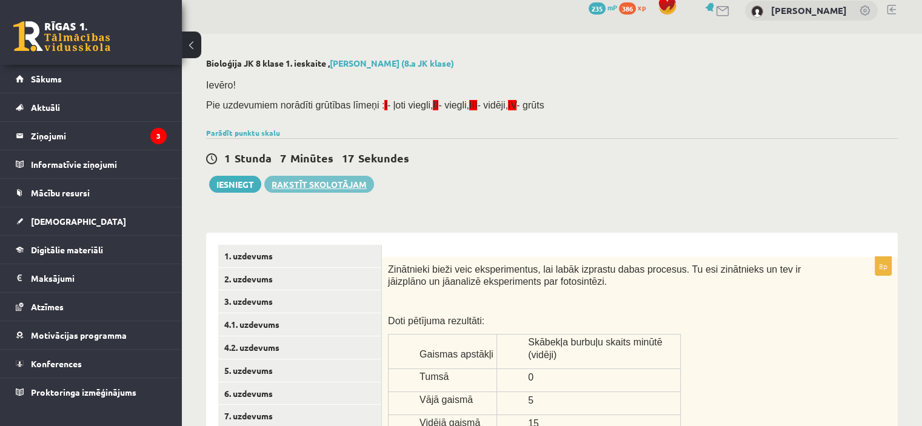
scroll to position [0, 0]
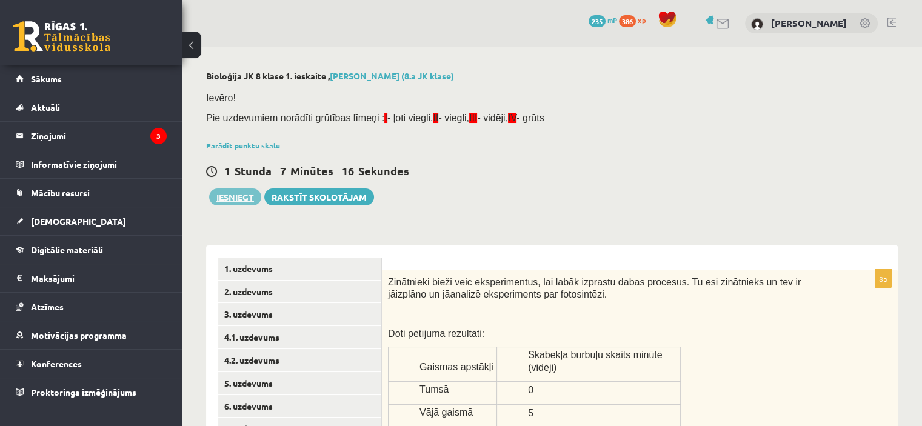
click at [252, 196] on button "Iesniegt" at bounding box center [235, 197] width 52 height 17
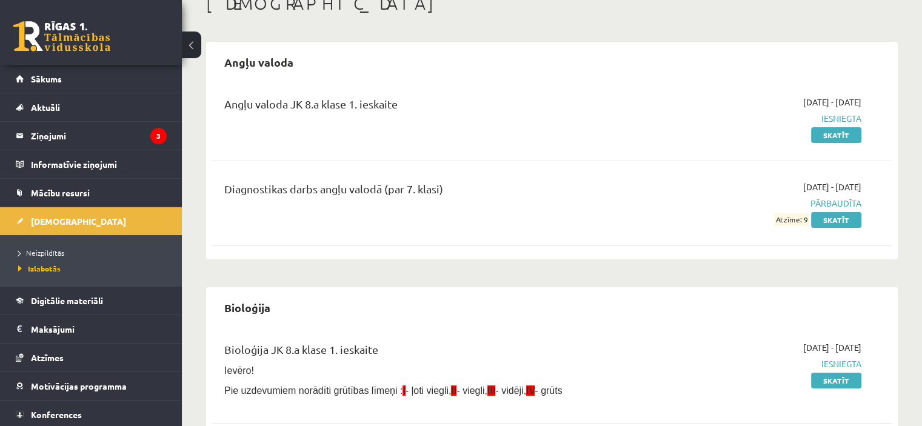
scroll to position [121, 0]
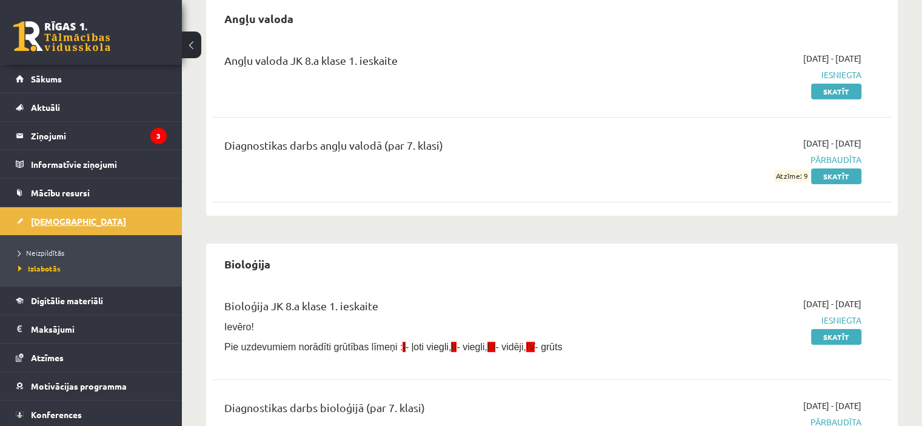
click at [64, 222] on span "[DEMOGRAPHIC_DATA]" at bounding box center [78, 221] width 95 height 11
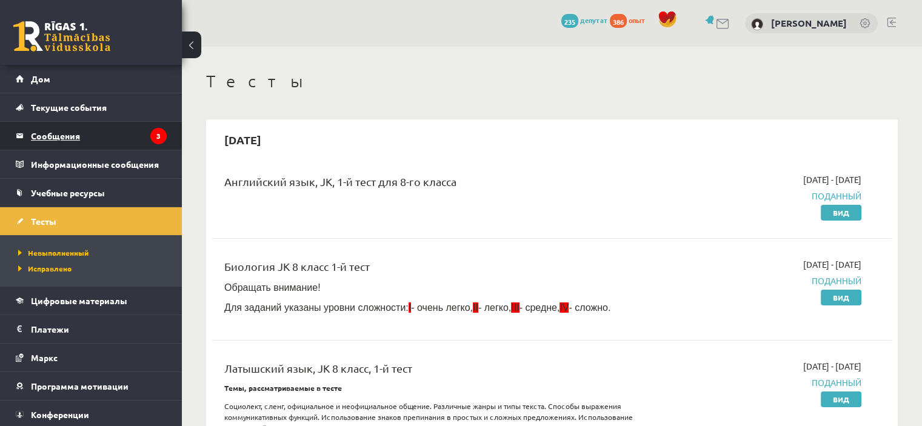
click at [102, 137] on legend "Сообщения 3" at bounding box center [99, 136] width 136 height 28
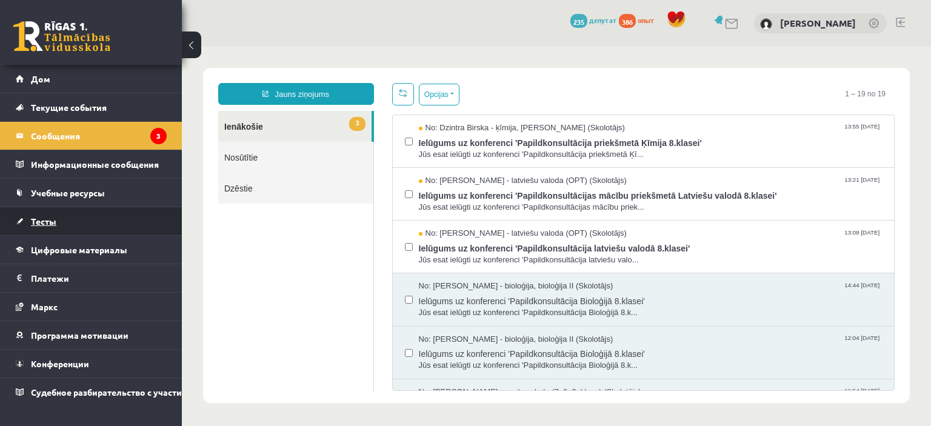
click at [89, 219] on link "Тесты" at bounding box center [91, 221] width 151 height 28
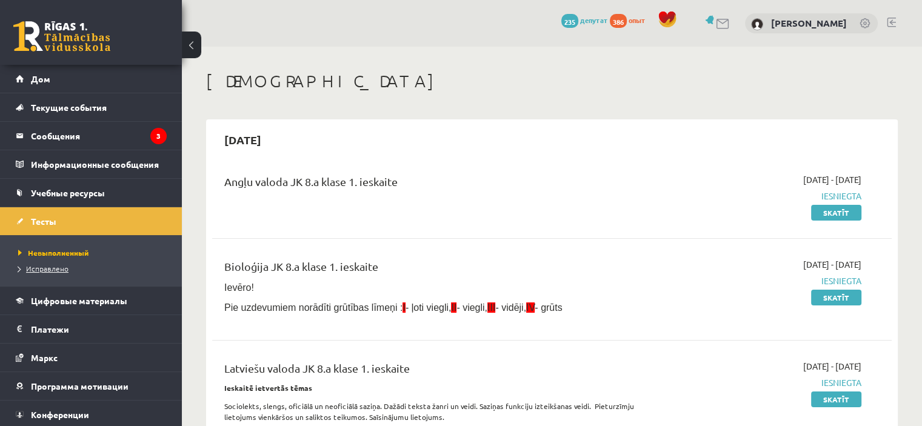
click at [47, 269] on font "Исправлено" at bounding box center [47, 269] width 42 height 10
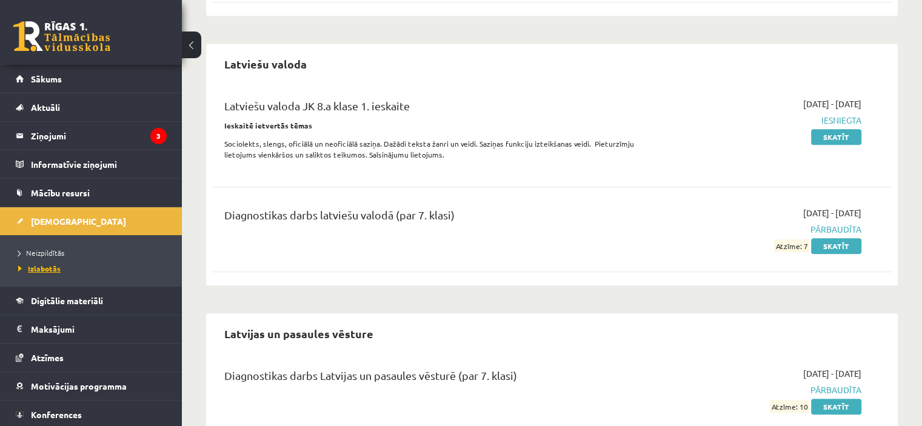
scroll to position [626, 0]
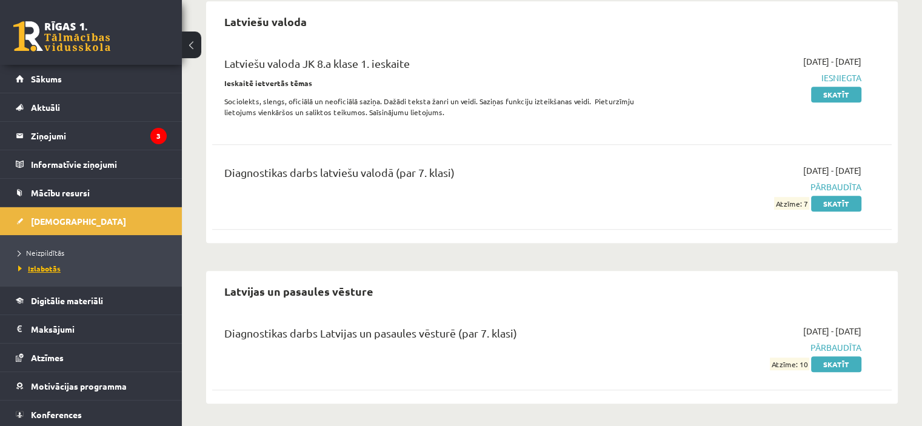
click at [546, 215] on div "Diagnostikas darbs latviešu valodā (par 7. klasi) [DATE] - [DATE] Pārbaudīta At…" at bounding box center [552, 187] width 680 height 70
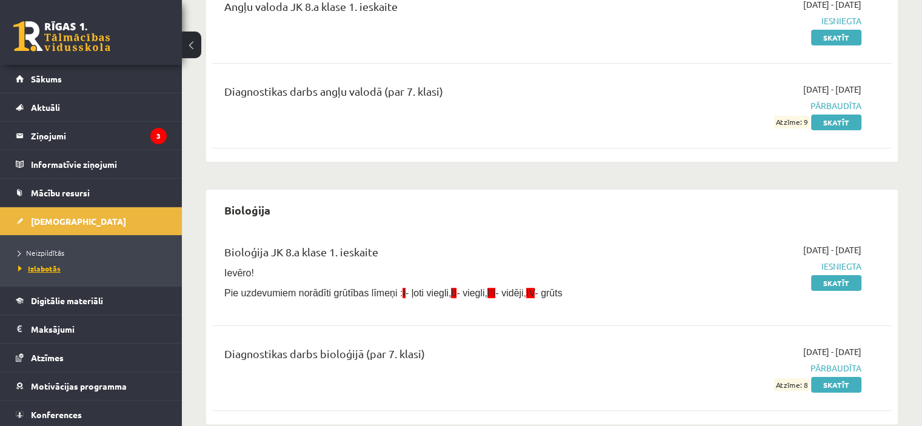
scroll to position [20, 0]
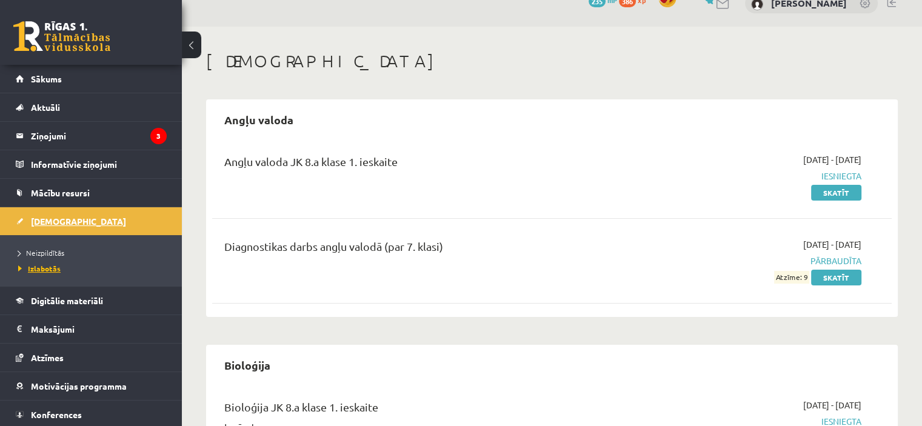
click at [62, 226] on link "[DEMOGRAPHIC_DATA]" at bounding box center [91, 221] width 151 height 28
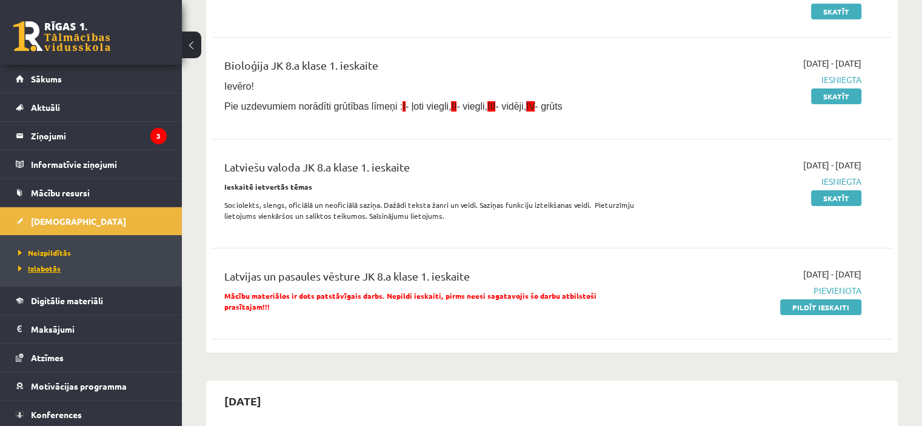
scroll to position [202, 0]
click at [813, 310] on link "Pildīt ieskaiti" at bounding box center [820, 307] width 81 height 16
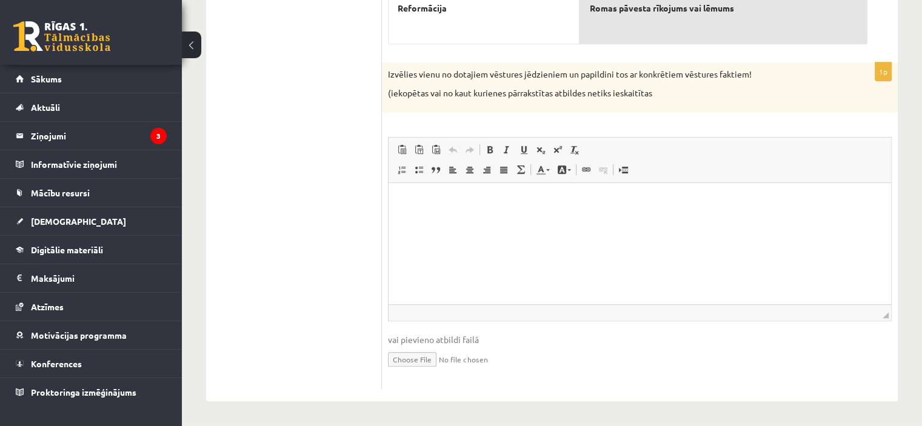
scroll to position [686, 0]
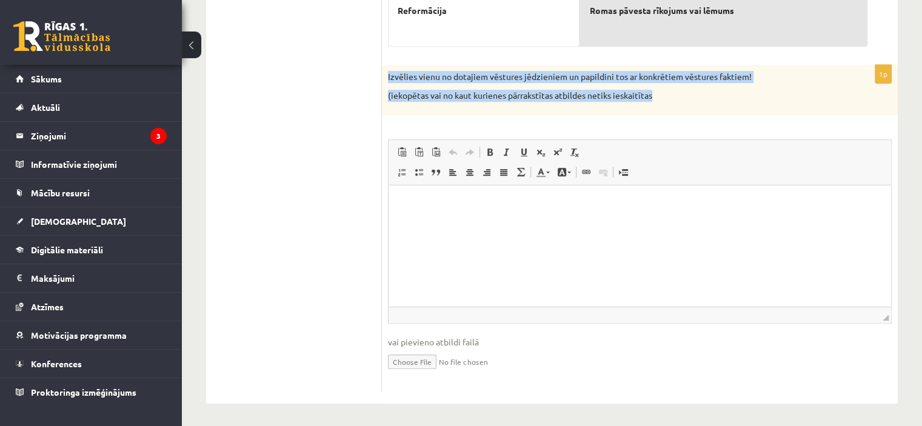
drag, startPoint x: 386, startPoint y: 78, endPoint x: 661, endPoint y: 87, distance: 275.4
click at [661, 87] on div "Izvēlies vienu no dotajiem vēstures jēdzieniem un papildini tos ar konkrētiem v…" at bounding box center [640, 90] width 516 height 50
copy div "Izvēlies vienu no dotajiem vēstures jēdzieniem un papildini tos ar konkrētiem v…"
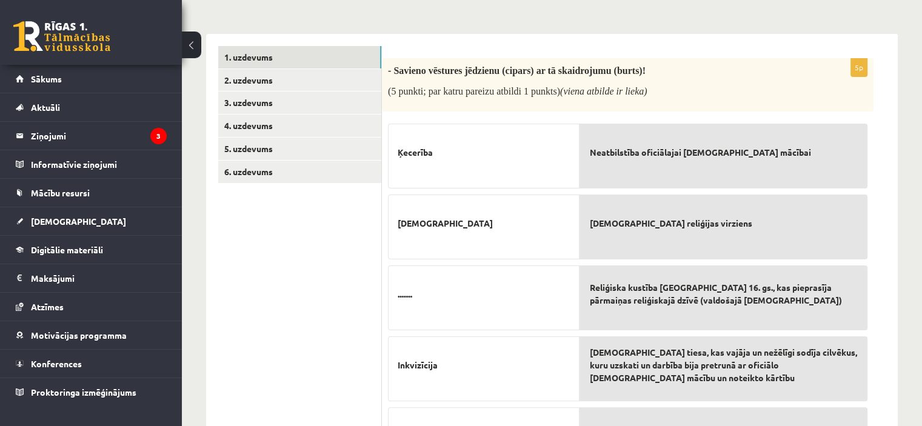
scroll to position [141, 0]
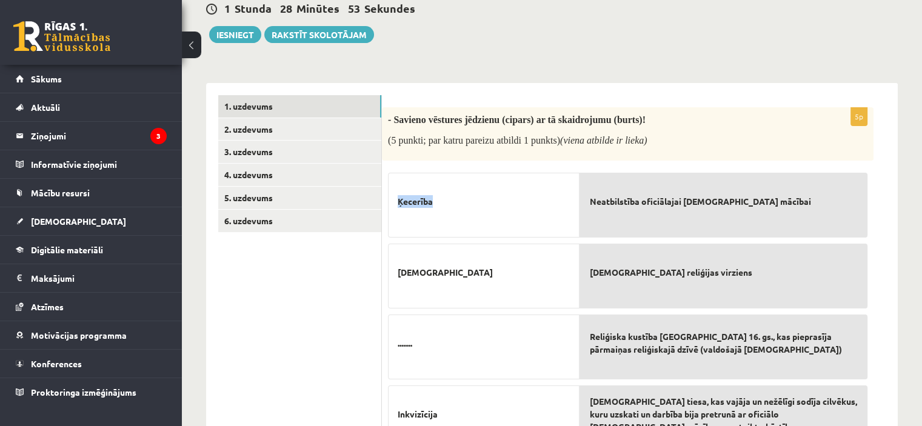
drag, startPoint x: 455, startPoint y: 198, endPoint x: 392, endPoint y: 201, distance: 62.5
click at [392, 201] on div "Ķecerība" at bounding box center [484, 205] width 192 height 65
copy span "Ķecerība"
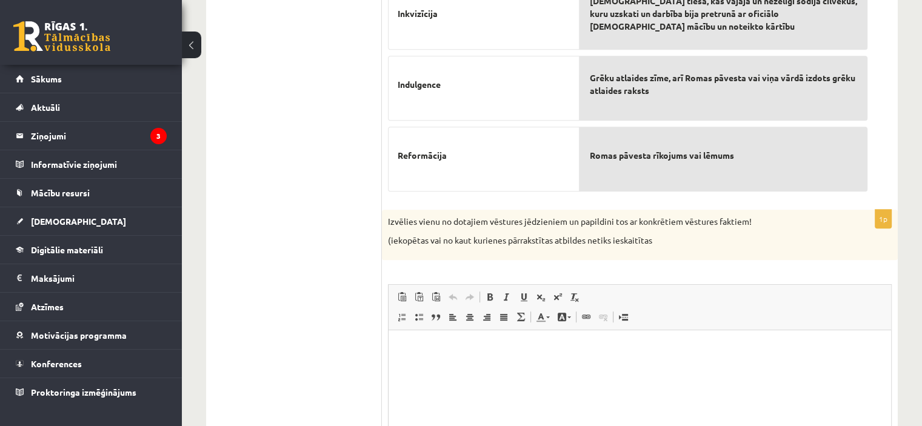
scroll to position [686, 0]
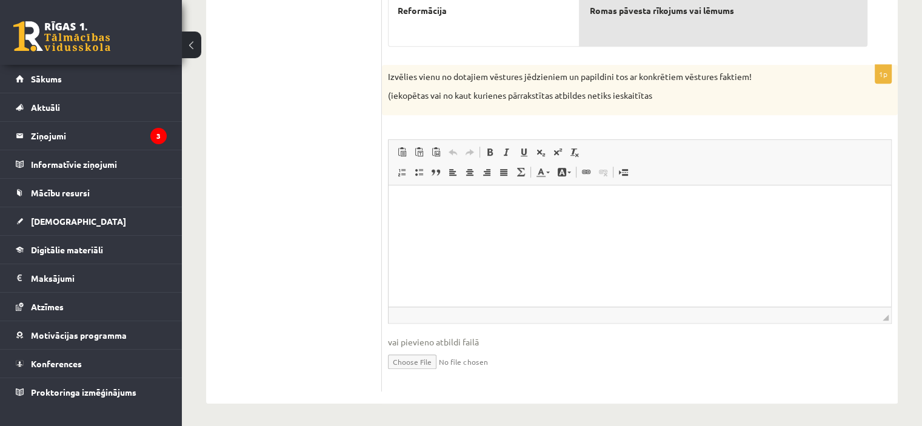
click at [480, 222] on html at bounding box center [640, 203] width 503 height 37
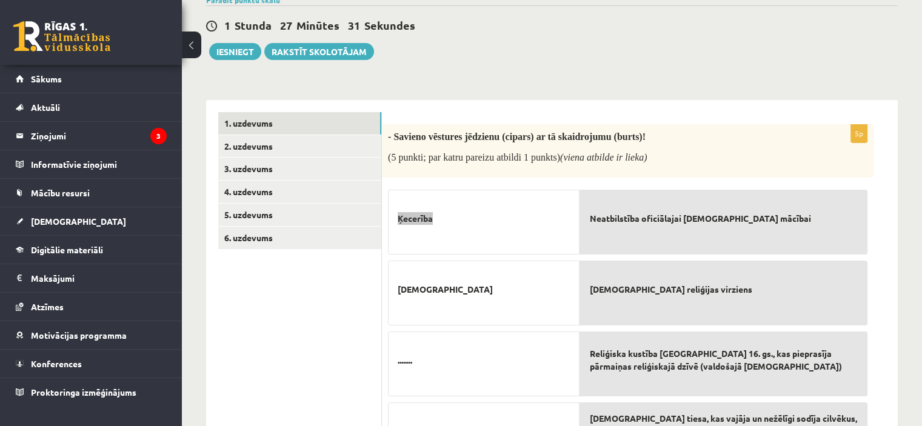
scroll to position [80, 0]
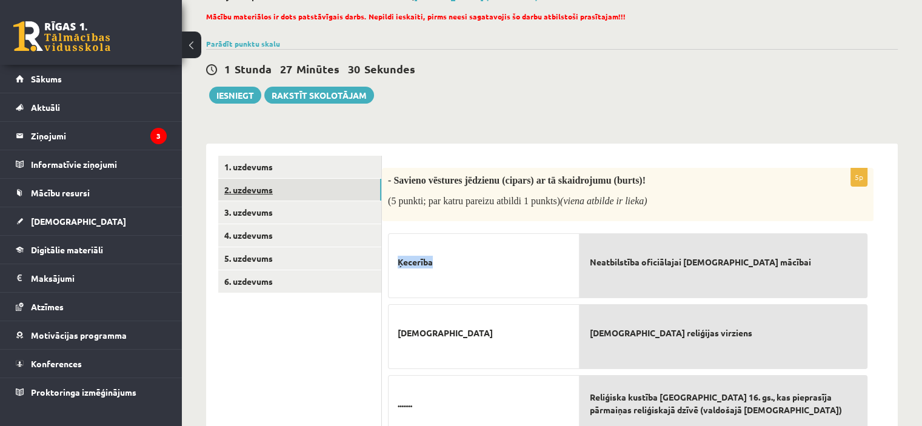
click at [279, 190] on link "2. uzdevums" at bounding box center [299, 190] width 163 height 22
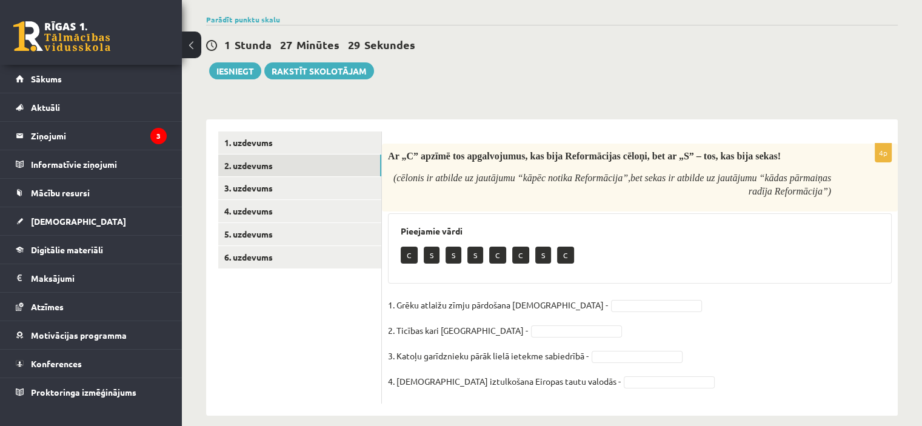
scroll to position [118, 0]
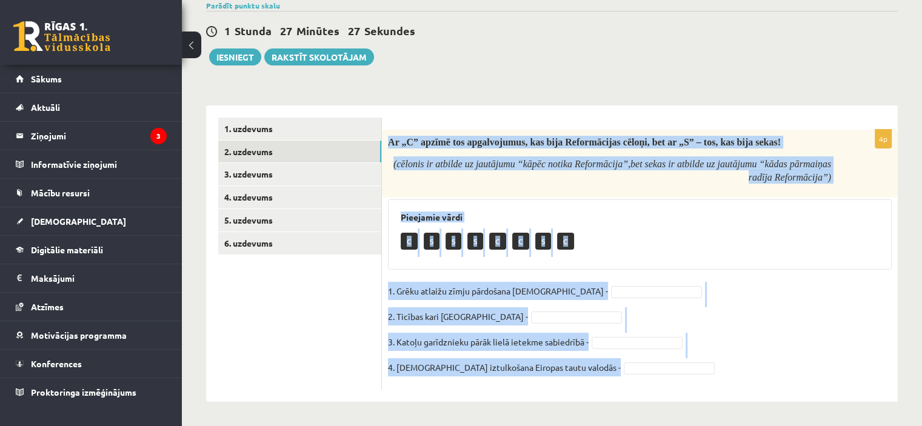
drag, startPoint x: 413, startPoint y: 142, endPoint x: 712, endPoint y: 376, distance: 379.2
click at [712, 376] on div "4p Ar „C” apzīmē tos apgalvojumus, kas bija Reformācijas cēloņi, bet ar „S” – t…" at bounding box center [640, 260] width 516 height 260
copy div "Ar „C” apzīmē tos apgalvojumus, kas bija Reformācijas cēloņi, bet ar „S” – tos,…"
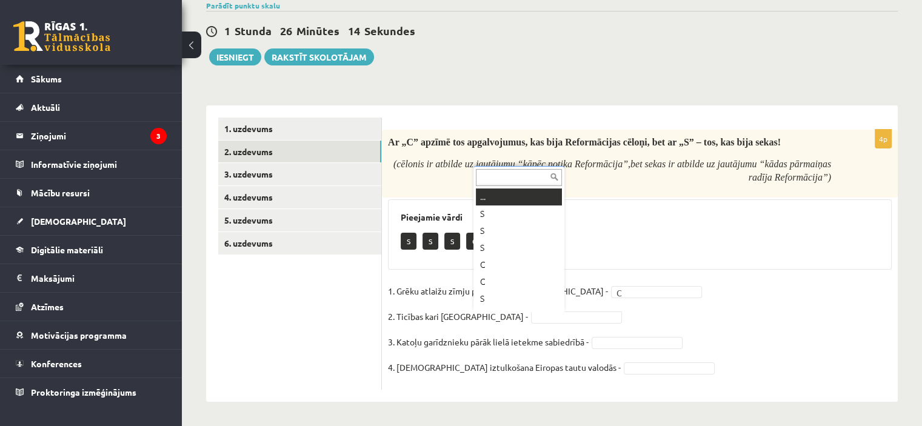
scroll to position [15, 0]
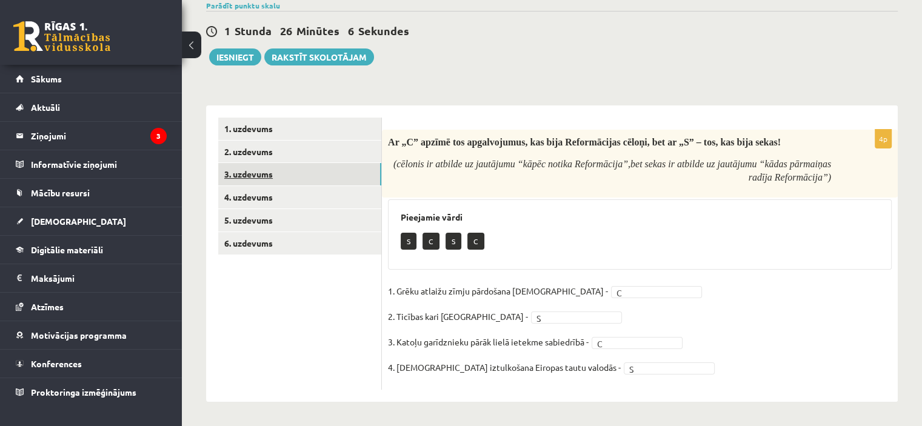
click at [268, 172] on link "3. uzdevums" at bounding box center [299, 174] width 163 height 22
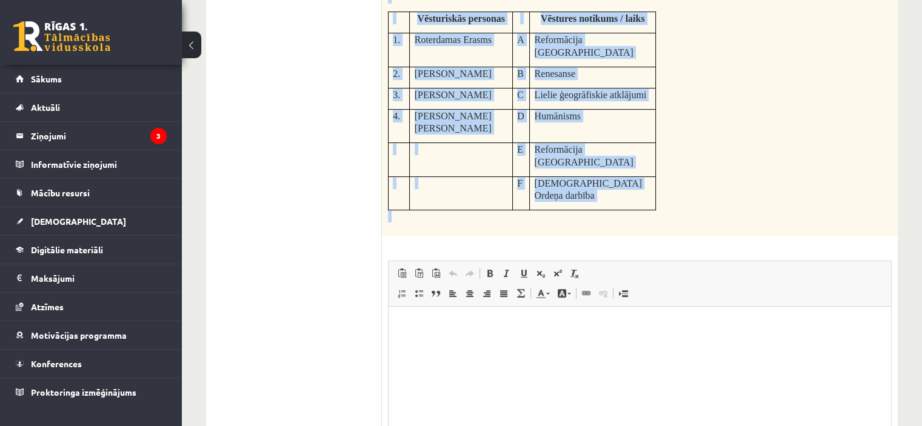
scroll to position [398, 0]
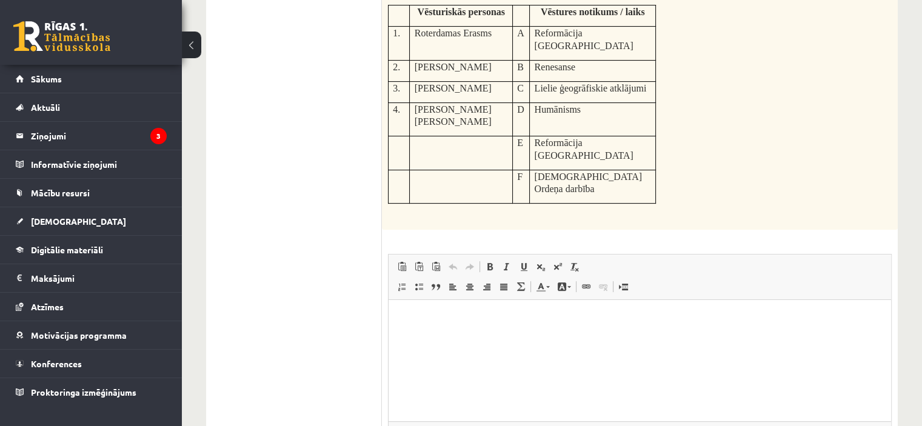
drag, startPoint x: 388, startPoint y: 164, endPoint x: 666, endPoint y: 138, distance: 278.9
click at [666, 138] on div "- Savieno vēsturisko personu (cipars) ar atbilstošu notikumu vai laiku (burts)!…" at bounding box center [640, 39] width 516 height 379
copy div "- Savieno vēsturisko personu (cipars) ar atbilstošu notikumu vai laiku (burts)!…"
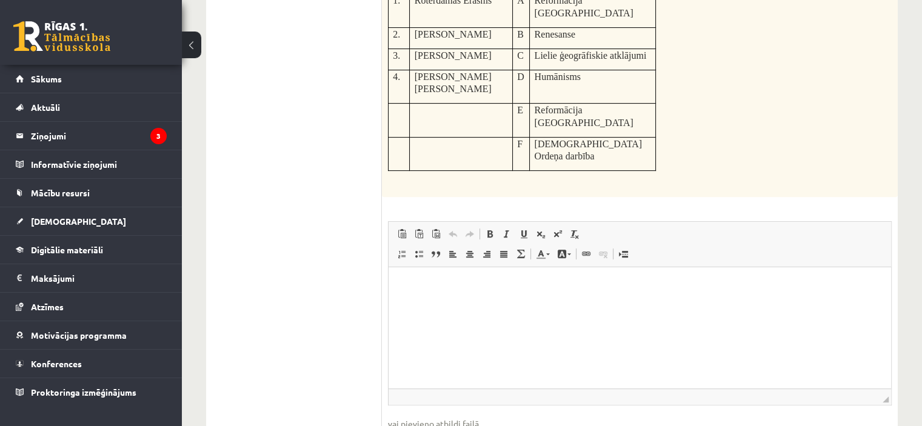
scroll to position [458, 0]
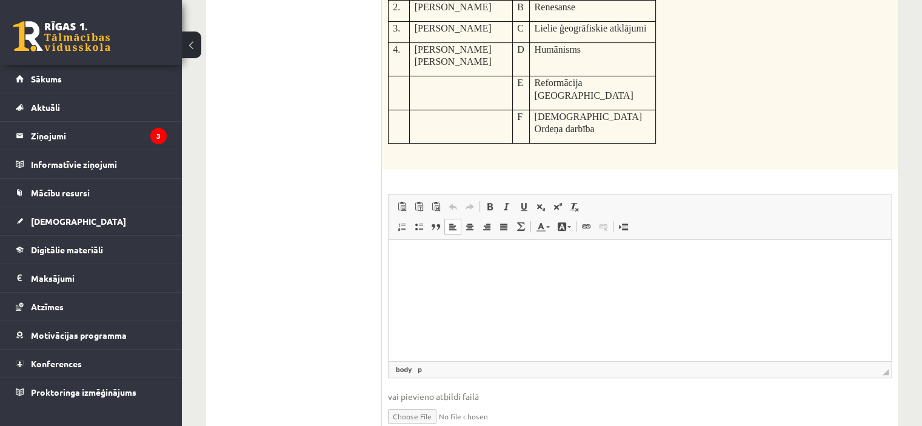
click at [456, 277] on html at bounding box center [640, 258] width 503 height 37
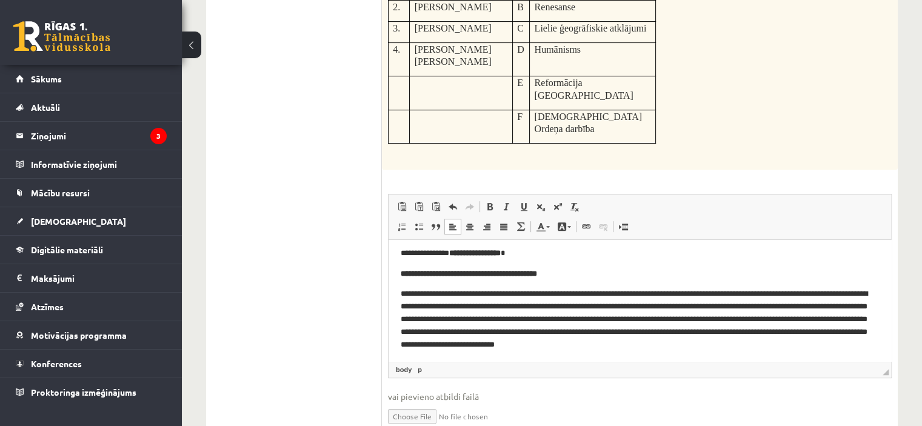
scroll to position [256, 0]
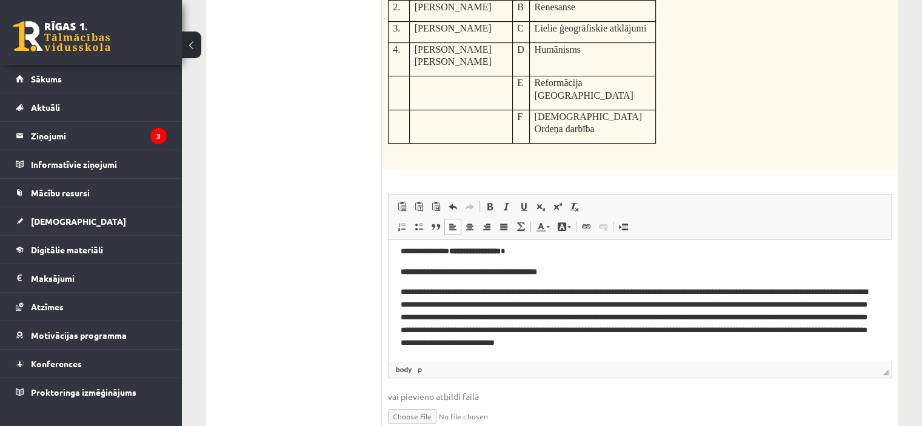
click at [533, 287] on p "**********" at bounding box center [635, 317] width 469 height 63
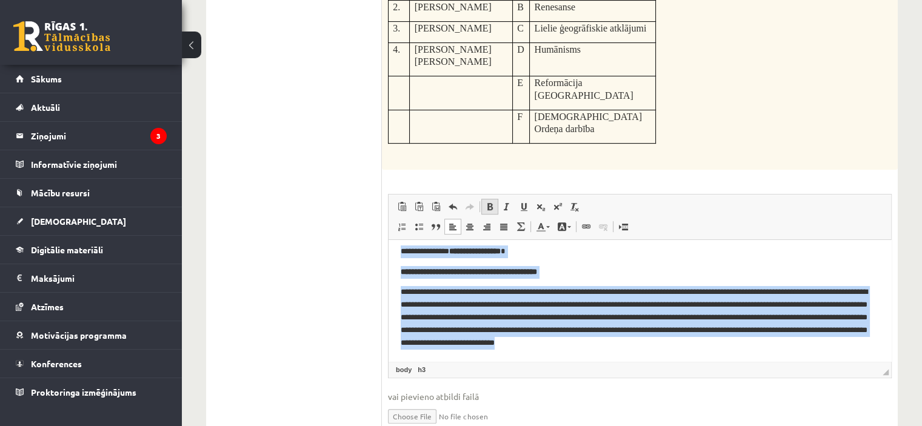
click at [489, 202] on span at bounding box center [490, 207] width 10 height 10
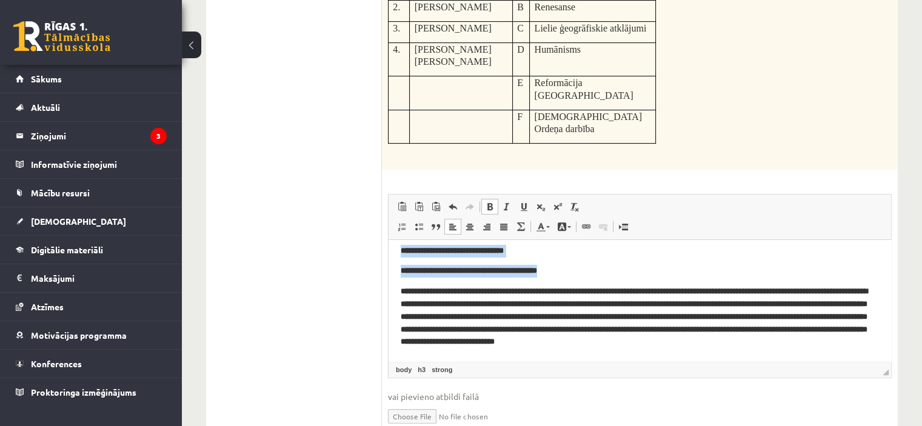
click at [489, 202] on span at bounding box center [490, 207] width 10 height 10
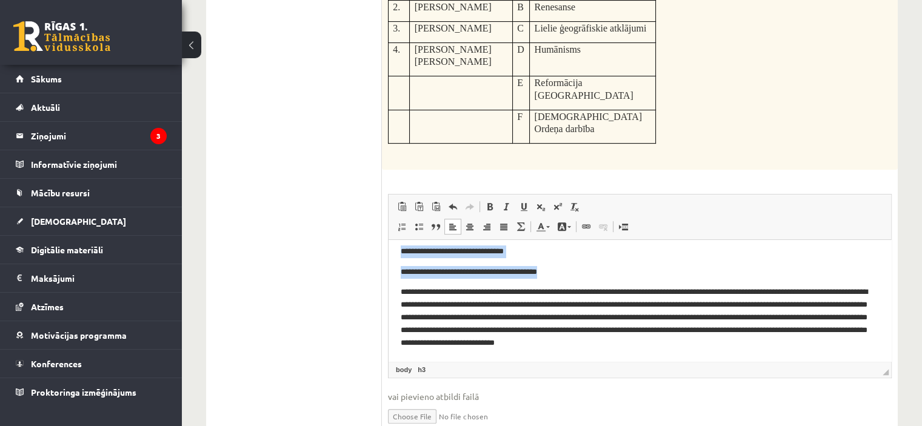
click at [541, 298] on p "**********" at bounding box center [635, 317] width 469 height 63
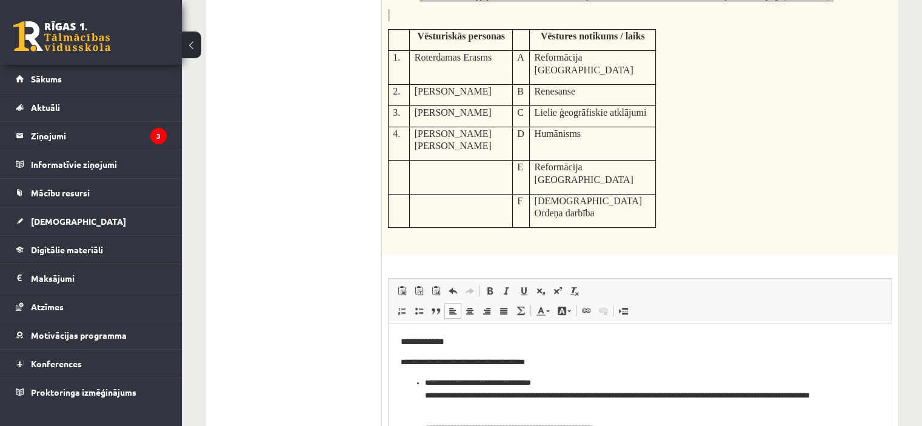
scroll to position [155, 0]
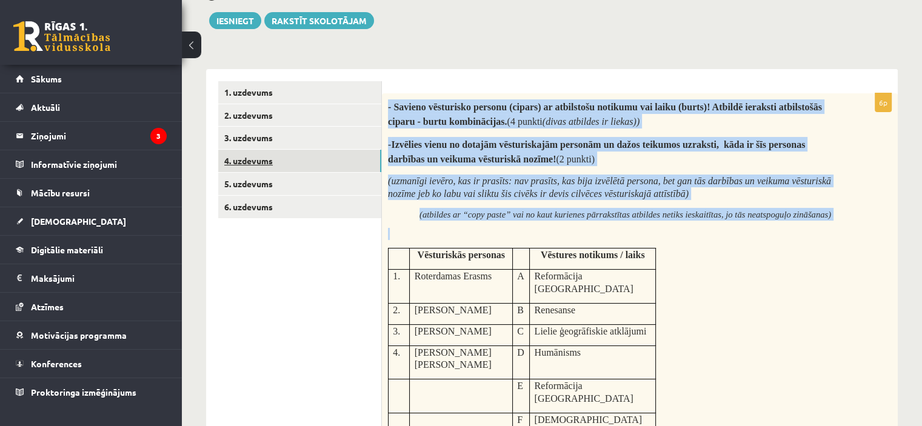
click at [258, 157] on link "4. uzdevums" at bounding box center [299, 161] width 163 height 22
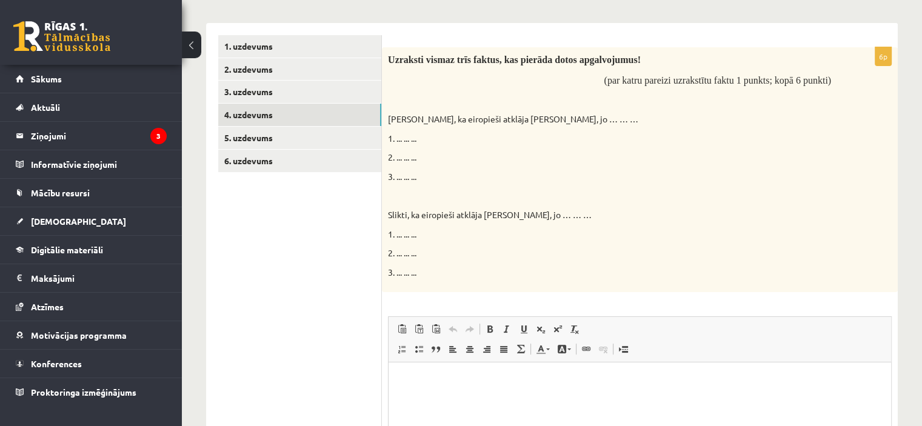
scroll to position [138, 0]
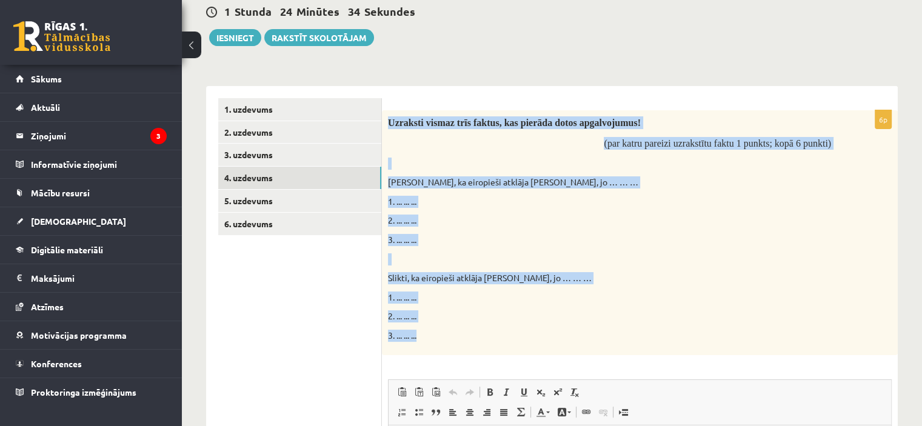
drag, startPoint x: 383, startPoint y: 122, endPoint x: 495, endPoint y: 332, distance: 237.0
click at [495, 332] on div "Uzraksti vismaz trīs faktus, kas pierāda dotos apgalvojumus! (par katru pareizi…" at bounding box center [640, 232] width 516 height 245
copy div "Uzraksti vismaz trīs faktus, kas pierāda dotos apgalvojumus! (par katru pareizi…"
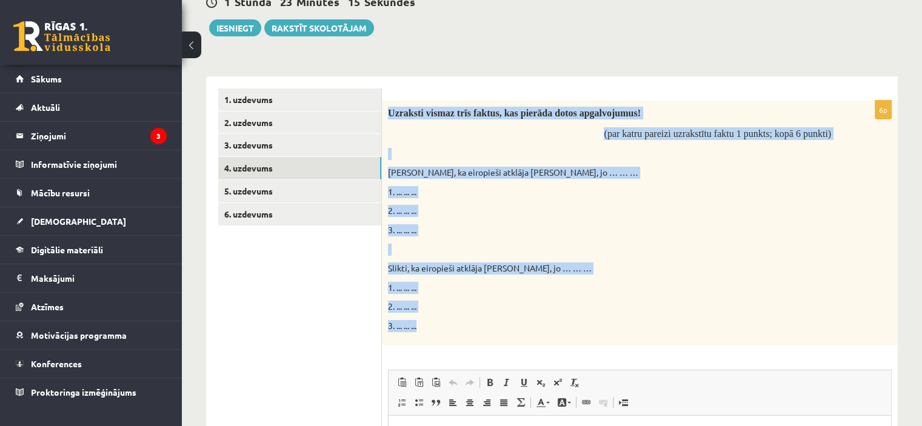
scroll to position [378, 0]
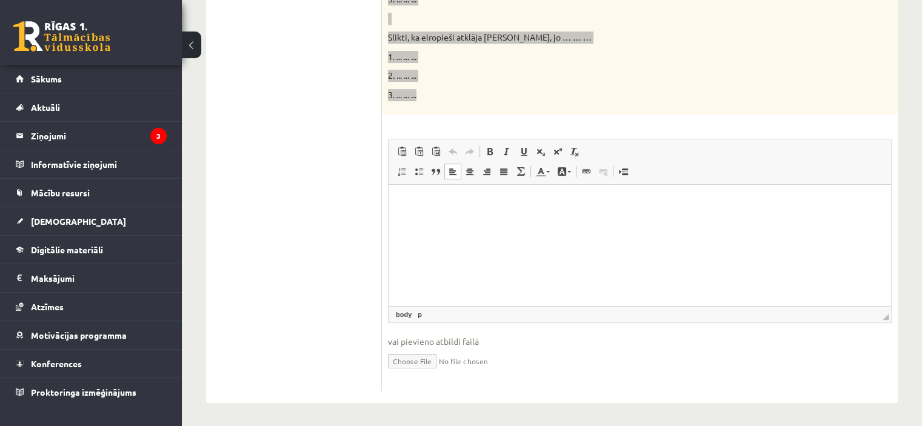
click at [456, 221] on html at bounding box center [640, 202] width 503 height 37
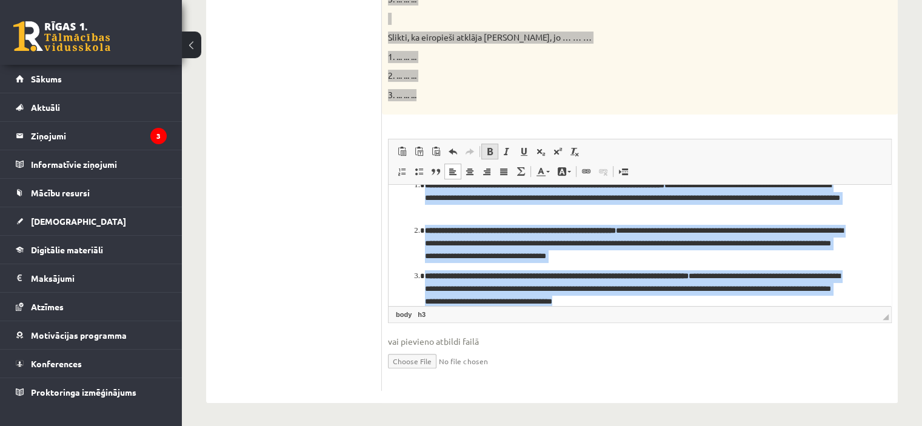
click at [485, 155] on span at bounding box center [490, 152] width 10 height 10
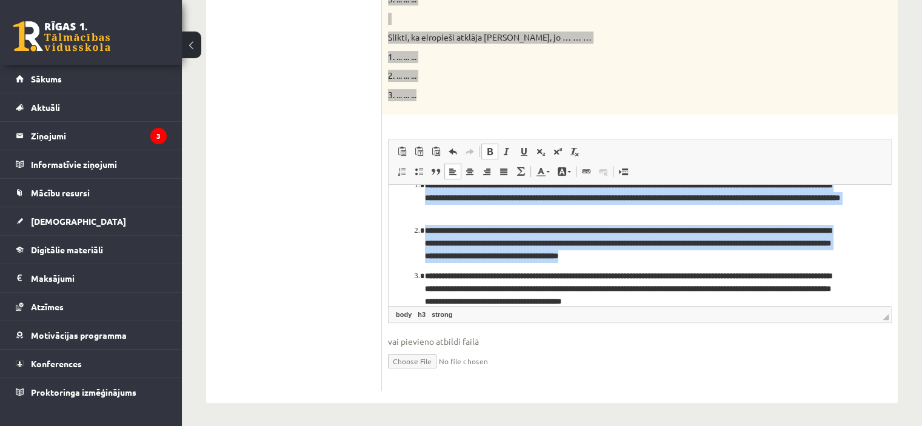
click at [485, 155] on span at bounding box center [490, 152] width 10 height 10
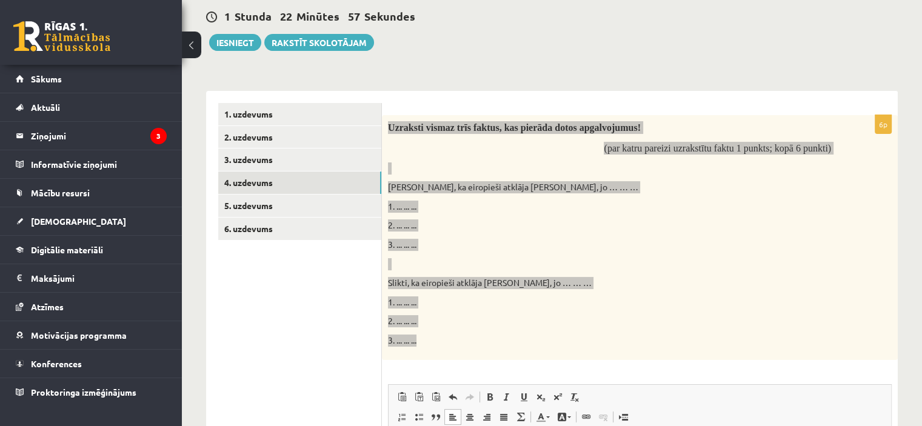
scroll to position [15, 0]
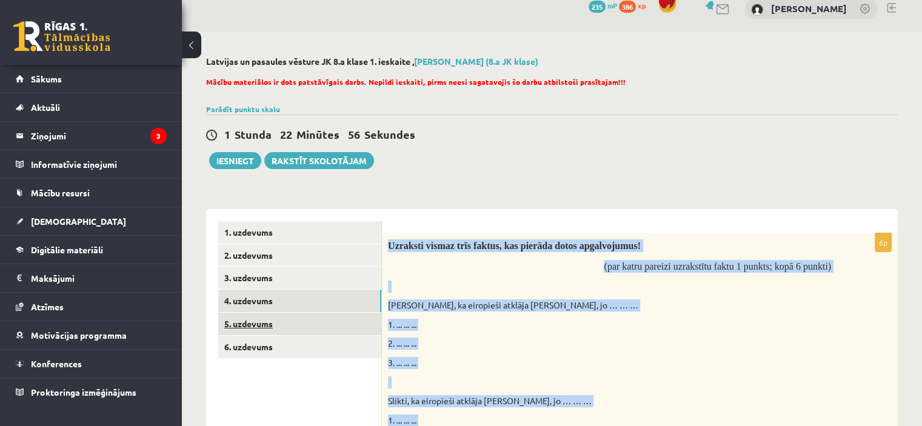
click at [265, 321] on link "5. uzdevums" at bounding box center [299, 324] width 163 height 22
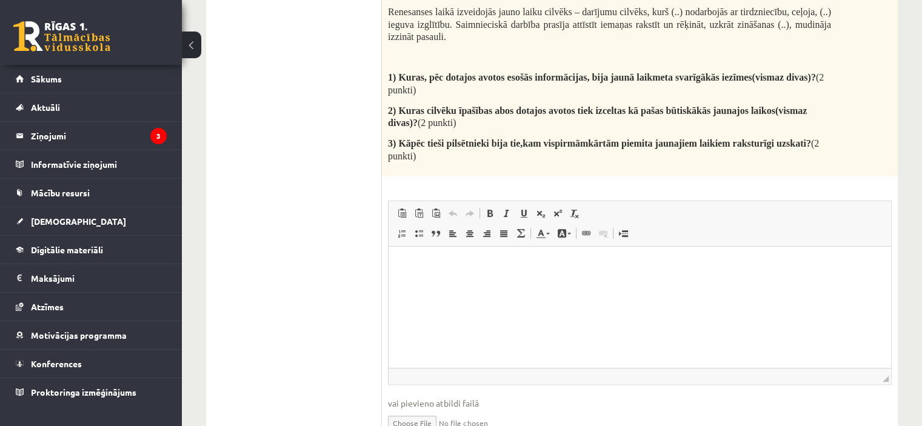
scroll to position [546, 0]
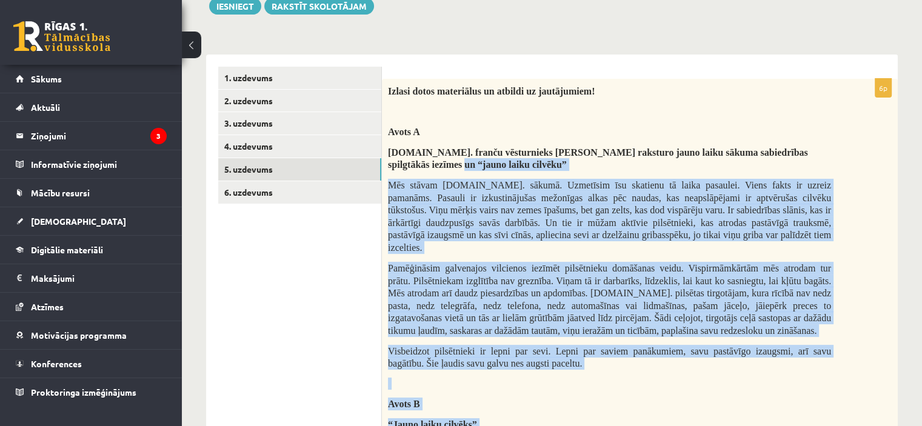
scroll to position [121, 0]
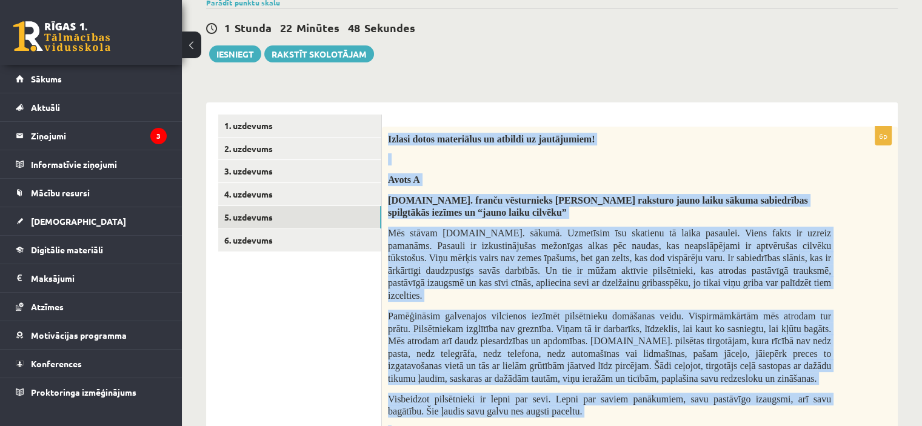
drag, startPoint x: 425, startPoint y: 221, endPoint x: 388, endPoint y: 138, distance: 91.5
click at [388, 138] on div "Izlasi dotos materiālus un atbildi uz jautājumiem! Avots A [DOMAIN_NAME]. franč…" at bounding box center [640, 392] width 516 height 531
copy div "Loremi dolor sitametcon ad elitsed do eiusmodtemp! Incid U 88.la. etdolo magnaa…"
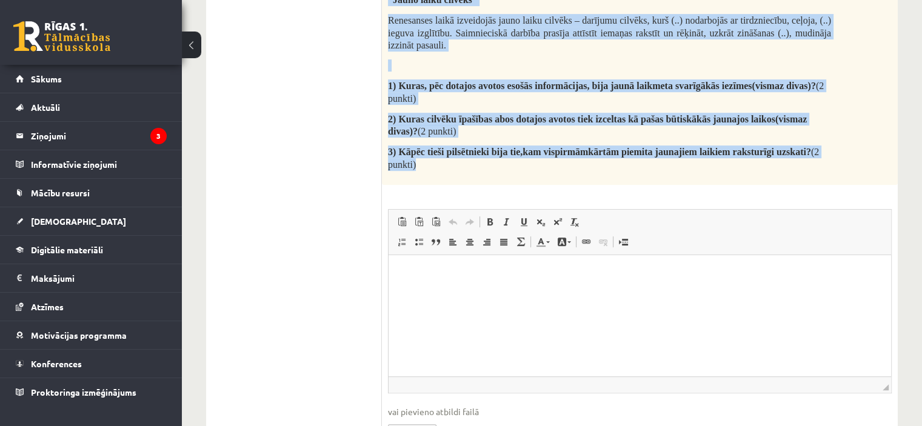
scroll to position [677, 0]
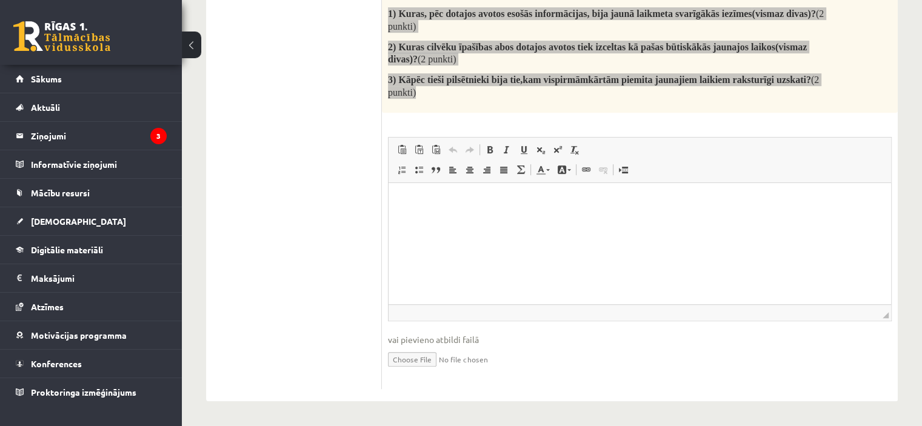
click at [478, 218] on html at bounding box center [640, 200] width 503 height 37
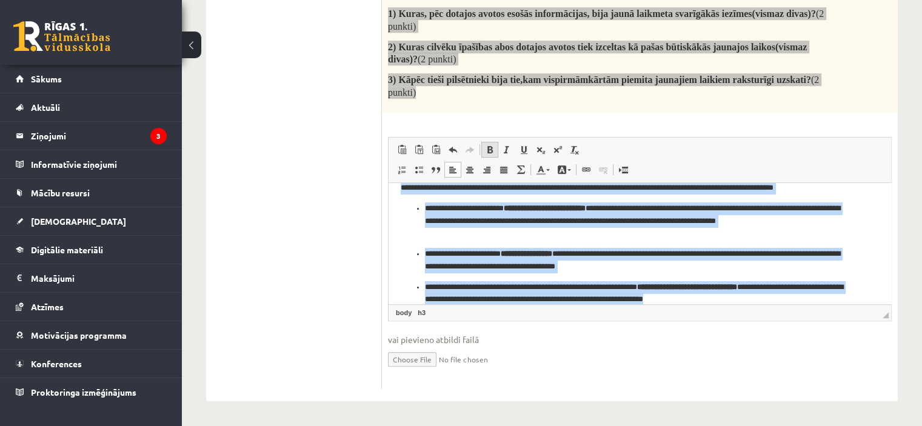
click at [492, 153] on span at bounding box center [490, 150] width 10 height 10
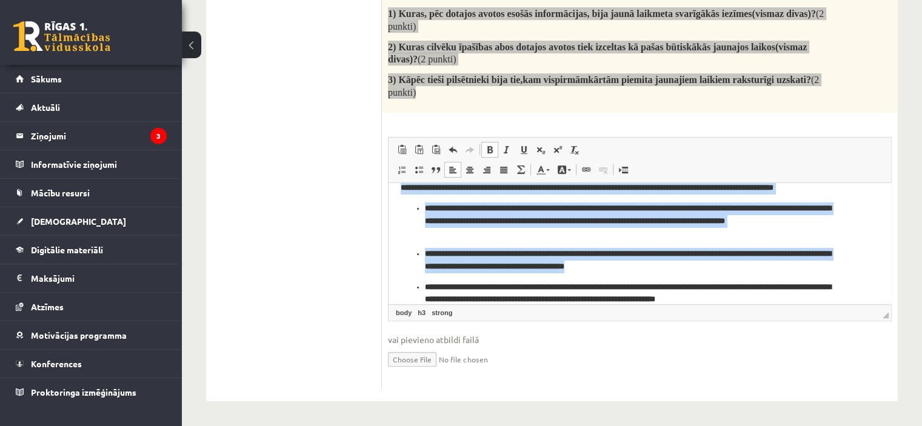
click at [492, 153] on span at bounding box center [490, 150] width 10 height 10
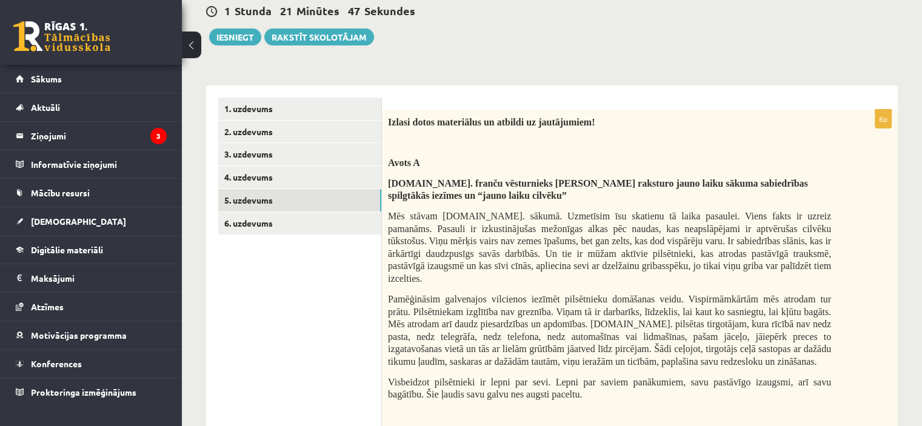
scroll to position [70, 0]
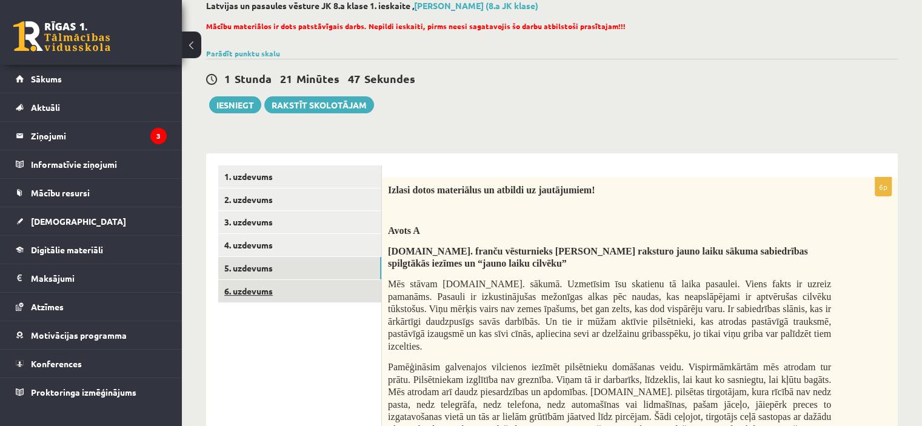
click at [262, 297] on link "6. uzdevums" at bounding box center [299, 291] width 163 height 22
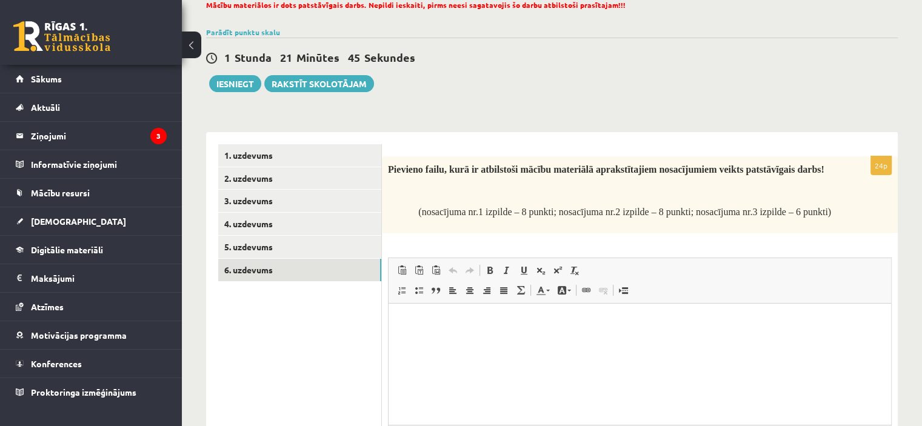
scroll to position [0, 0]
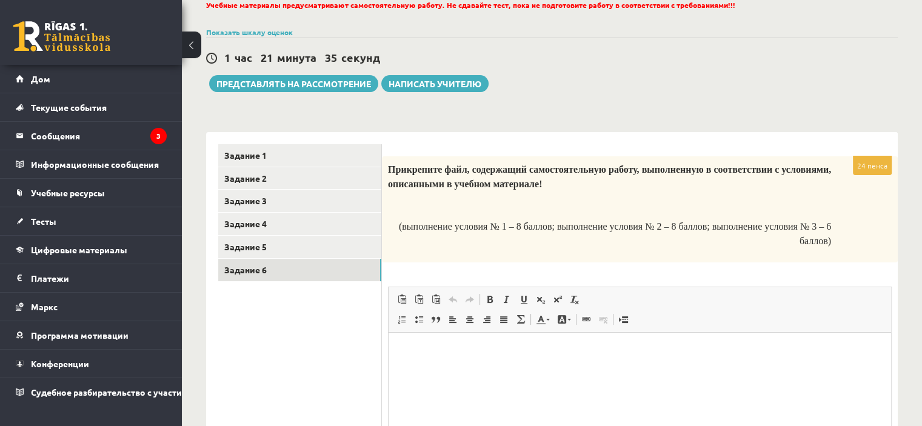
click at [868, 167] on font "24 пенса" at bounding box center [872, 166] width 30 height 10
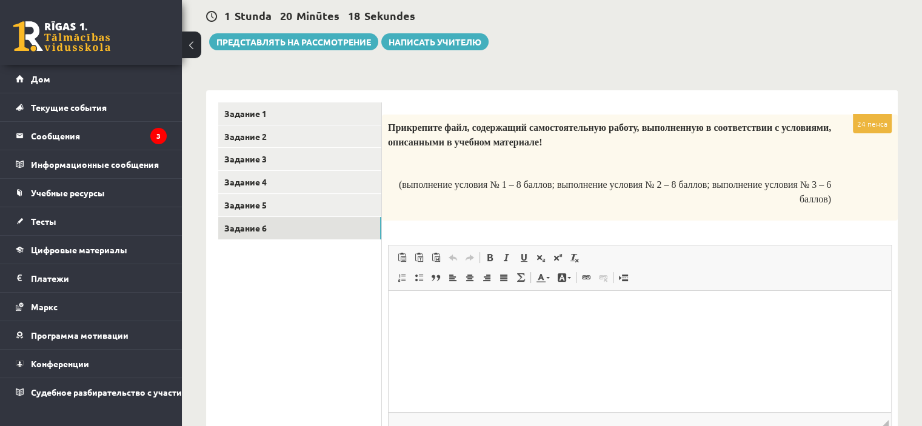
scroll to position [59, 0]
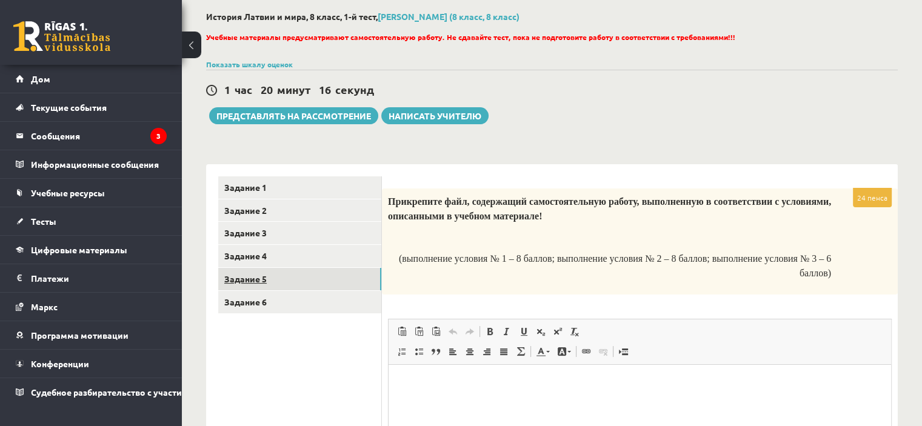
click at [286, 278] on link "Задание 5" at bounding box center [299, 279] width 163 height 22
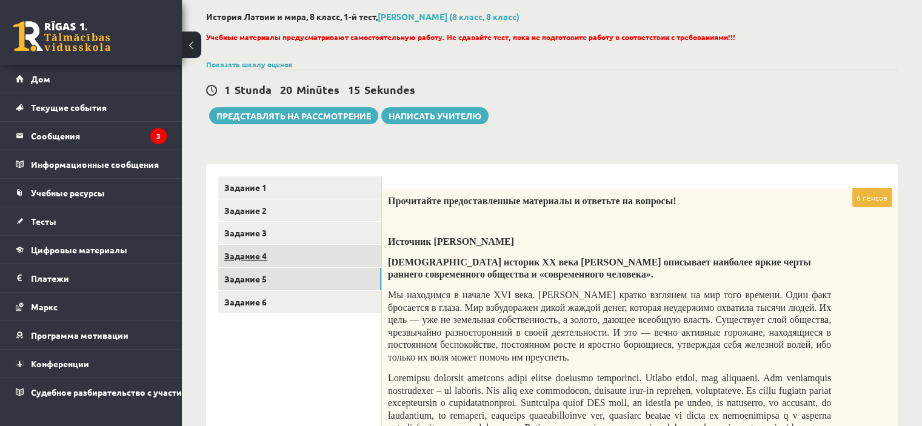
click at [299, 254] on link "Задание 4" at bounding box center [299, 256] width 163 height 22
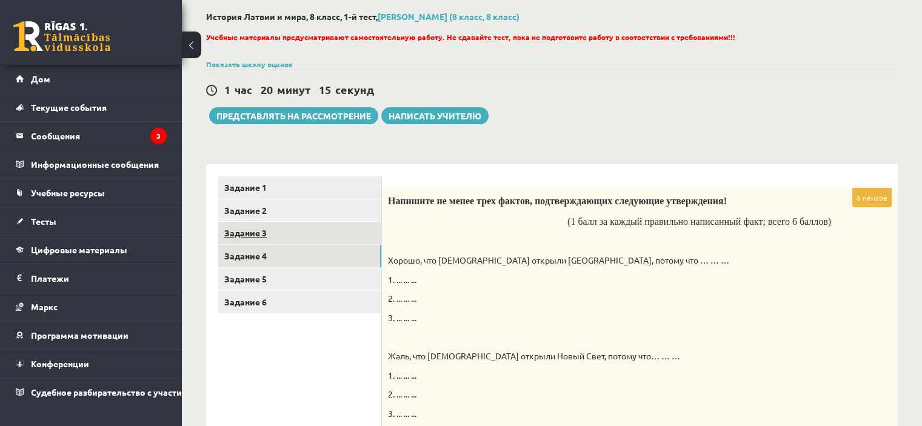
click at [304, 225] on link "Задание 3" at bounding box center [299, 233] width 163 height 22
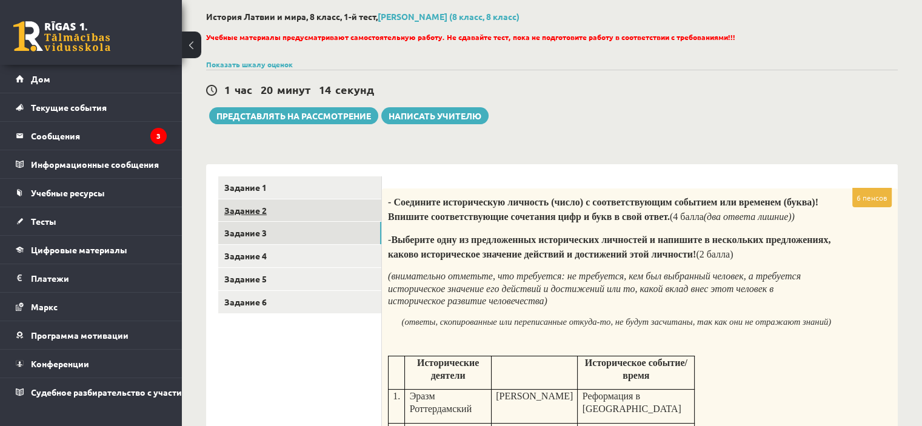
click at [306, 210] on link "Задание 2" at bounding box center [299, 210] width 163 height 22
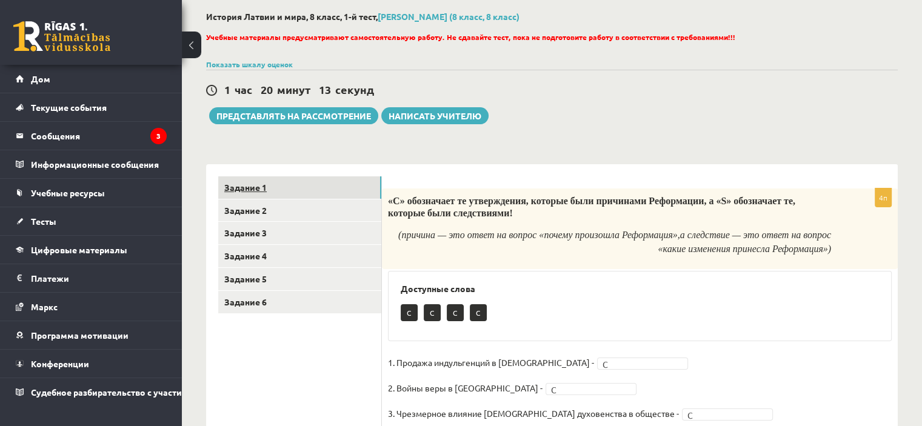
click at [310, 195] on link "Задание 1" at bounding box center [299, 187] width 163 height 22
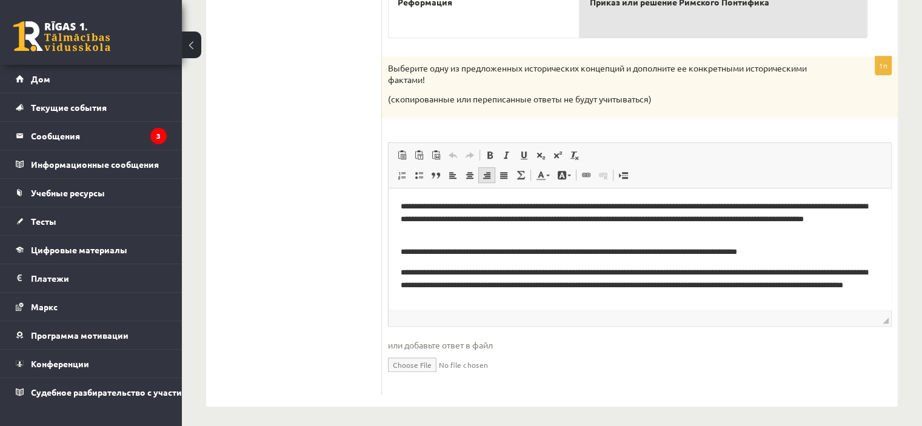
scroll to position [0, 0]
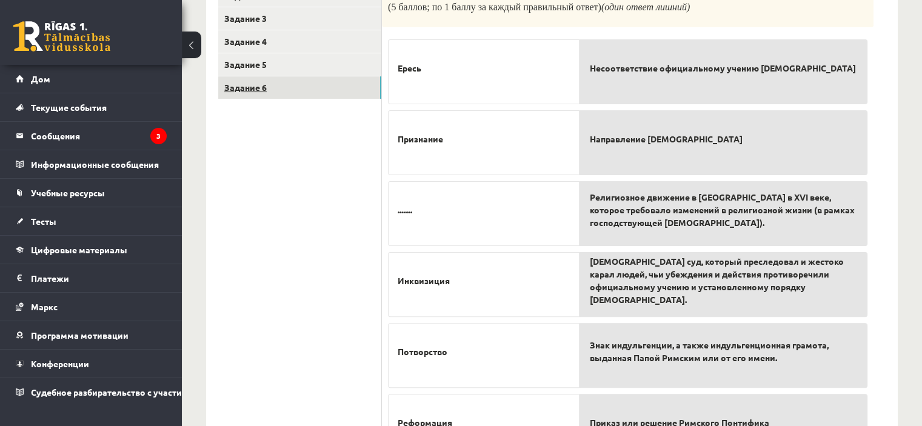
click at [295, 92] on link "Задание 6" at bounding box center [299, 87] width 163 height 22
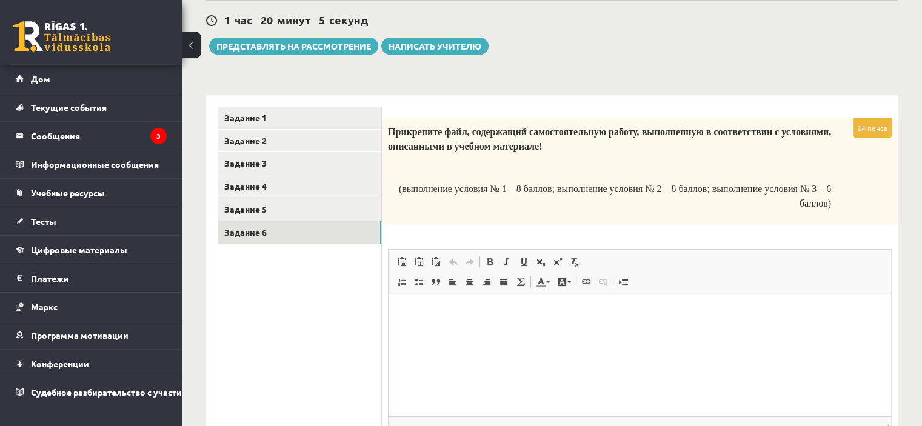
scroll to position [59, 0]
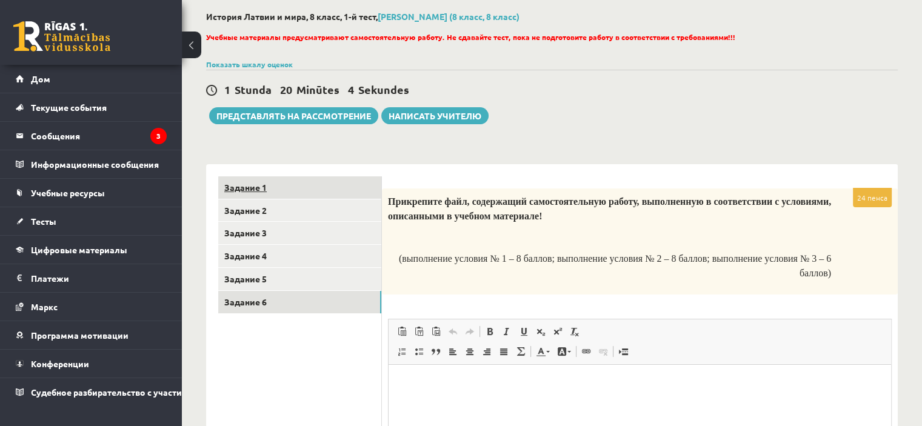
click at [291, 188] on link "Задание 1" at bounding box center [299, 187] width 163 height 22
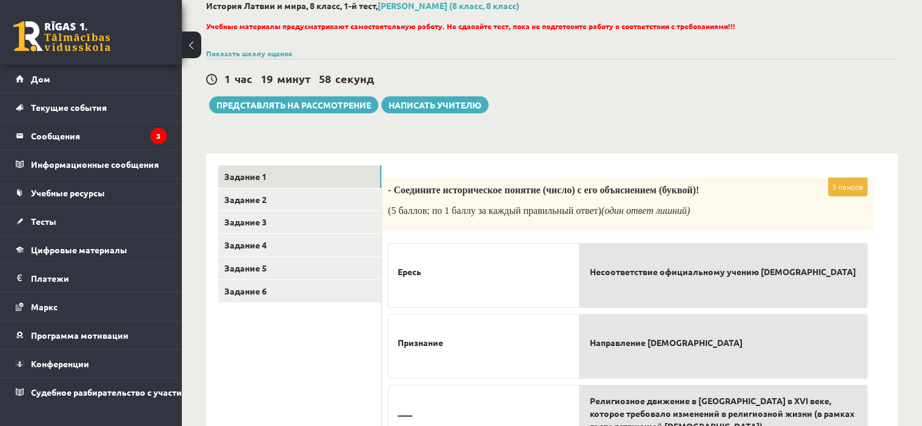
scroll to position [0, 0]
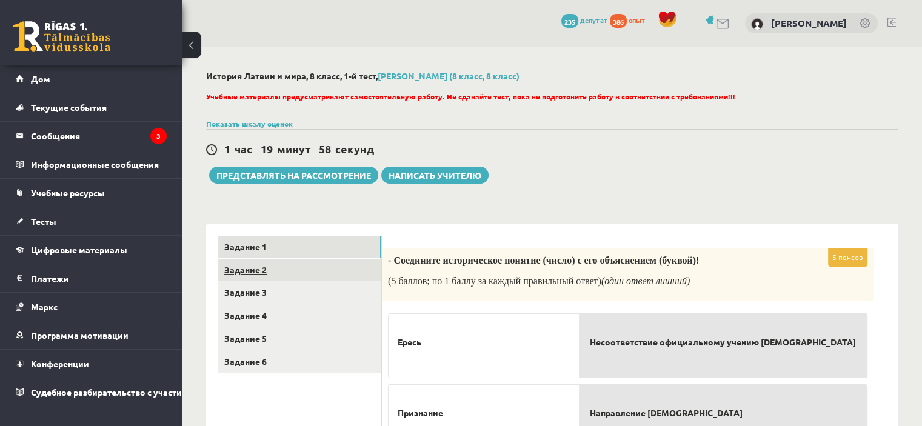
click at [295, 268] on link "Задание 2" at bounding box center [299, 270] width 163 height 22
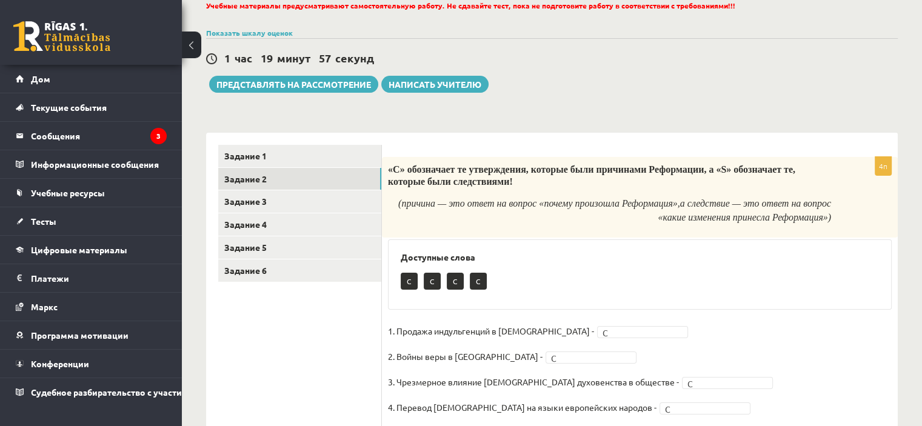
scroll to position [131, 0]
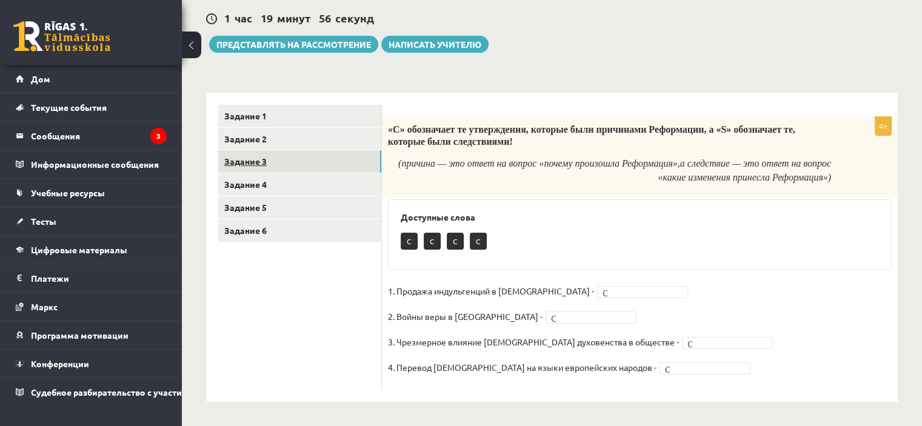
click at [284, 161] on link "Задание 3" at bounding box center [299, 161] width 163 height 22
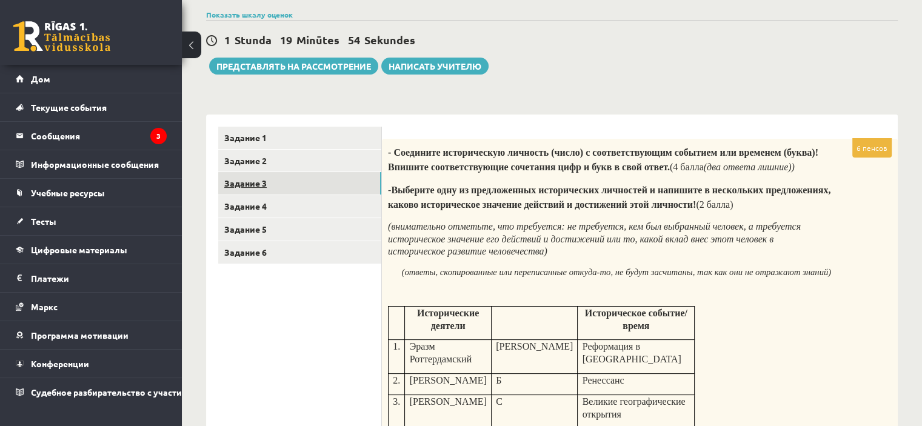
scroll to position [96, 0]
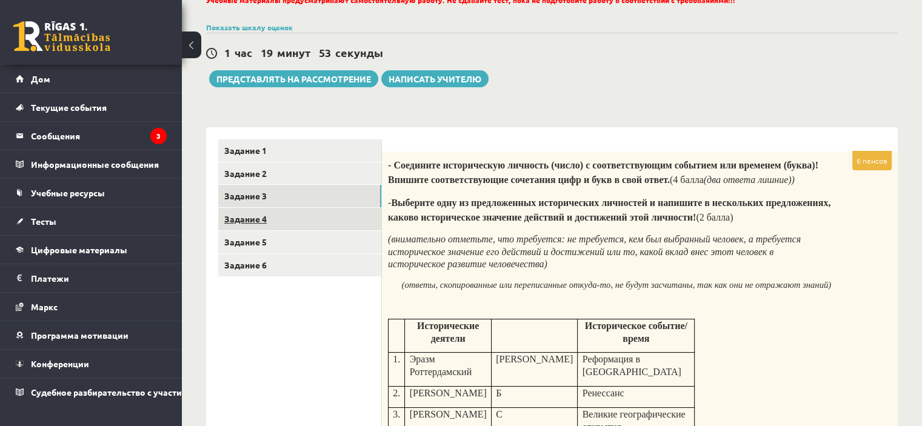
click at [306, 210] on link "Задание 4" at bounding box center [299, 219] width 163 height 22
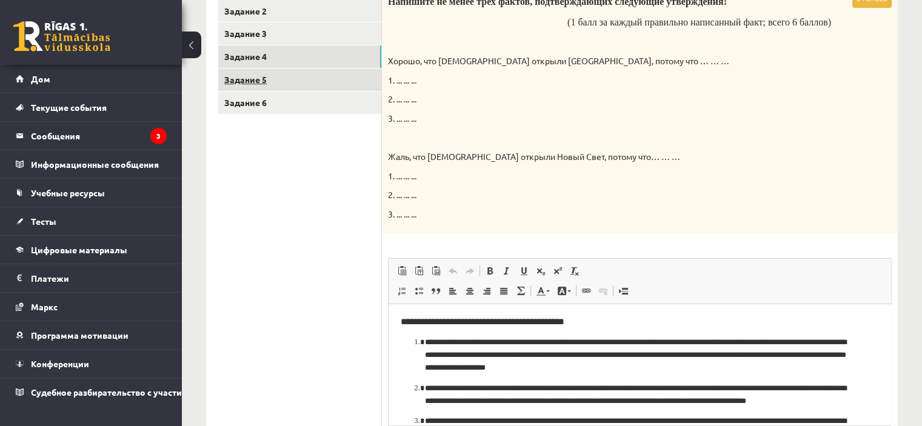
scroll to position [0, 0]
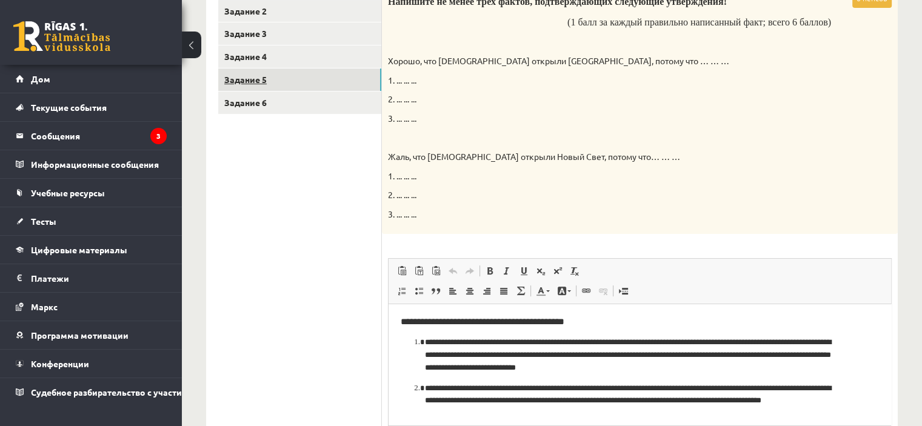
click at [267, 79] on link "Задание 5" at bounding box center [299, 80] width 163 height 22
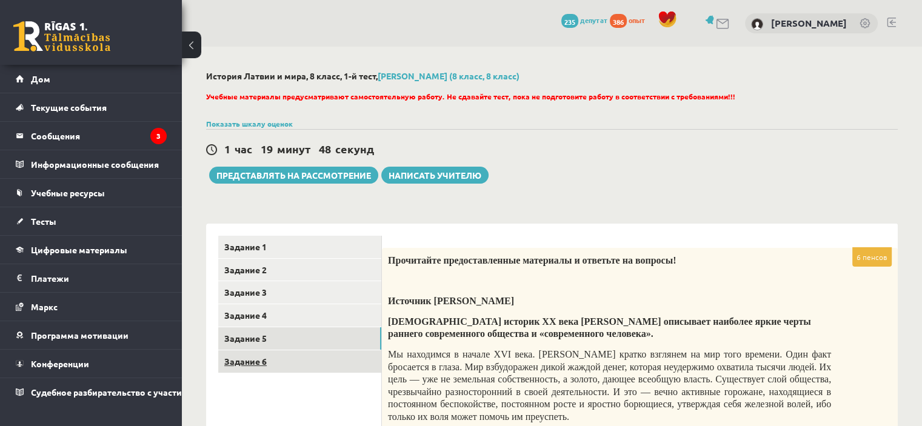
click at [325, 368] on link "Задание 6" at bounding box center [299, 361] width 163 height 22
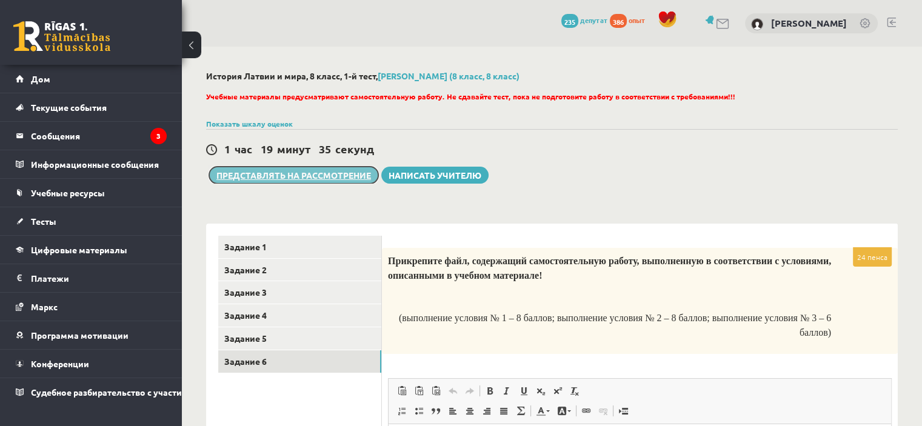
click at [297, 179] on font "Представлять на рассмотрение" at bounding box center [293, 175] width 155 height 11
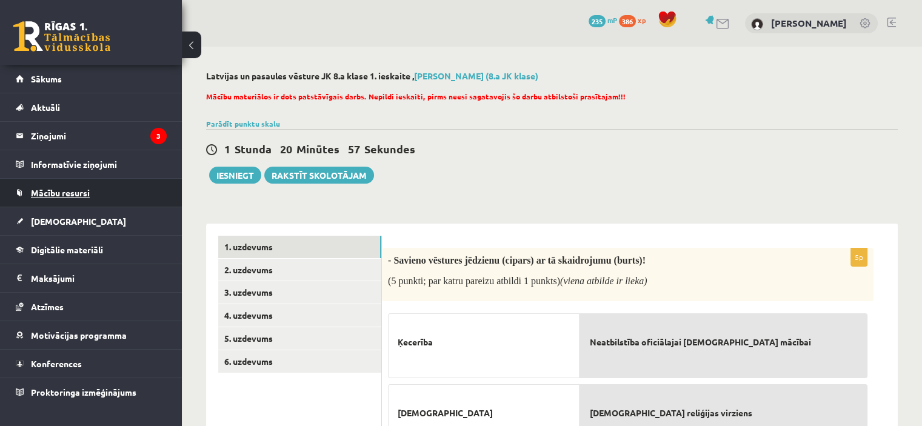
click at [87, 198] on link "Mācību resursi" at bounding box center [91, 193] width 151 height 28
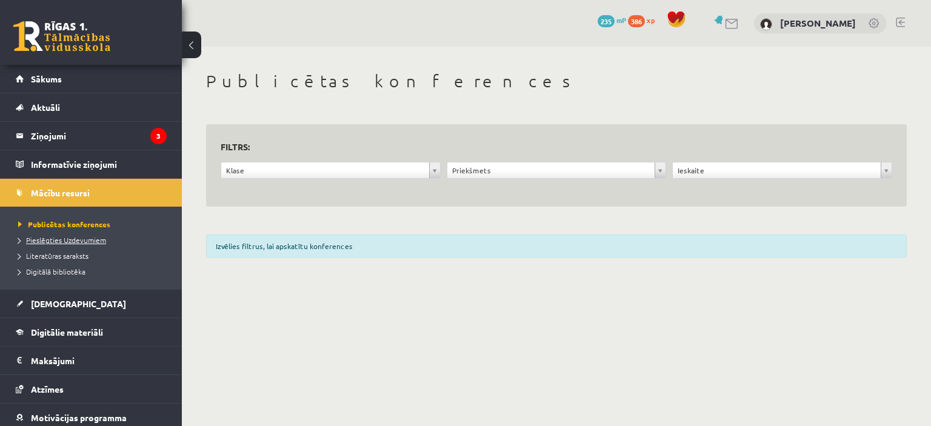
click at [81, 236] on span "Pieslēgties Uzdevumiem" at bounding box center [62, 240] width 88 height 10
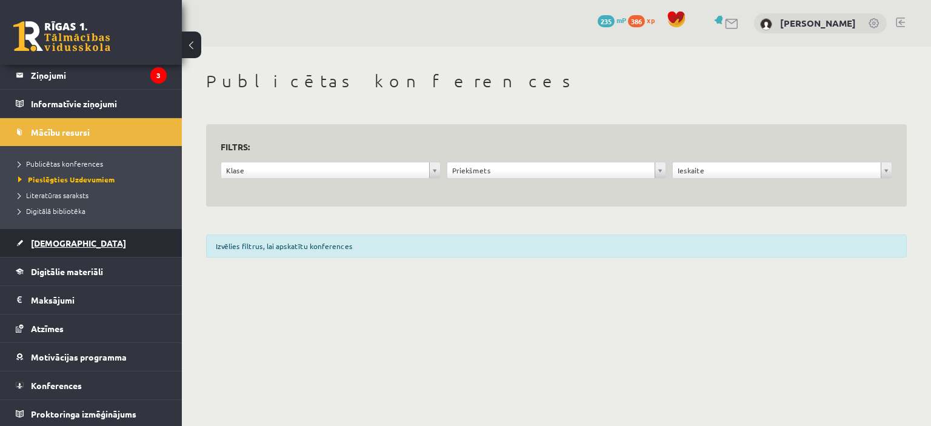
click at [65, 242] on span "[DEMOGRAPHIC_DATA]" at bounding box center [78, 243] width 95 height 11
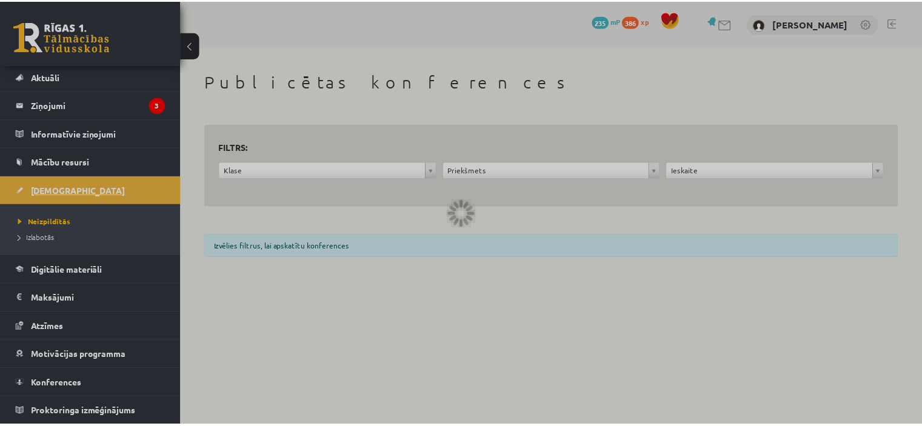
scroll to position [29, 0]
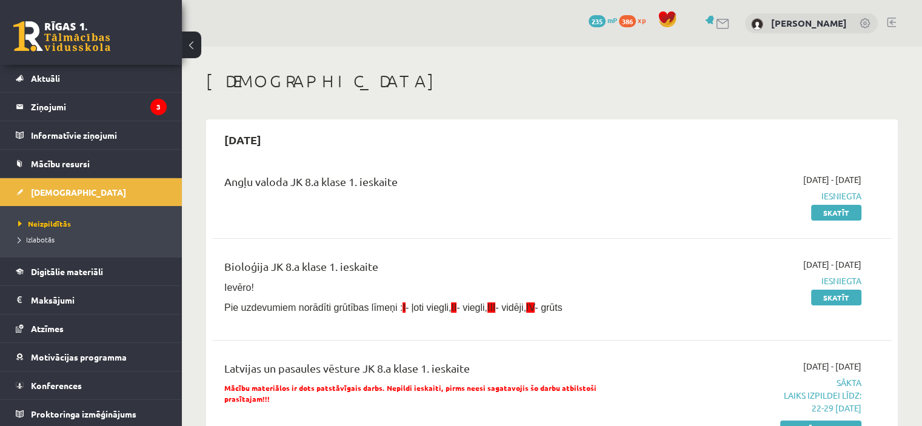
click at [41, 237] on span "Izlabotās" at bounding box center [36, 240] width 36 height 10
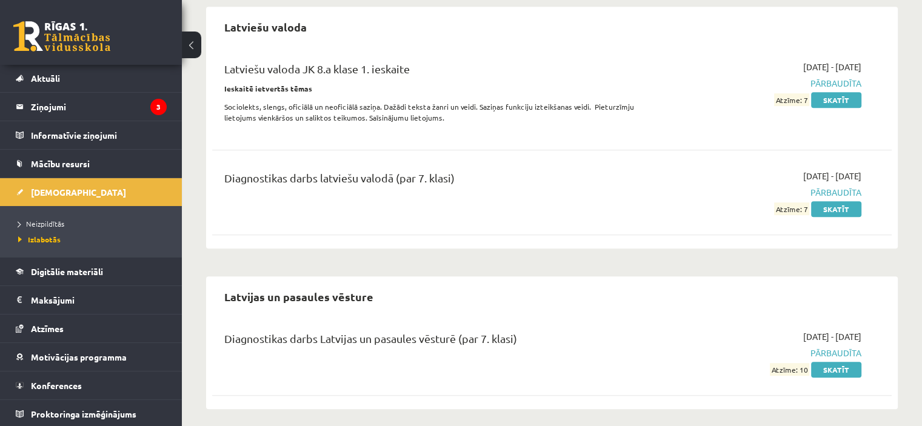
scroll to position [627, 0]
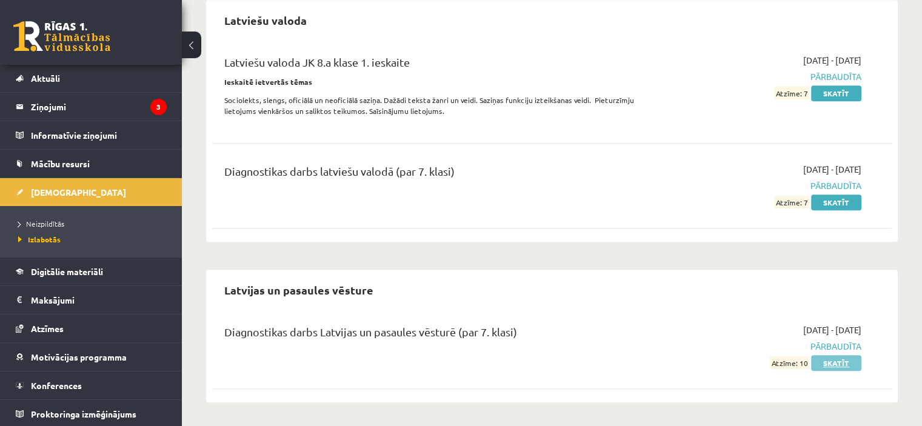
click at [853, 365] on link "Skatīt" at bounding box center [836, 363] width 50 height 16
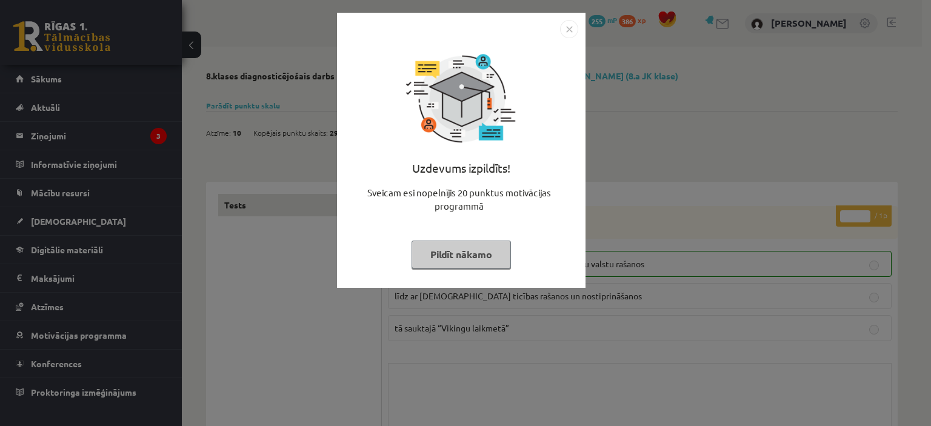
click at [631, 177] on div "Uzdevums izpildīts! Sveicam esi nopelnījis 20 punktus motivācijas programmā Pil…" at bounding box center [465, 213] width 931 height 426
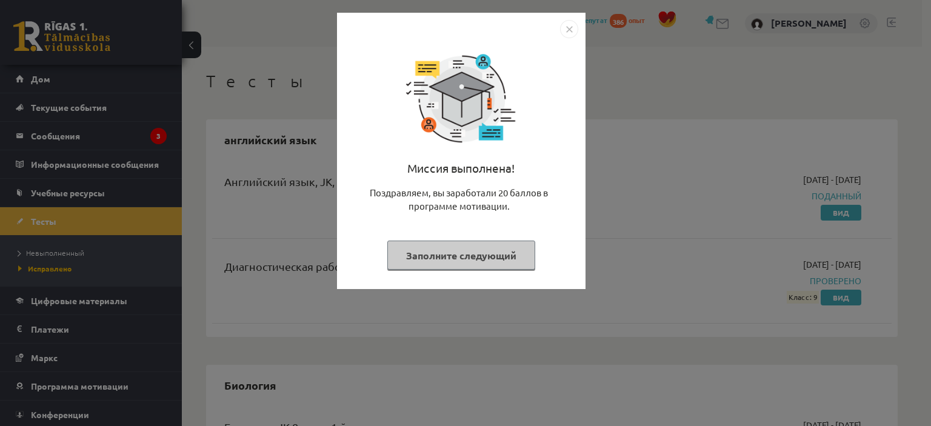
click at [235, 156] on div "Миссия выполнена! Поздравляем, вы заработали 20 баллов в программе мотивации. З…" at bounding box center [465, 213] width 931 height 426
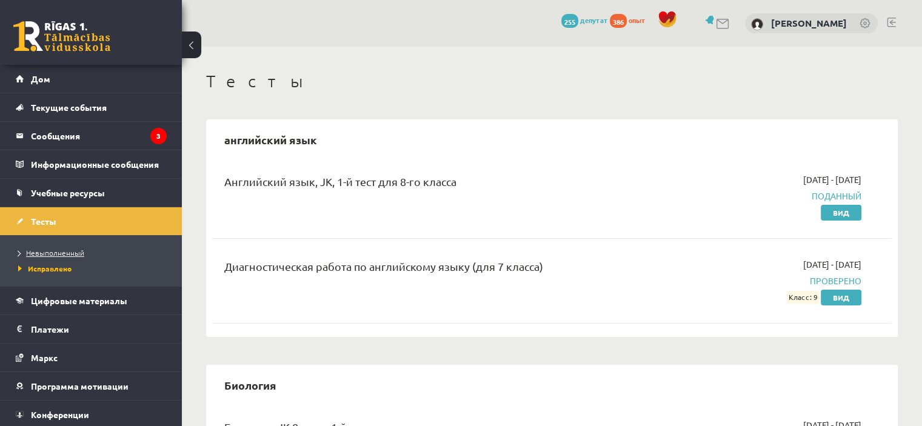
click at [53, 252] on font "Невыполненный" at bounding box center [55, 253] width 58 height 10
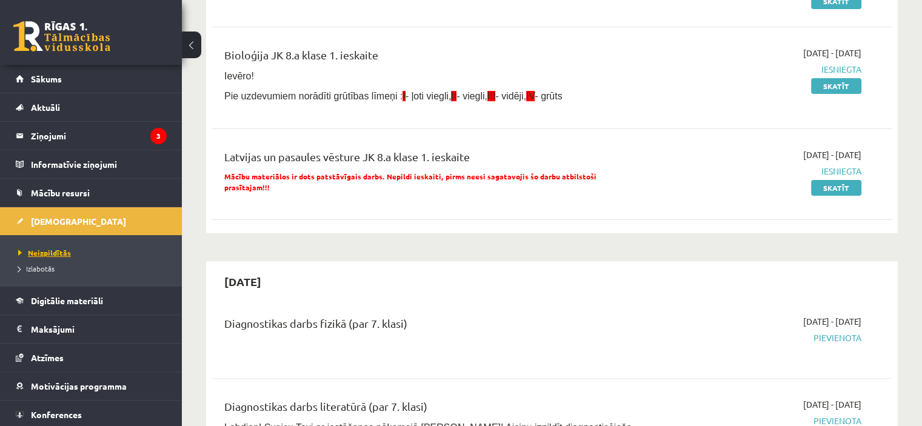
scroll to position [303, 0]
